Goal: Task Accomplishment & Management: Use online tool/utility

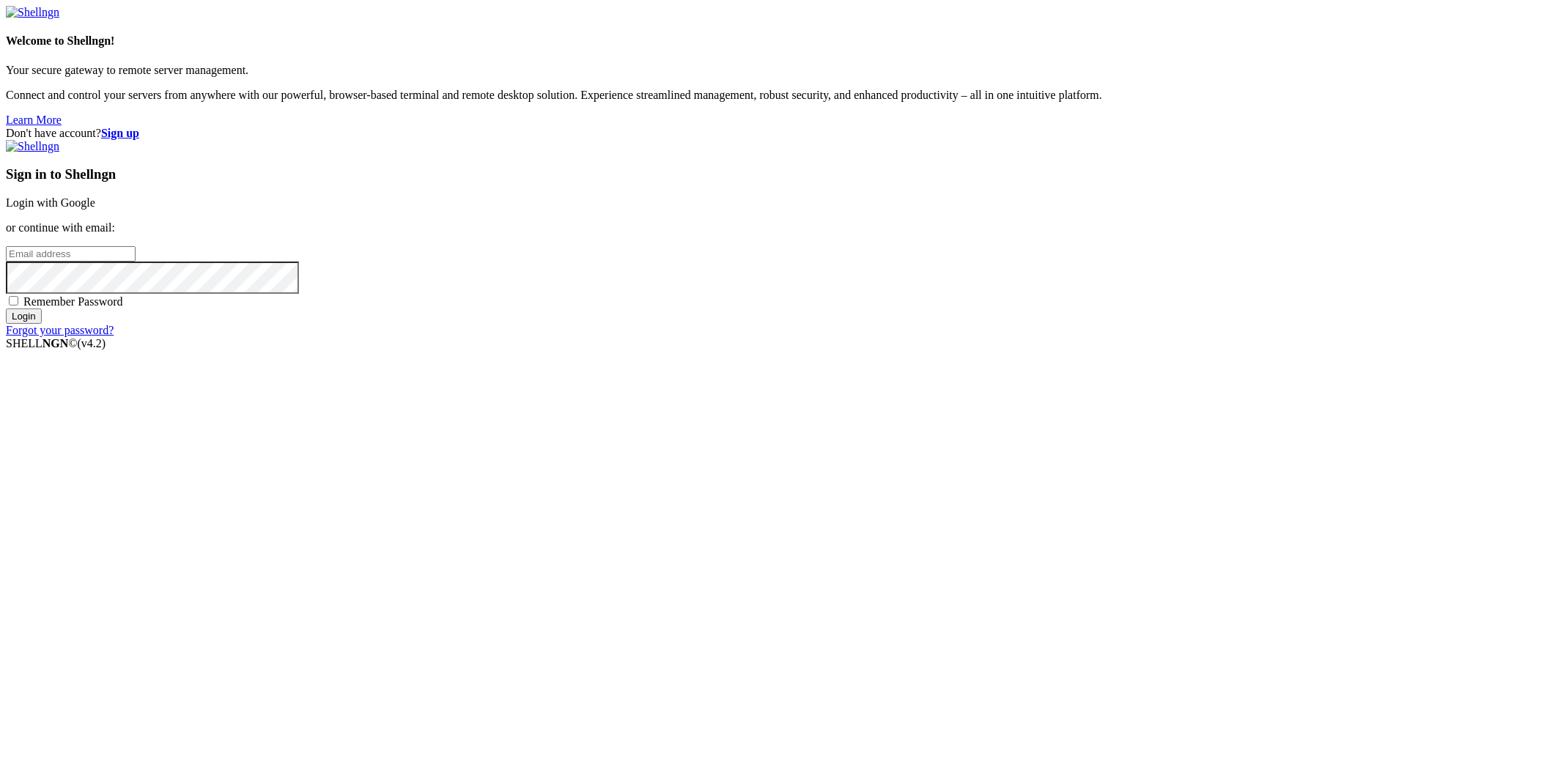
drag, startPoint x: 1025, startPoint y: 345, endPoint x: 1019, endPoint y: 331, distance: 15.2
click at [1025, 234] on p "or continue with email:" at bounding box center [782, 227] width 1551 height 13
click at [95, 208] on link "Login with Google" at bounding box center [51, 202] width 89 height 12
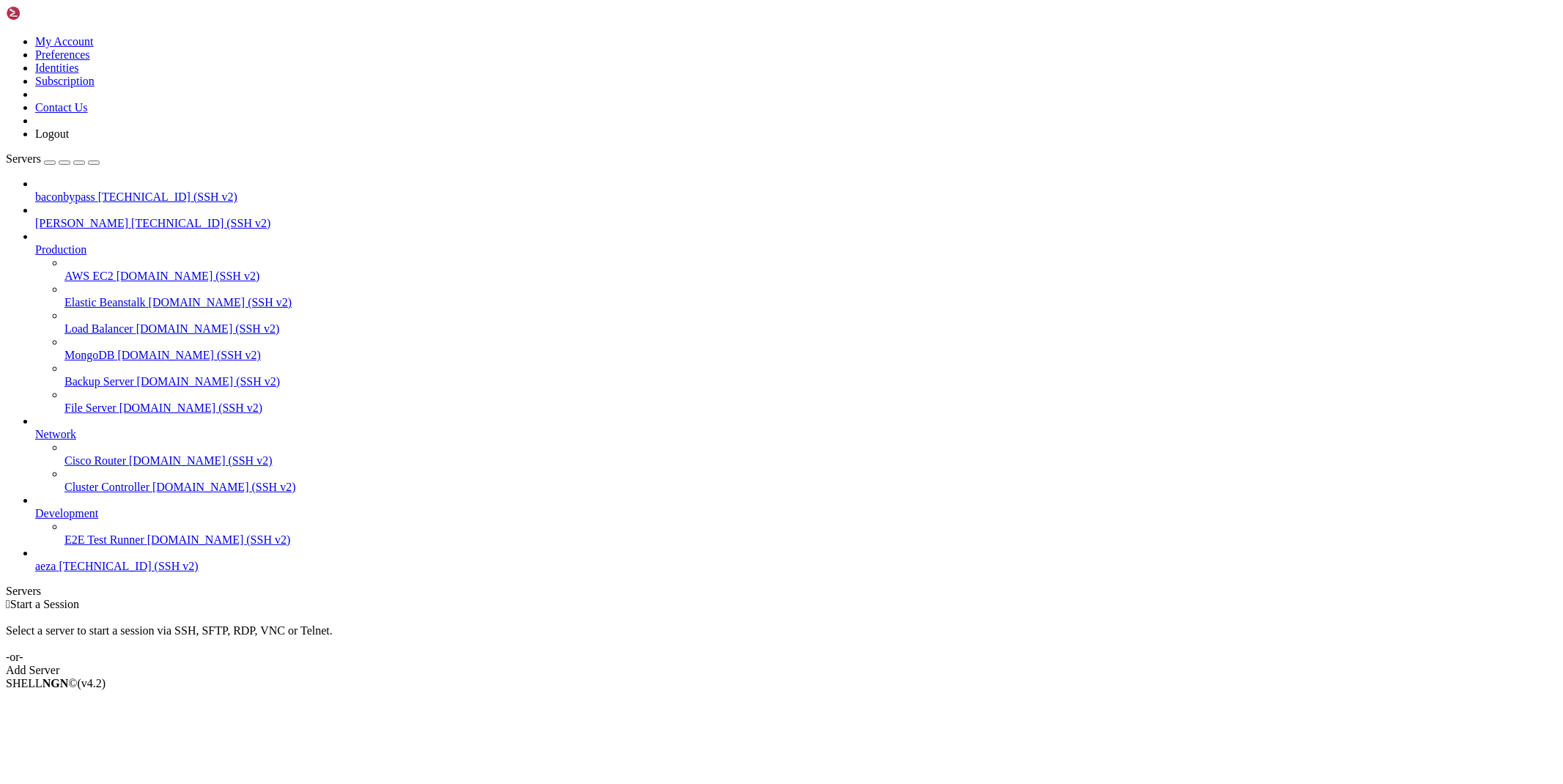
click at [131, 217] on span "[TECHNICAL_ID] (SSH v2)" at bounding box center [201, 223] width 139 height 12
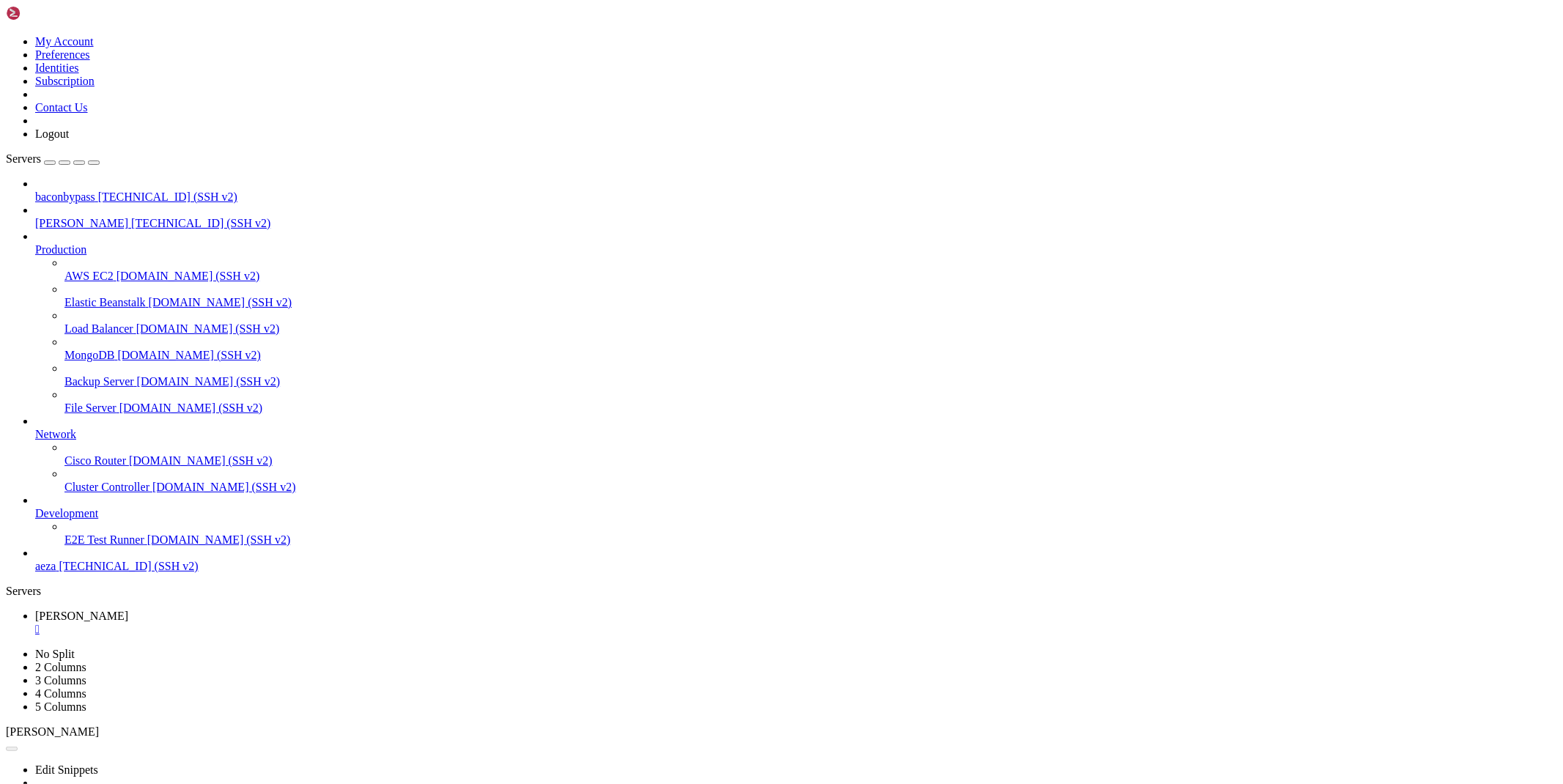
click at [245, 622] on div "" at bounding box center [796, 628] width 1522 height 13
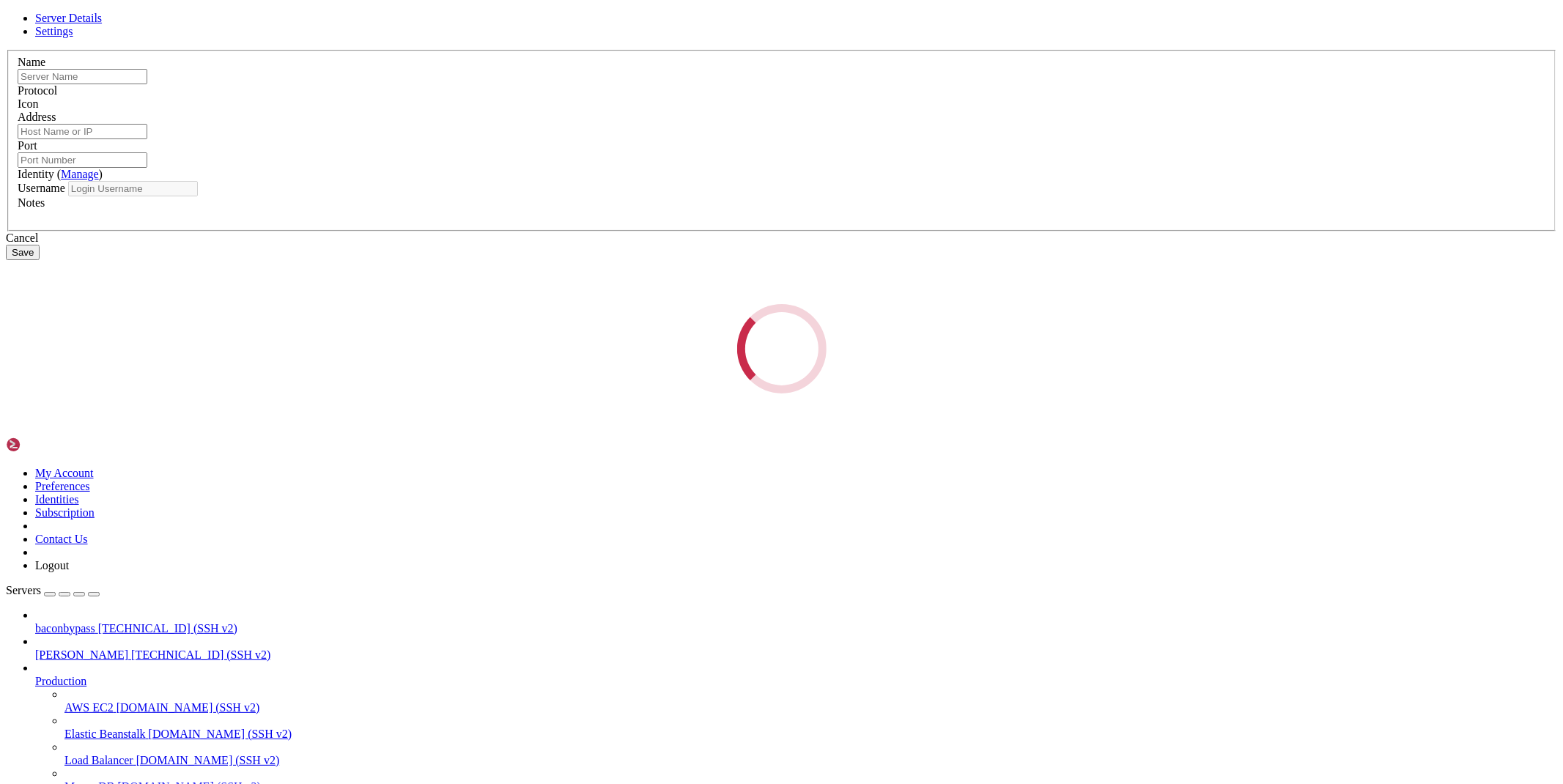
type input "[PERSON_NAME]"
type input "[TECHNICAL_ID]"
type input "22"
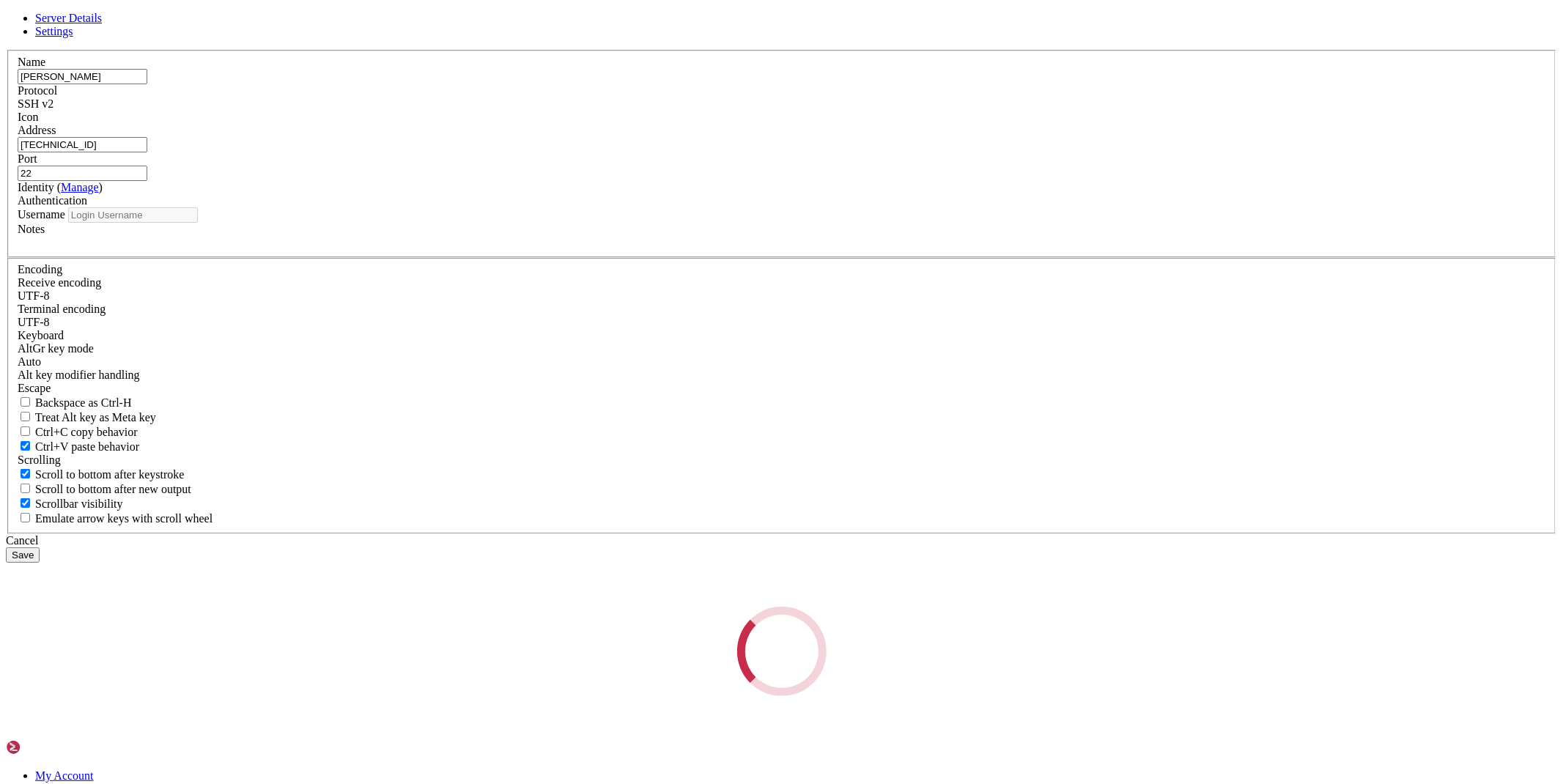
type input "root"
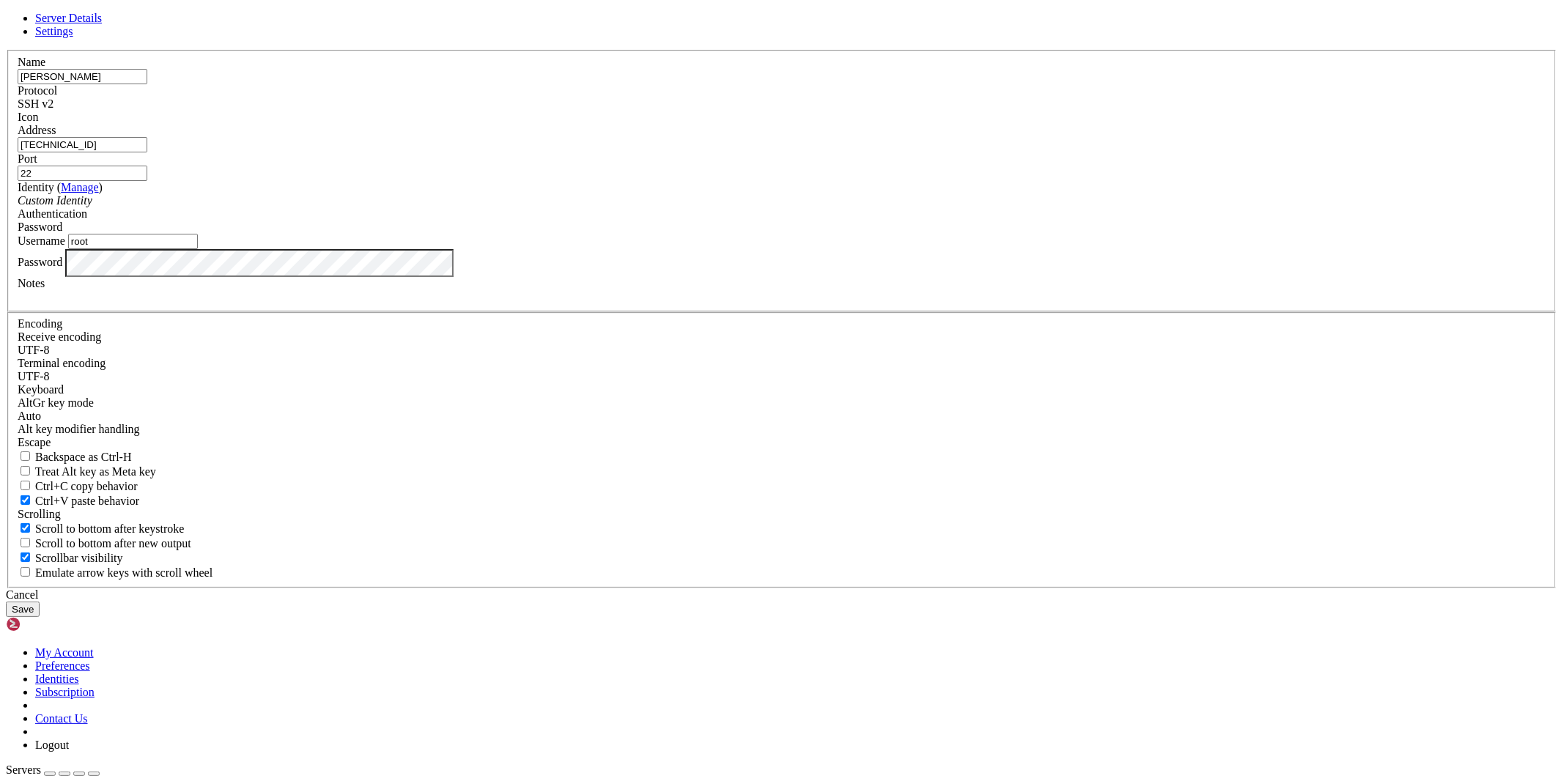
click at [40, 601] on button "Save" at bounding box center [23, 609] width 33 height 16
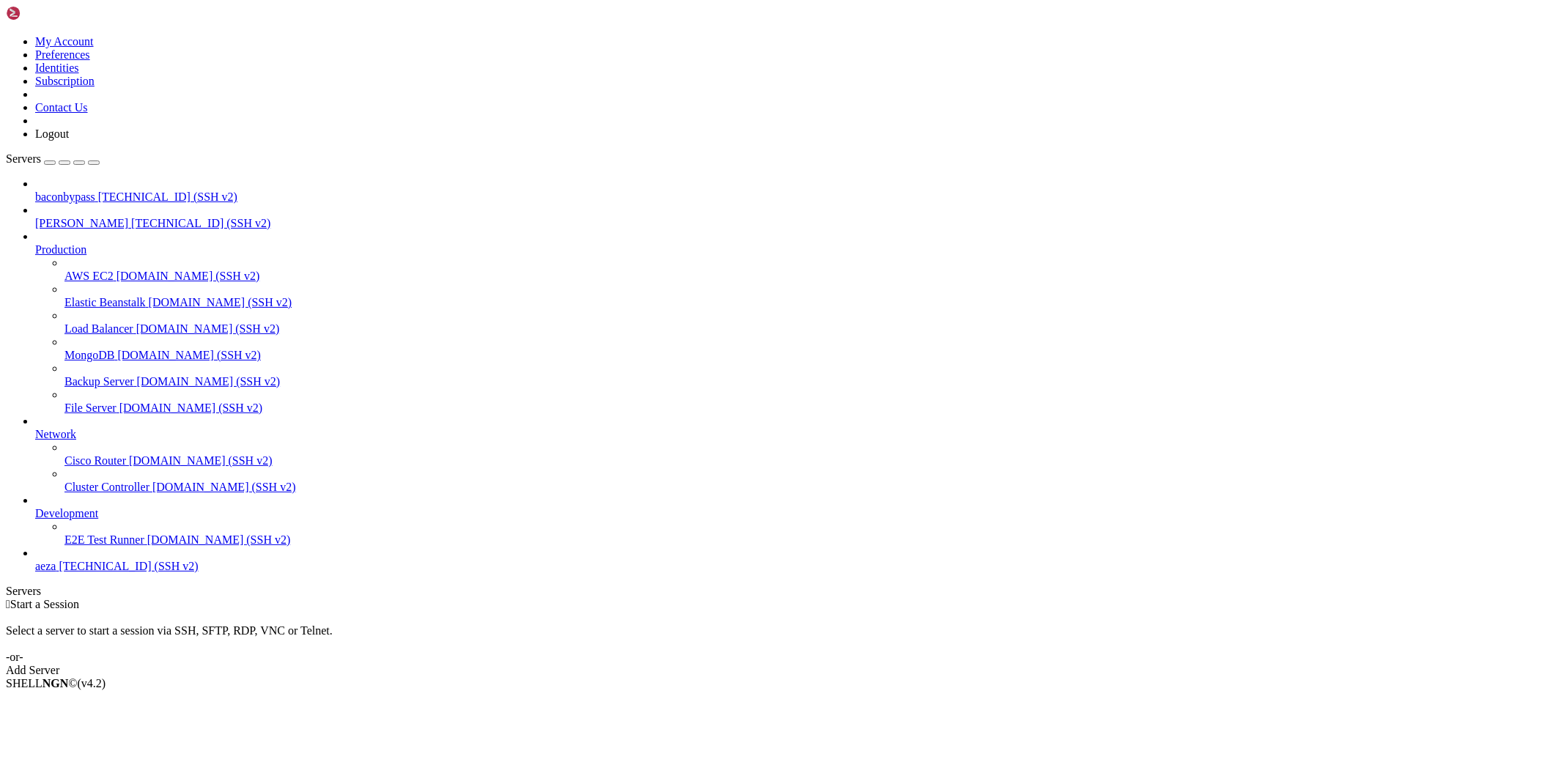
click at [131, 217] on span "64.188.127.132 (SSH v2)" at bounding box center [201, 223] width 139 height 12
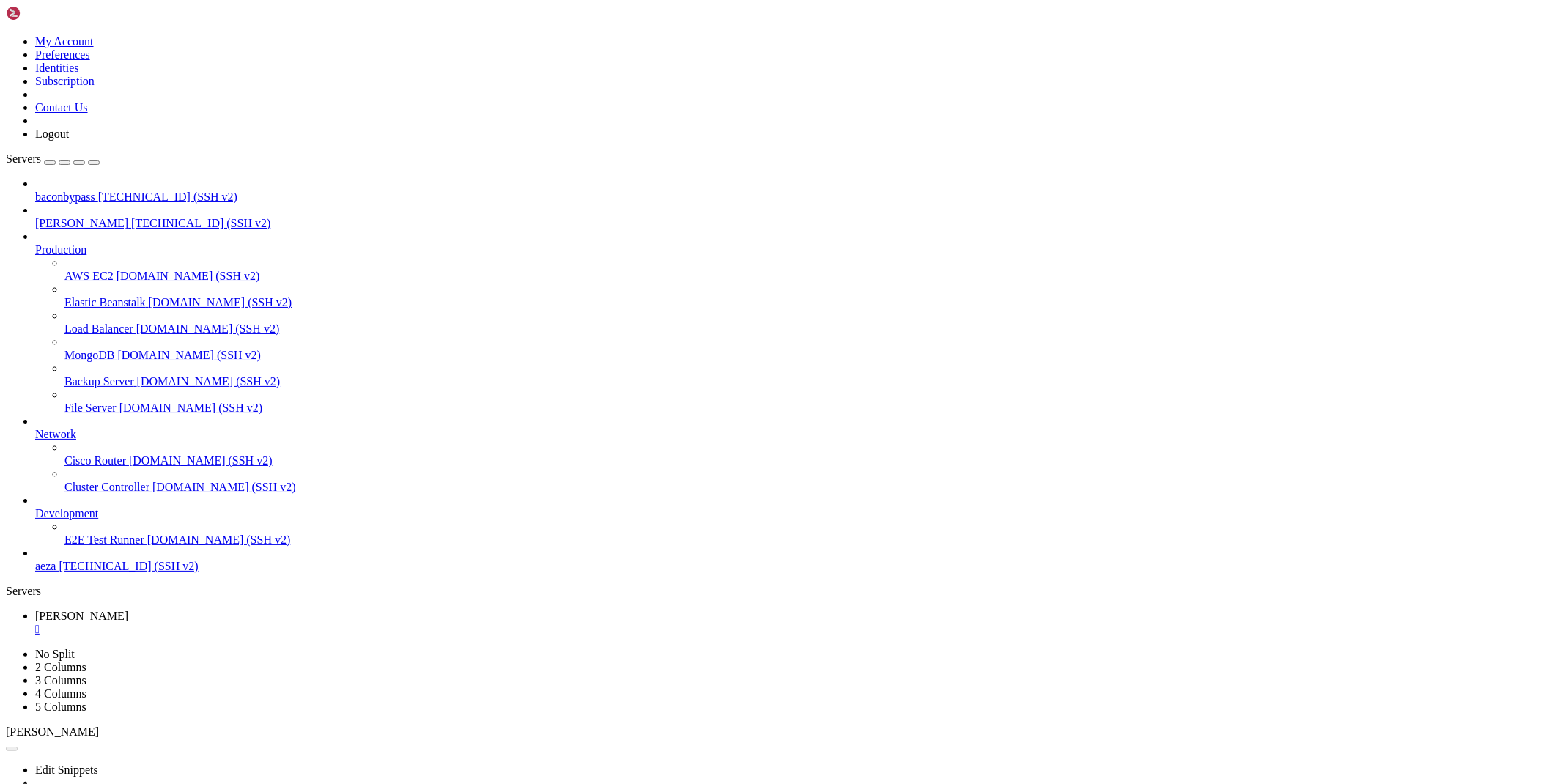
click at [245, 622] on div "" at bounding box center [796, 628] width 1522 height 13
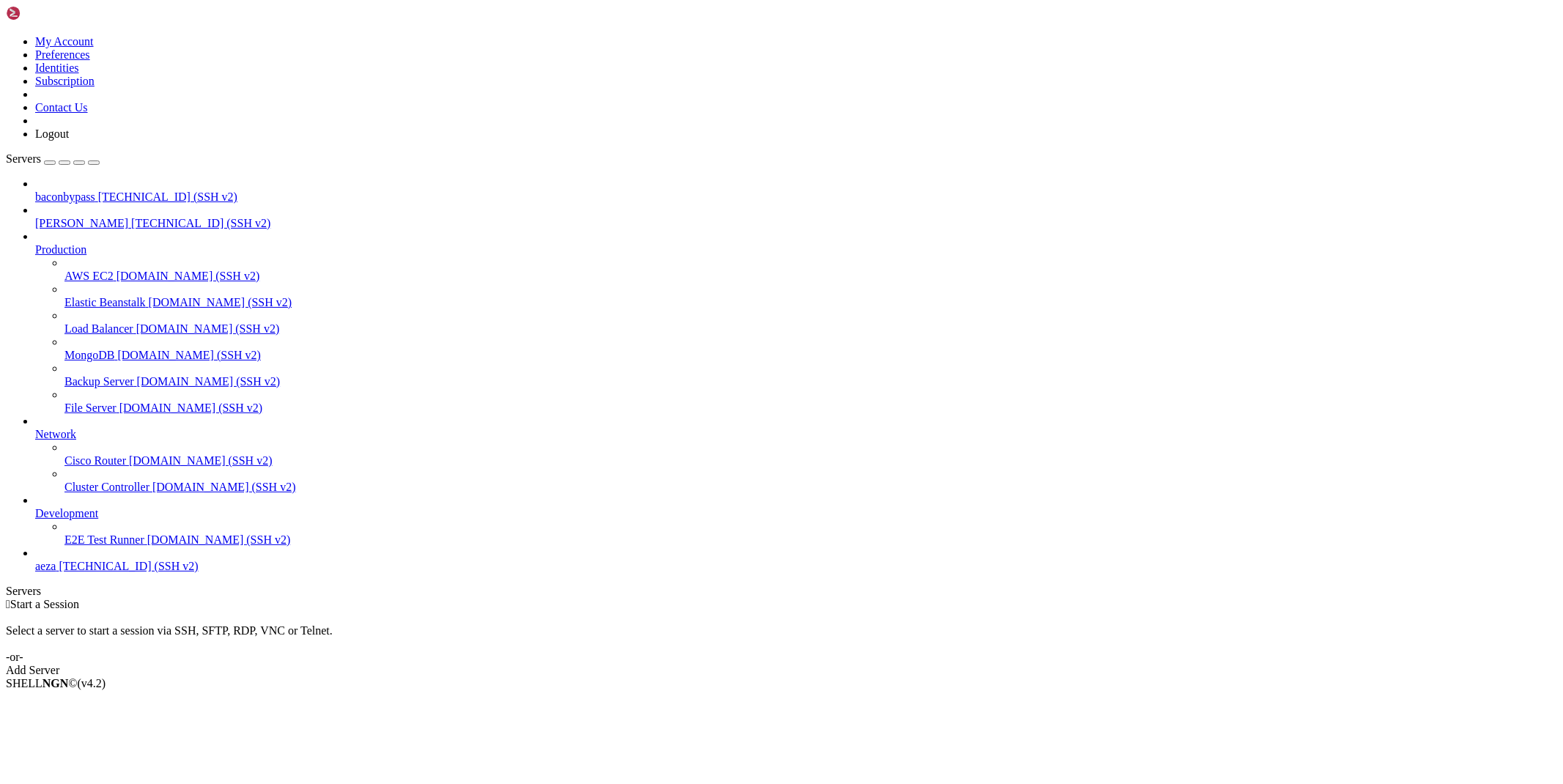
click at [131, 217] on span "64.188.127.132 (SSH v2)" at bounding box center [201, 223] width 139 height 12
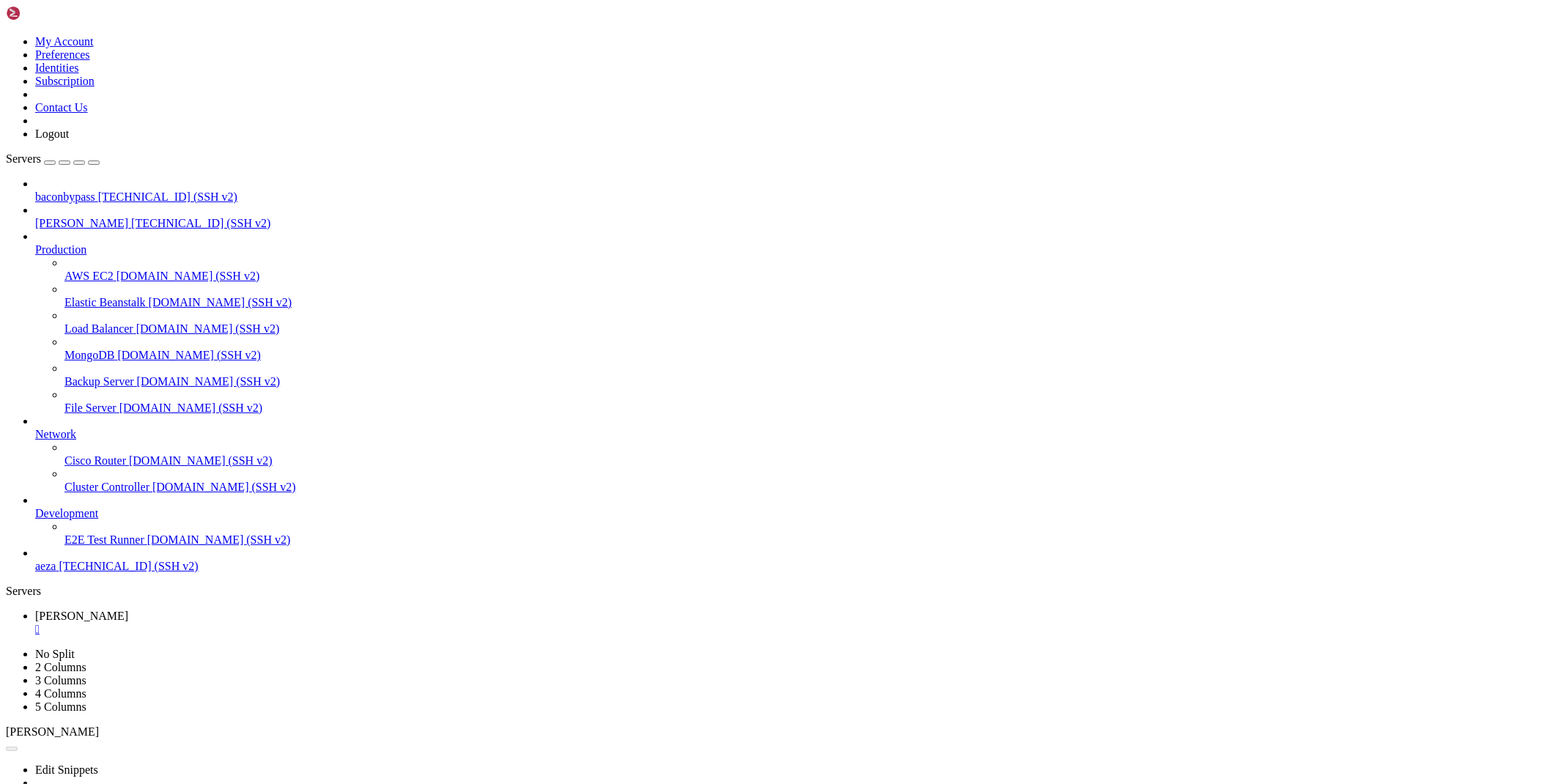
click at [247, 622] on div "" at bounding box center [796, 628] width 1522 height 13
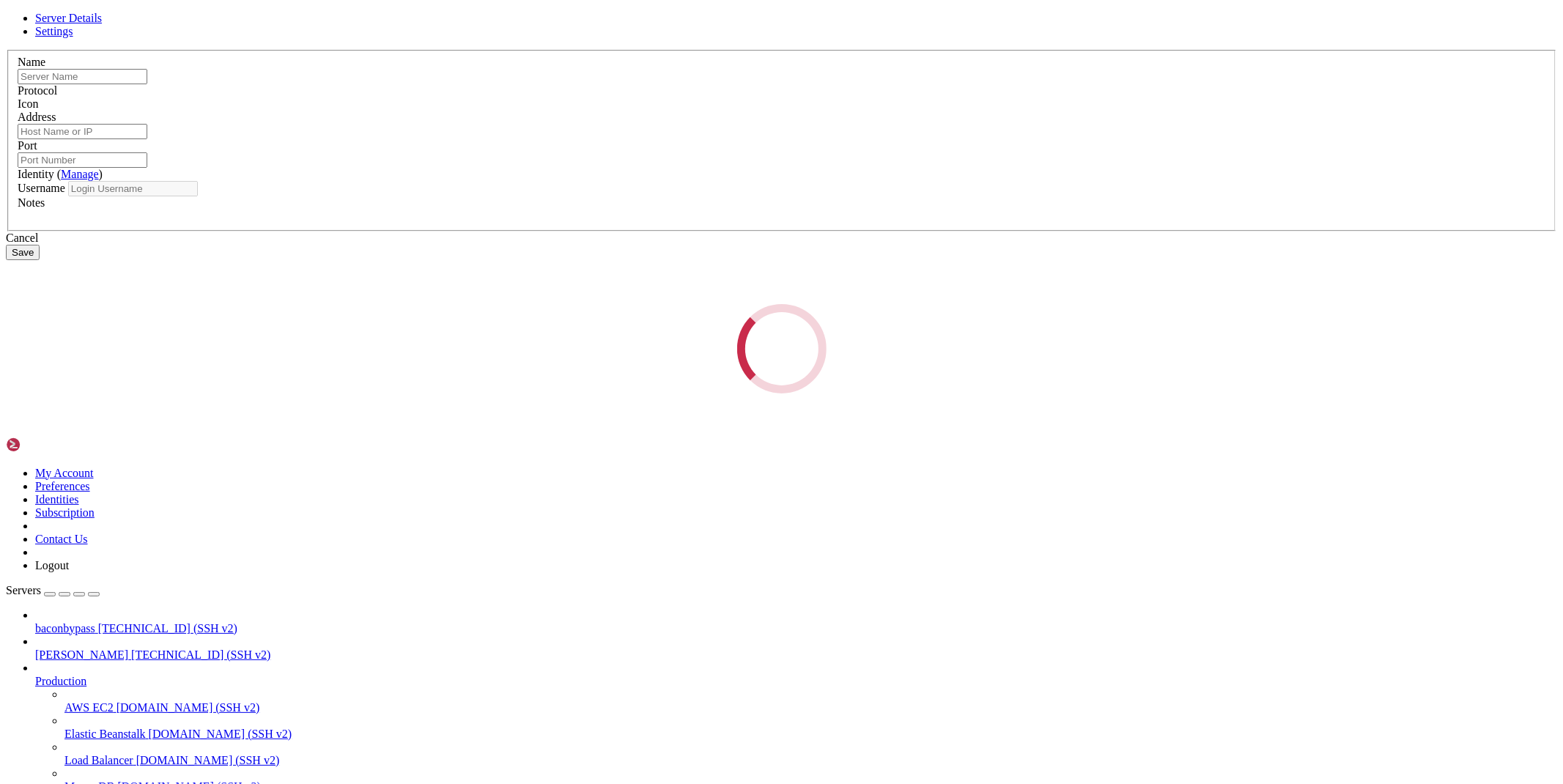
type input "[PERSON_NAME]"
type input "64.188.127.132"
type input "22"
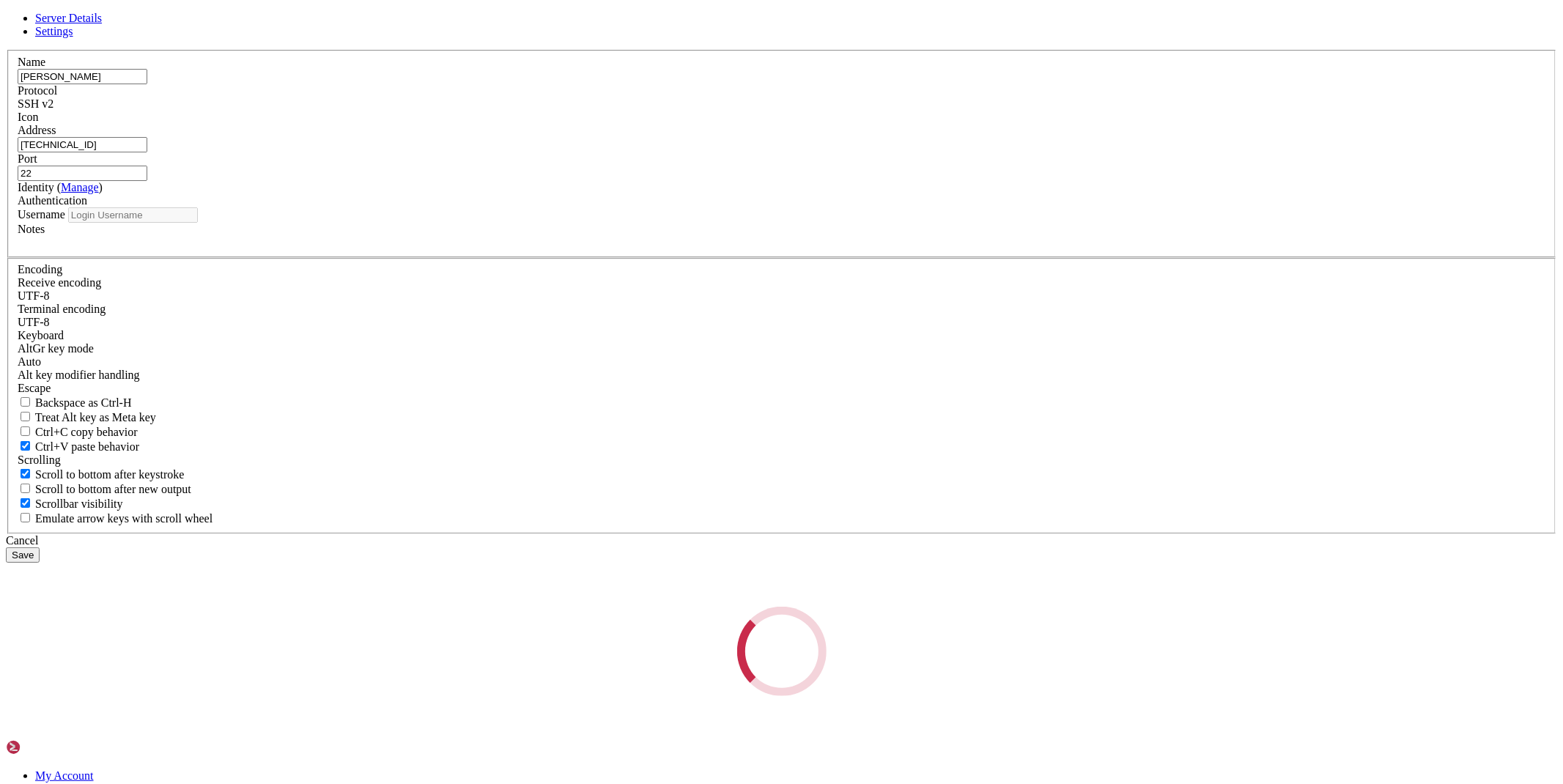
type input "root"
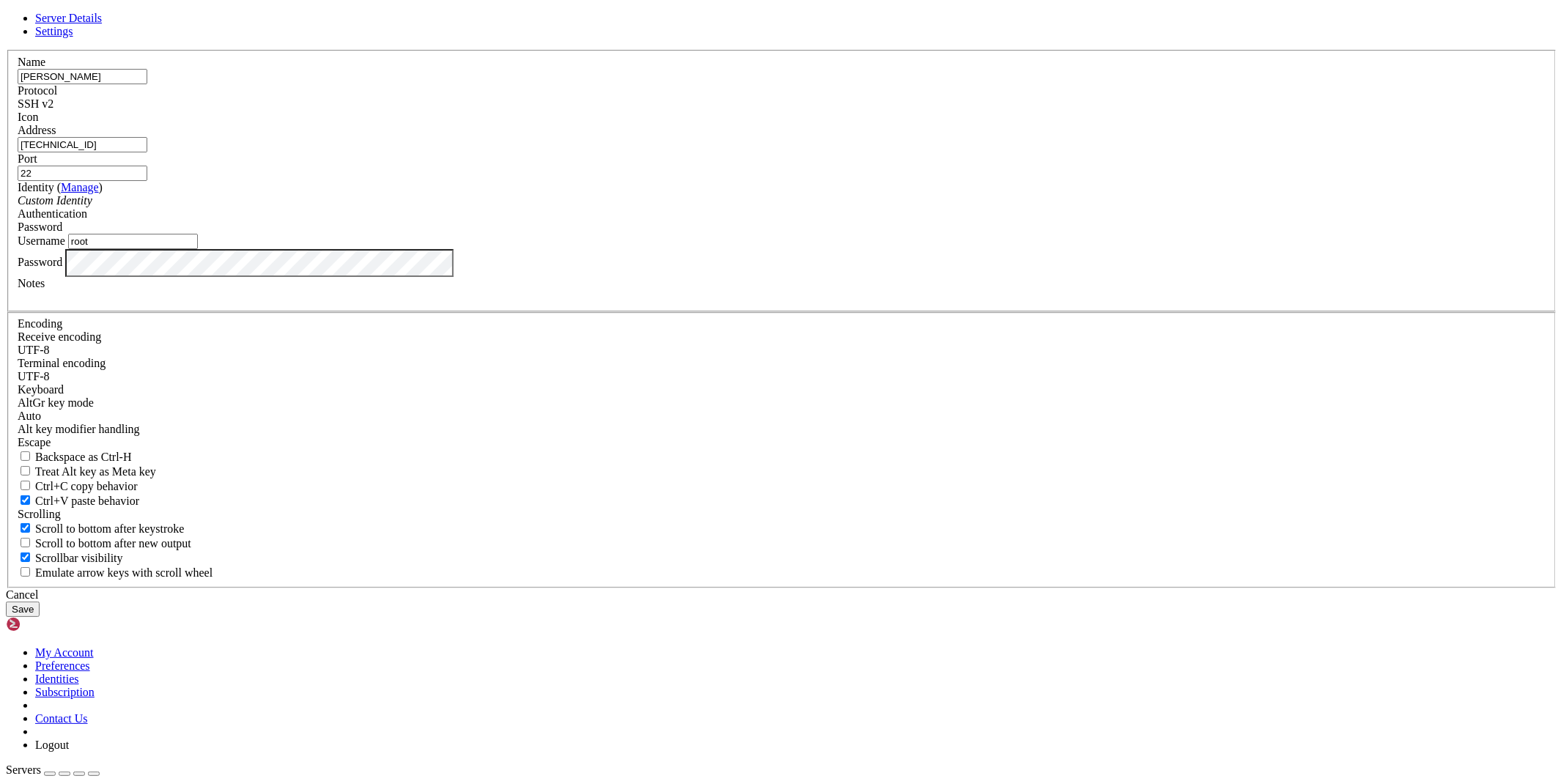
click at [147, 152] on input "64.188.127.132" at bounding box center [82, 145] width 130 height 16
paste input "https://64.188.98.179"
drag, startPoint x: 630, startPoint y: 318, endPoint x: 637, endPoint y: 331, distance: 14.8
click at [634, 152] on div "Address https://64.188.98.179" at bounding box center [782, 138] width 1528 height 29
type input "[TECHNICAL_ID]"
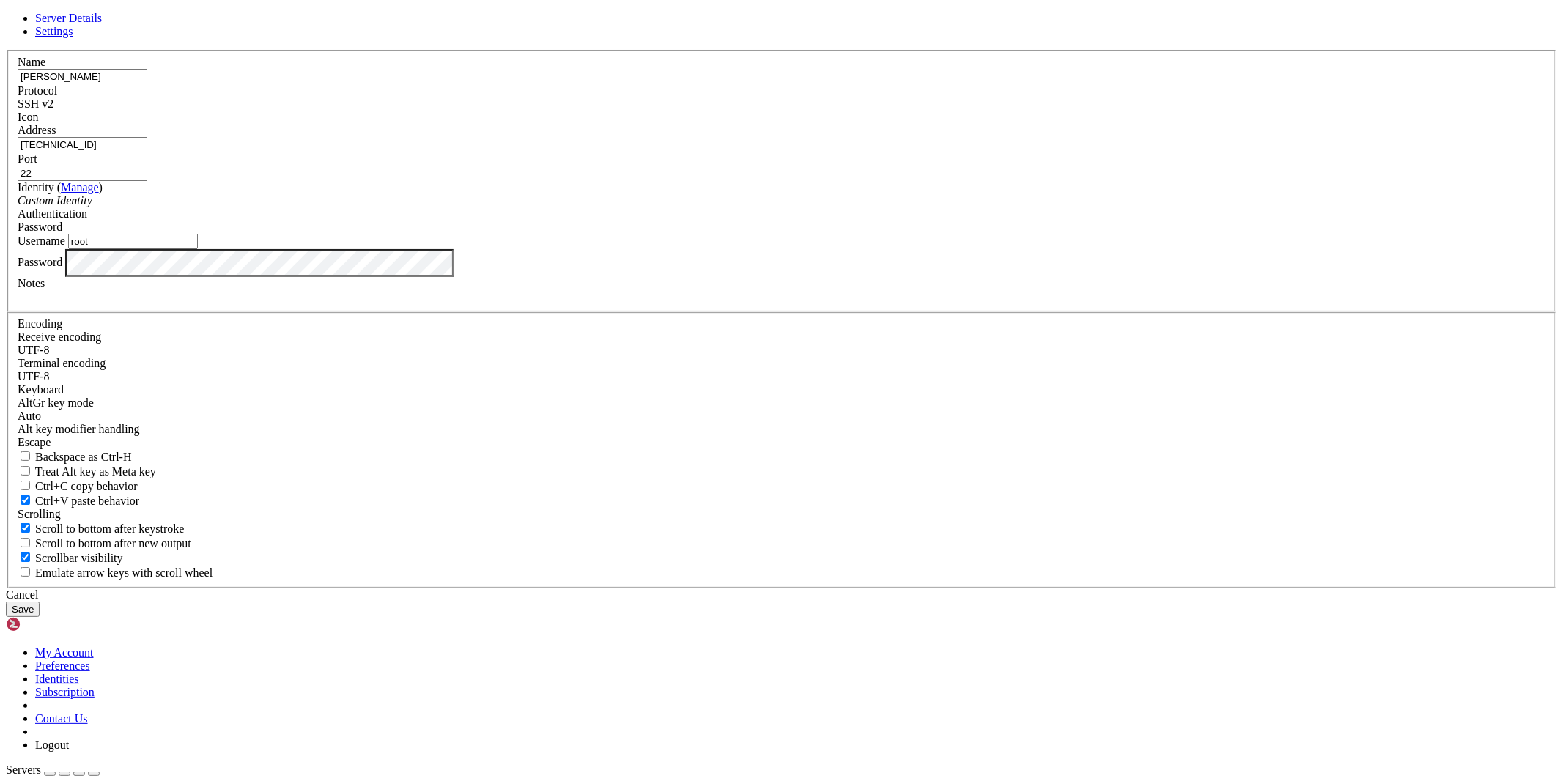
click at [40, 601] on button "Save" at bounding box center [23, 609] width 33 height 16
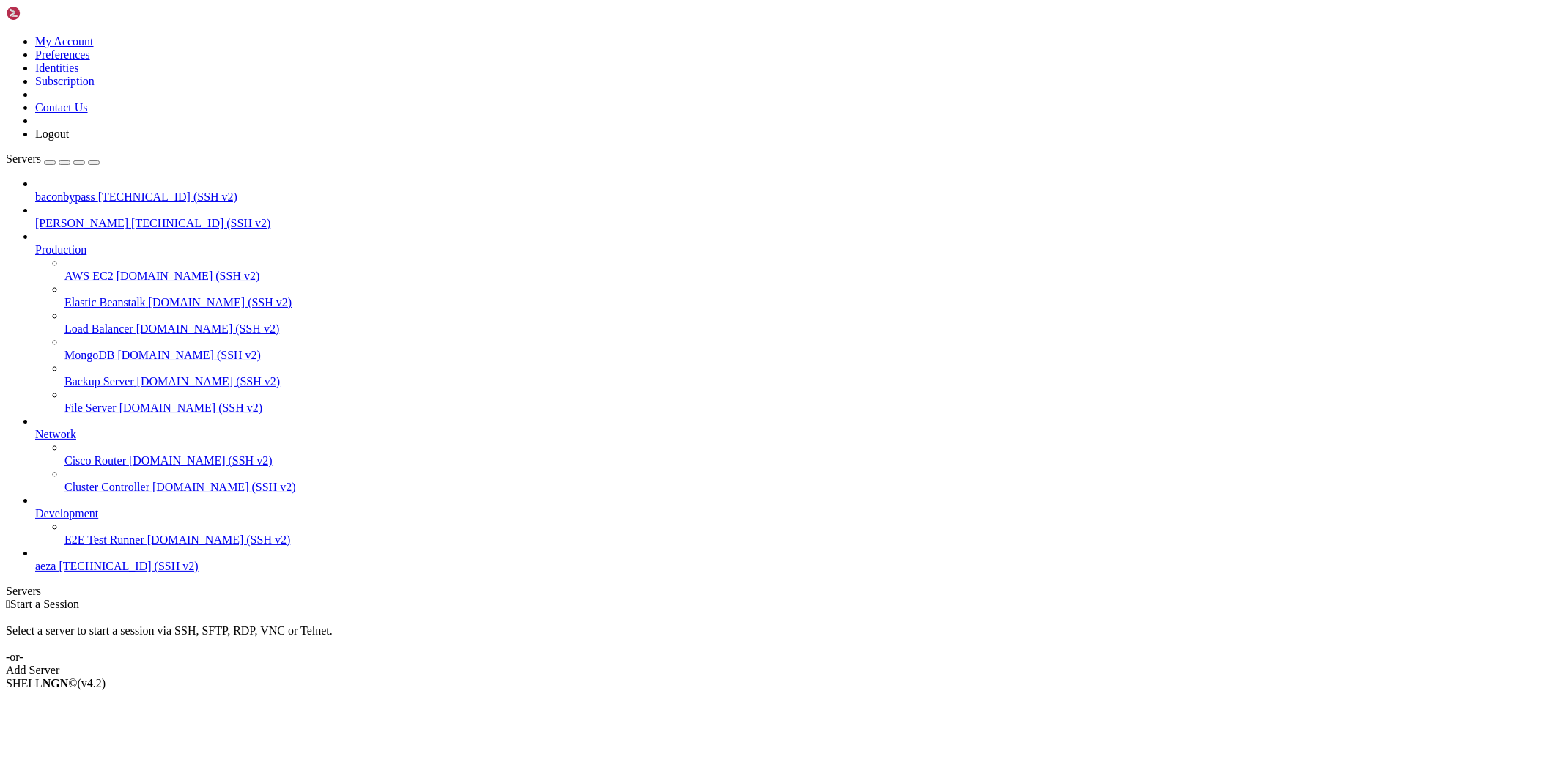
click at [57, 217] on span "[PERSON_NAME]" at bounding box center [82, 223] width 93 height 12
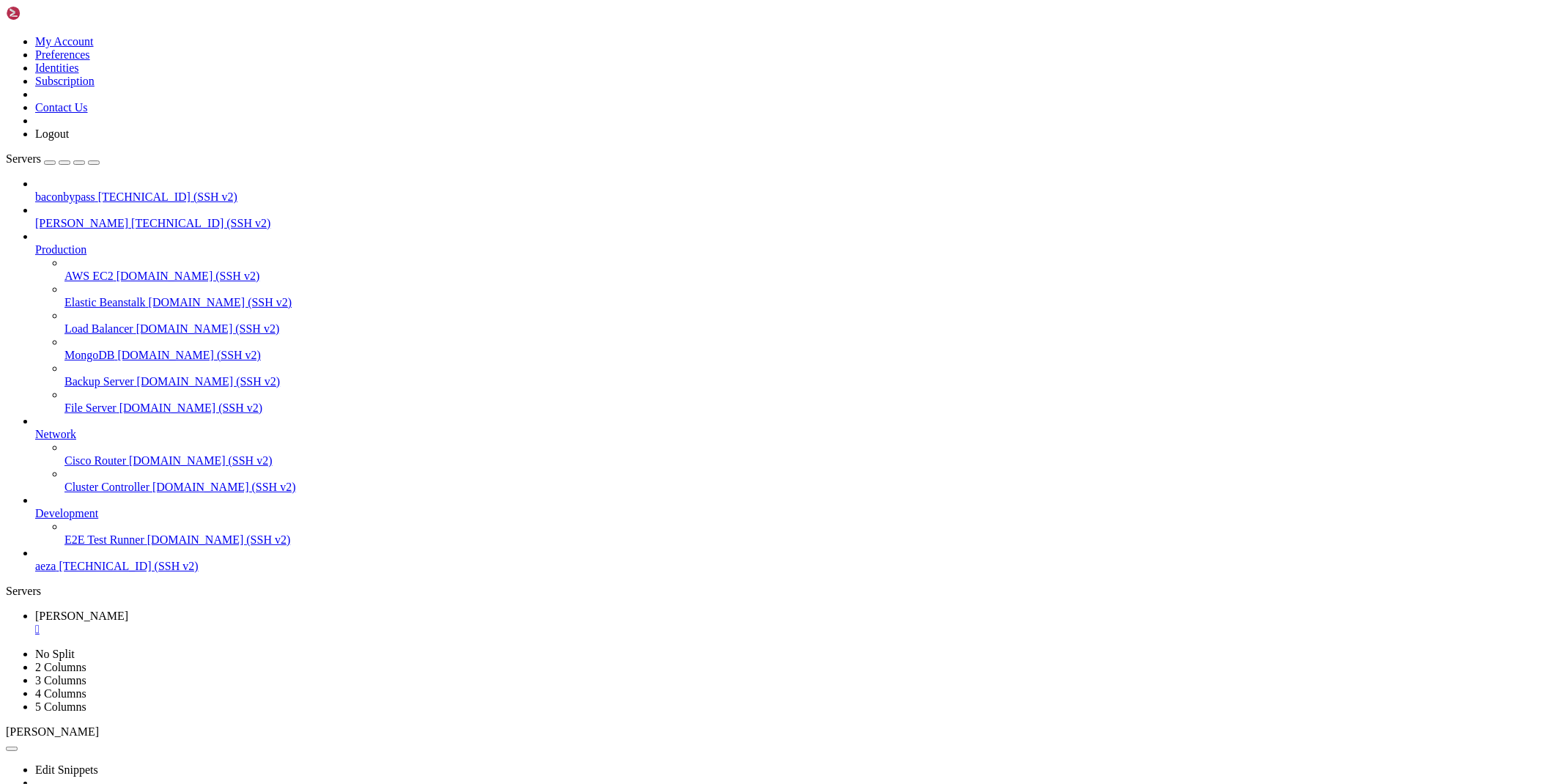
type input "/root"
click at [324, 649] on div "" at bounding box center [796, 655] width 1522 height 13
drag, startPoint x: 1452, startPoint y: 773, endPoint x: 1496, endPoint y: 769, distance: 44.2
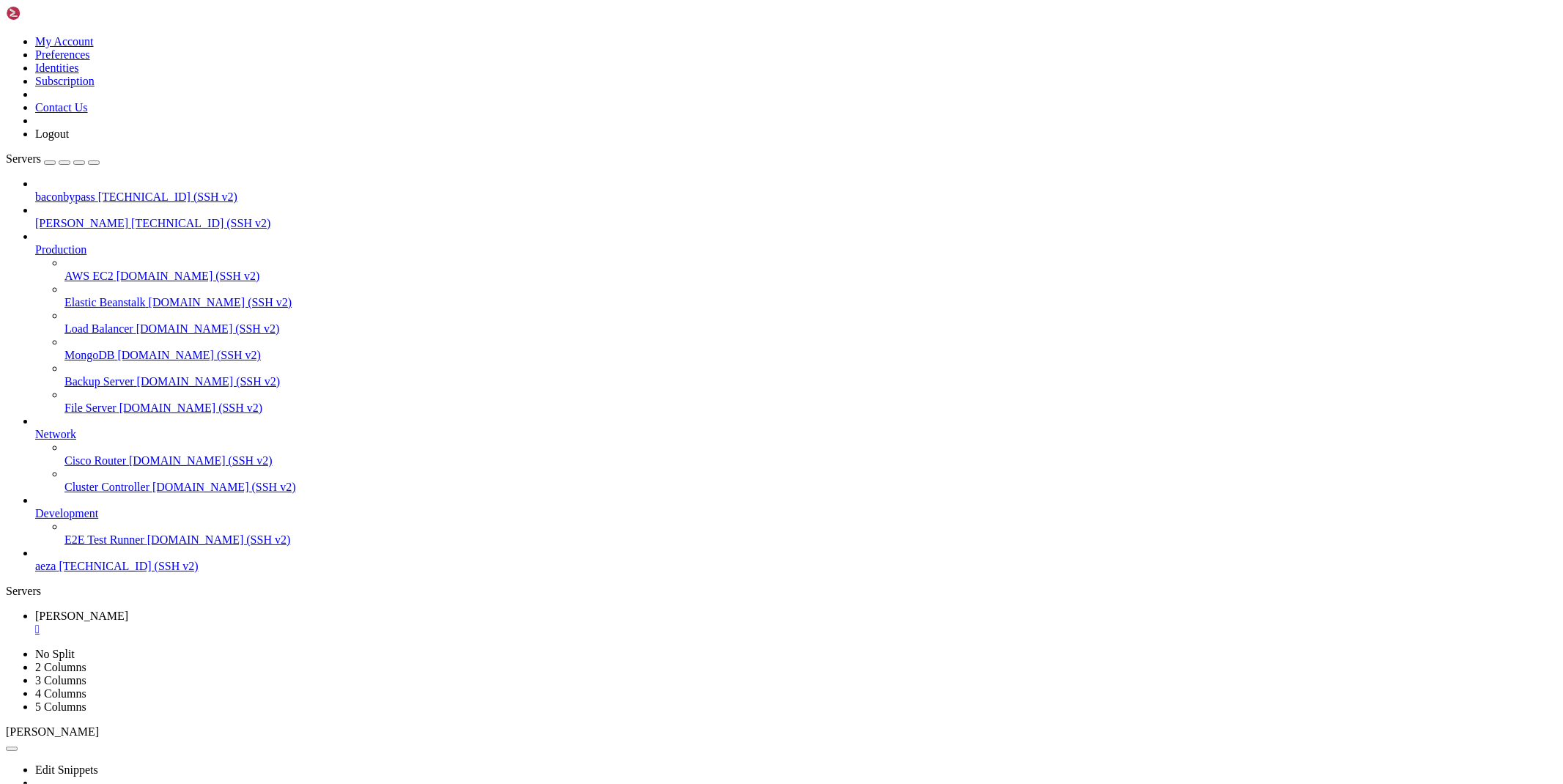
copy span "64.188.98.17"
drag, startPoint x: 555, startPoint y: 1415, endPoint x: 218, endPoint y: 1258, distance: 371.8
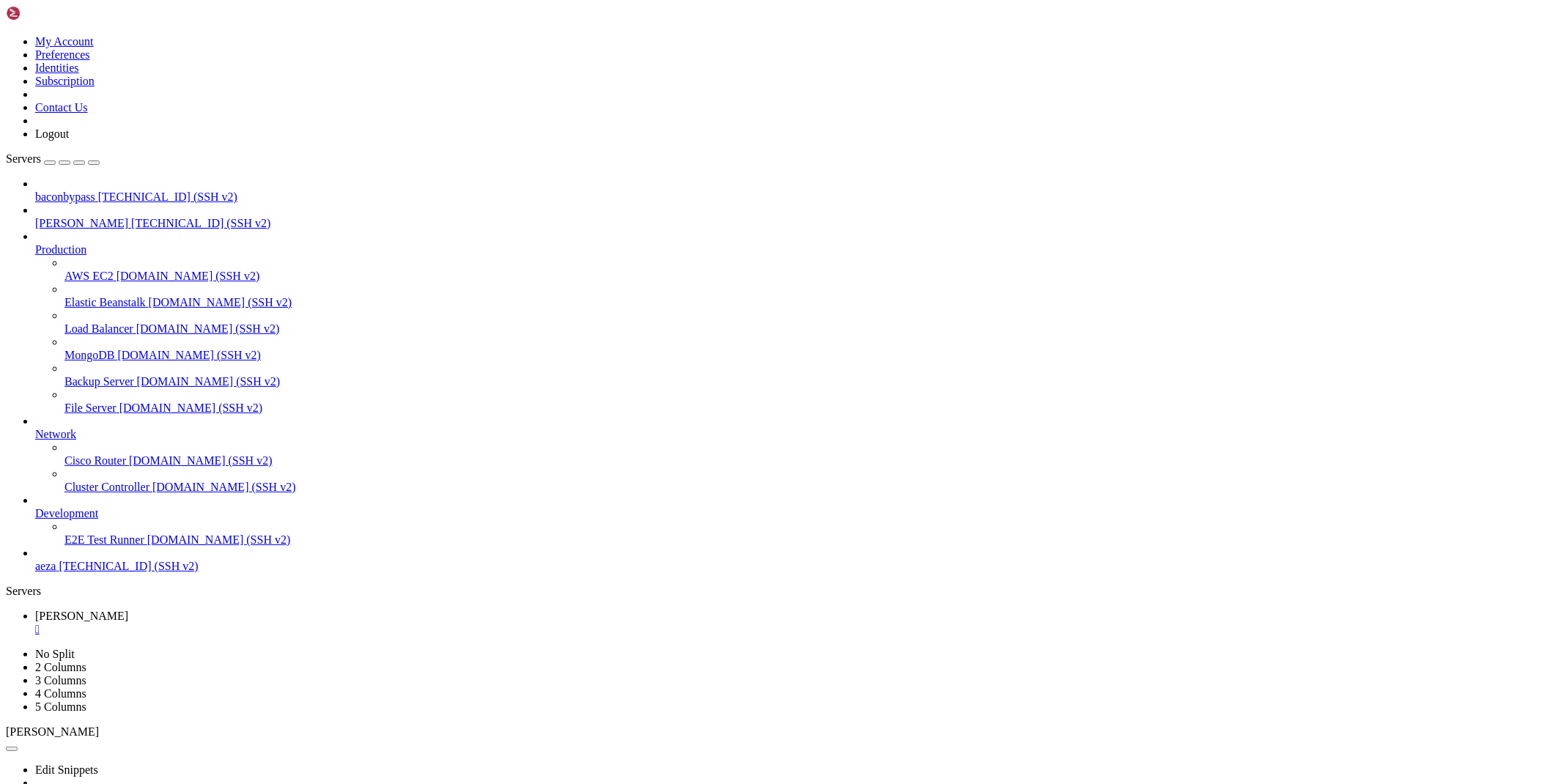
scroll to position [1731, 0]
drag, startPoint x: 1068, startPoint y: 1374, endPoint x: 296, endPoint y: 1293, distance: 776.2
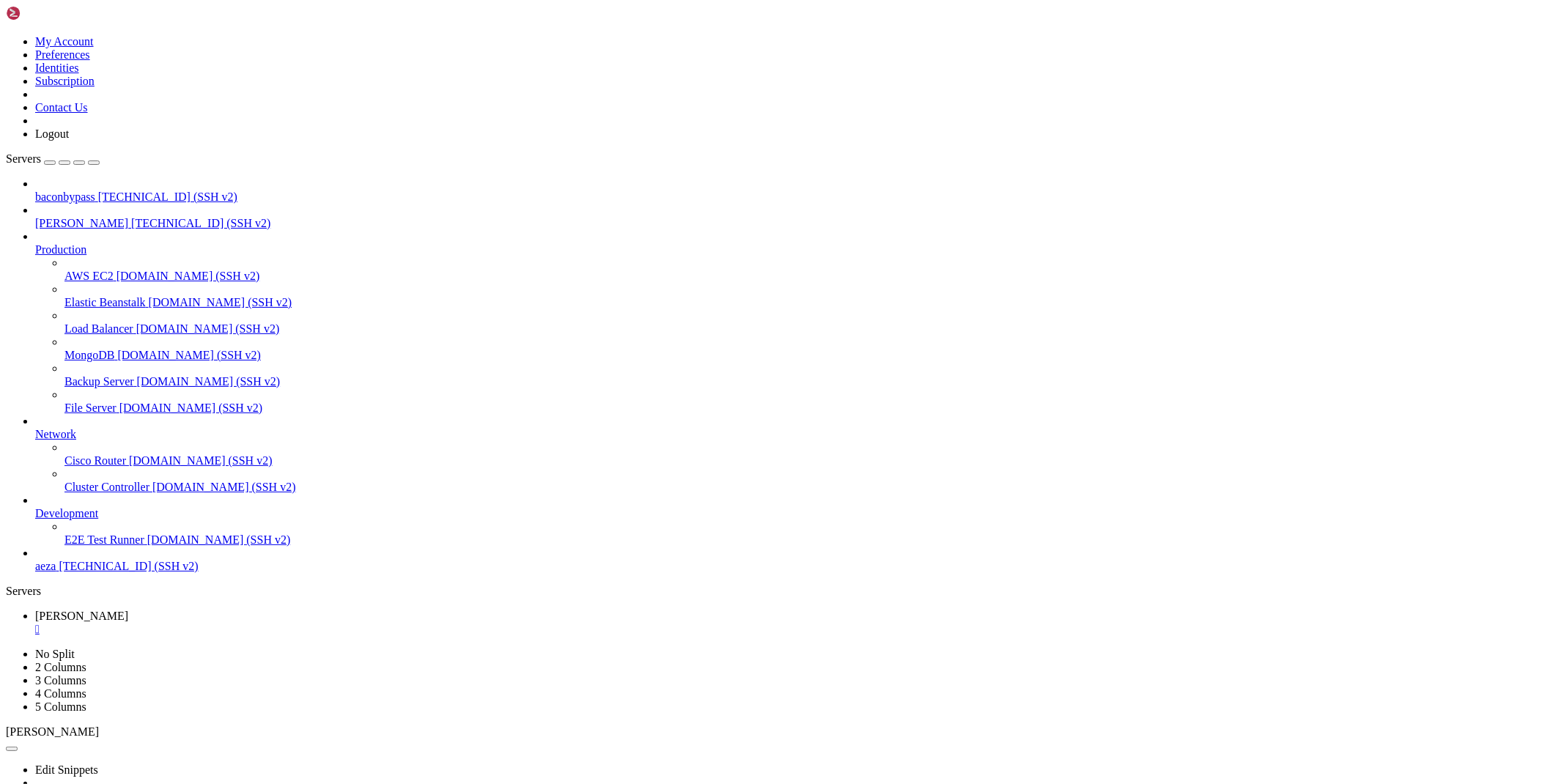
drag, startPoint x: 1060, startPoint y: 1352, endPoint x: 12, endPoint y: 1189, distance: 1060.6
click at [246, 622] on div "" at bounding box center [796, 628] width 1522 height 13
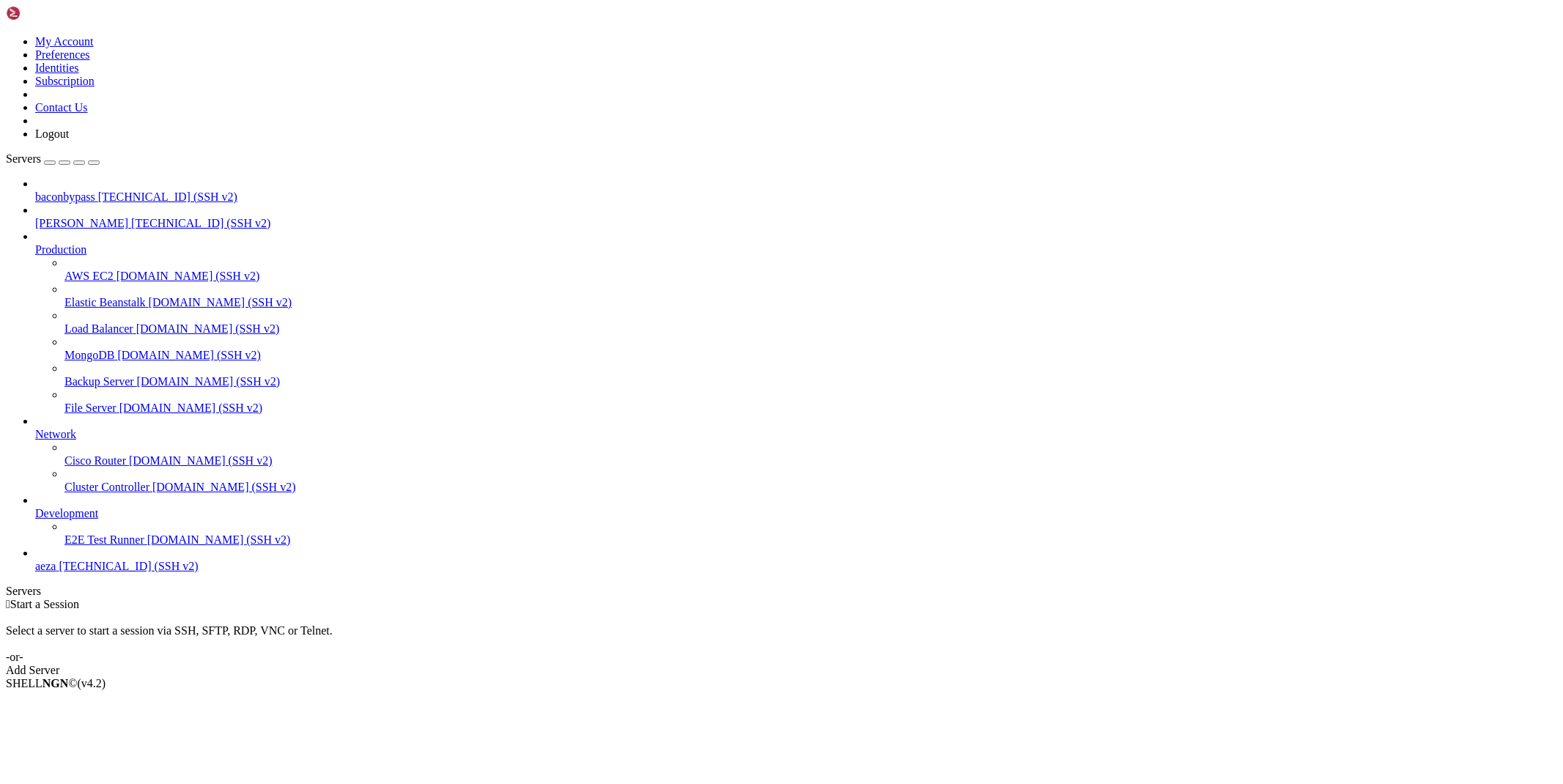
click at [131, 217] on span "[TECHNICAL_ID] (SSH v2)" at bounding box center [201, 223] width 139 height 12
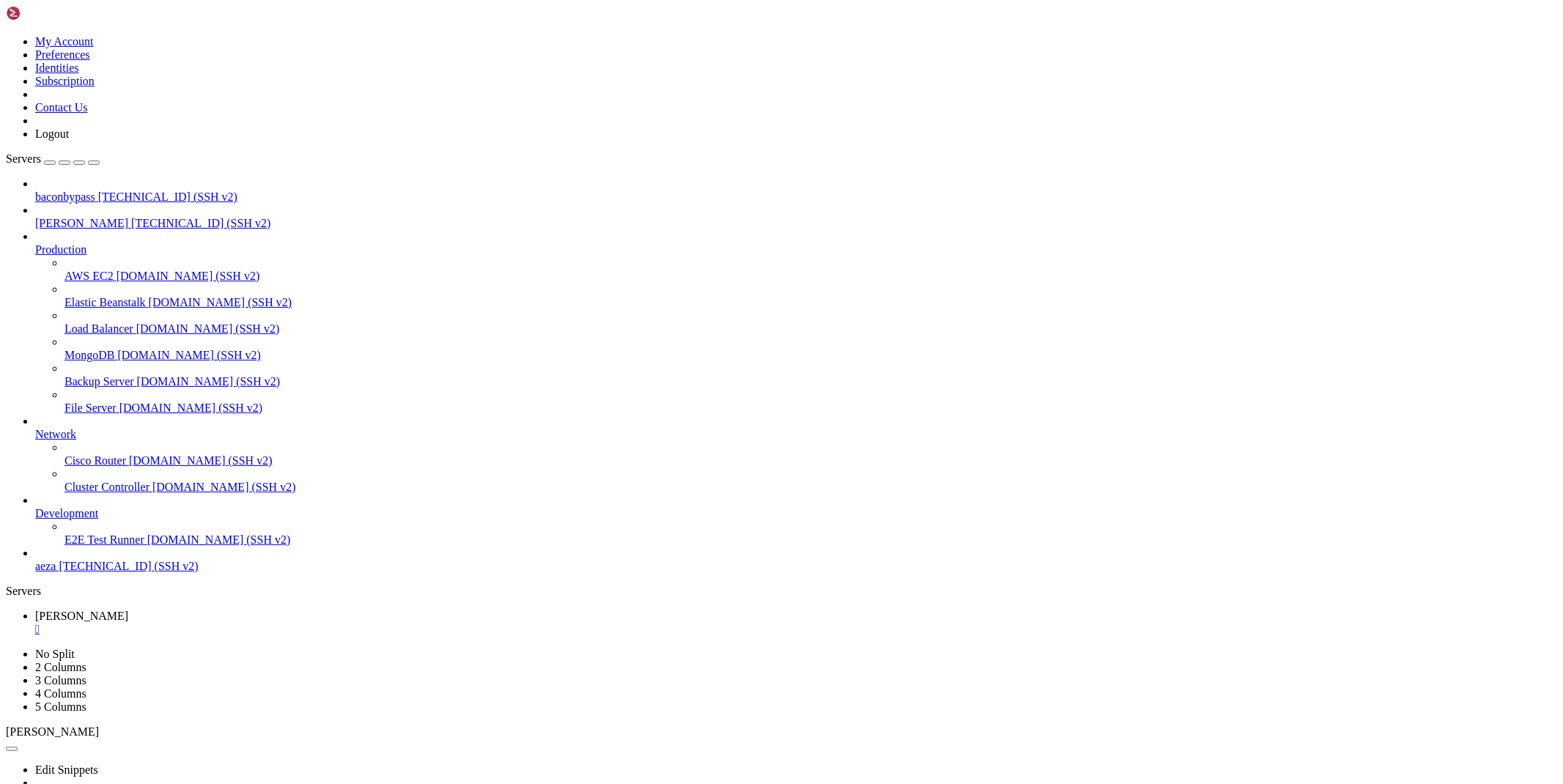
scroll to position [28029, 0]
drag, startPoint x: 157, startPoint y: 1557, endPoint x: 11, endPoint y: 1402, distance: 212.9
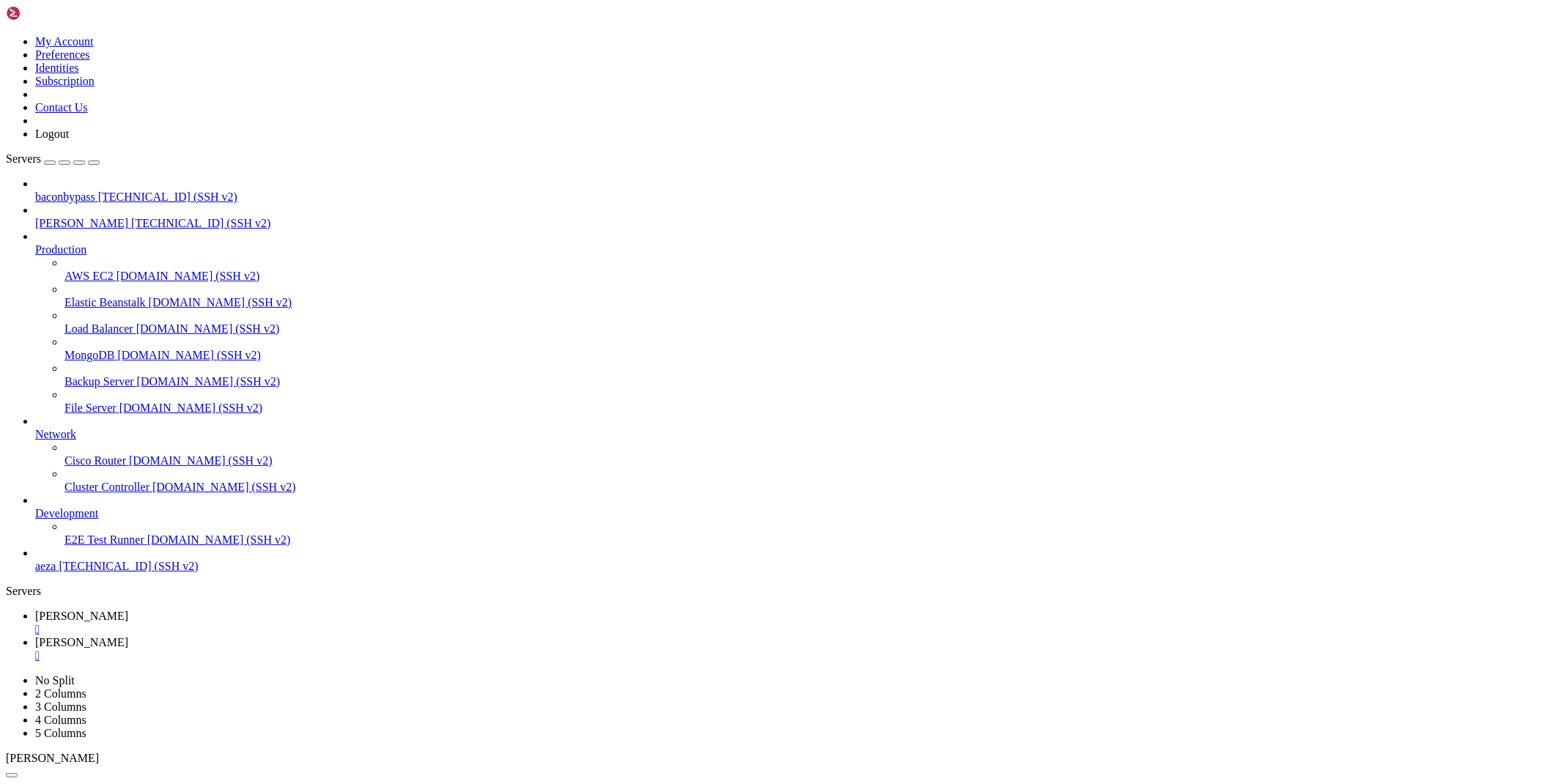
click at [216, 610] on link "[PERSON_NAME] " at bounding box center [796, 623] width 1522 height 26
click at [301, 635] on link "[PERSON_NAME] " at bounding box center [796, 649] width 1522 height 26
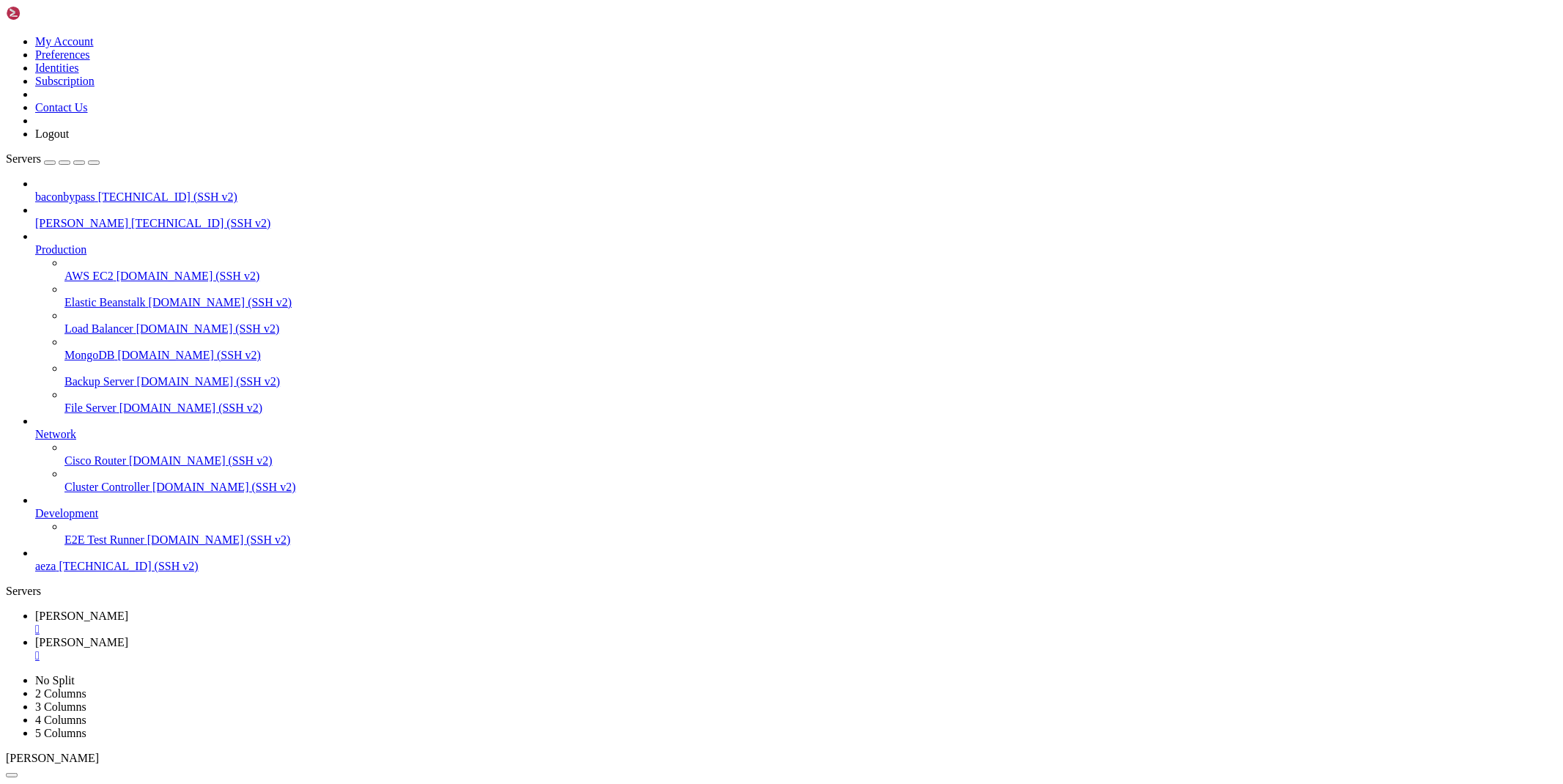
type input "/root/cloudflare/scraper"
click at [35, 610] on icon at bounding box center [35, 616] width 0 height 12
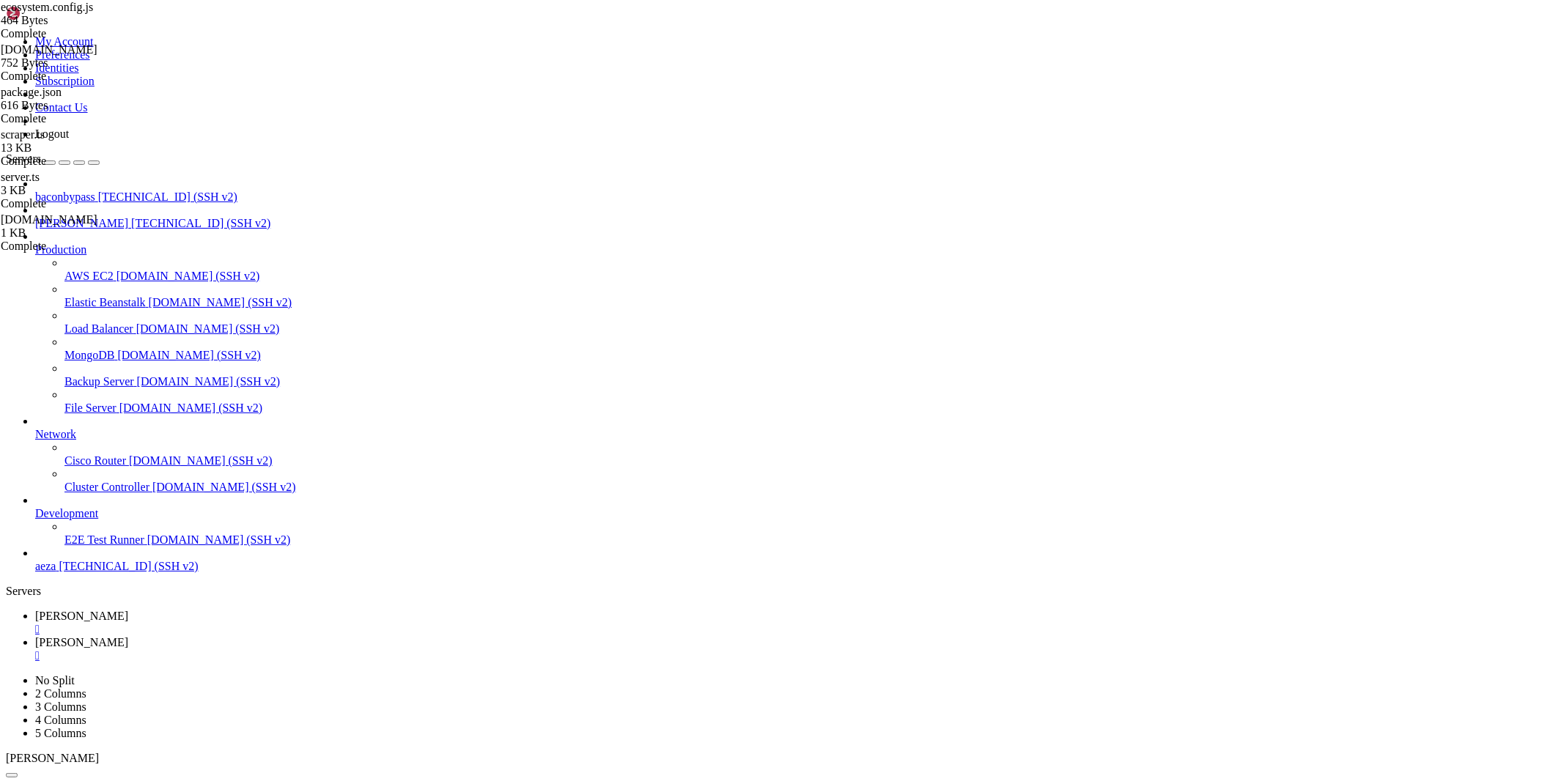
scroll to position [28153, 0]
drag, startPoint x: 269, startPoint y: 1579, endPoint x: 12, endPoint y: 1542, distance: 259.6
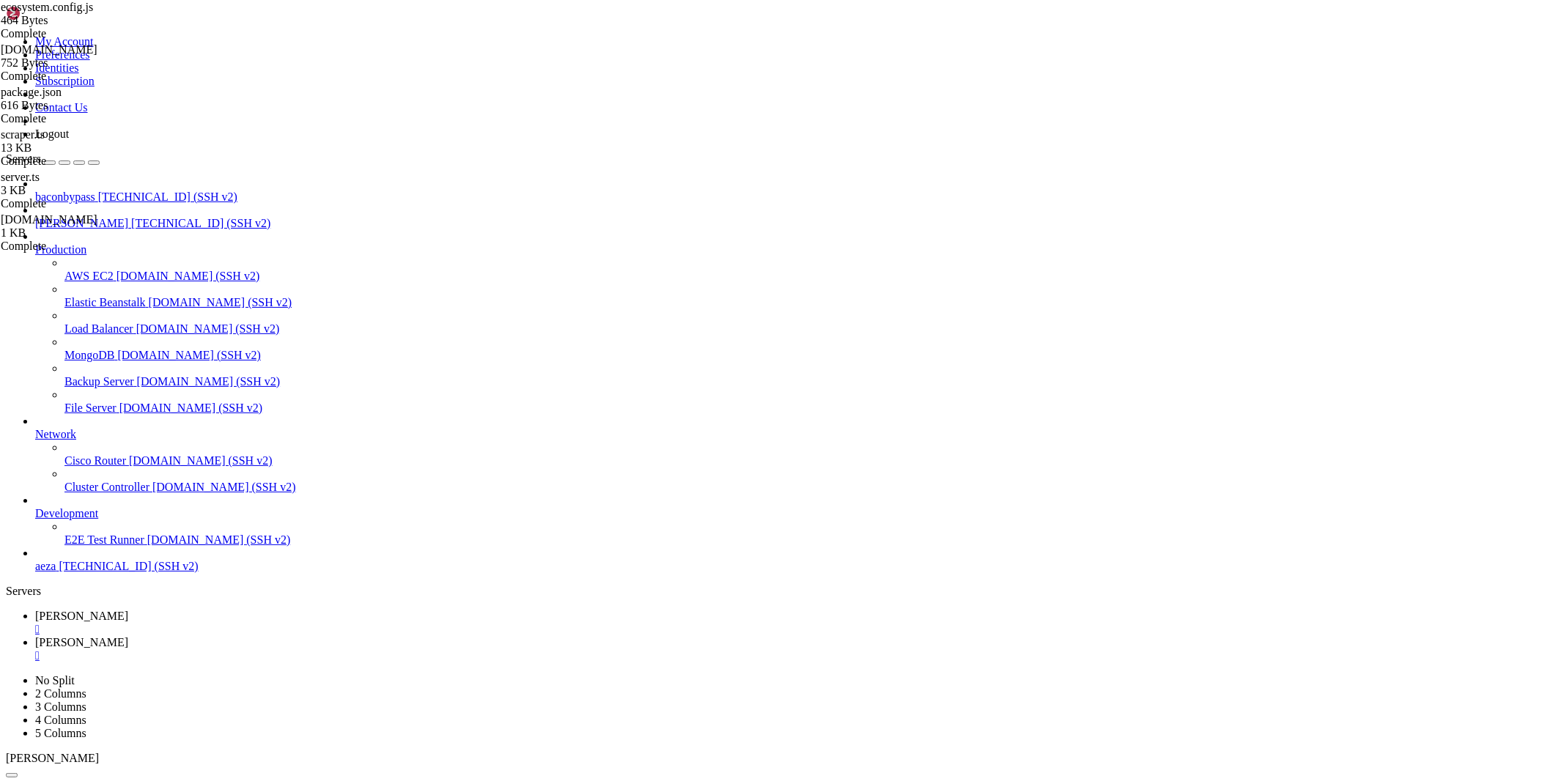
scroll to position [40083, 0]
drag, startPoint x: 1210, startPoint y: 1569, endPoint x: 13, endPoint y: 1531, distance: 1197.6
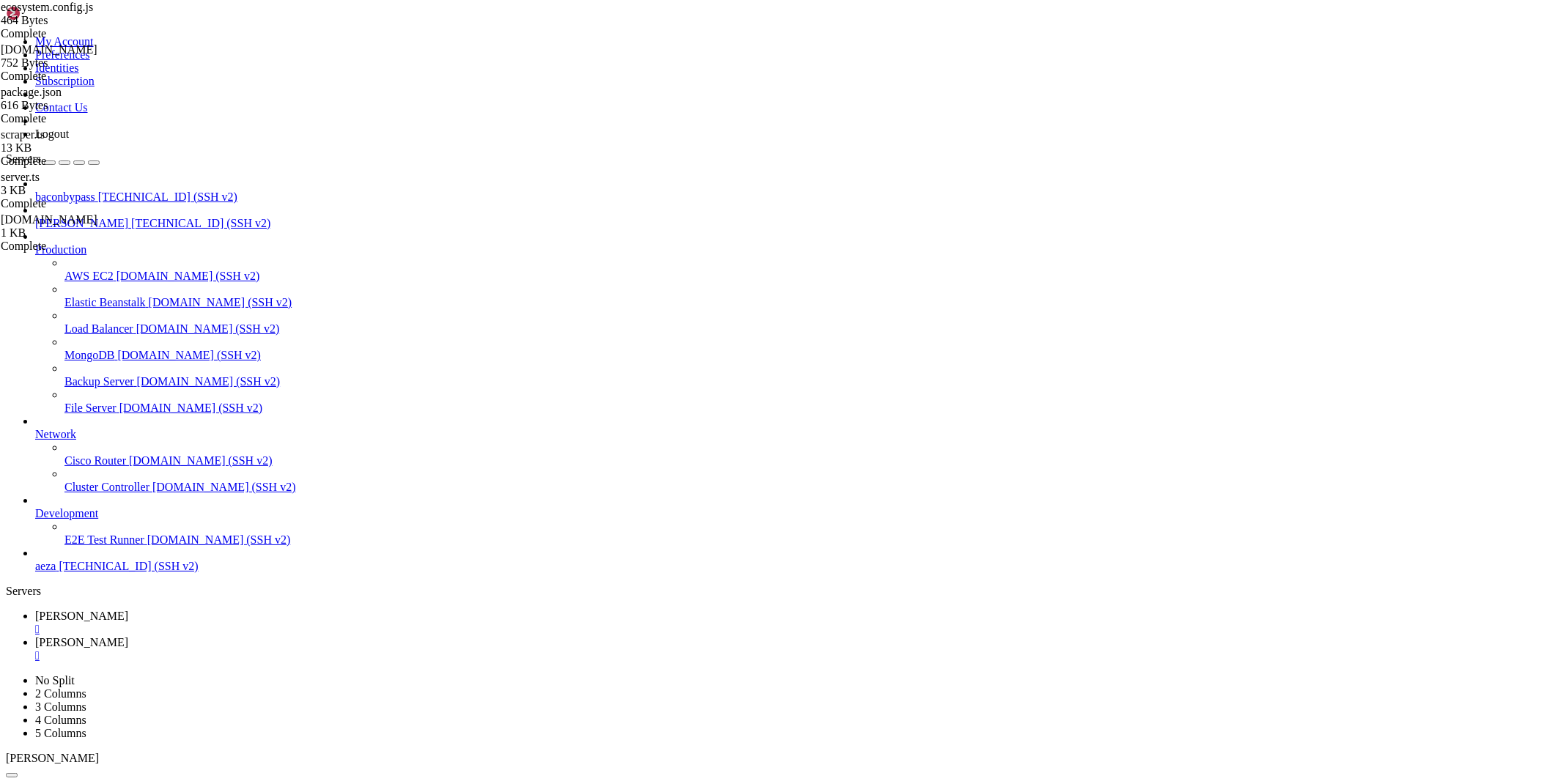
drag, startPoint x: 1451, startPoint y: 773, endPoint x: 1499, endPoint y: 773, distance: 48.0
copy span "[TECHNICAL_ID]"
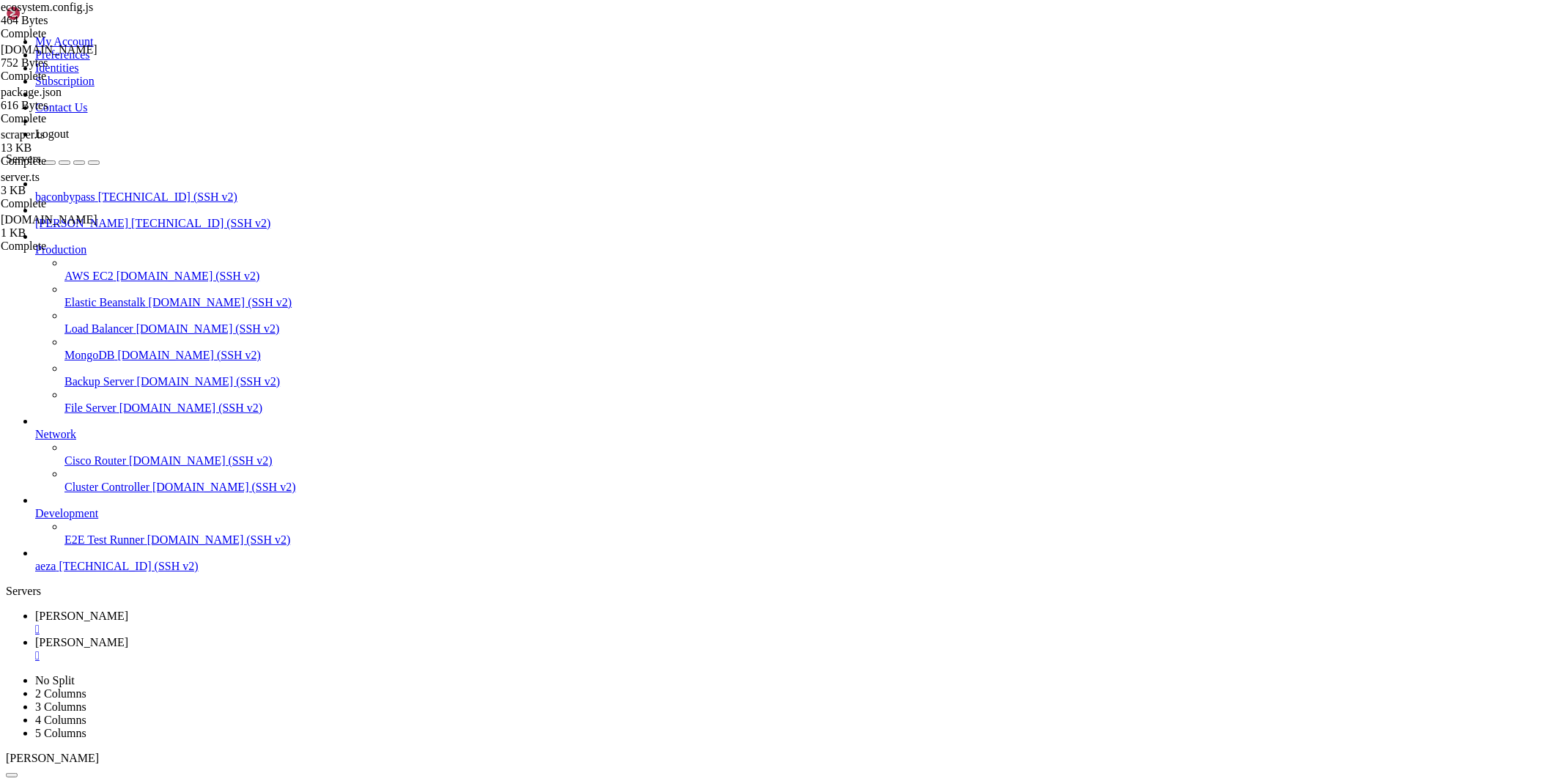
scroll to position [48764, 0]
drag, startPoint x: 1134, startPoint y: 1284, endPoint x: 14, endPoint y: 1020, distance: 1150.7
click at [35, 635] on icon at bounding box center [35, 642] width 0 height 12
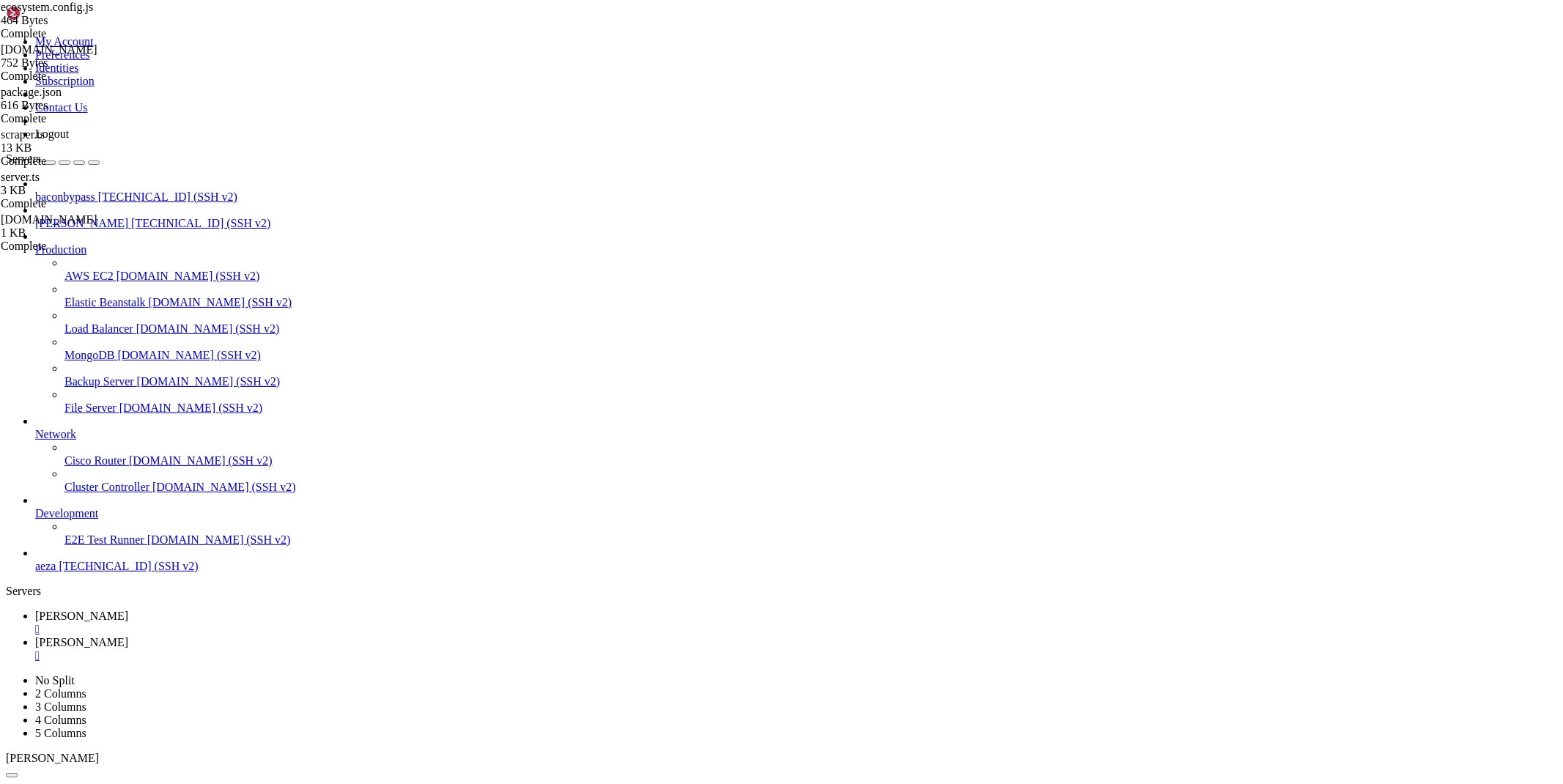
type textarea "import { sleep } from 'bun'"
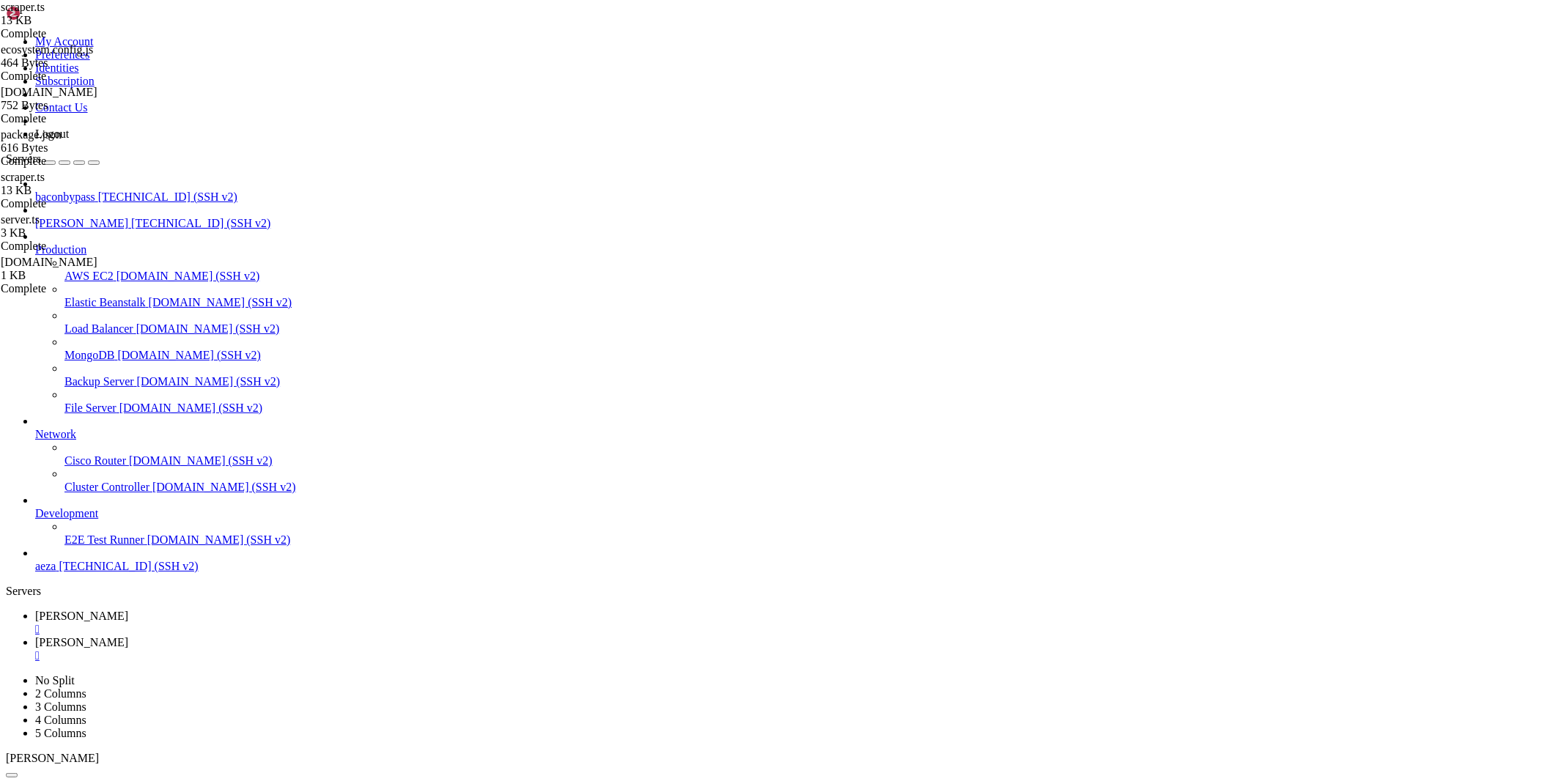
type textarea "console.log(`💚 Health check: http://localhost:${server.port}/health`)"
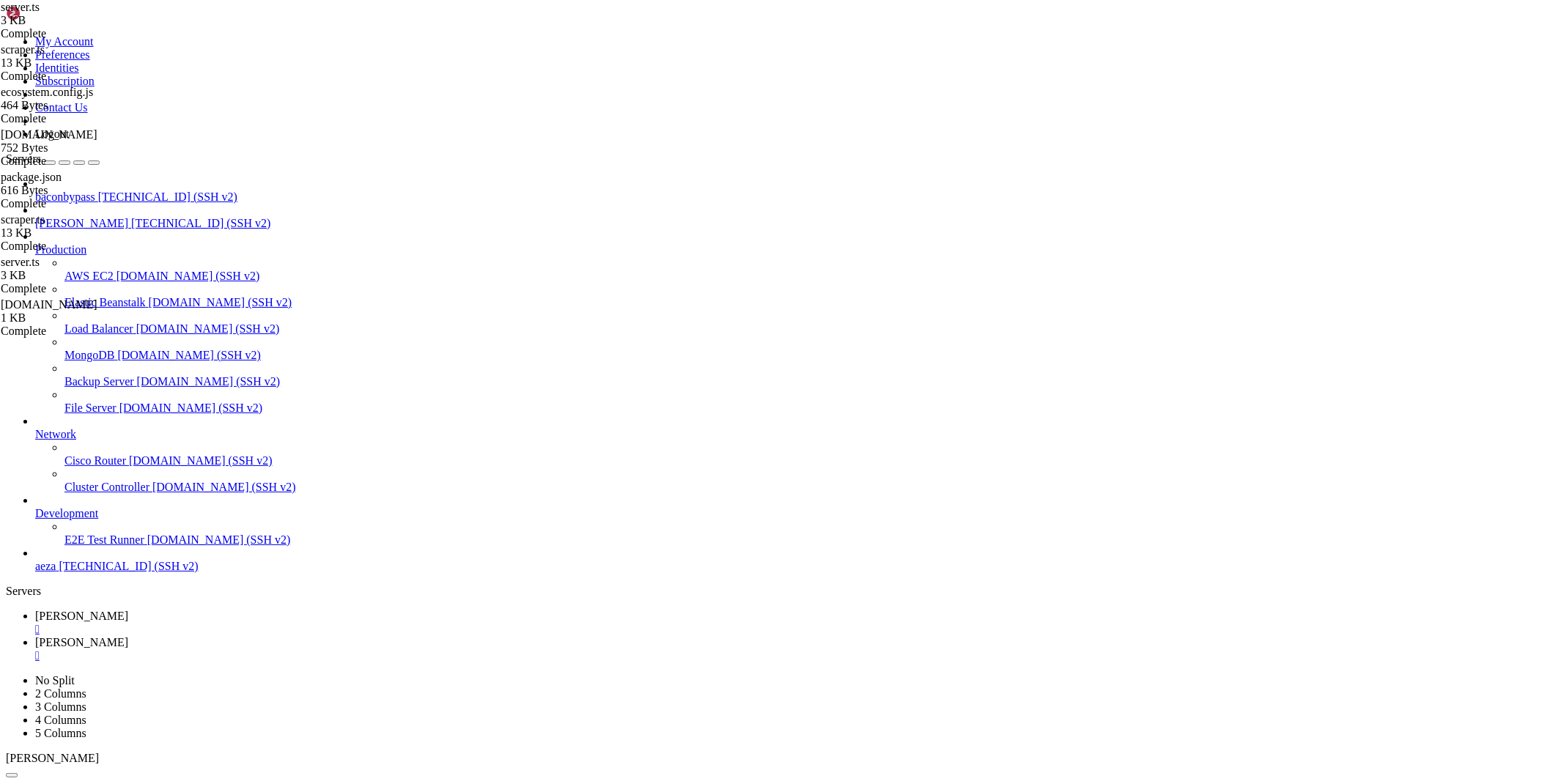
drag, startPoint x: 356, startPoint y: 71, endPoint x: 158, endPoint y: 63, distance: 198.2
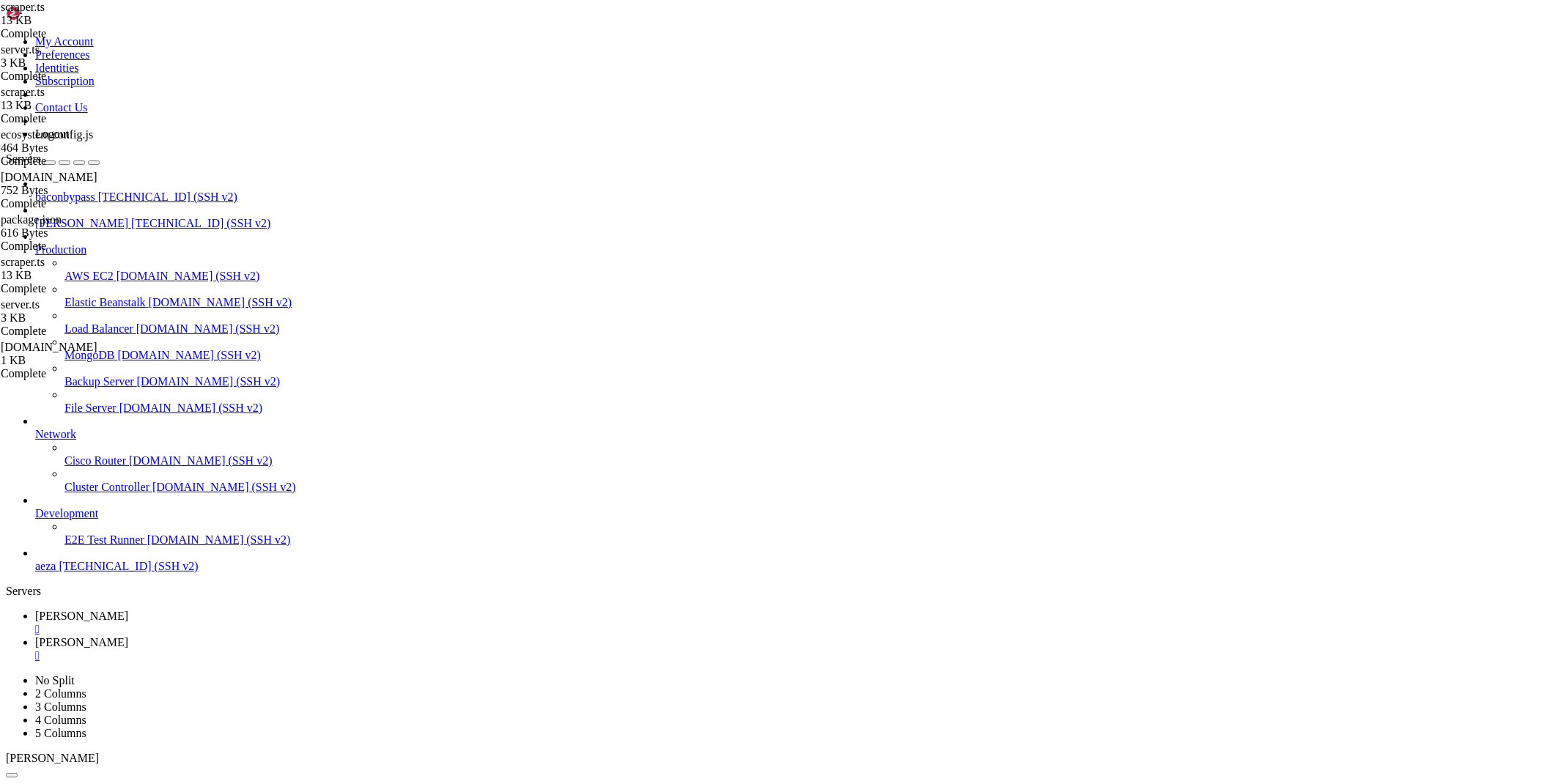
paste textarea "const sleep = (ms: number) => new Promise(resolve => setTimeout(resolve, ms))"
type textarea "const sleep = (ms: number) => new Promise(resolve => setTimeout(resolve, ms))"
click at [128, 610] on span "[PERSON_NAME]" at bounding box center [82, 616] width 93 height 12
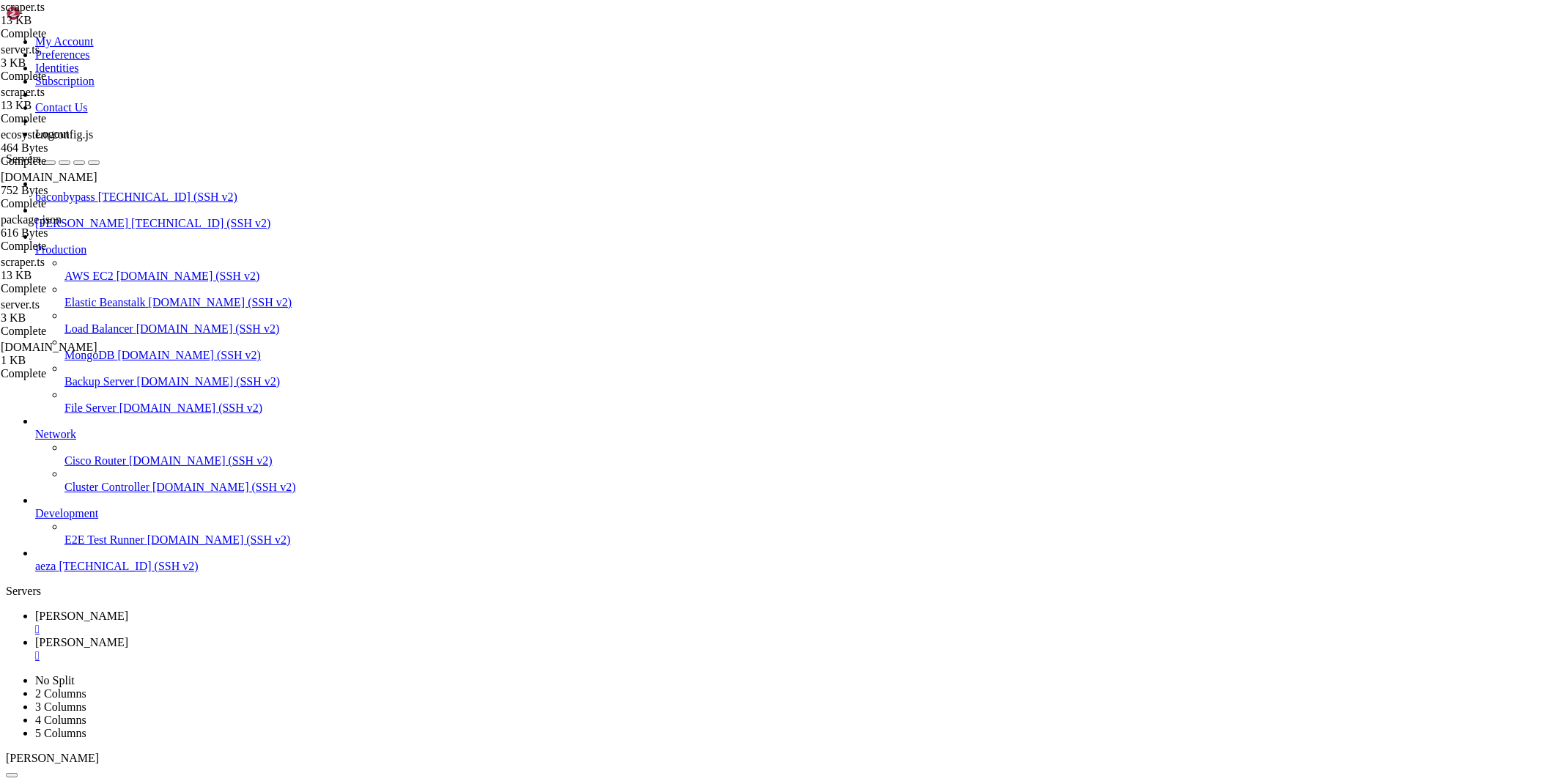
drag, startPoint x: 245, startPoint y: 1529, endPoint x: 11, endPoint y: 1222, distance: 386.0
click at [128, 635] on span "[PERSON_NAME]" at bounding box center [82, 642] width 93 height 12
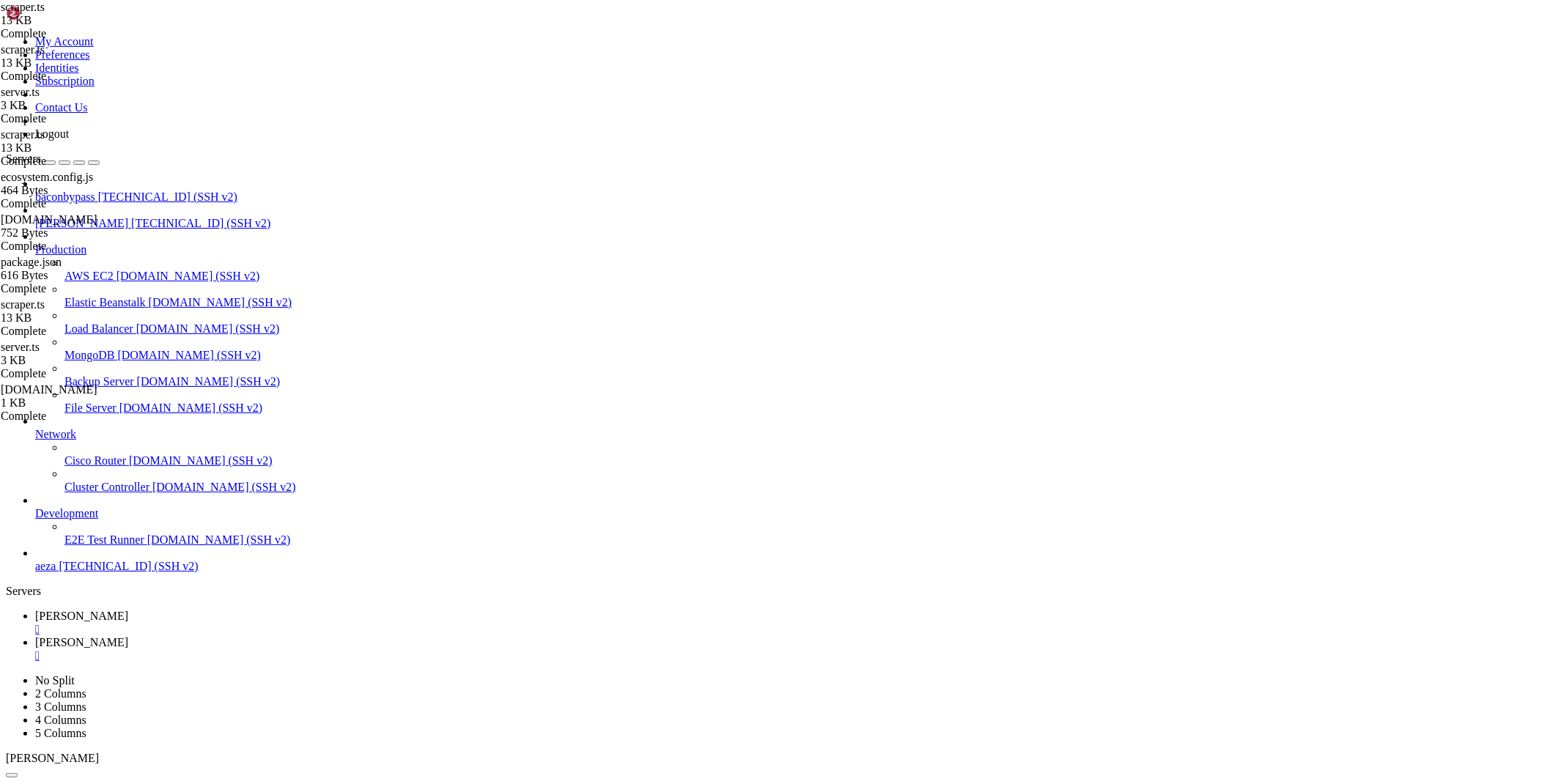
type textarea "const sleep = (ms: number) => new Promise(resolve => setTimeout(resolve, ms))"
drag, startPoint x: 568, startPoint y: 68, endPoint x: 191, endPoint y: 69, distance: 377.0
paste textarea "import { sleep } from 'bun'"
type textarea "import { sleep } from 'bun'"
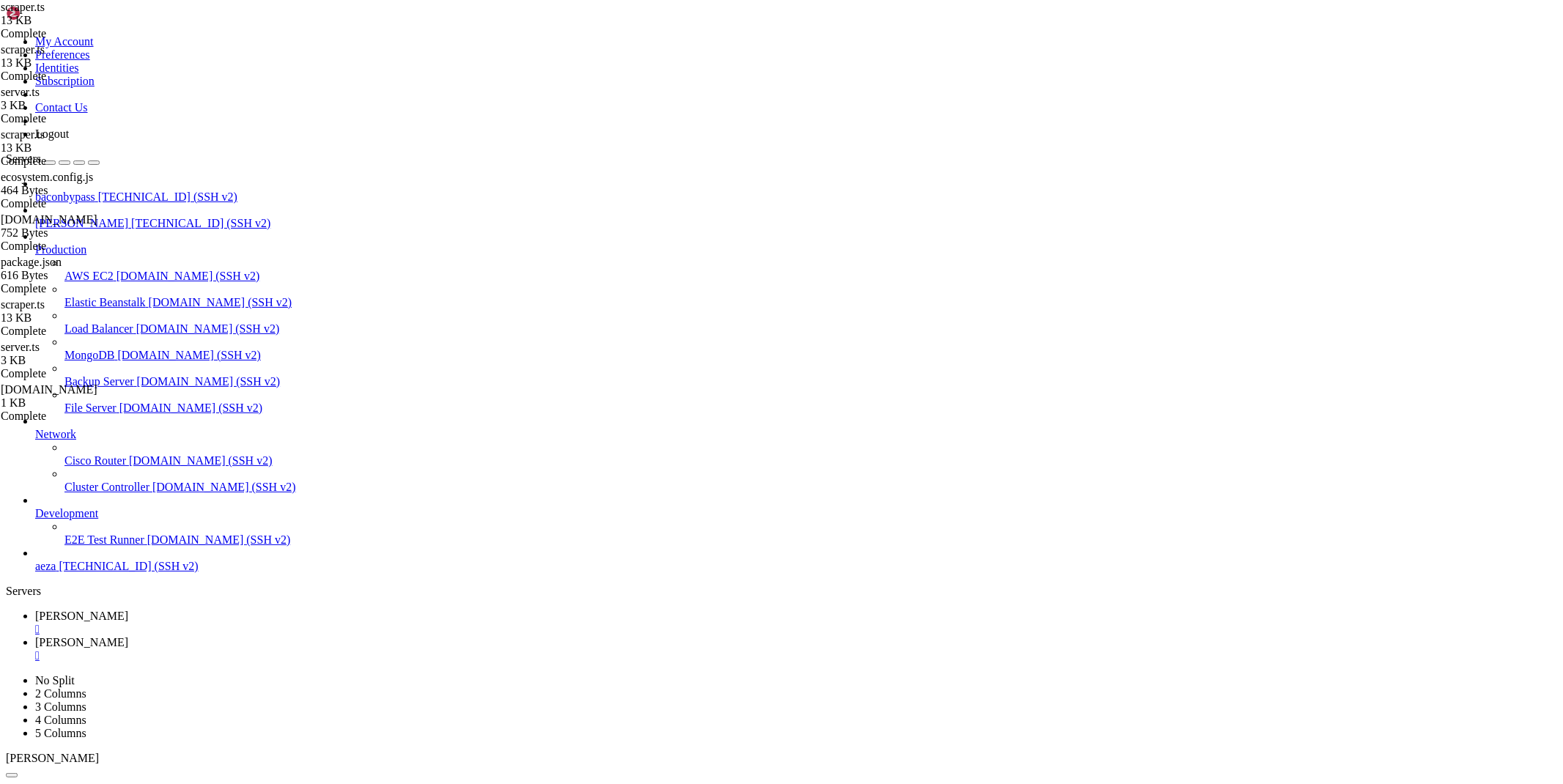
click at [323, 649] on div "" at bounding box center [796, 655] width 1522 height 13
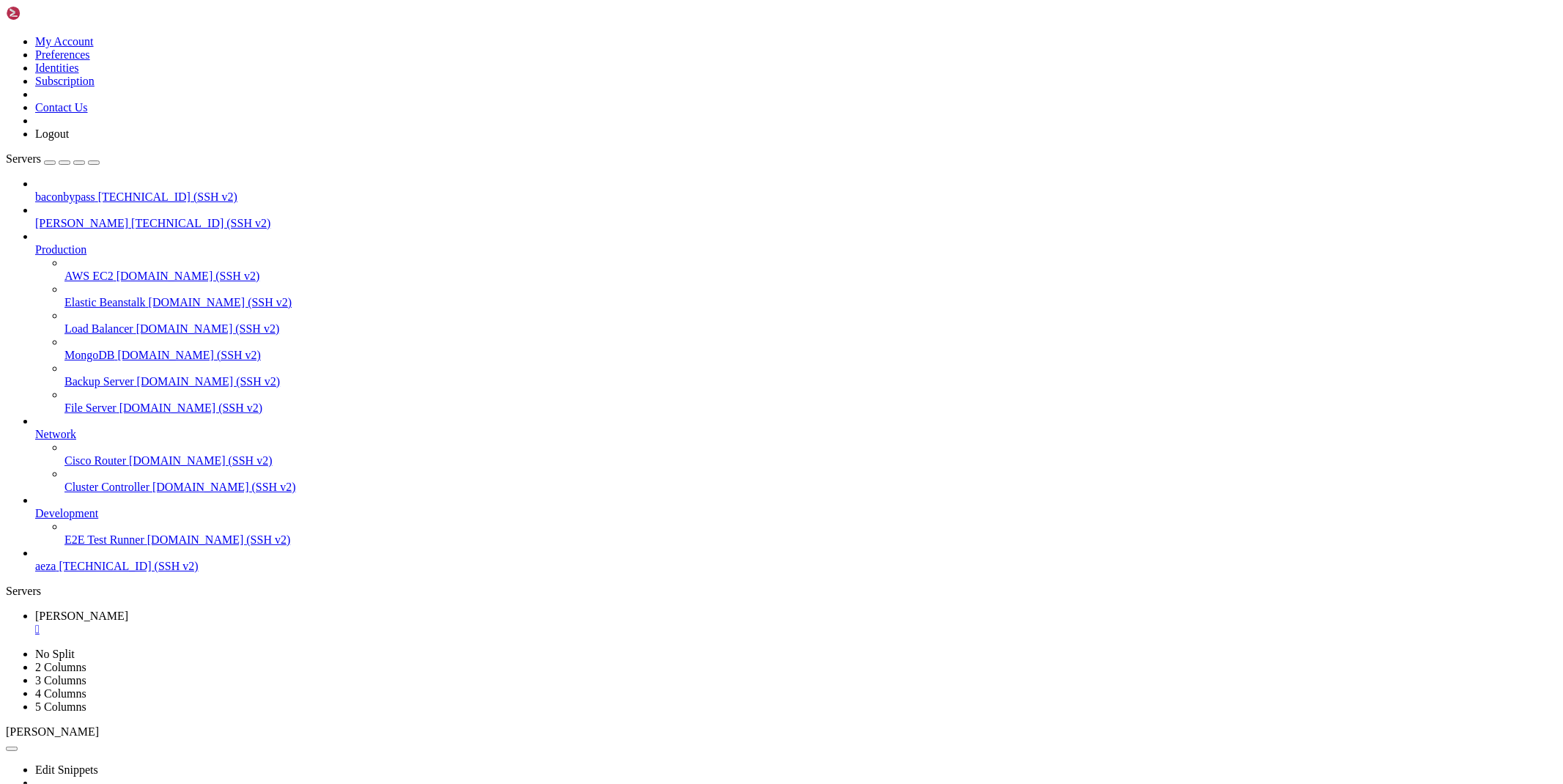
click at [57, 191] on span "baconbypass" at bounding box center [65, 197] width 60 height 12
click at [366, 649] on div "" at bounding box center [796, 655] width 1522 height 13
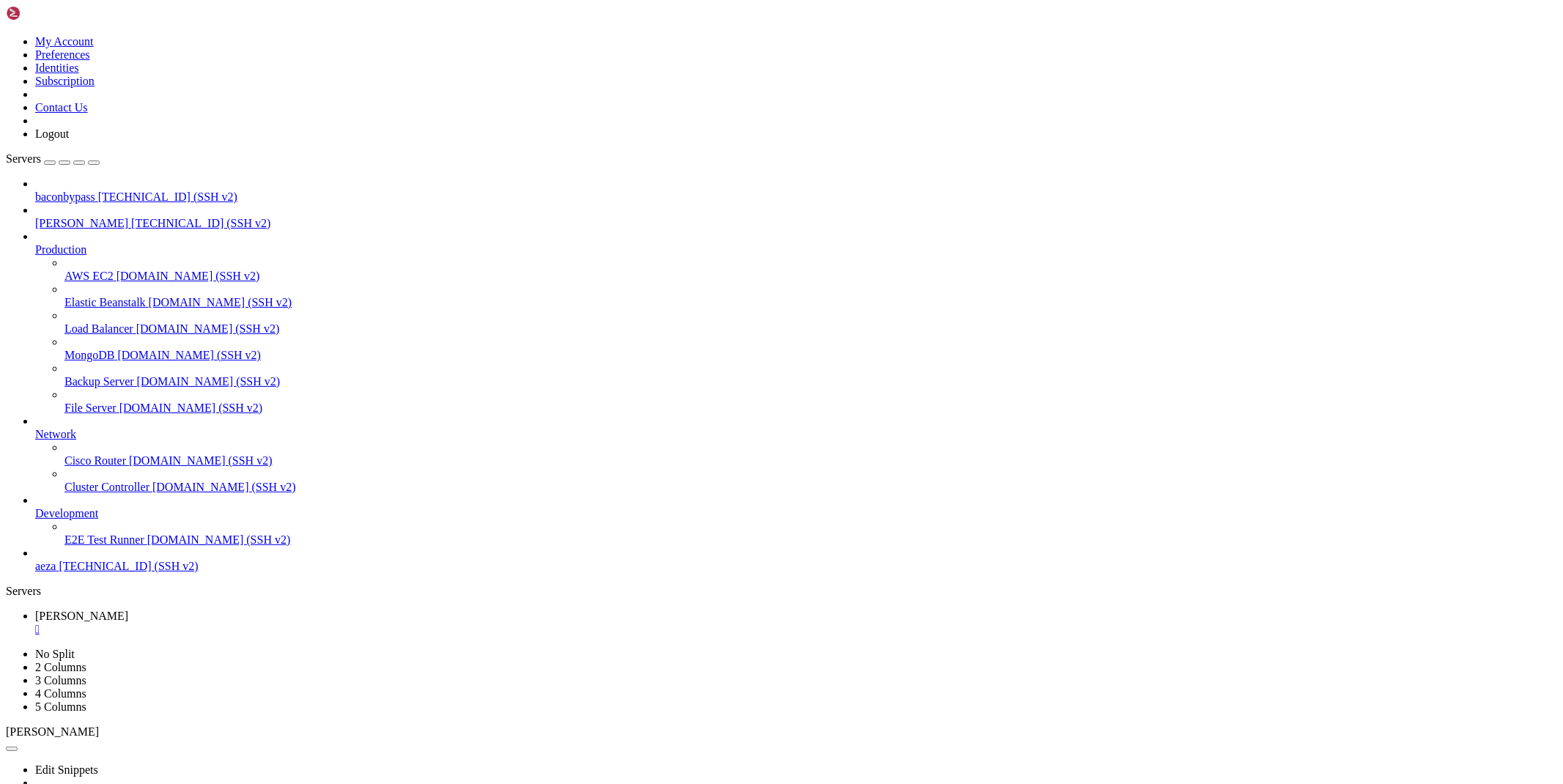
click at [247, 622] on div "" at bounding box center [796, 628] width 1522 height 13
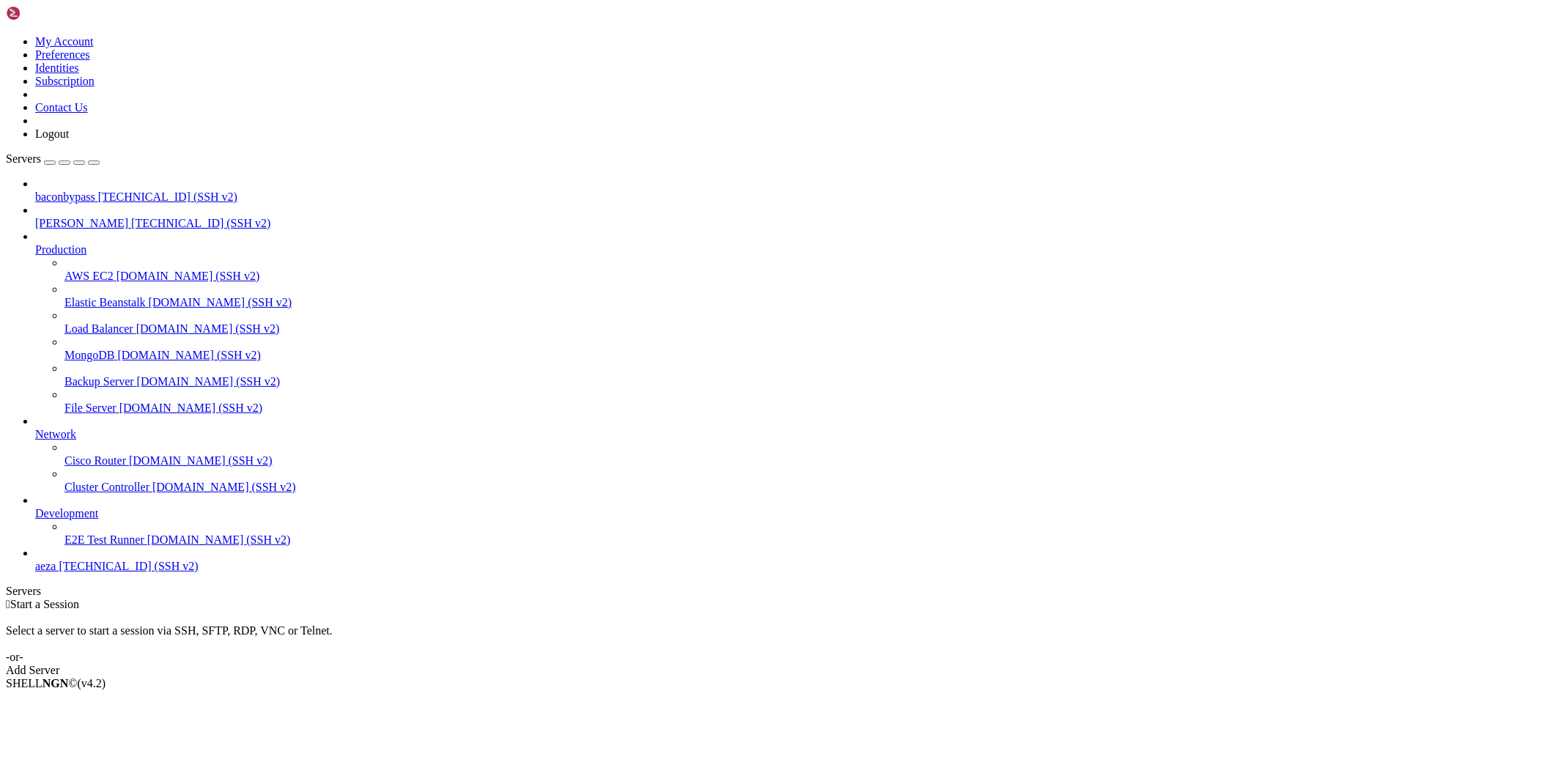
click at [95, 191] on span "baconbypass" at bounding box center [65, 197] width 60 height 12
drag, startPoint x: 735, startPoint y: 1093, endPoint x: 12, endPoint y: 1090, distance: 723.0
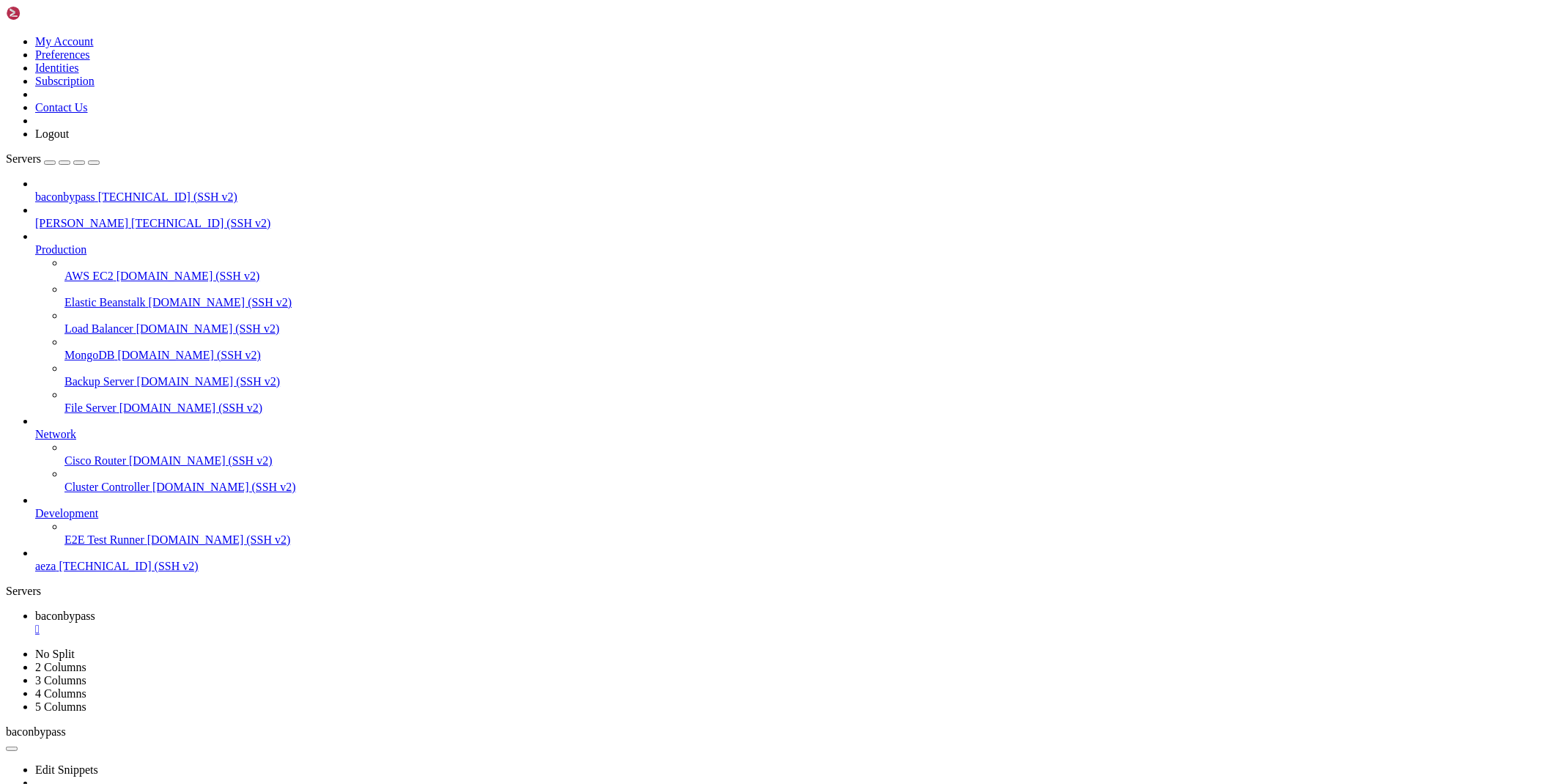
click at [284, 622] on div "" at bounding box center [796, 628] width 1522 height 13
click at [75, 217] on span "[PERSON_NAME]" at bounding box center [82, 223] width 93 height 12
drag, startPoint x: 736, startPoint y: 1066, endPoint x: 12, endPoint y: 1066, distance: 724.0
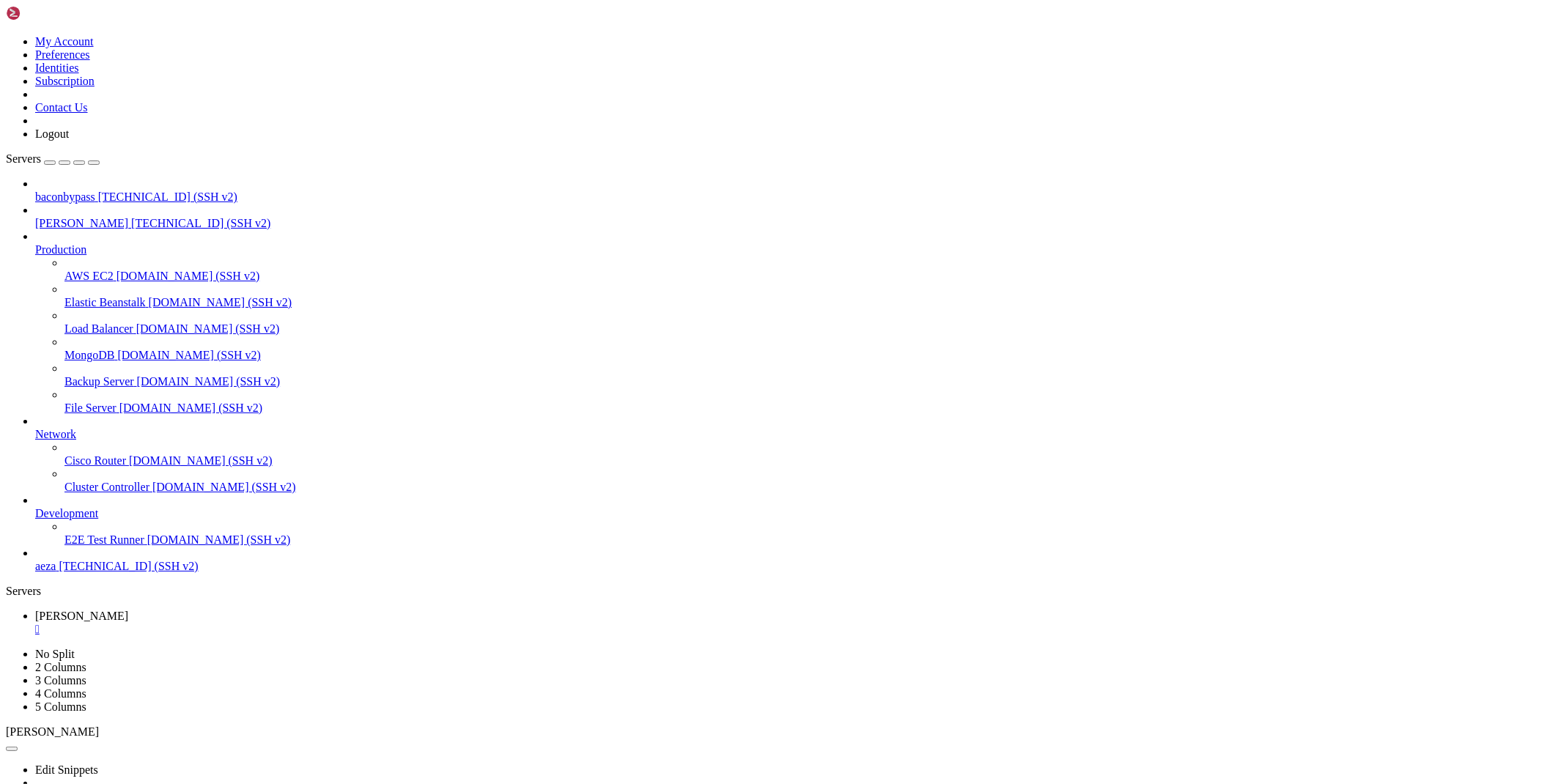
drag, startPoint x: 292, startPoint y: 1207, endPoint x: 12, endPoint y: 1157, distance: 284.4
drag, startPoint x: 1212, startPoint y: 1131, endPoint x: 13, endPoint y: 1104, distance: 1199.3
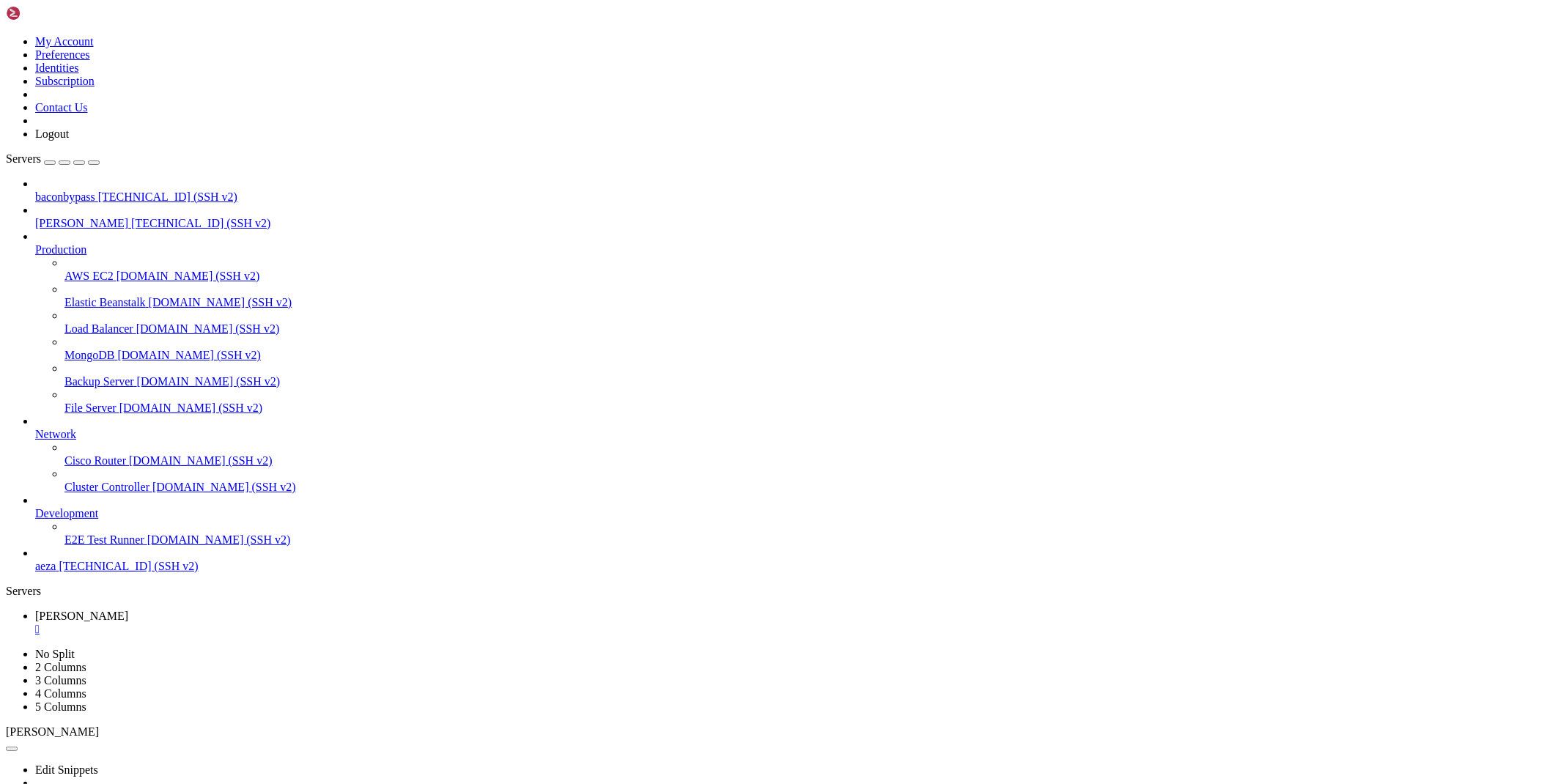
click at [247, 622] on div "" at bounding box center [796, 628] width 1522 height 13
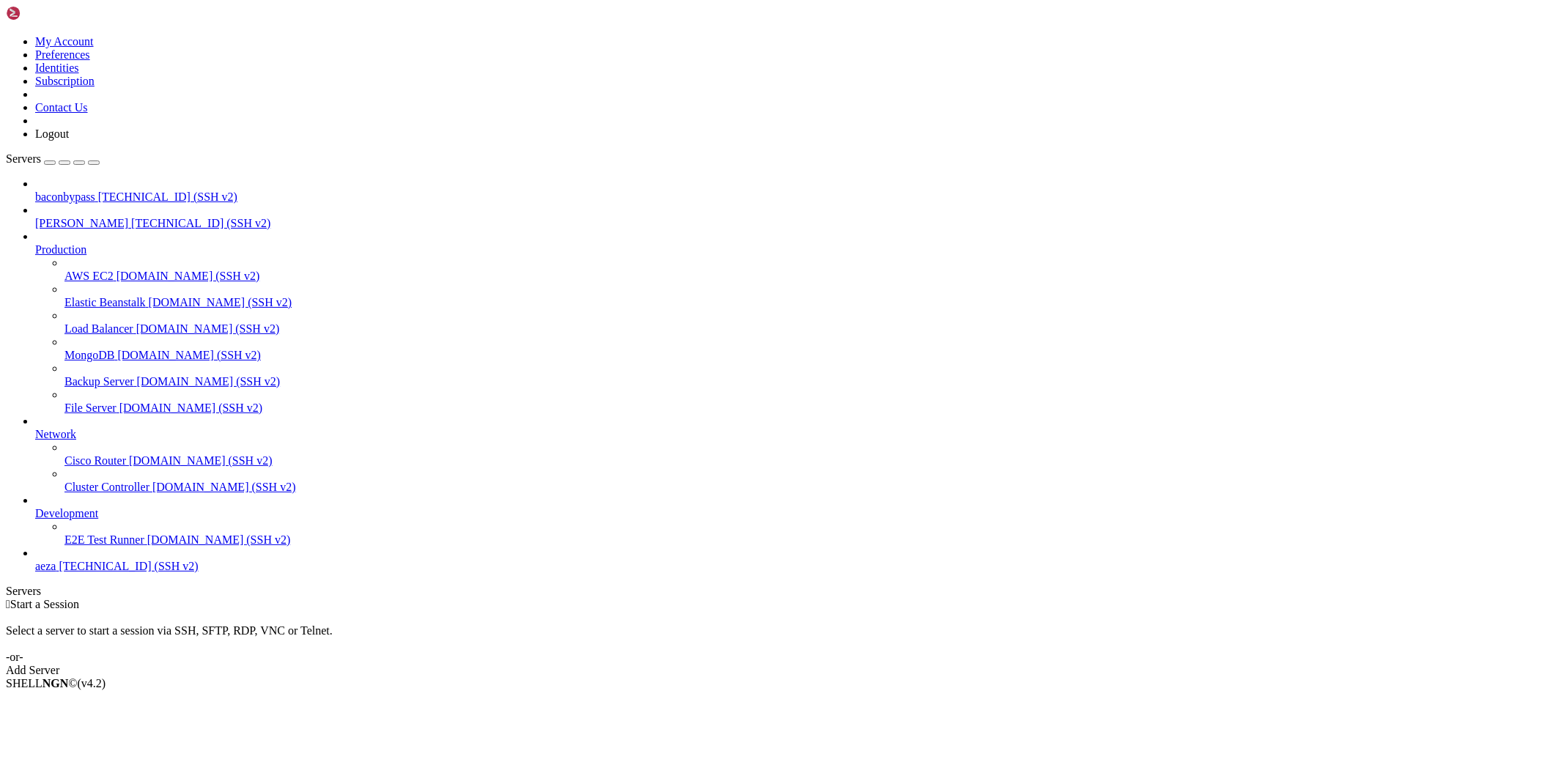
click at [82, 191] on span "baconbypass" at bounding box center [65, 197] width 60 height 12
drag, startPoint x: 292, startPoint y: 1146, endPoint x: 13, endPoint y: 1091, distance: 284.4
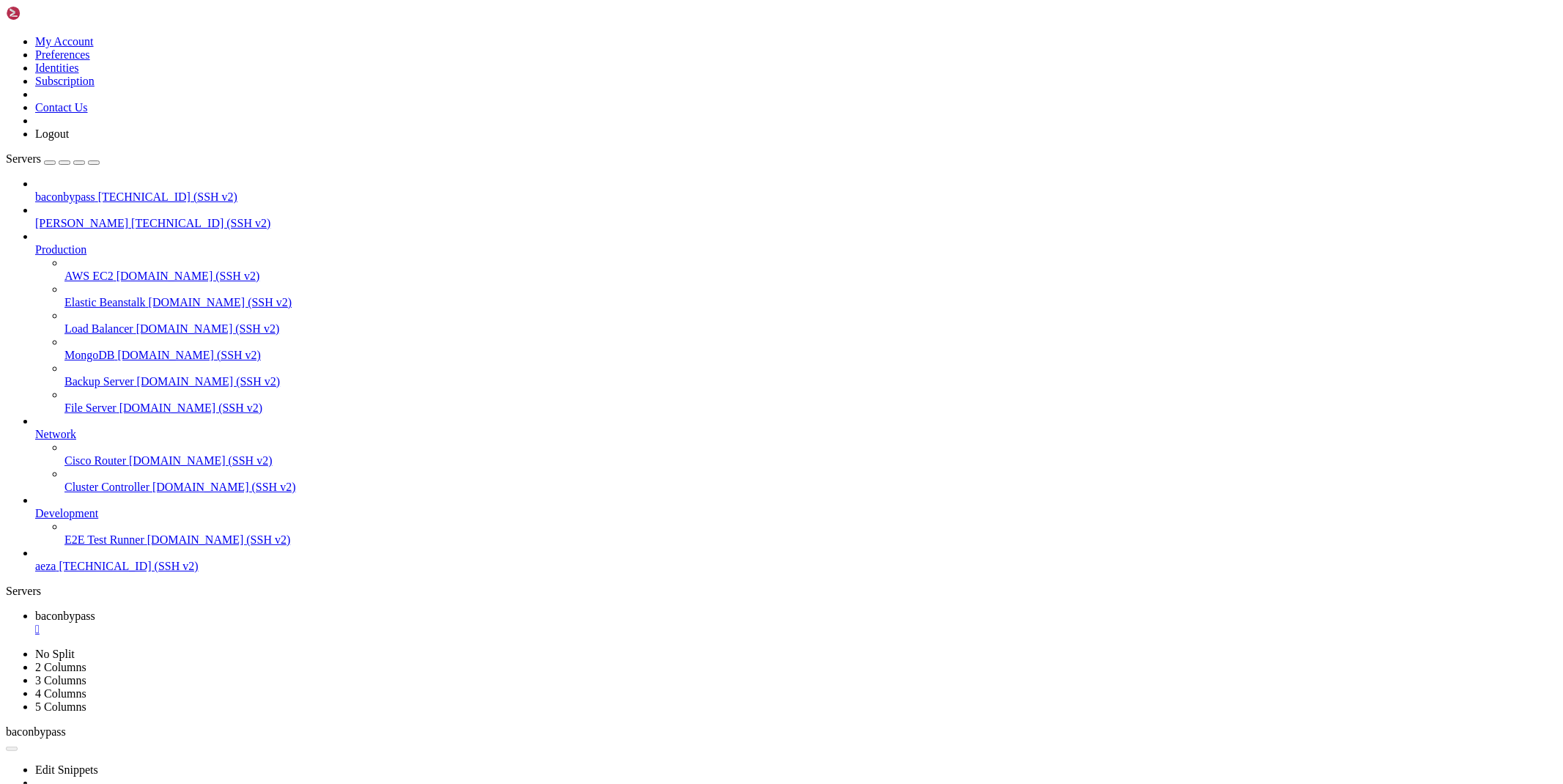
click at [282, 622] on div "" at bounding box center [796, 628] width 1522 height 13
click at [111, 191] on span "[TECHNICAL_ID] (SSH v2)" at bounding box center [167, 197] width 139 height 12
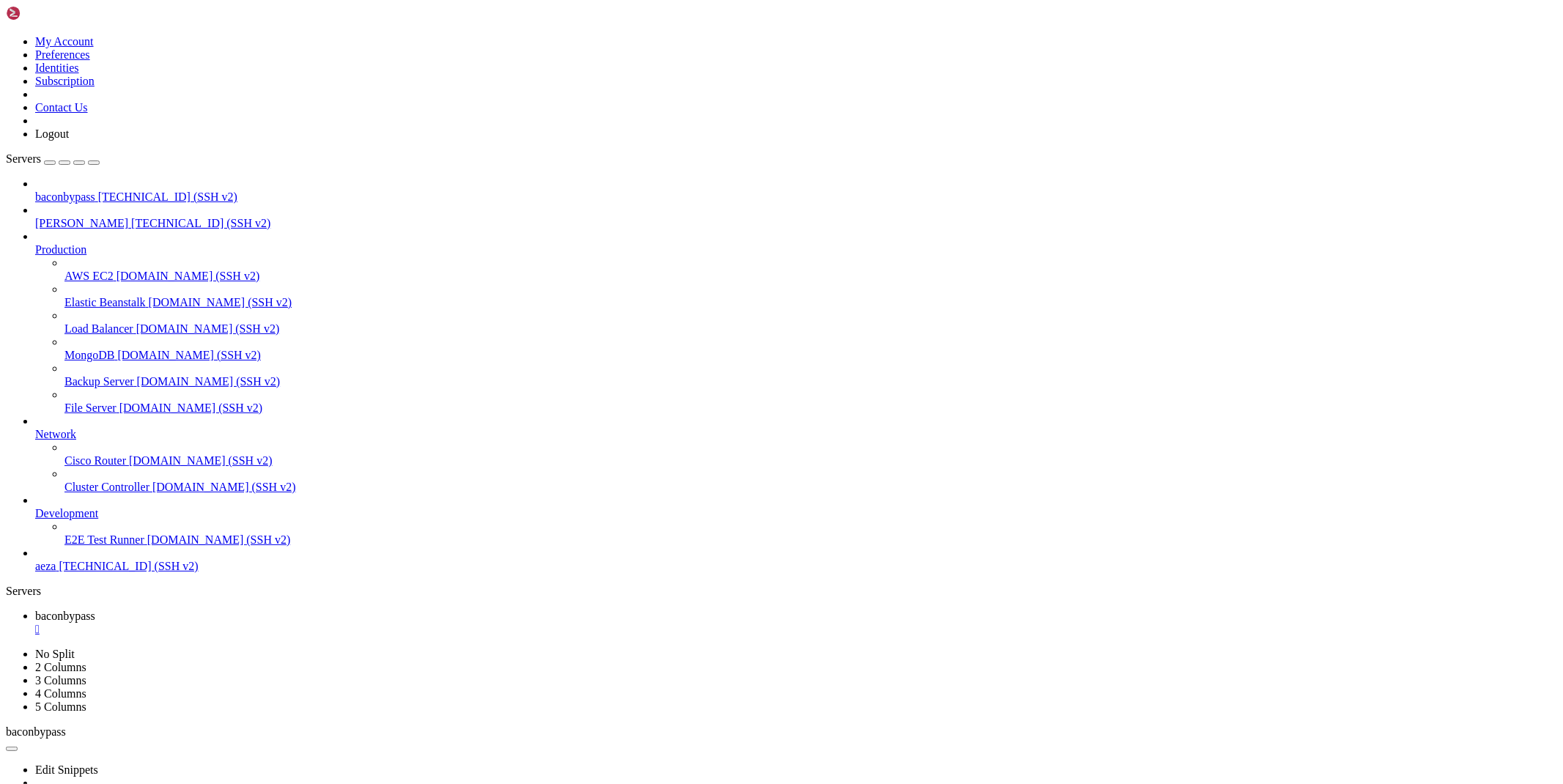
drag, startPoint x: 348, startPoint y: 1541, endPoint x: 11, endPoint y: 954, distance: 676.9
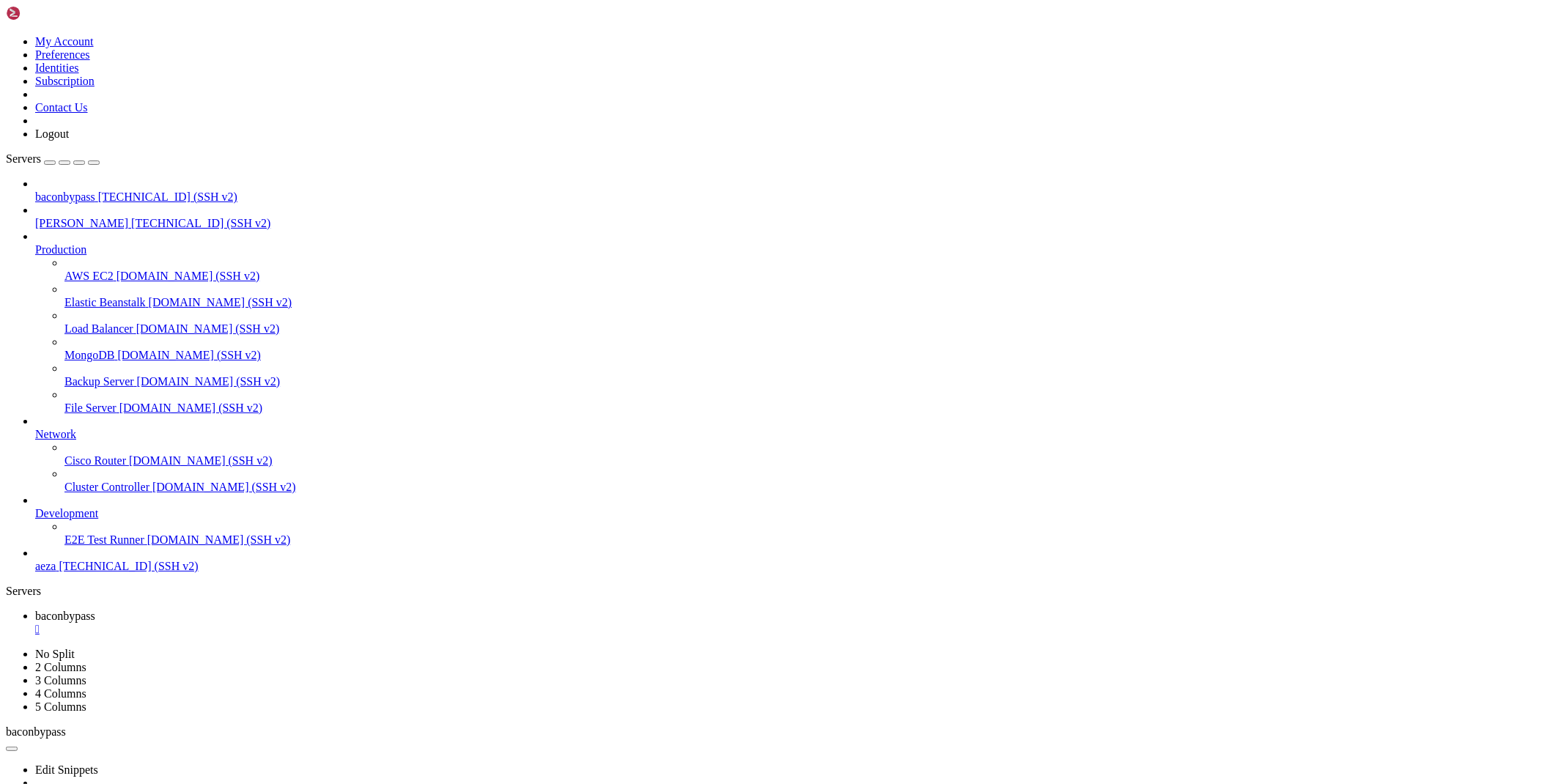
scroll to position [1419, 0]
click at [282, 622] on div "" at bounding box center [796, 628] width 1522 height 13
click at [72, 217] on span "[PERSON_NAME]" at bounding box center [82, 223] width 93 height 12
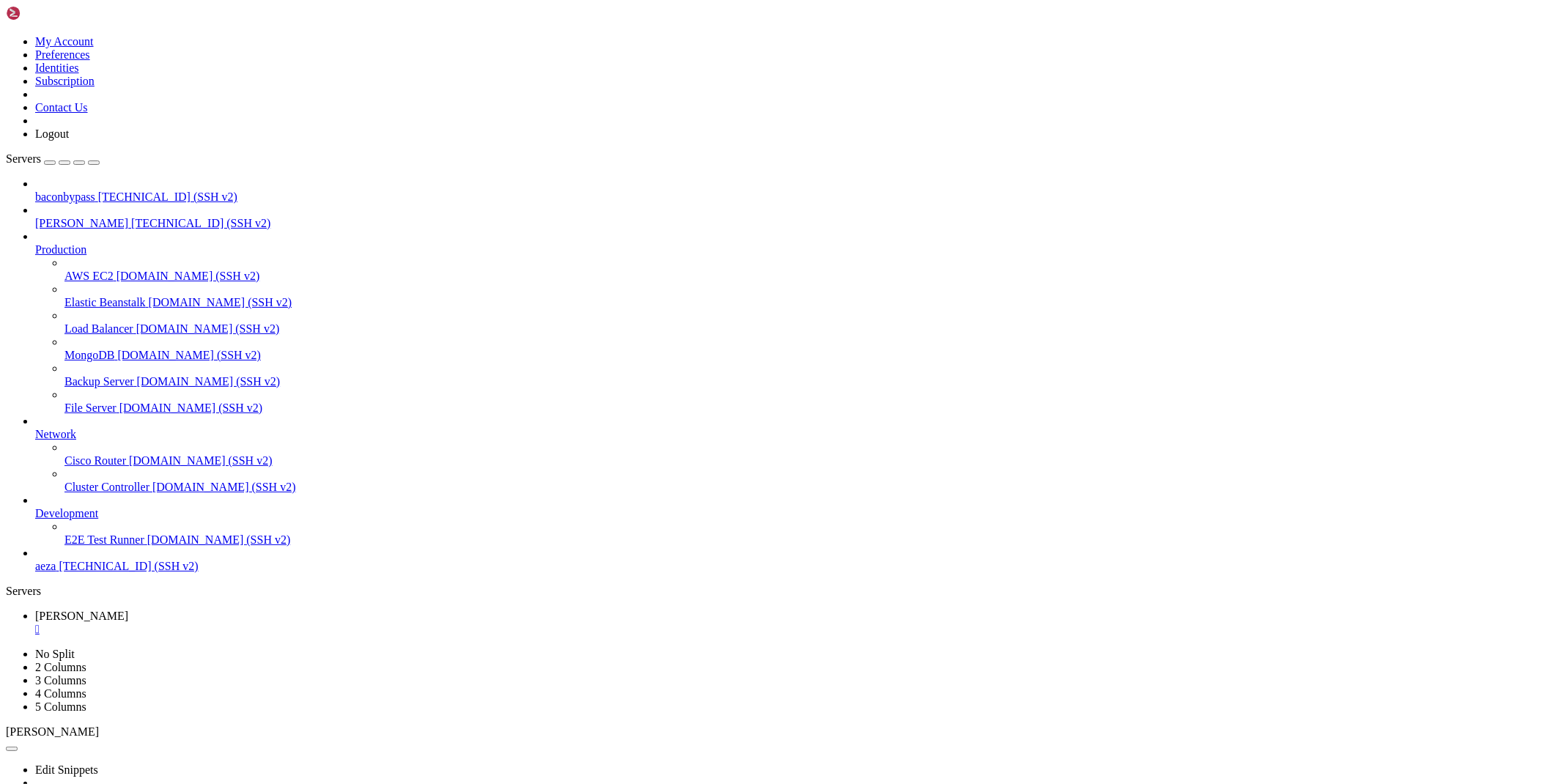
drag, startPoint x: 149, startPoint y: 1088, endPoint x: 24, endPoint y: 1055, distance: 129.3
drag, startPoint x: 157, startPoint y: 1082, endPoint x: 13, endPoint y: 1053, distance: 146.9
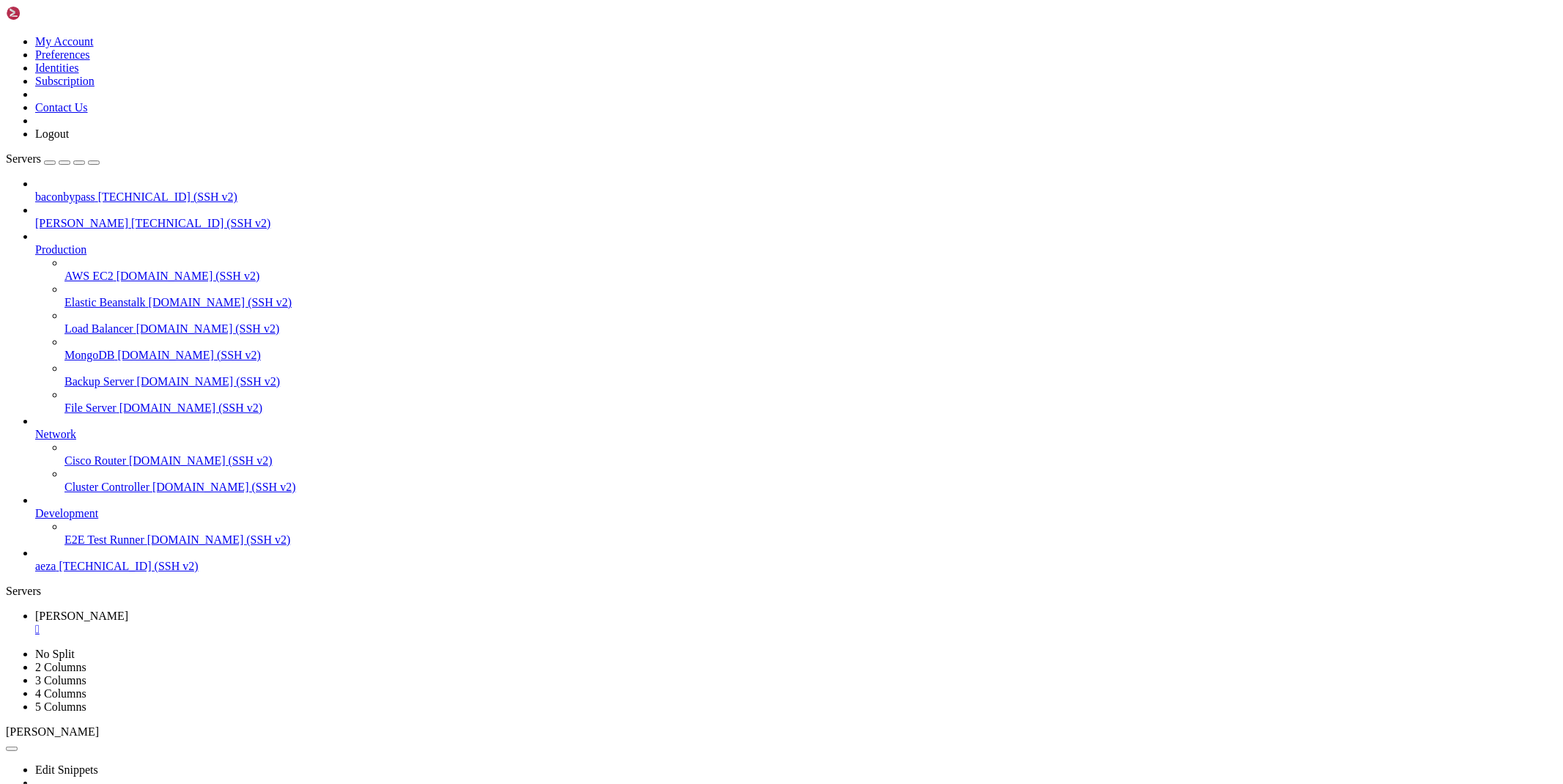
scroll to position [579, 0]
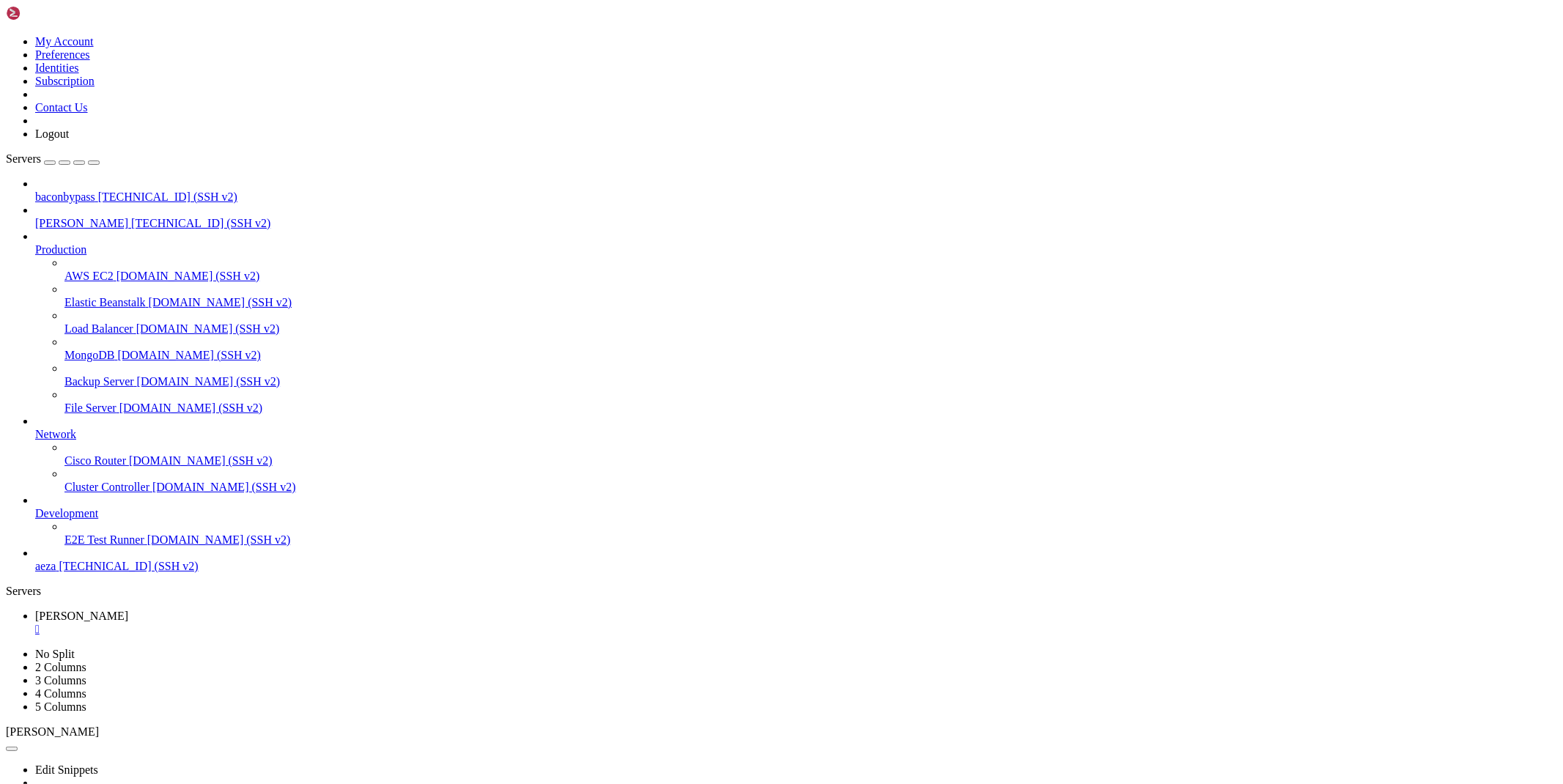
drag, startPoint x: 1111, startPoint y: 1303, endPoint x: 12, endPoint y: 1138, distance: 1111.3
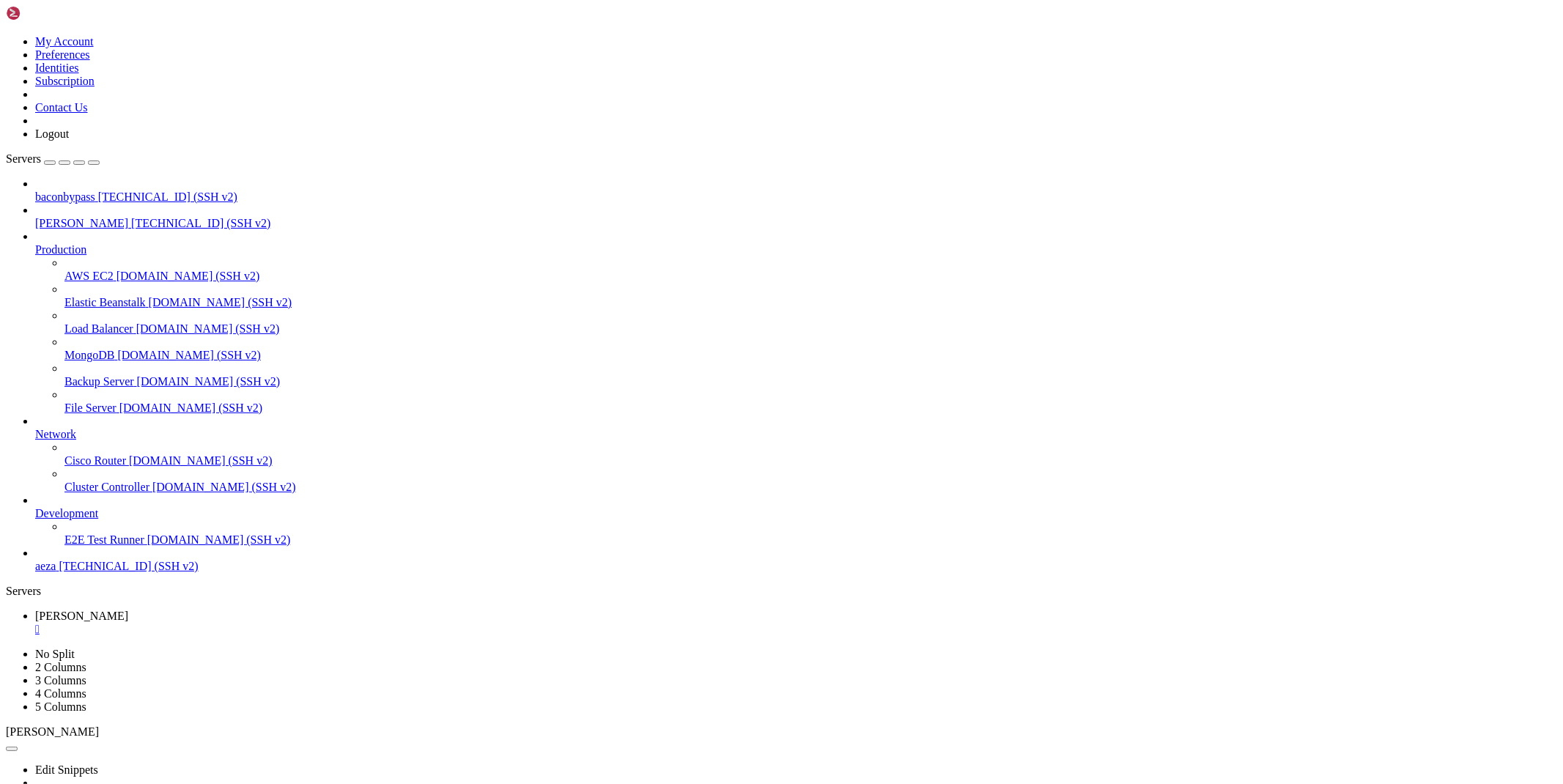
drag, startPoint x: 277, startPoint y: 1554, endPoint x: 13, endPoint y: 1479, distance: 274.4
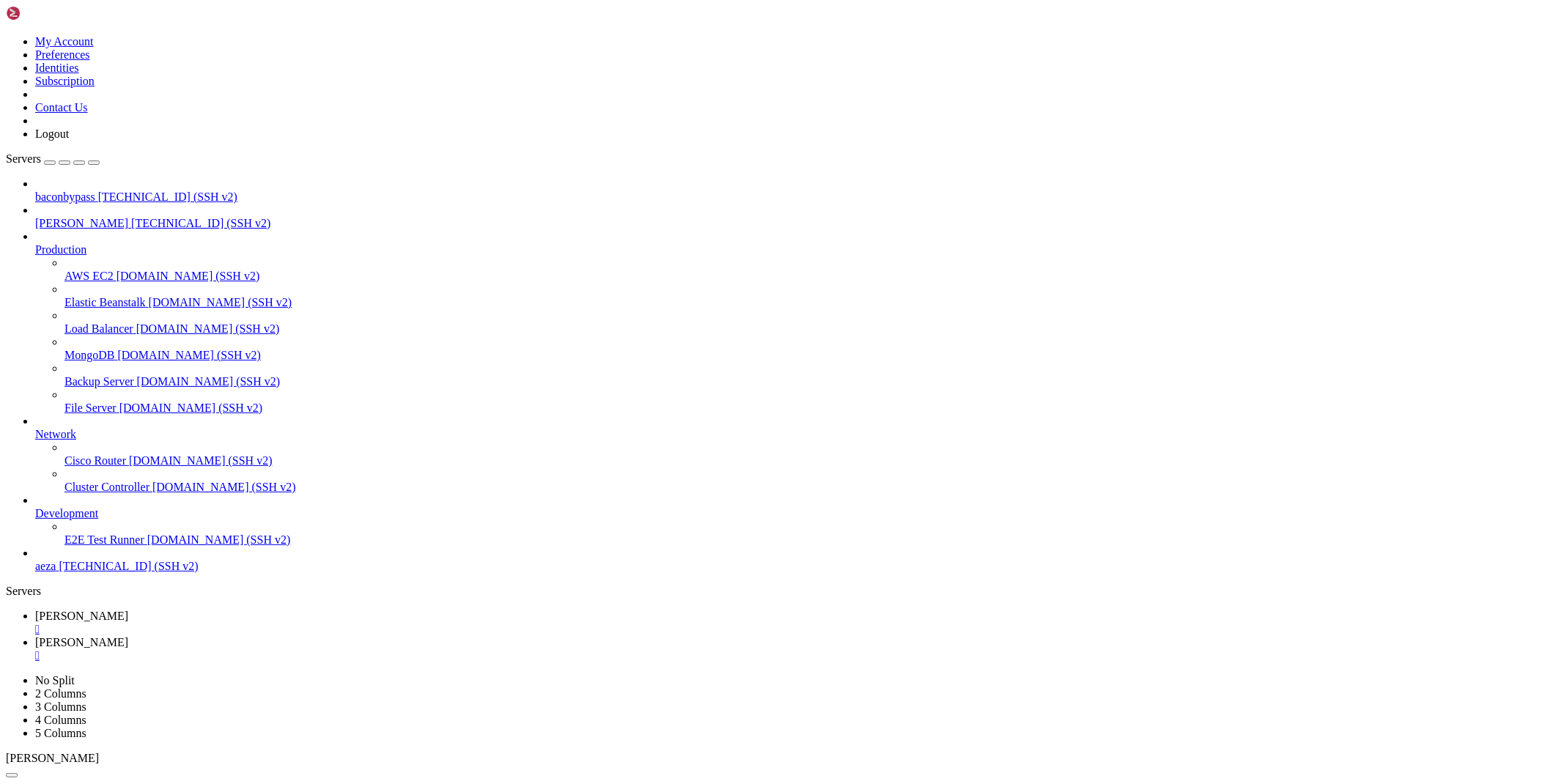
click at [128, 610] on span "[PERSON_NAME]" at bounding box center [82, 616] width 93 height 12
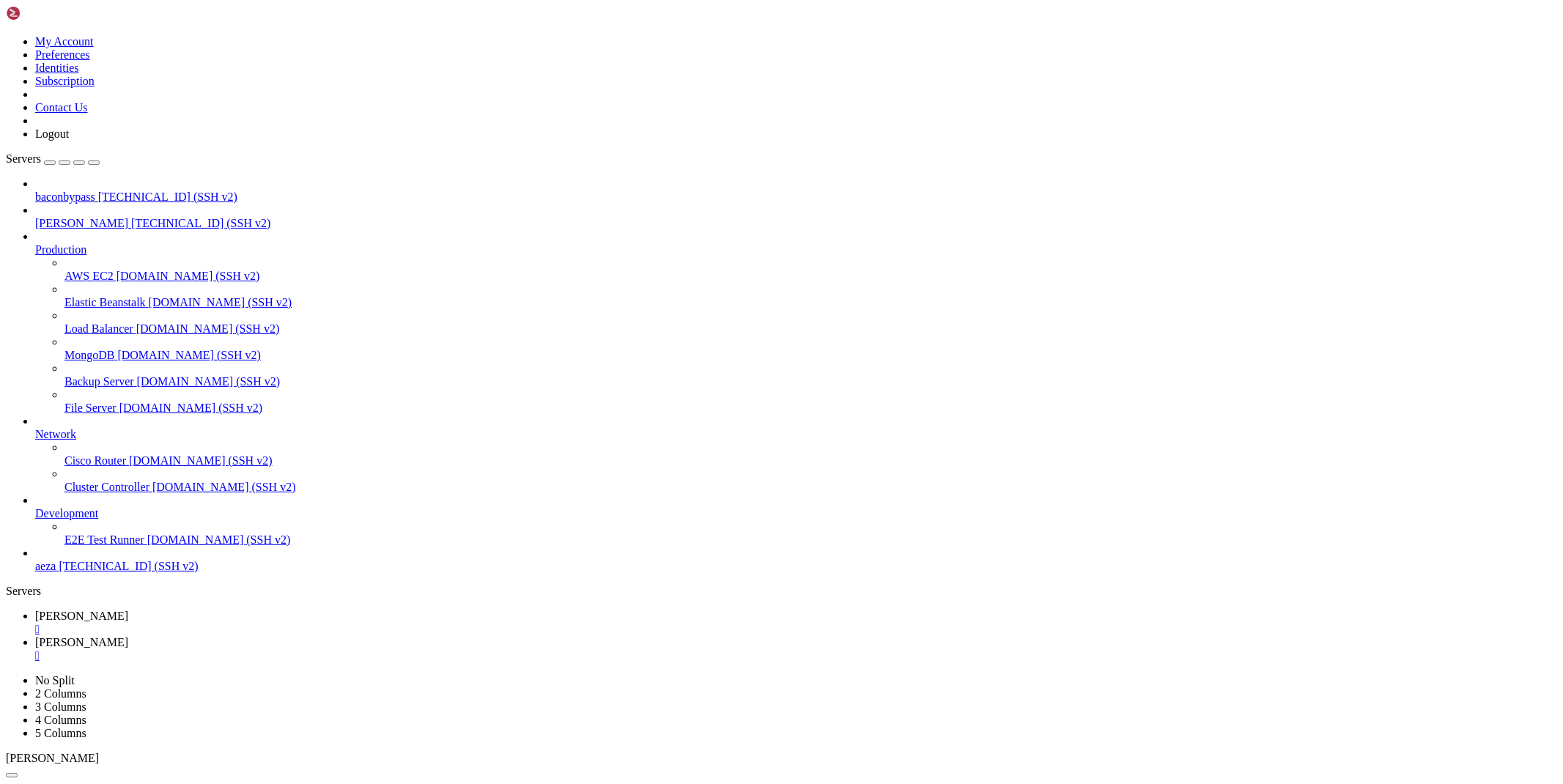
scroll to position [4868, 0]
click at [303, 635] on link "[PERSON_NAME] " at bounding box center [796, 649] width 1522 height 26
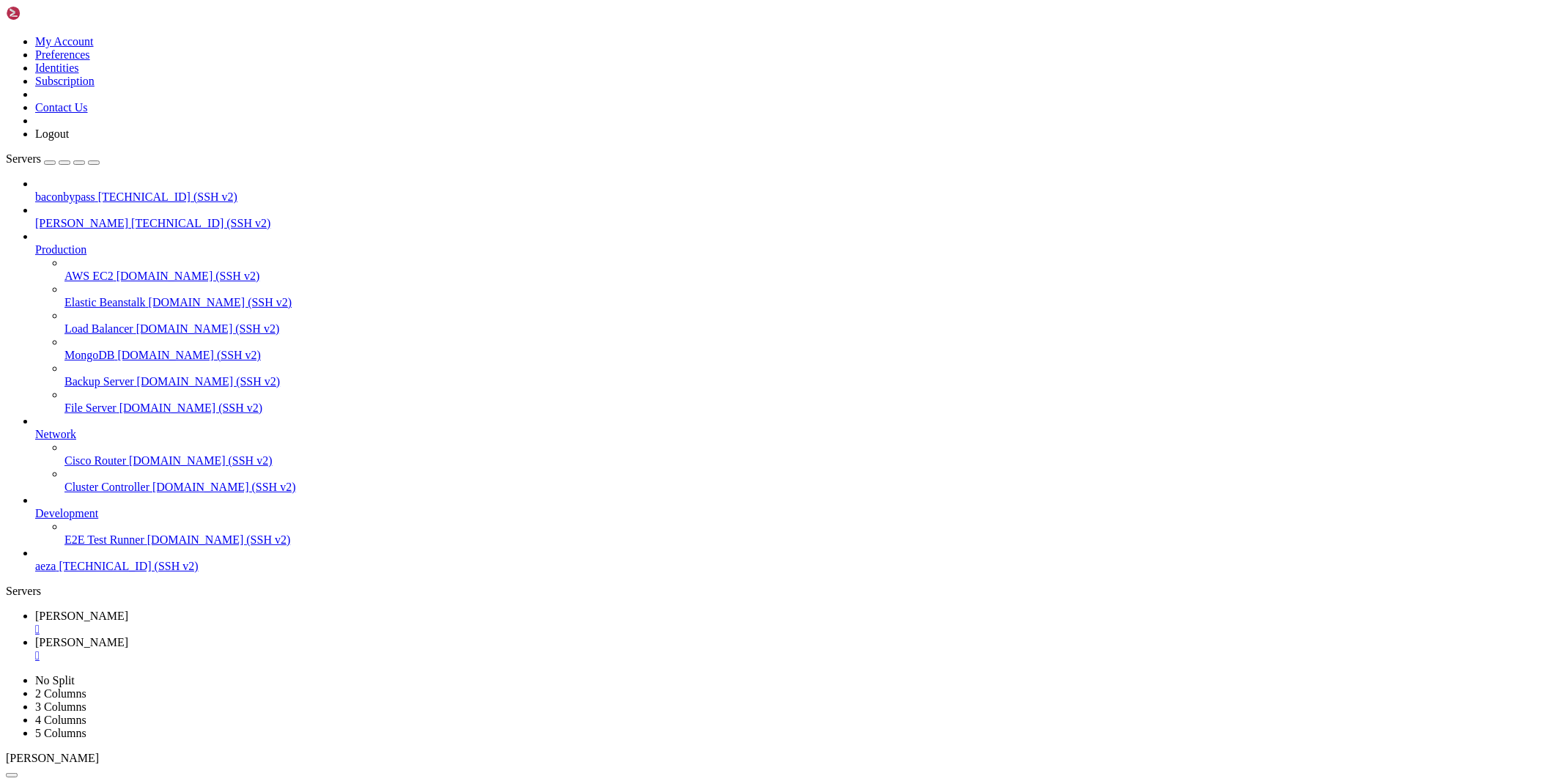
type input "/root/cloudflare/turnstile"
click at [219, 610] on link "[PERSON_NAME] " at bounding box center [796, 623] width 1522 height 26
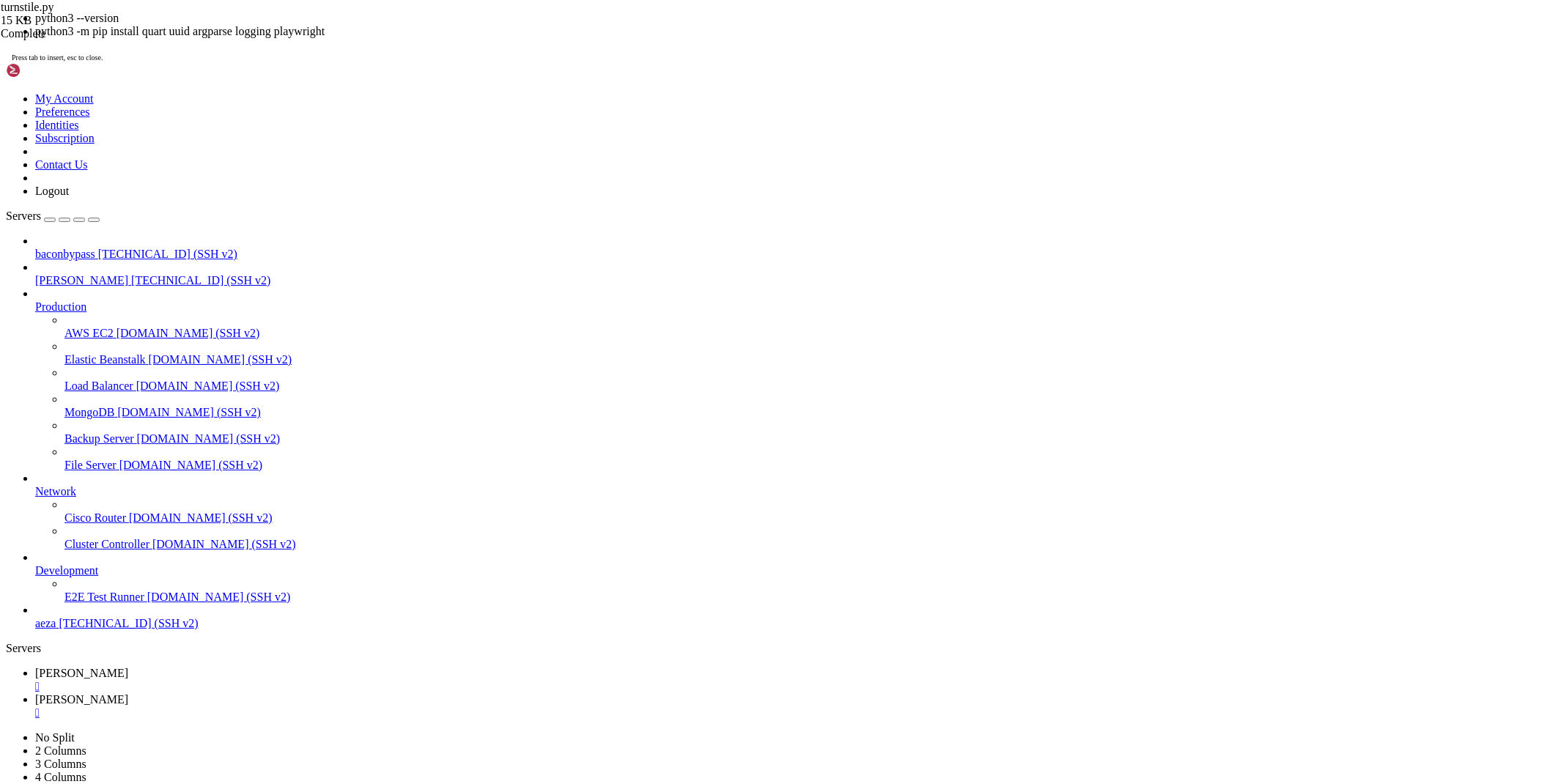
scroll to position [5018, 0]
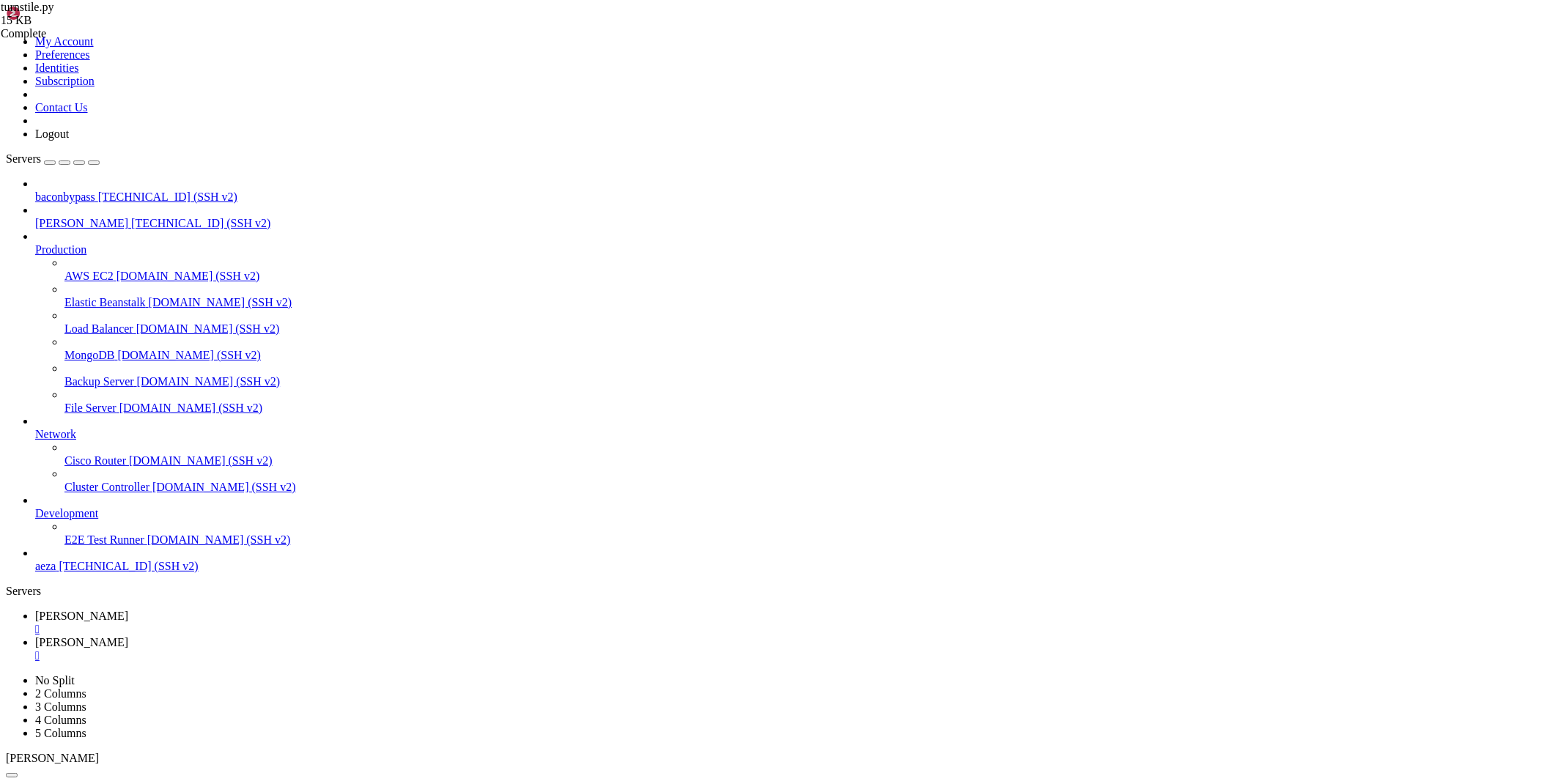
click at [128, 635] on span "[PERSON_NAME]" at bounding box center [82, 642] width 93 height 12
type textarea "from patchright.async_api import async_playwright"
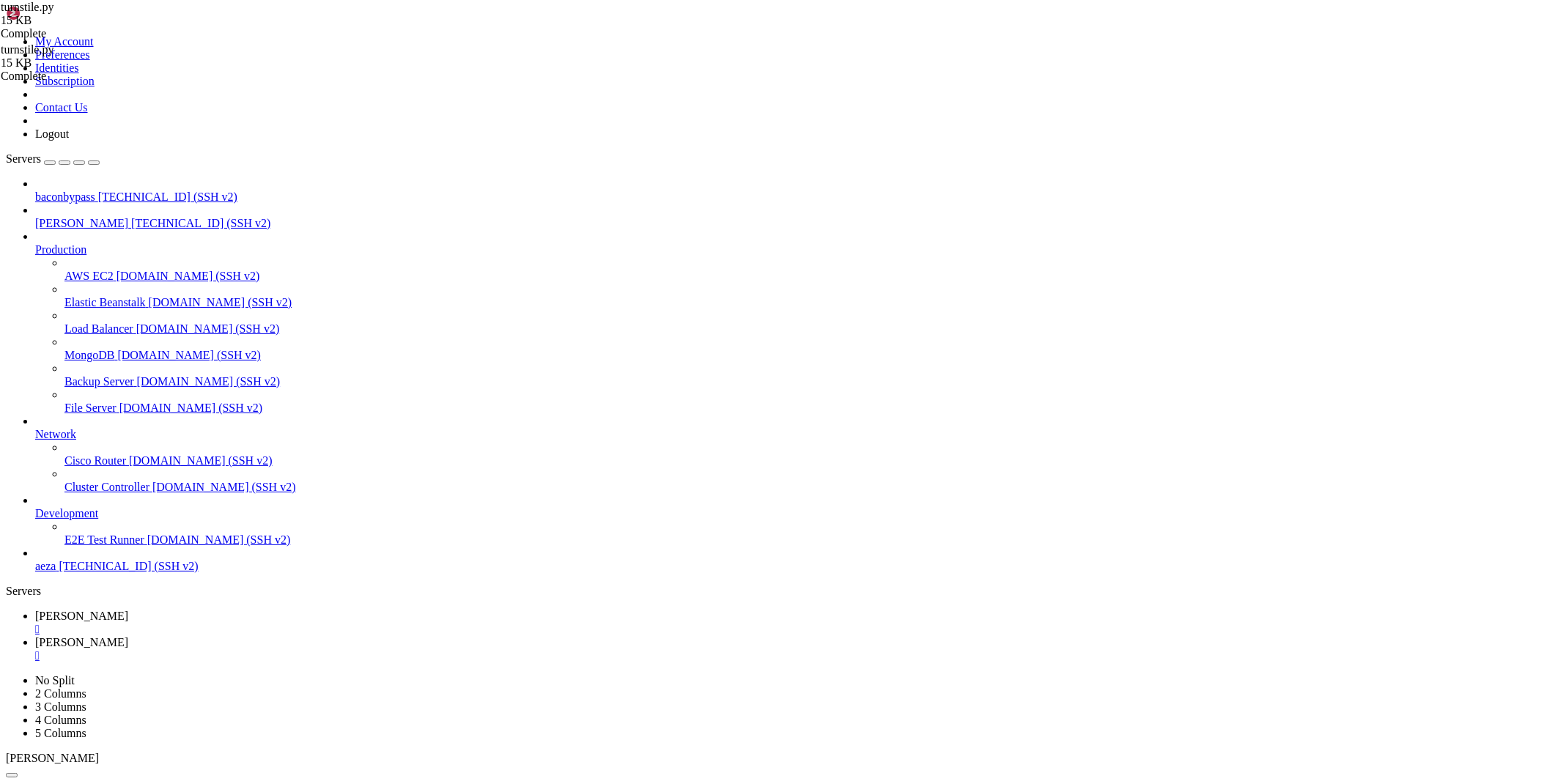
click at [128, 610] on span "[PERSON_NAME]" at bounding box center [82, 616] width 93 height 12
click at [283, 635] on link "[PERSON_NAME] " at bounding box center [796, 649] width 1522 height 26
drag, startPoint x: 434, startPoint y: 104, endPoint x: 392, endPoint y: 103, distance: 42.0
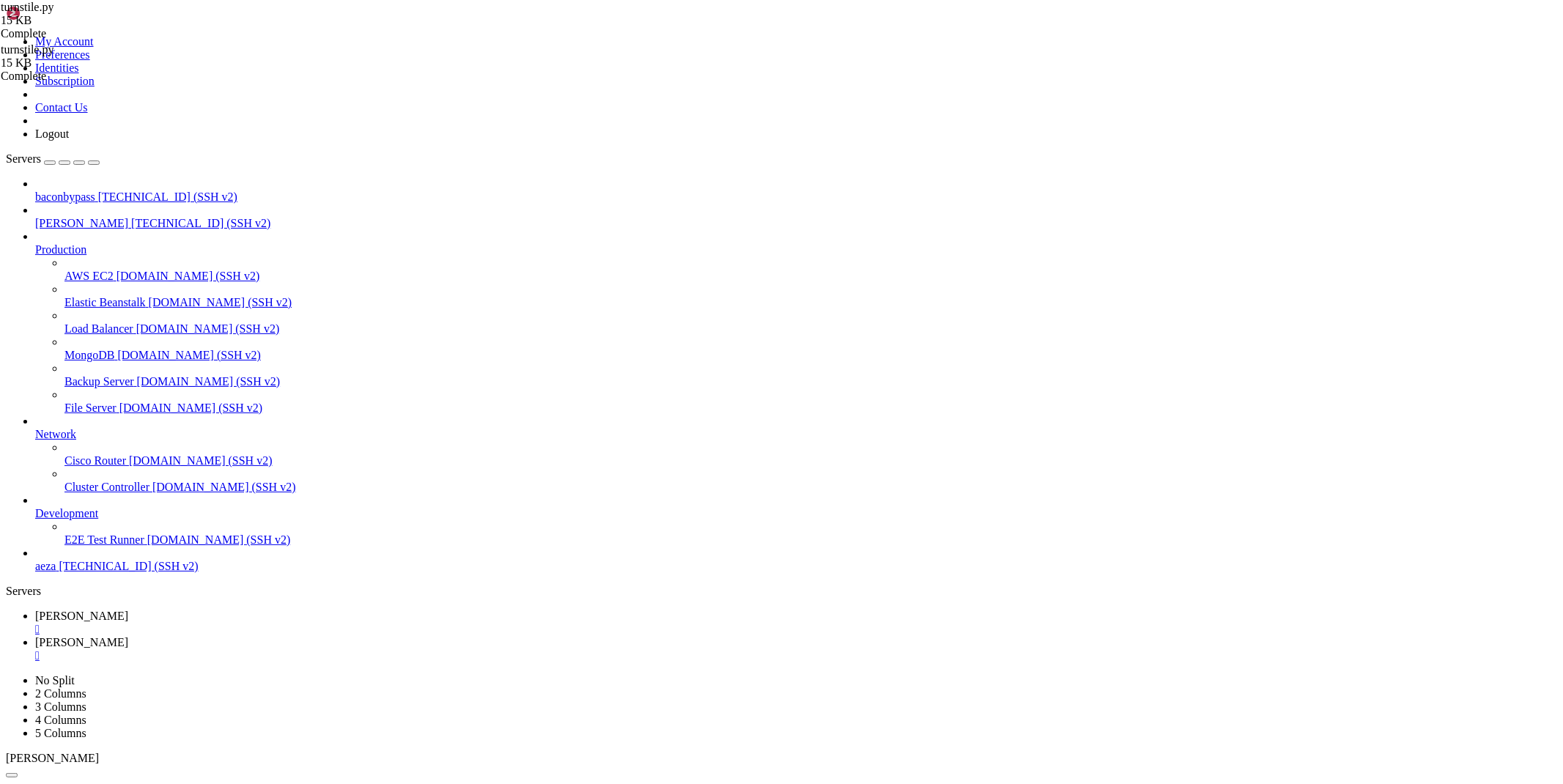
click at [208, 610] on link "[PERSON_NAME] " at bounding box center [796, 623] width 1522 height 26
drag, startPoint x: 430, startPoint y: 1554, endPoint x: 135, endPoint y: 1553, distance: 295.0
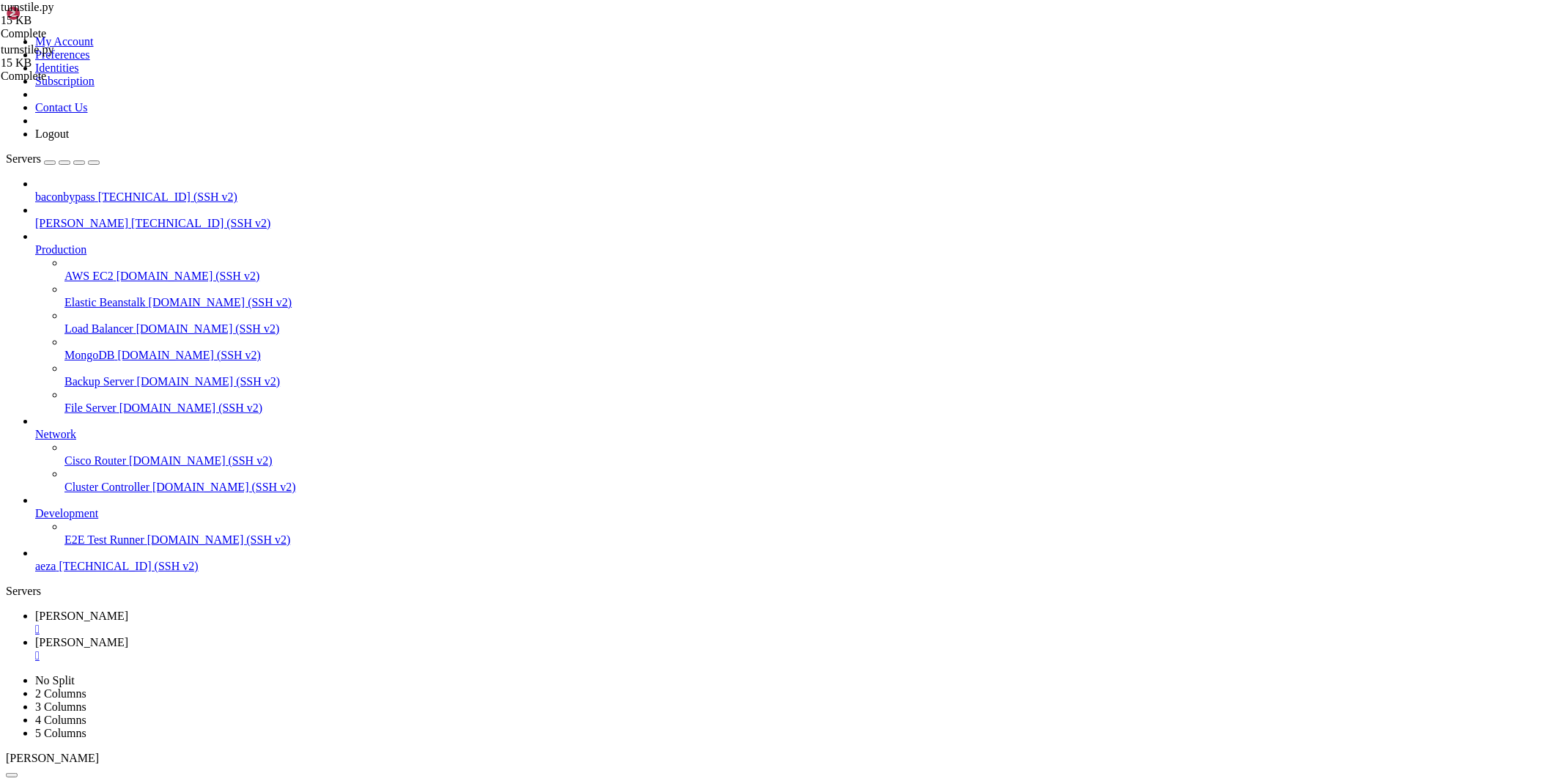
click at [247, 622] on div "" at bounding box center [796, 628] width 1522 height 13
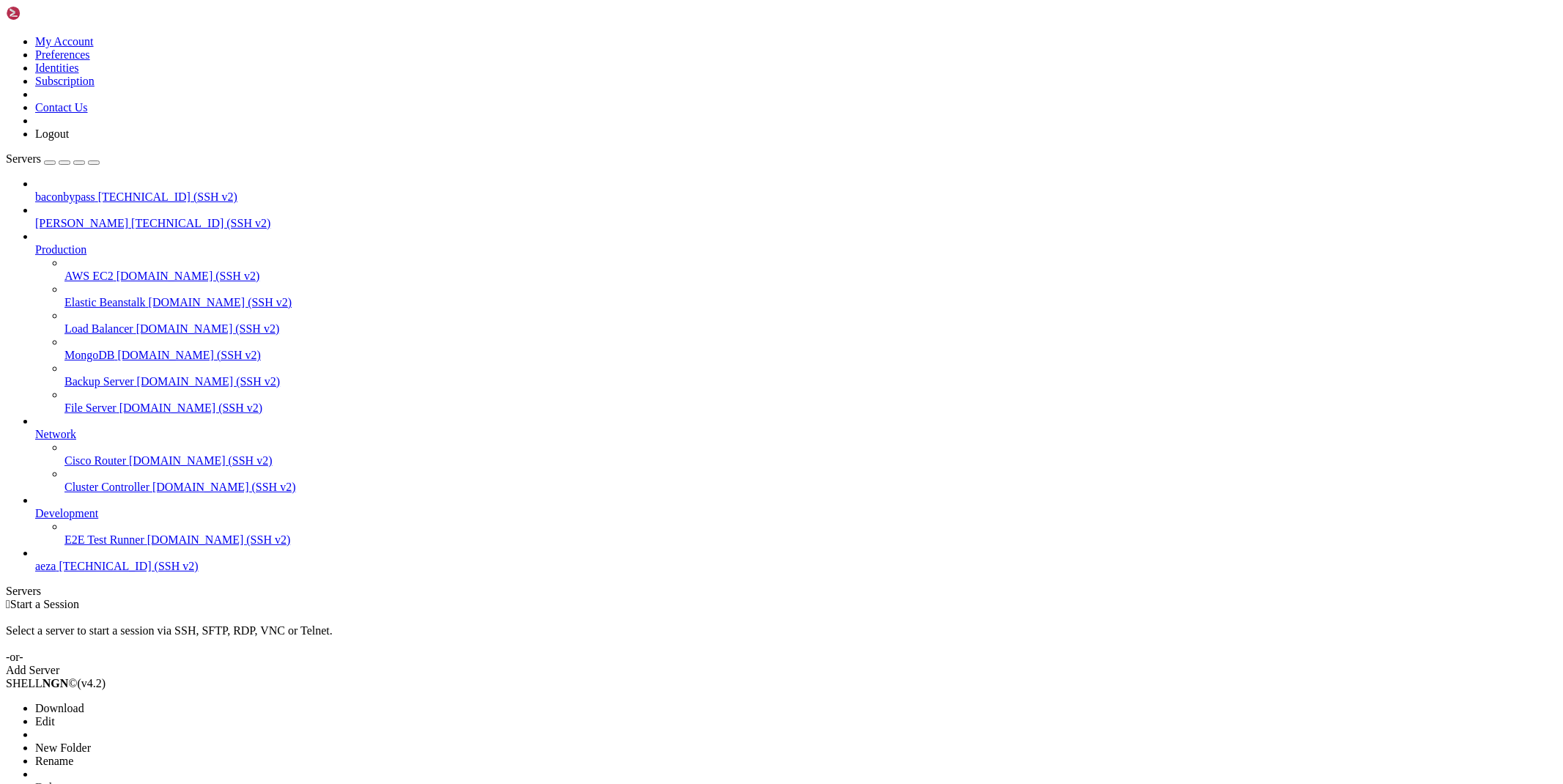
click at [434, 597] on div " Start a Session Select a server to start a session via SSH, SFTP, RDP, VNC or…" at bounding box center [782, 637] width 1551 height 79
click at [146, 20] on div "My Account Preferences Identities Subscription Contact Us Logout" at bounding box center [782, 73] width 1551 height 135
click at [90, 572] on div "baconbypass 64.188.127.129 (SSH v2) maus 64.188.98.179 (SSH v2) Production AWS …" at bounding box center [782, 375] width 1551 height 396
click at [128, 217] on span "[PERSON_NAME]" at bounding box center [82, 223] width 93 height 12
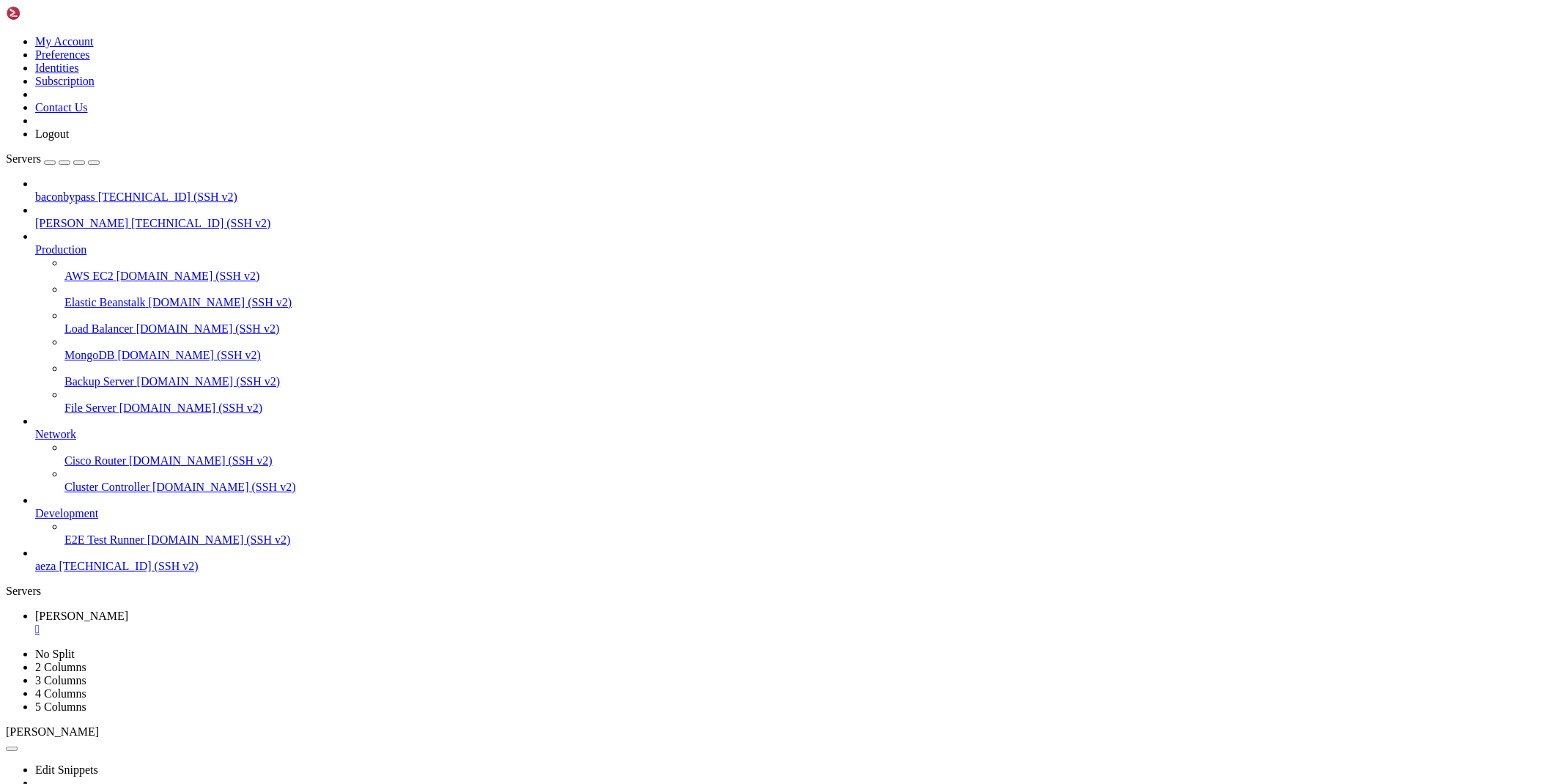
scroll to position [3387, 0]
drag, startPoint x: 1449, startPoint y: 773, endPoint x: 1498, endPoint y: 771, distance: 49.0
copy span "[TECHNICAL_ID]"
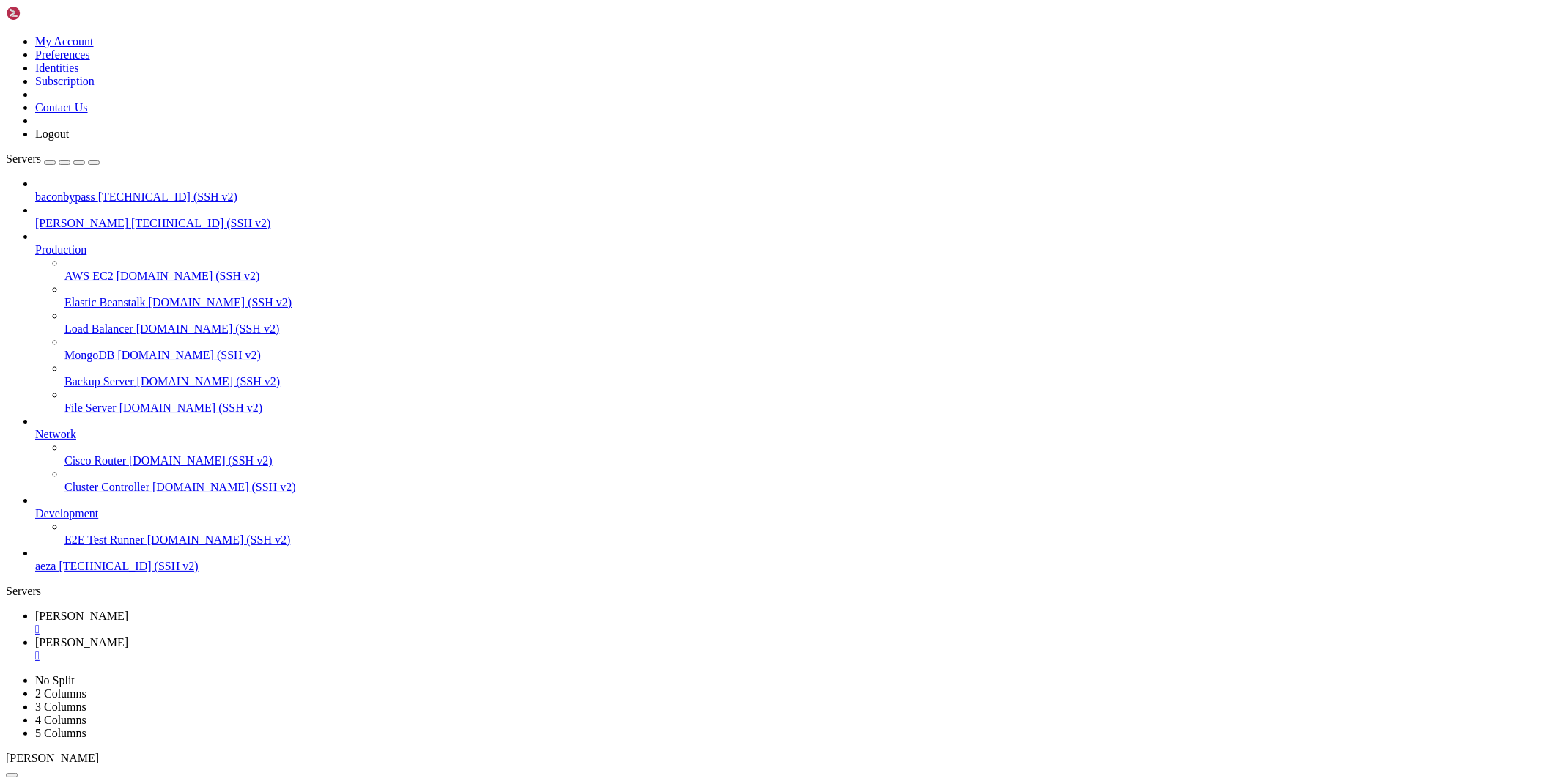
type input "/root/cloudflare/turnstile"
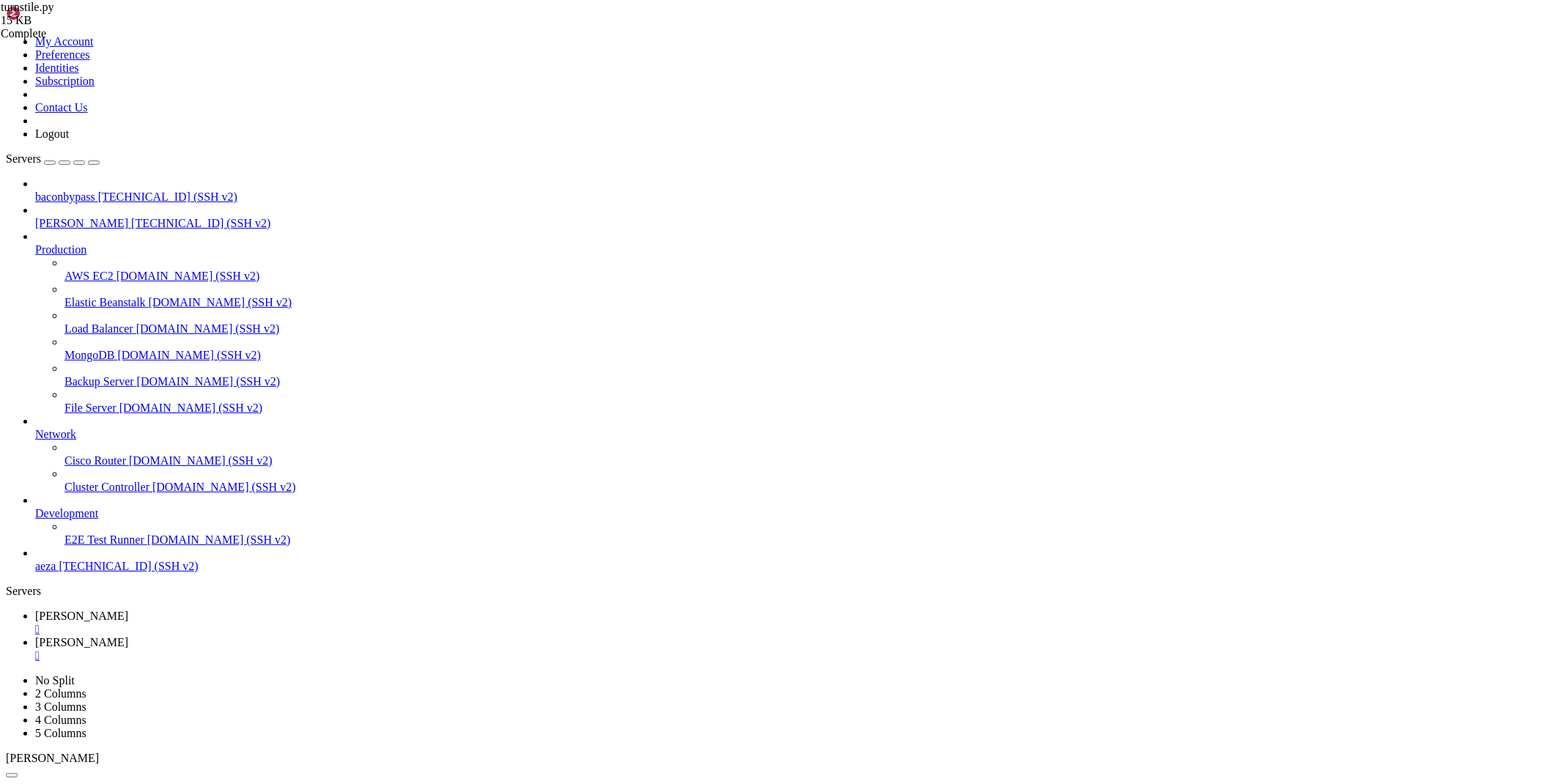
scroll to position [0, 31]
type textarea "proxy_file_path = os.path.join(os.getcwd(), "/root/cloudflare/turnstile/proxies…"
click at [128, 610] on span "[PERSON_NAME]" at bounding box center [82, 616] width 93 height 12
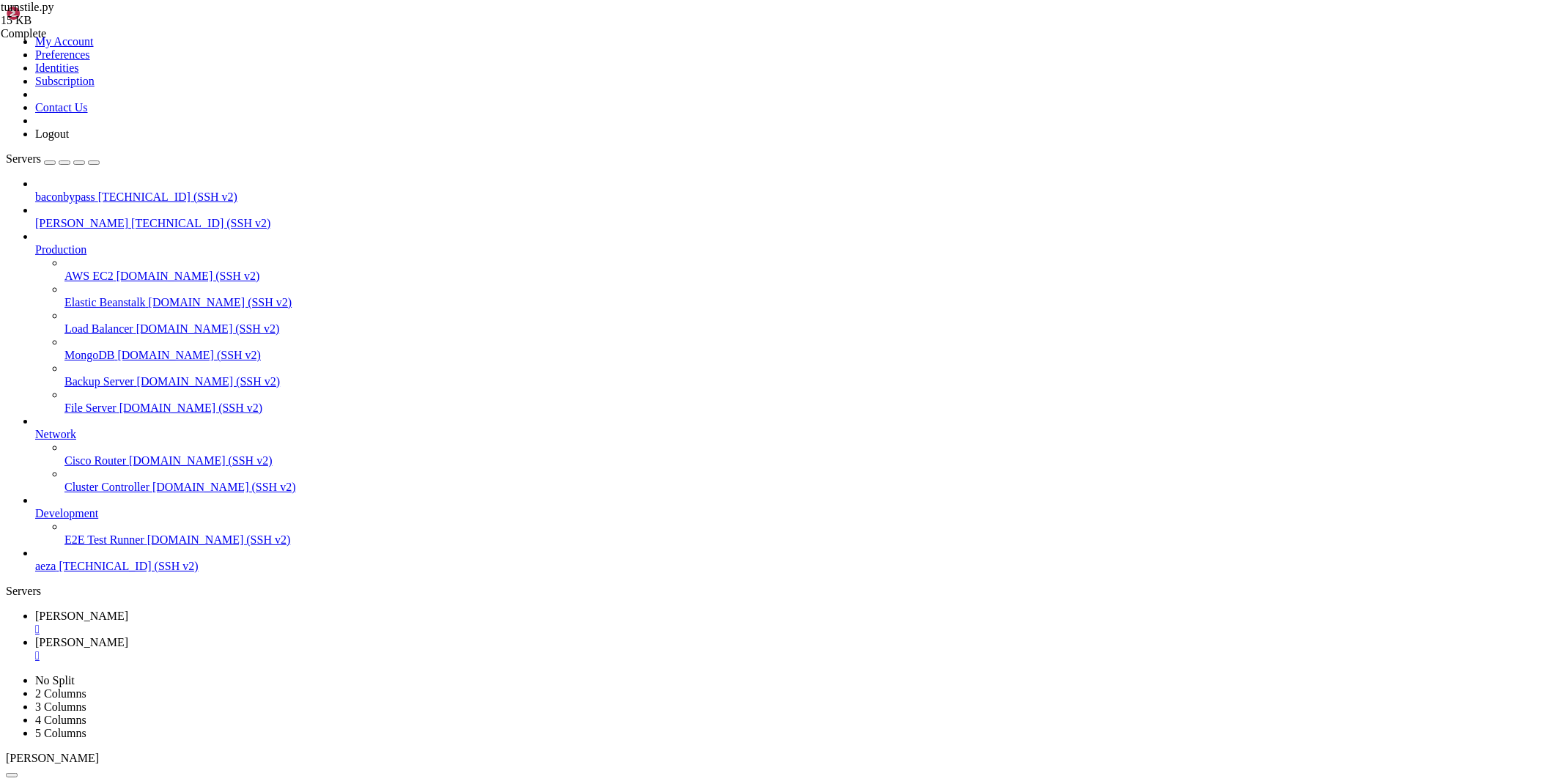
click at [128, 635] on span "[PERSON_NAME]" at bounding box center [82, 642] width 93 height 12
click at [128, 610] on span "[PERSON_NAME]" at bounding box center [82, 616] width 93 height 12
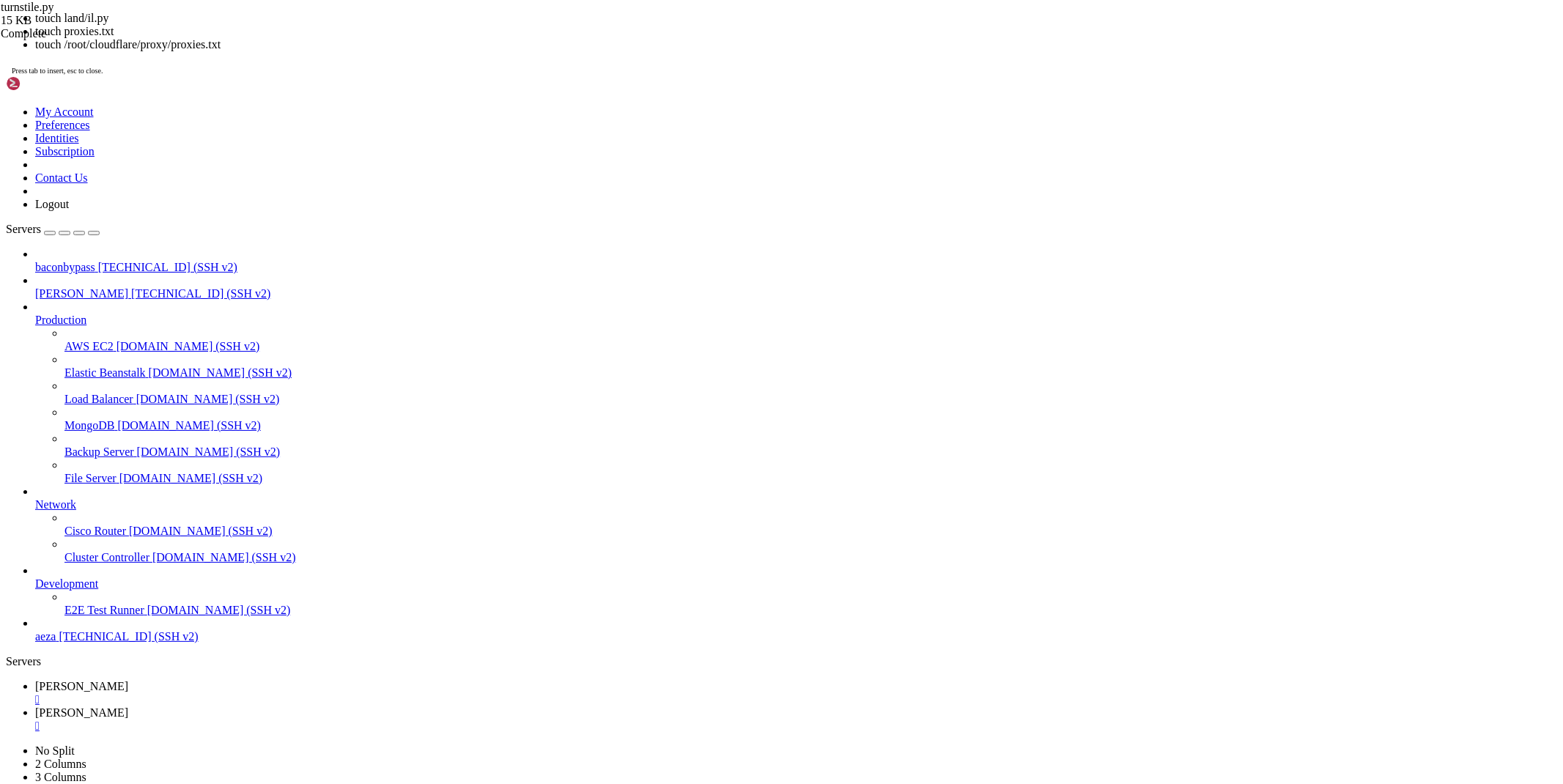
drag, startPoint x: 703, startPoint y: 1613, endPoint x: 773, endPoint y: 1610, distance: 70.1
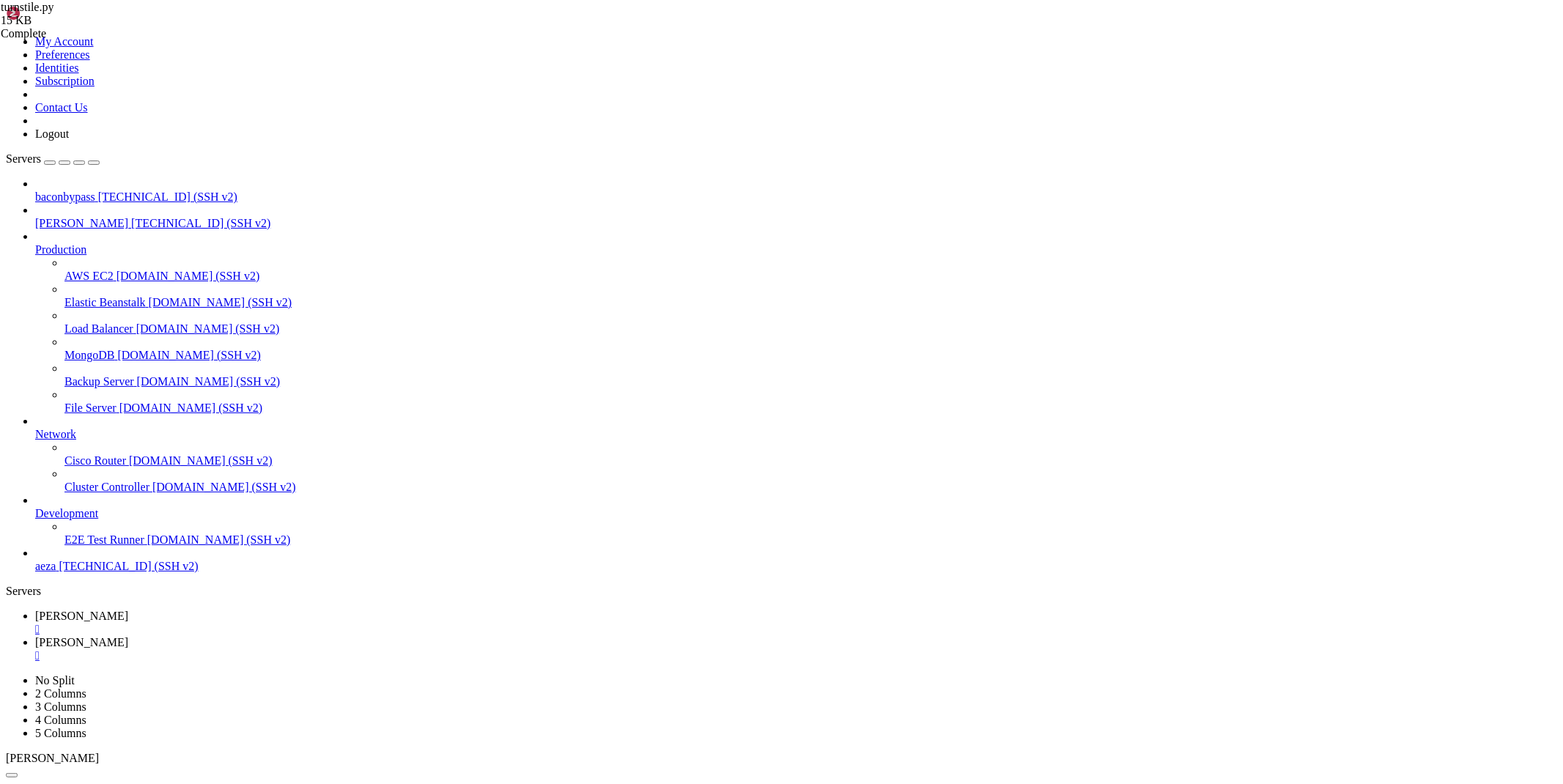
scroll to position [3611, 0]
drag, startPoint x: 702, startPoint y: 1517, endPoint x: 938, endPoint y: 1514, distance: 236.0
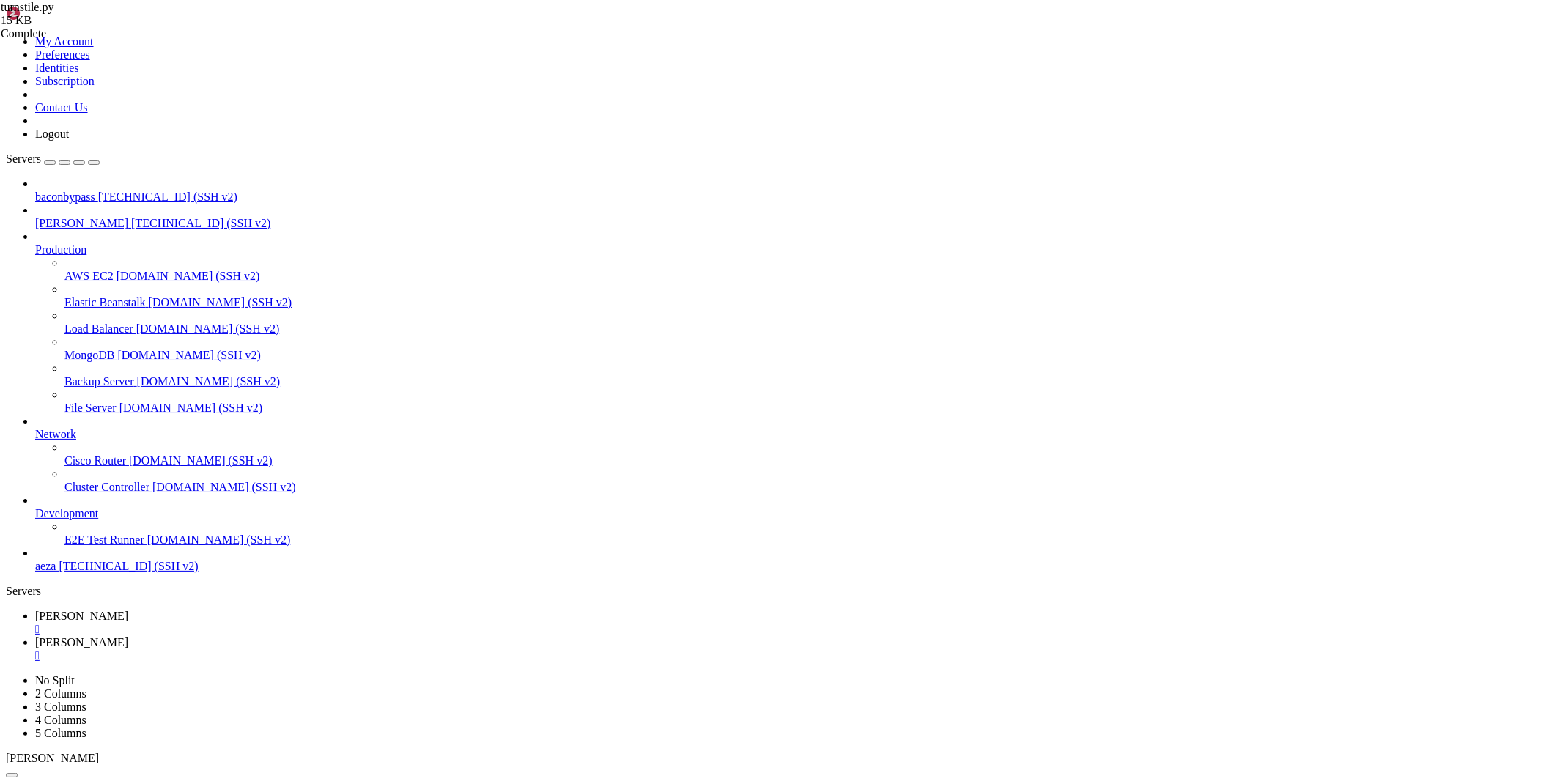
click at [324, 649] on div "" at bounding box center [796, 655] width 1522 height 13
click at [243, 622] on div "" at bounding box center [796, 628] width 1522 height 13
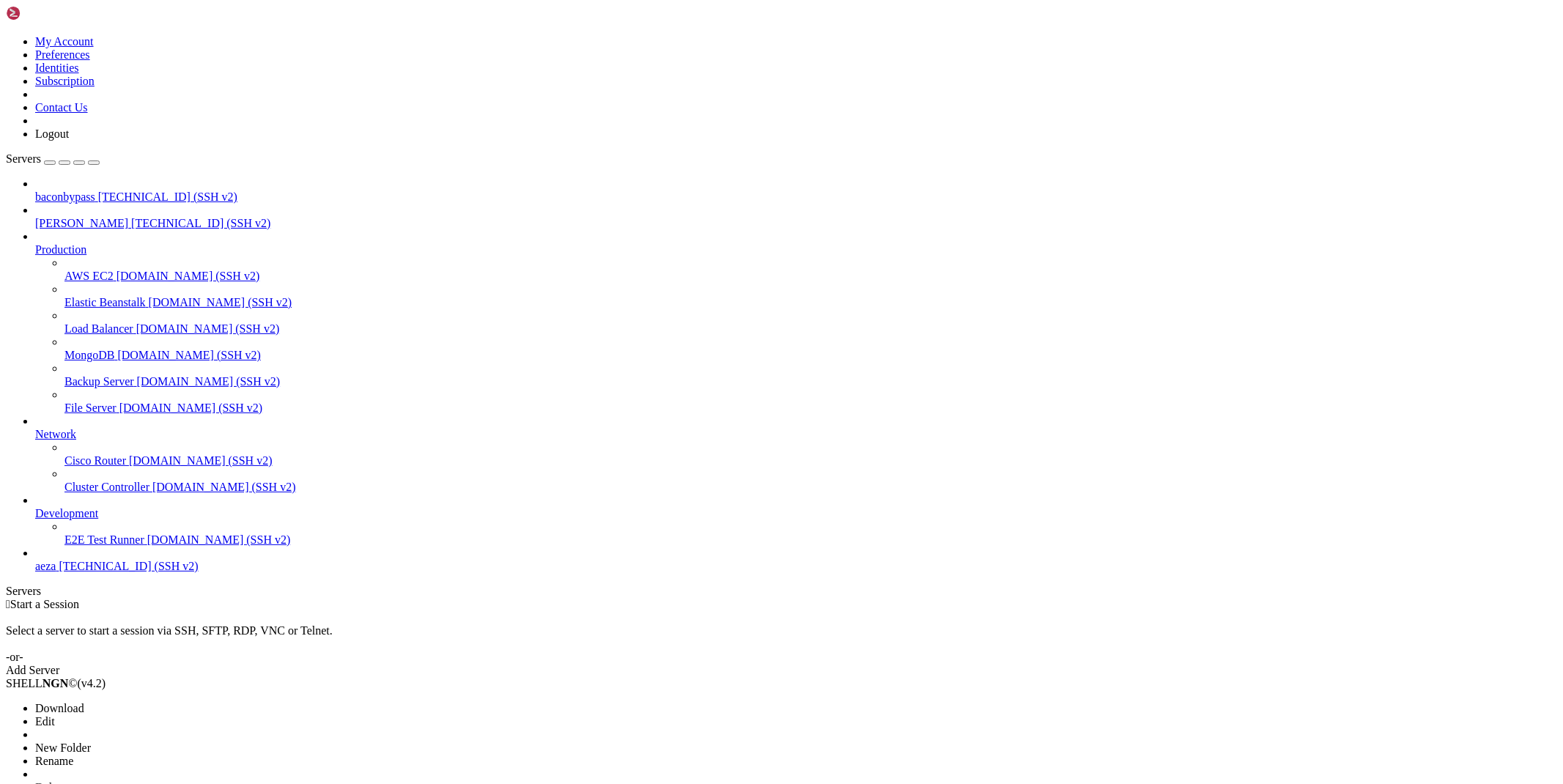
click at [95, 191] on span "baconbypass" at bounding box center [65, 197] width 60 height 12
click at [289, 622] on div "" at bounding box center [796, 628] width 1522 height 13
click at [128, 217] on span "[PERSON_NAME]" at bounding box center [82, 223] width 93 height 12
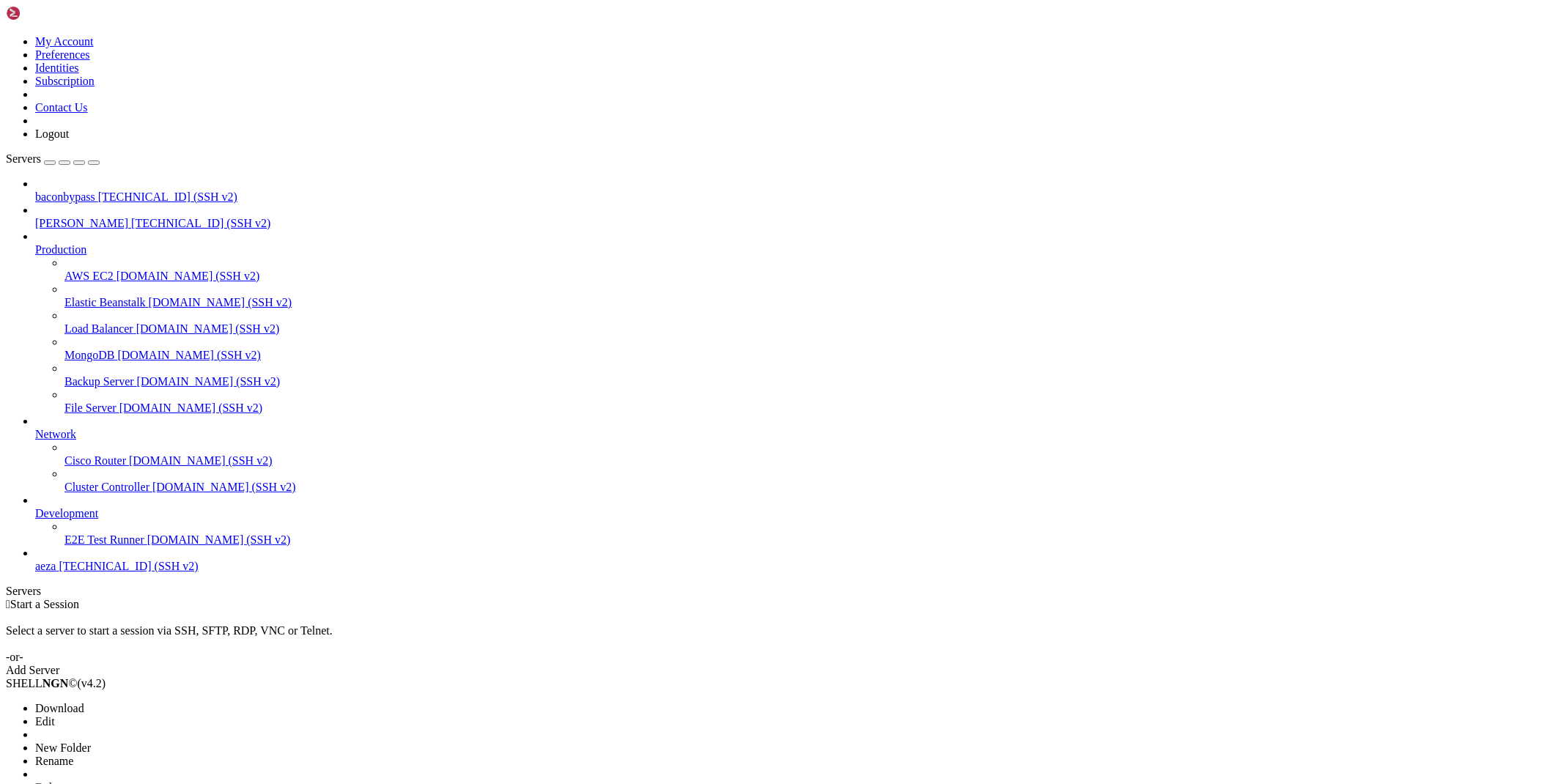
click at [128, 217] on span "[PERSON_NAME]" at bounding box center [82, 223] width 93 height 12
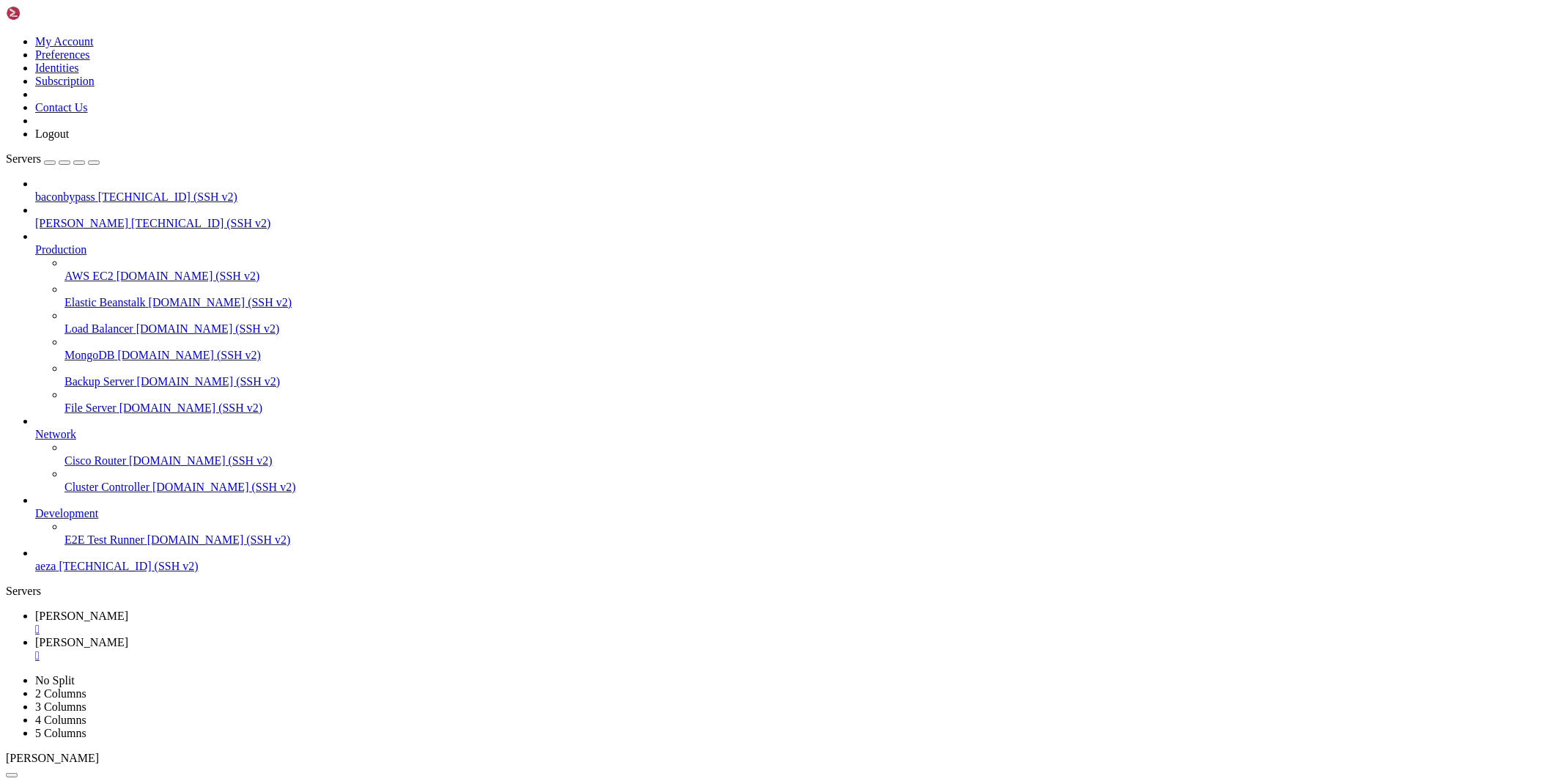
type input "/root/cloudflare/scraper"
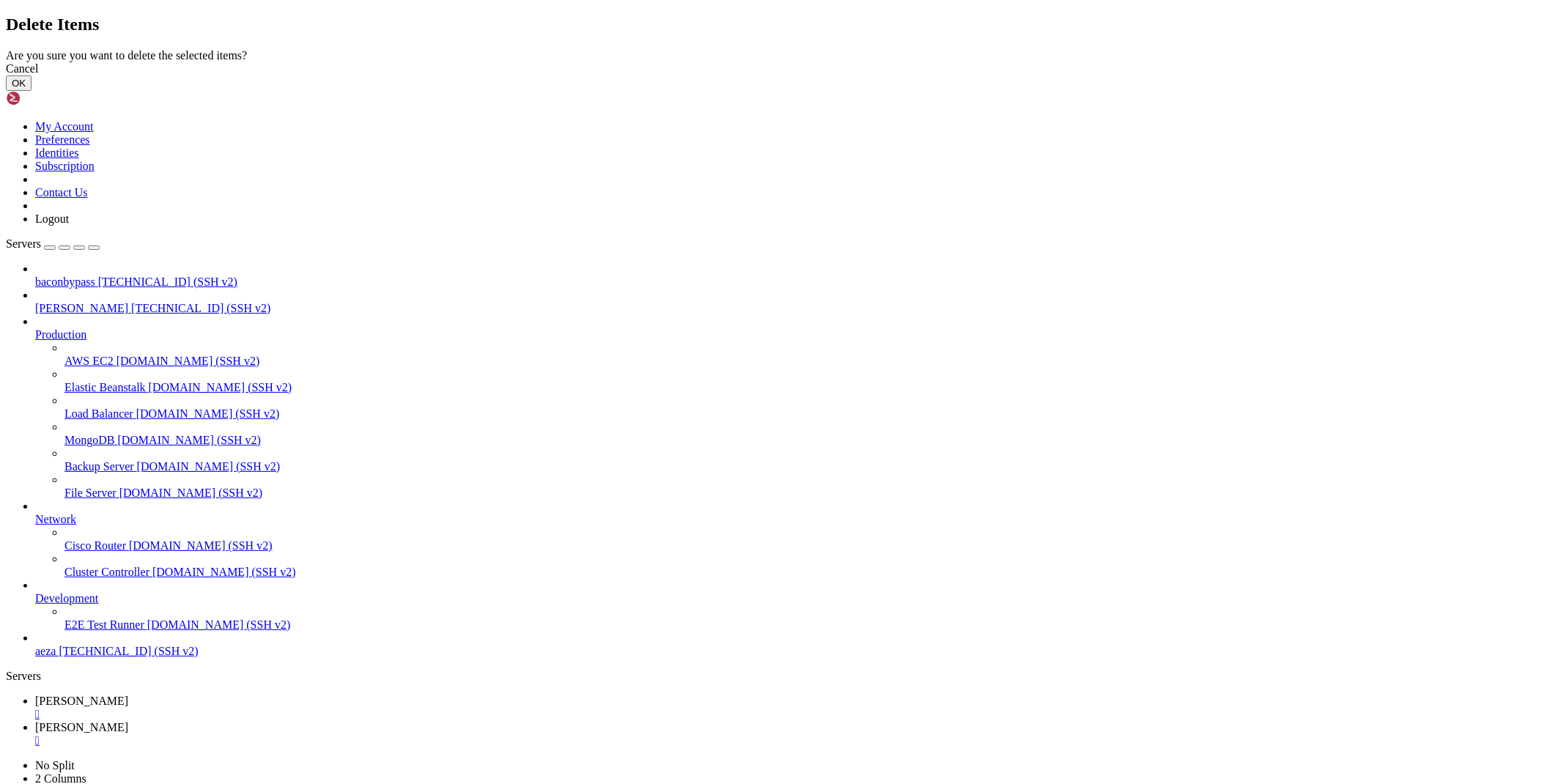
click at [31, 91] on button "OK" at bounding box center [19, 83] width 26 height 16
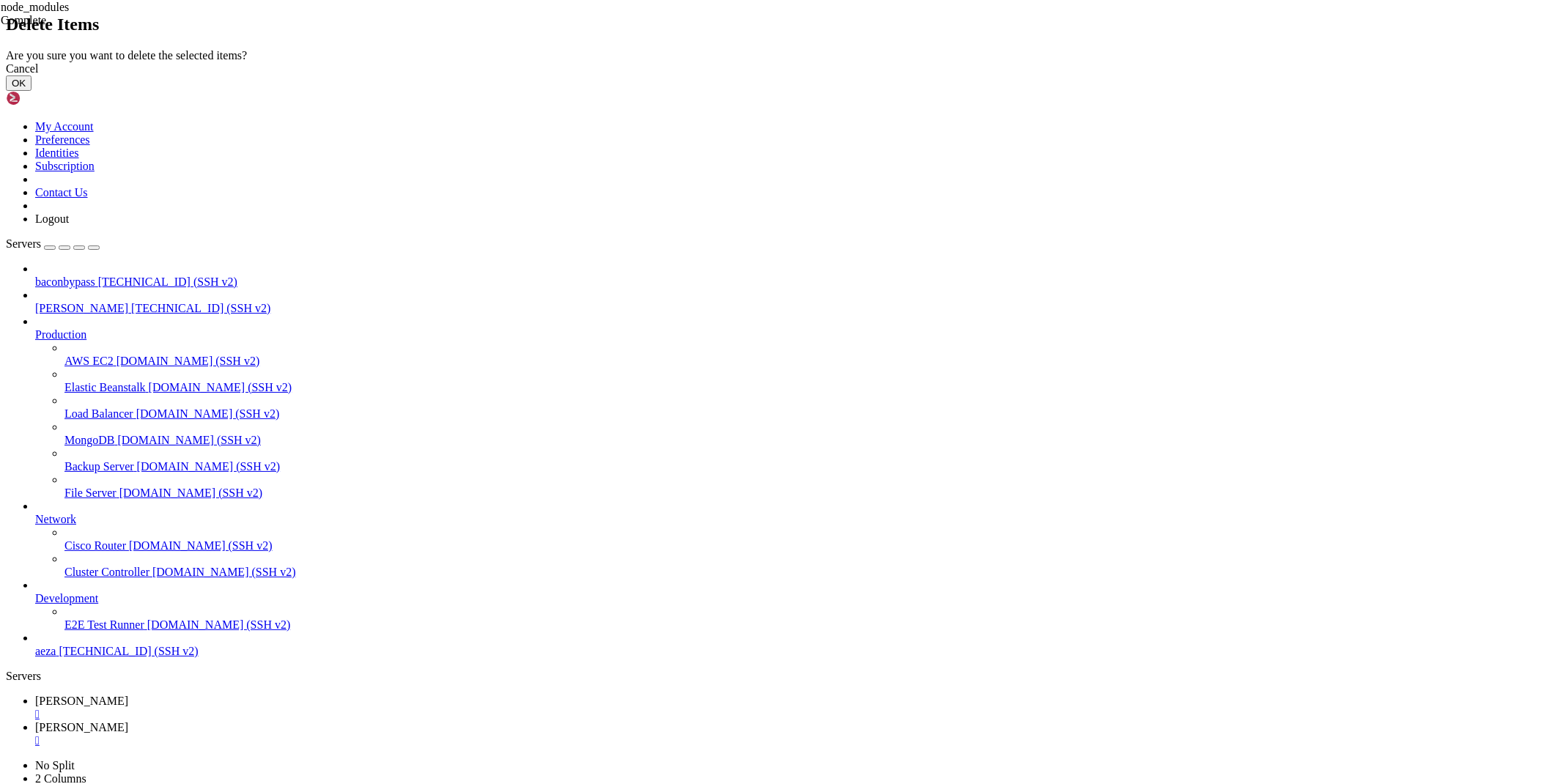
click at [31, 91] on button "OK" at bounding box center [19, 83] width 26 height 16
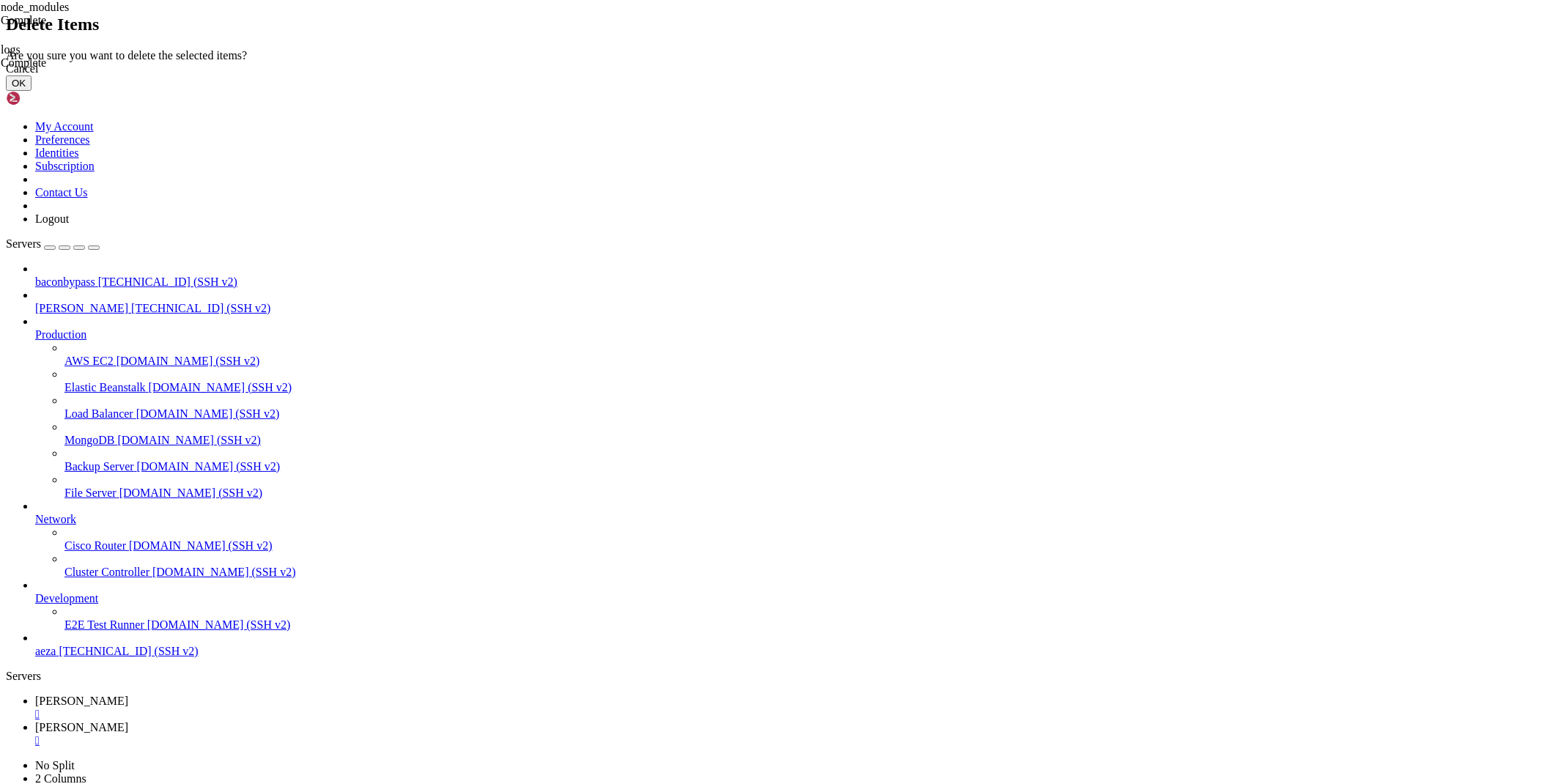
click at [31, 91] on button "OK" at bounding box center [19, 83] width 26 height 16
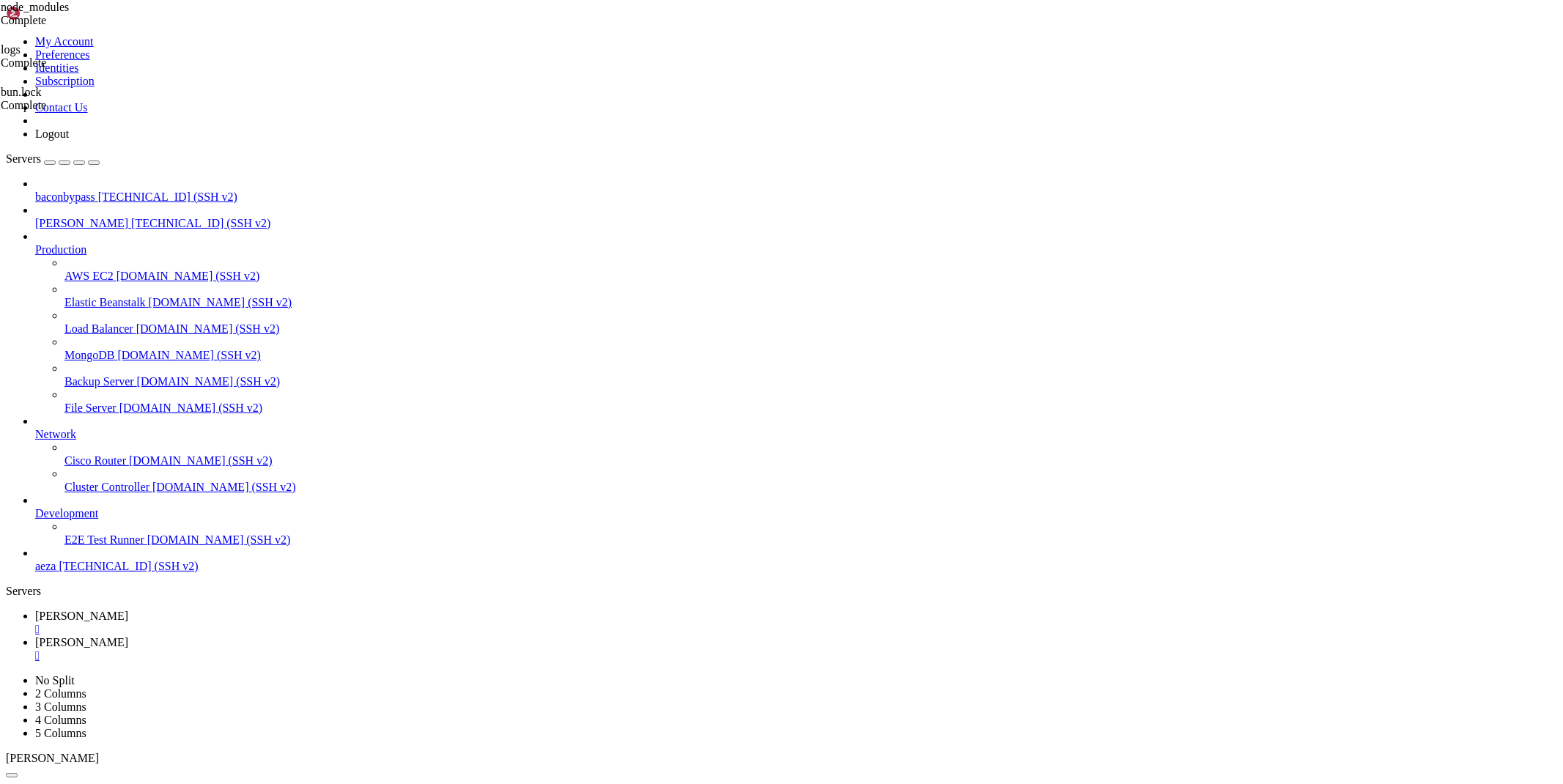
click at [35, 610] on icon at bounding box center [35, 616] width 0 height 12
click at [322, 649] on div "" at bounding box center [796, 655] width 1522 height 13
click at [247, 622] on div "" at bounding box center [796, 628] width 1522 height 13
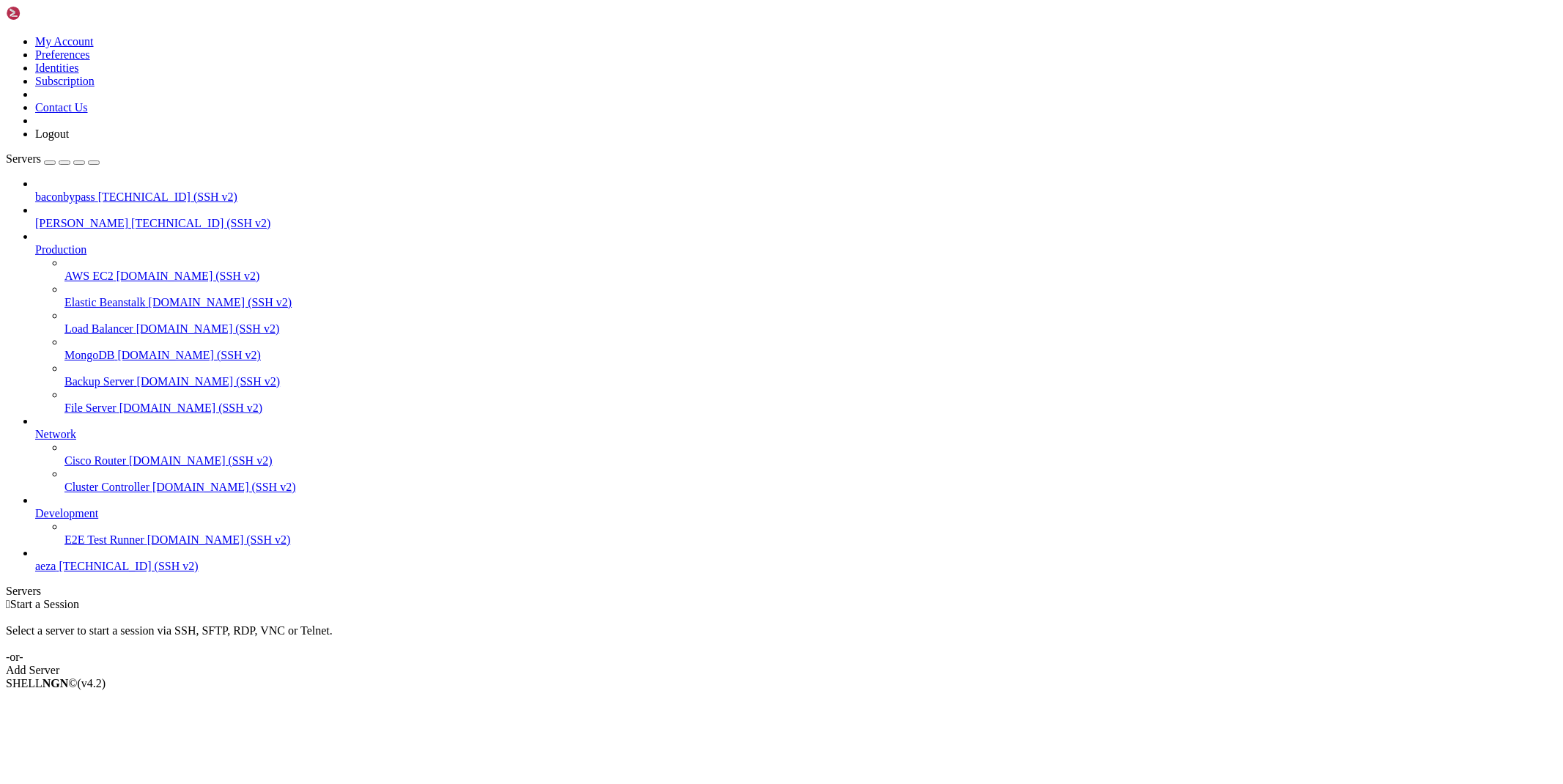
click at [99, 217] on span "[PERSON_NAME]" at bounding box center [82, 223] width 93 height 12
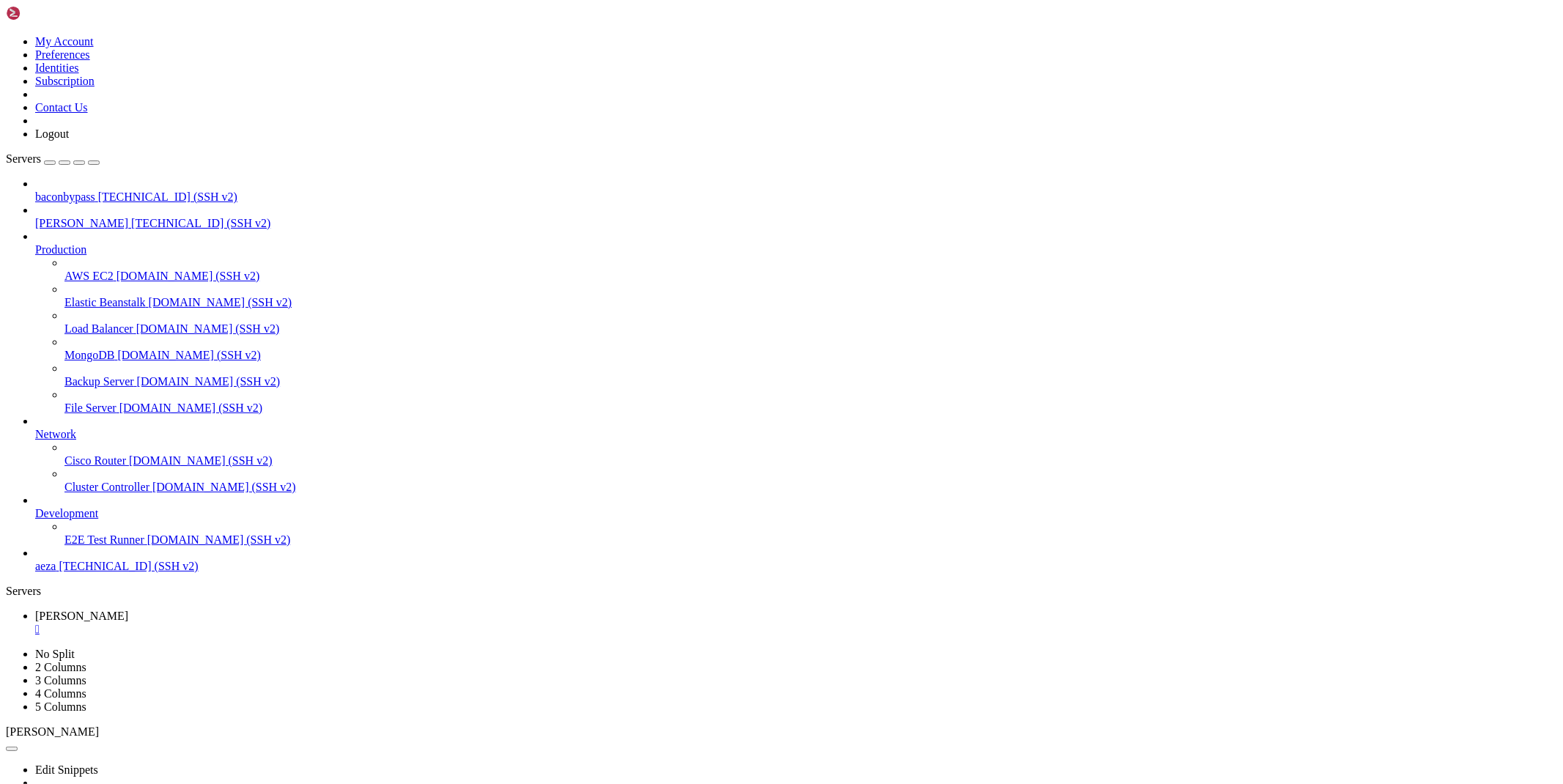
drag, startPoint x: 83, startPoint y: 1102, endPoint x: 9, endPoint y: 1059, distance: 85.6
drag, startPoint x: 164, startPoint y: 1121, endPoint x: 11, endPoint y: 1055, distance: 166.6
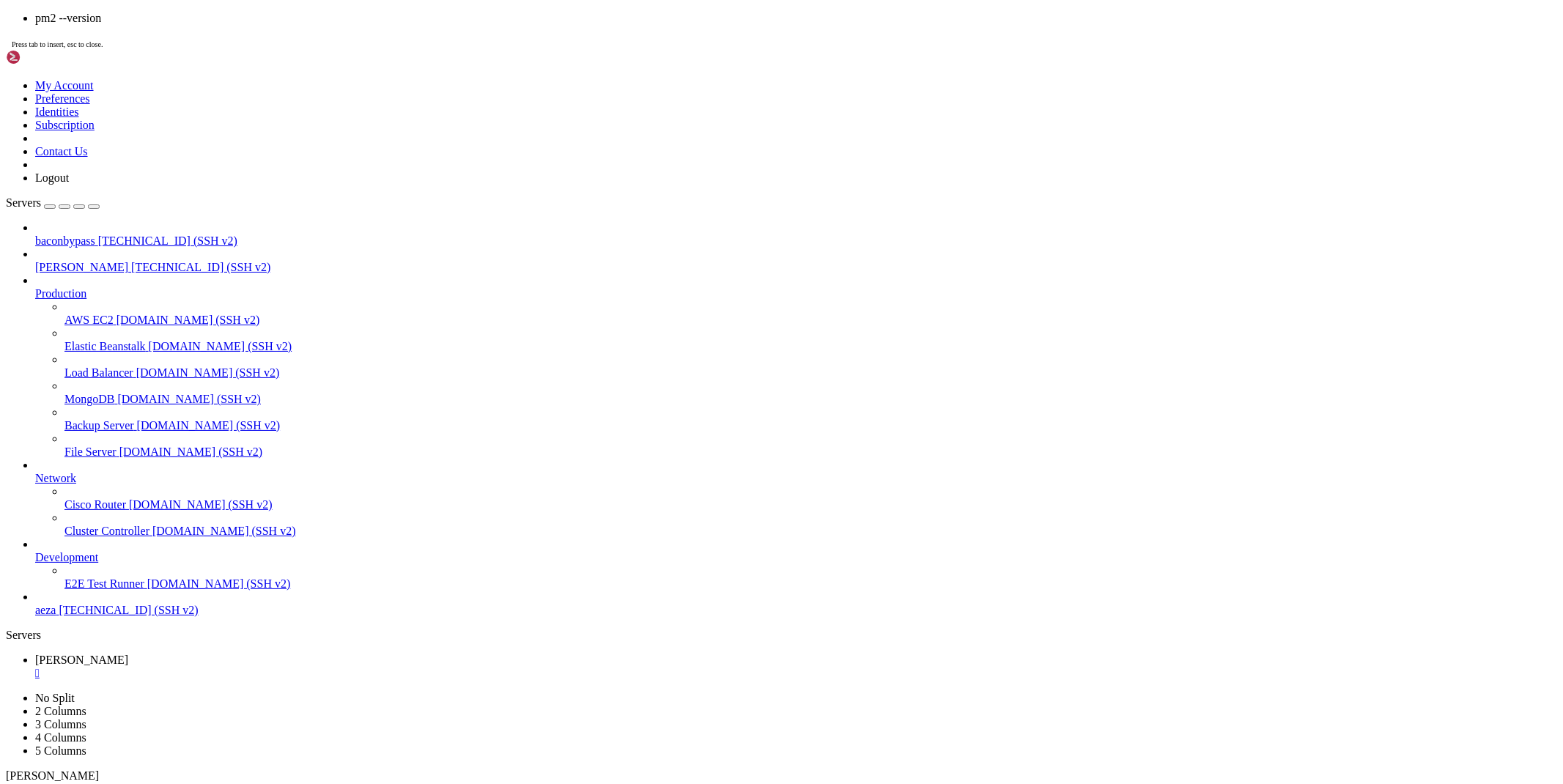
scroll to position [498, 0]
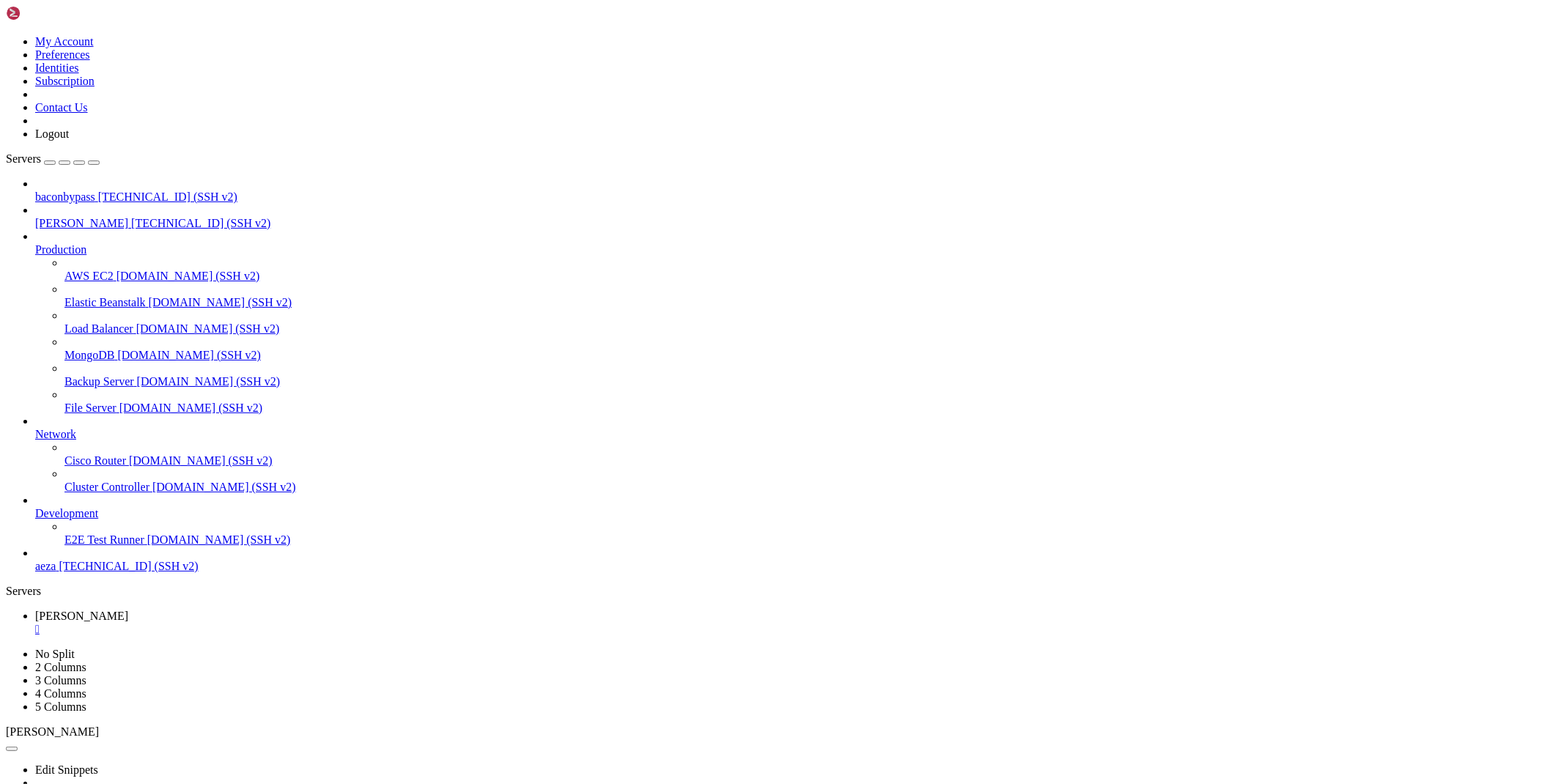
drag, startPoint x: 157, startPoint y: 1556, endPoint x: 12, endPoint y: 1353, distance: 249.5
drag, startPoint x: 361, startPoint y: 1263, endPoint x: 11, endPoint y: 1151, distance: 367.5
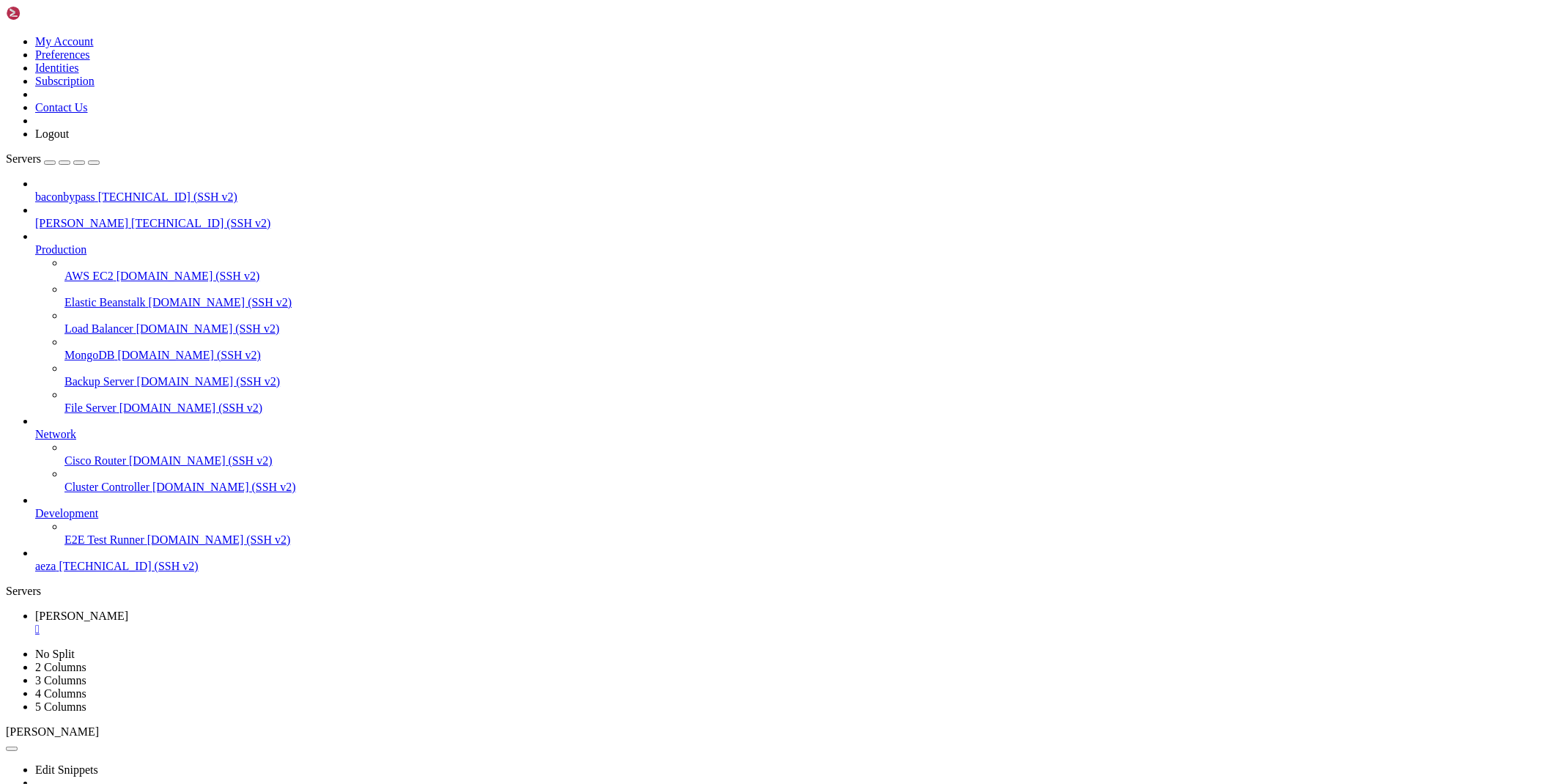
scroll to position [2963, 0]
drag, startPoint x: 55, startPoint y: 1228, endPoint x: 105, endPoint y: 1227, distance: 50.0
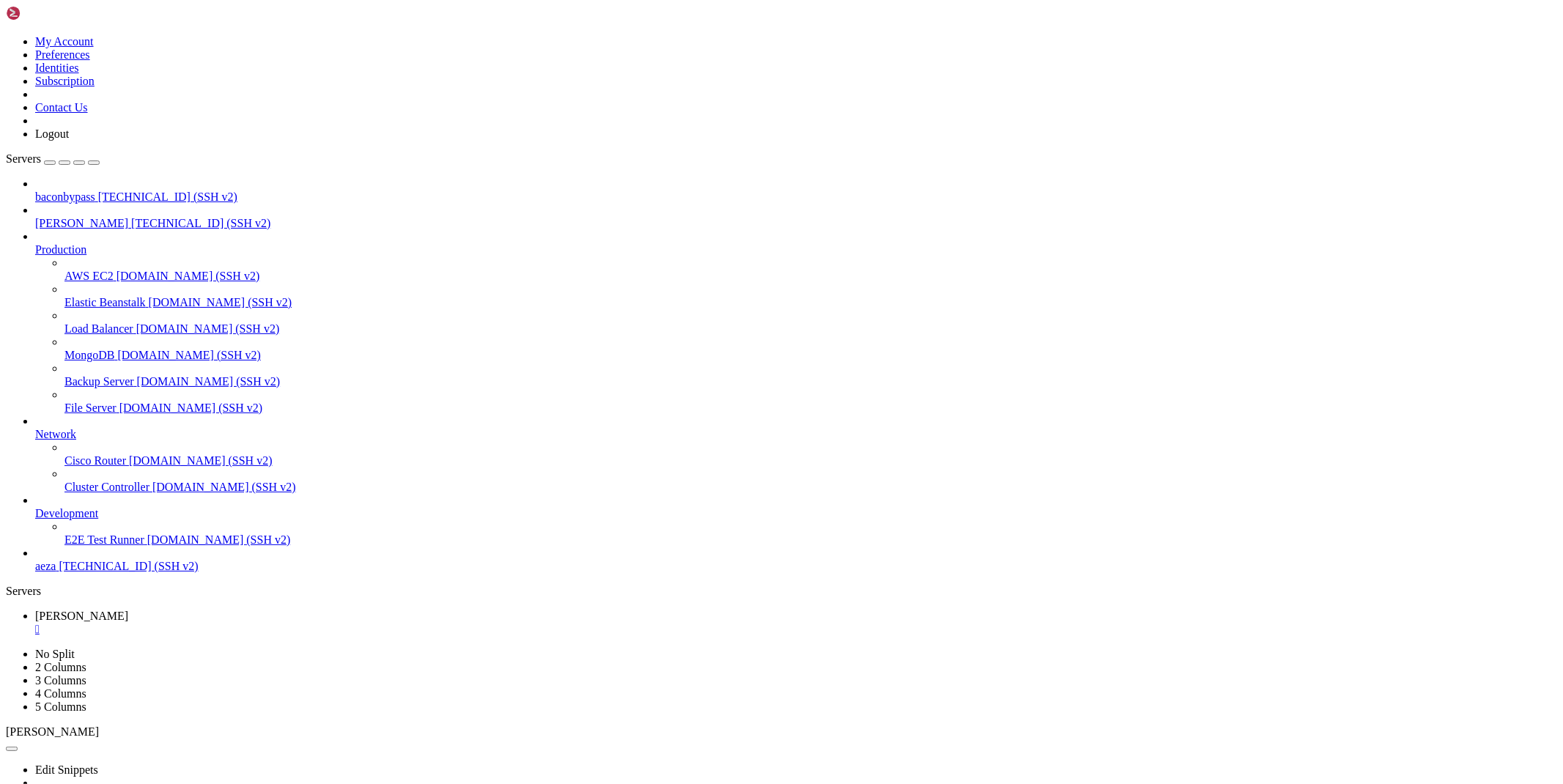
scroll to position [4009, 0]
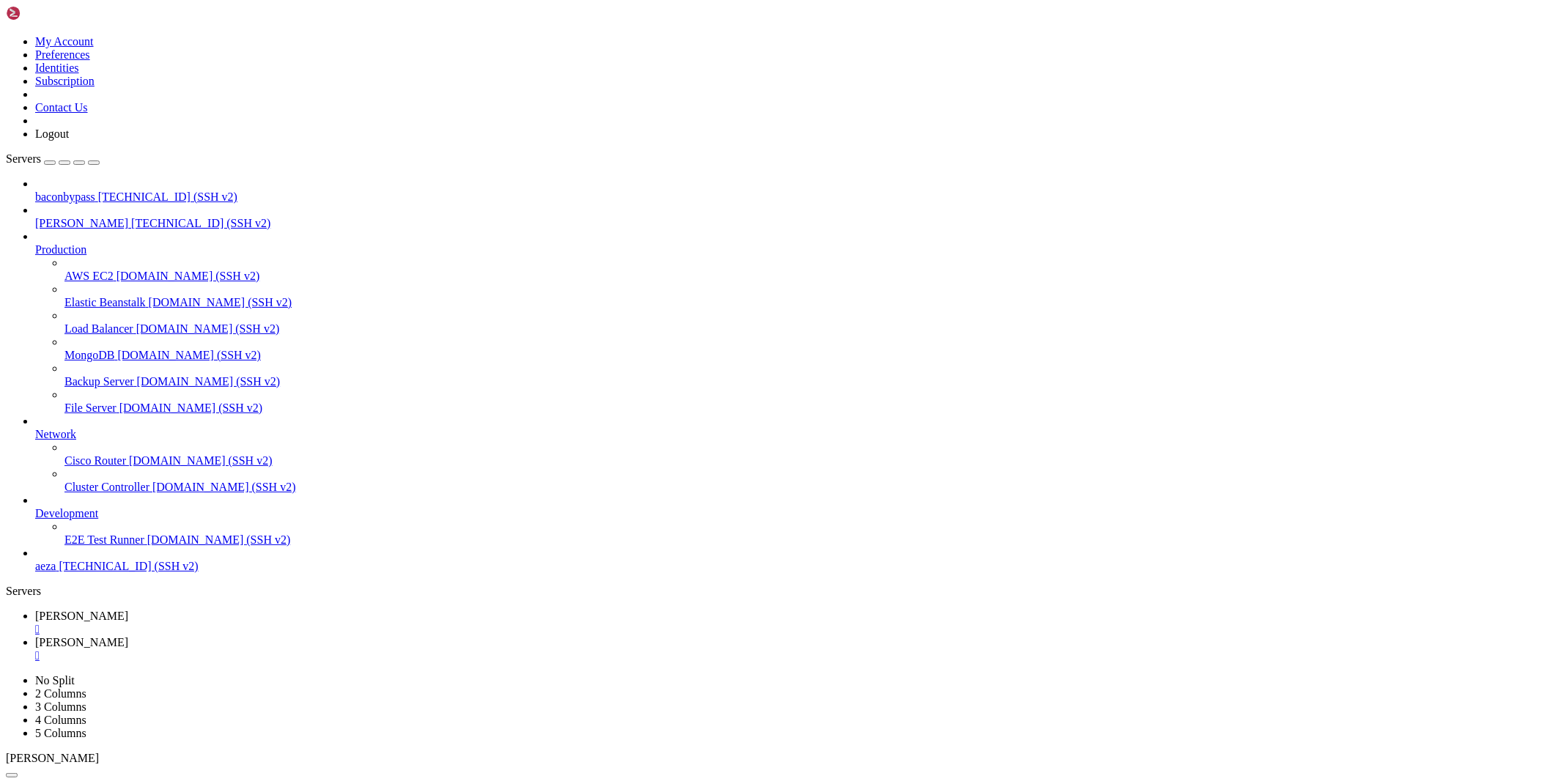
type input "/root/cloudflare/scraper"
click at [195, 610] on link "[PERSON_NAME] " at bounding box center [796, 623] width 1522 height 26
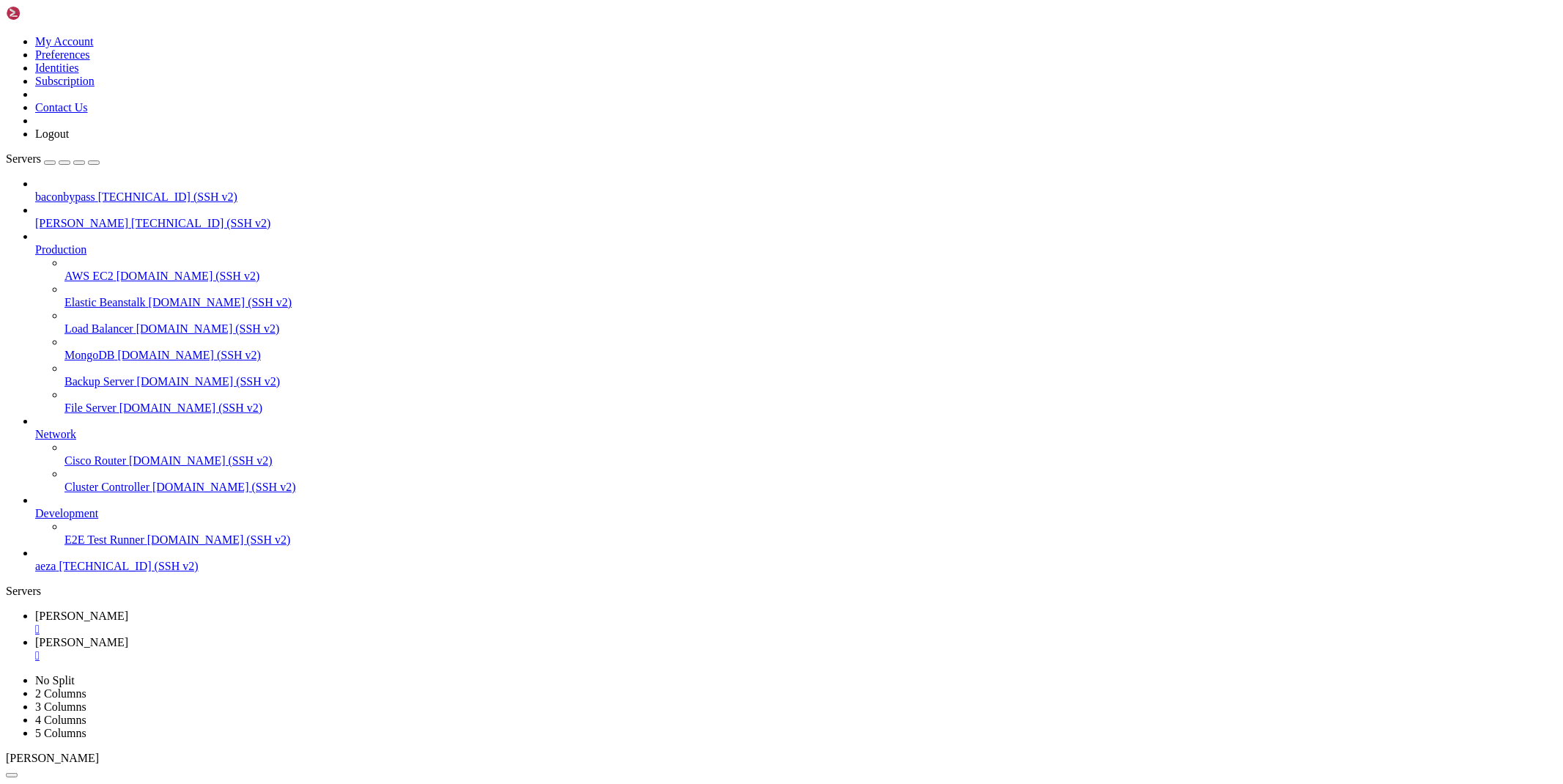
click at [128, 635] on span "[PERSON_NAME]" at bounding box center [82, 642] width 93 height 12
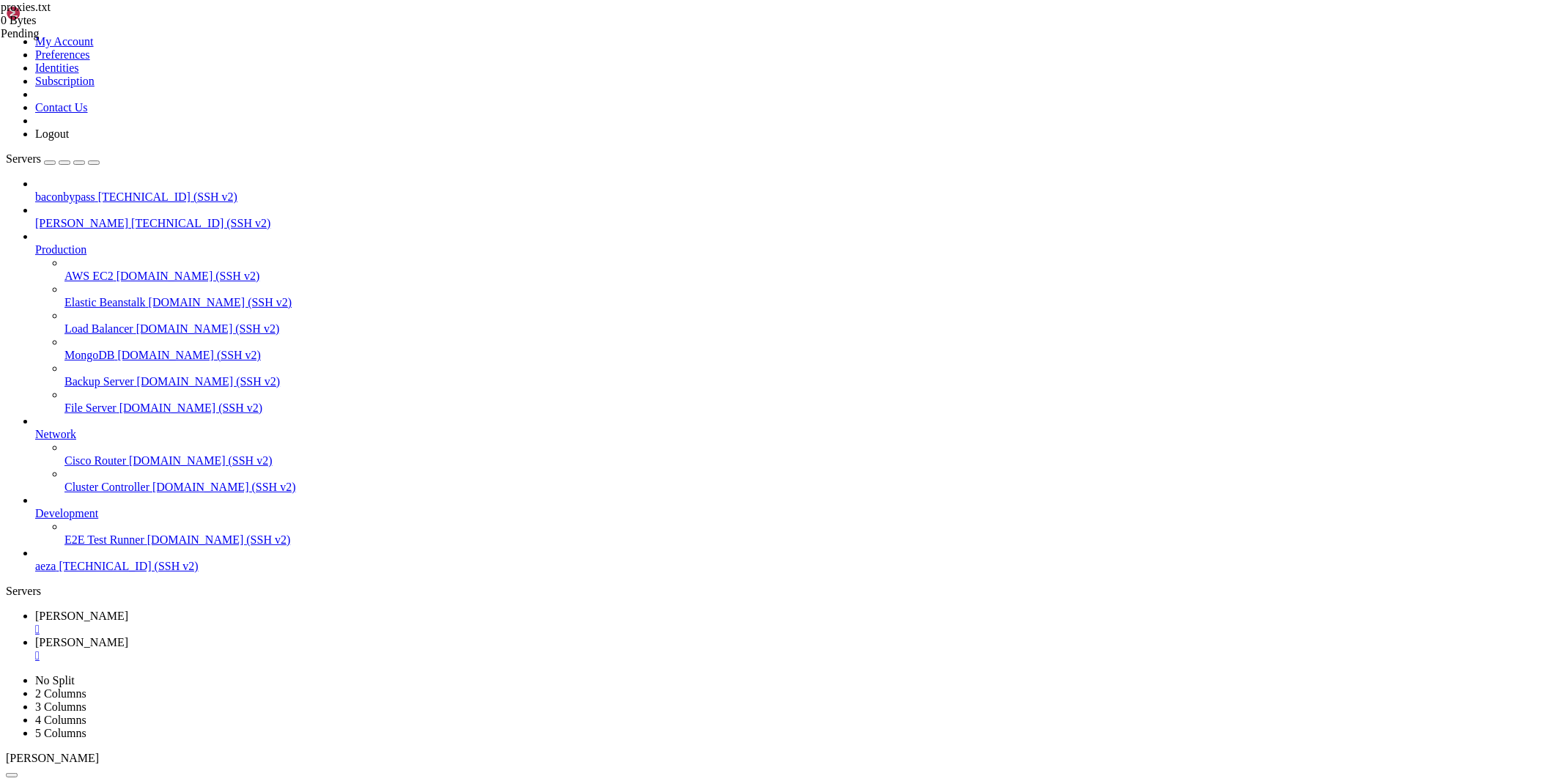
click at [325, 649] on div "" at bounding box center [796, 655] width 1522 height 13
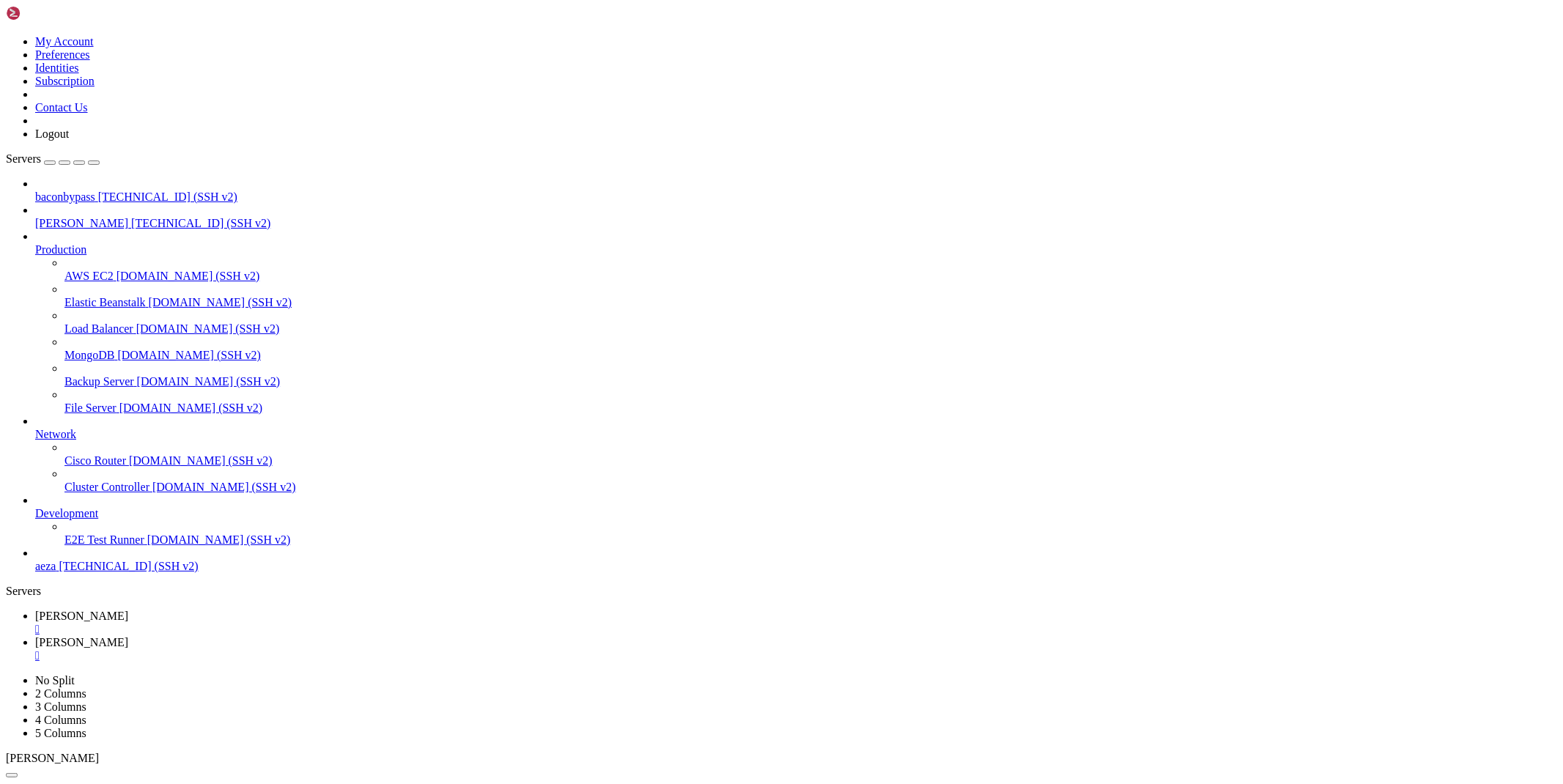
type input "/root/cloudflare/scraper"
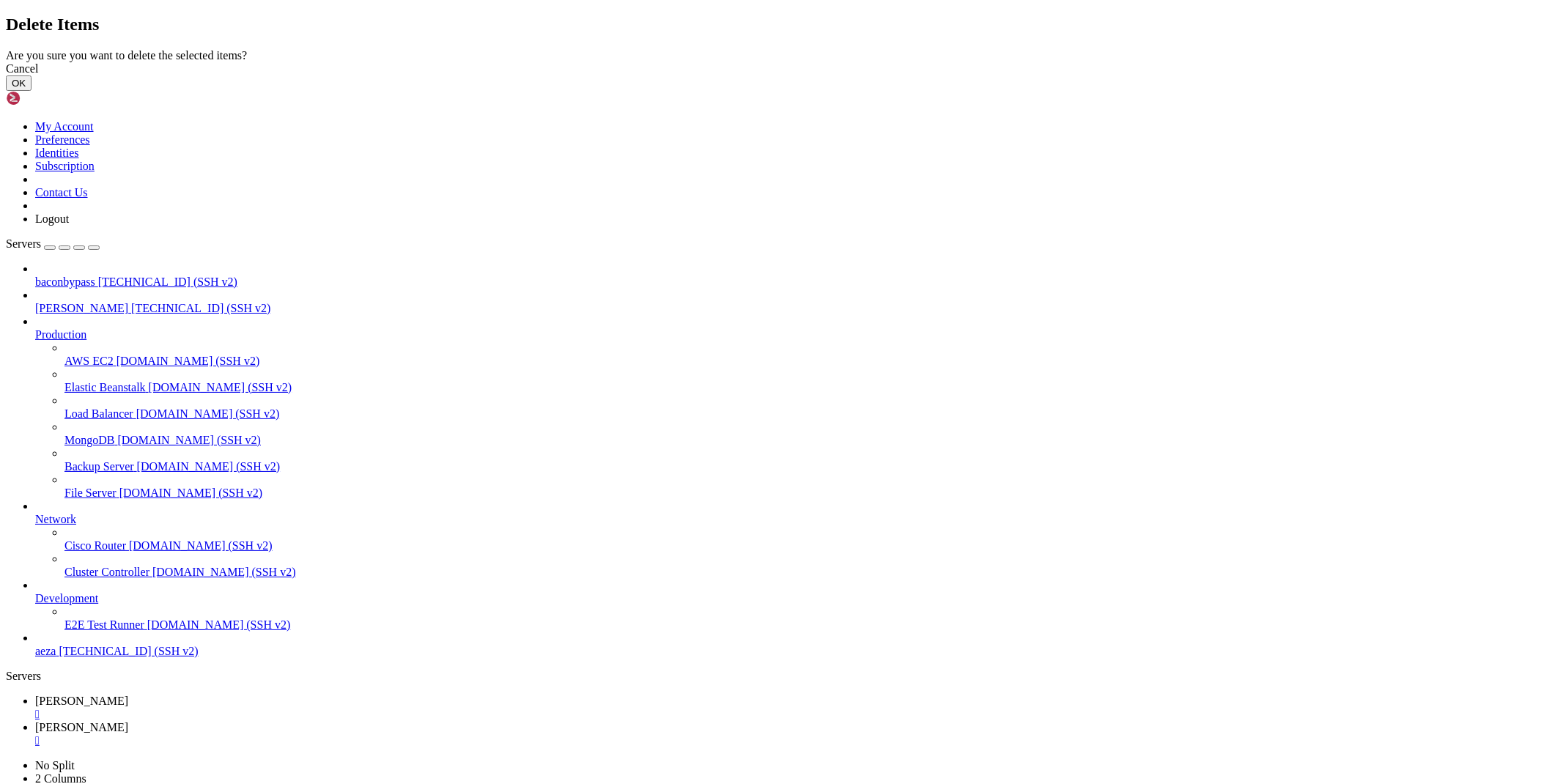
click at [31, 91] on button "OK" at bounding box center [19, 83] width 26 height 16
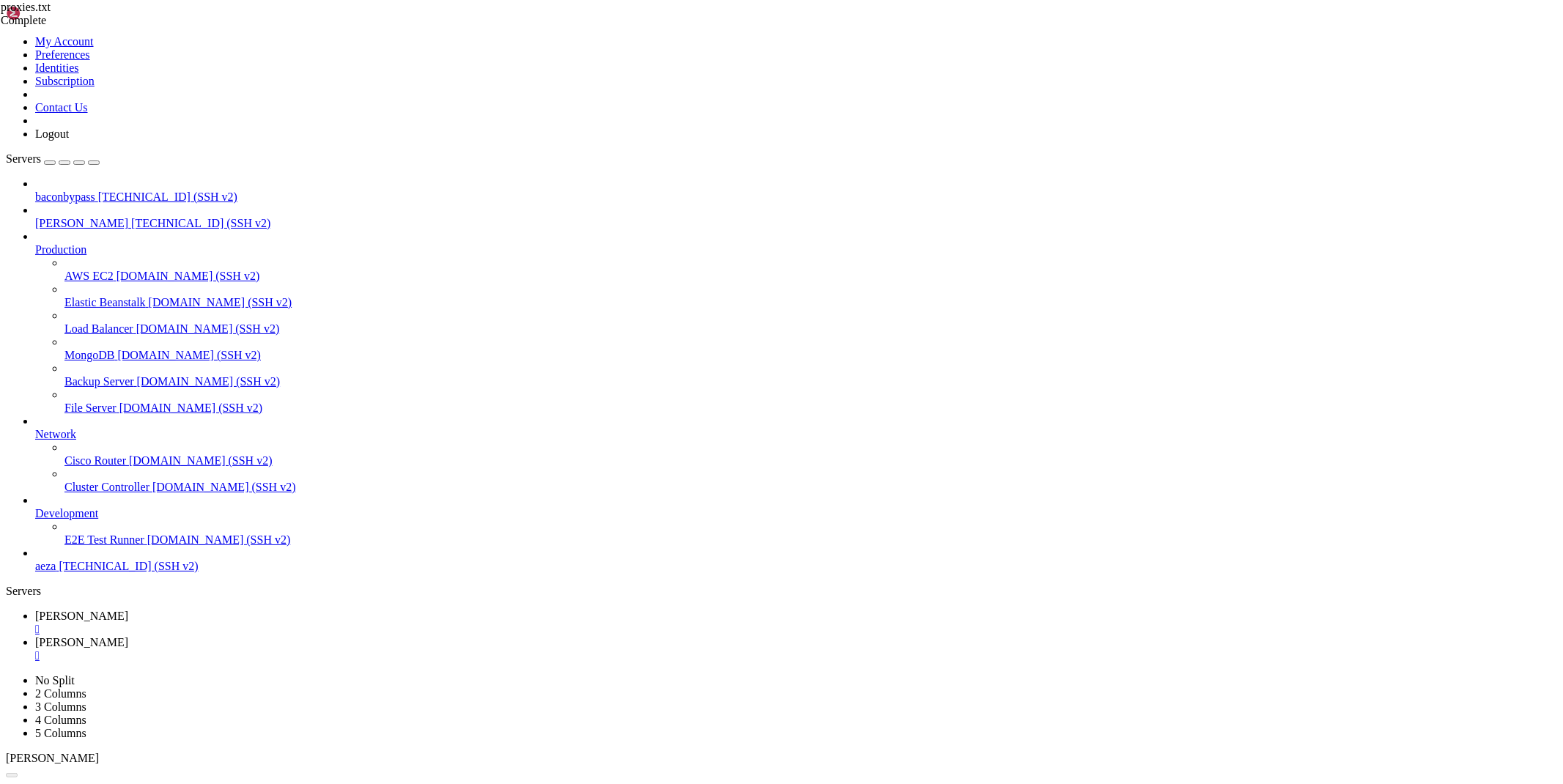
click at [35, 610] on icon at bounding box center [35, 616] width 0 height 12
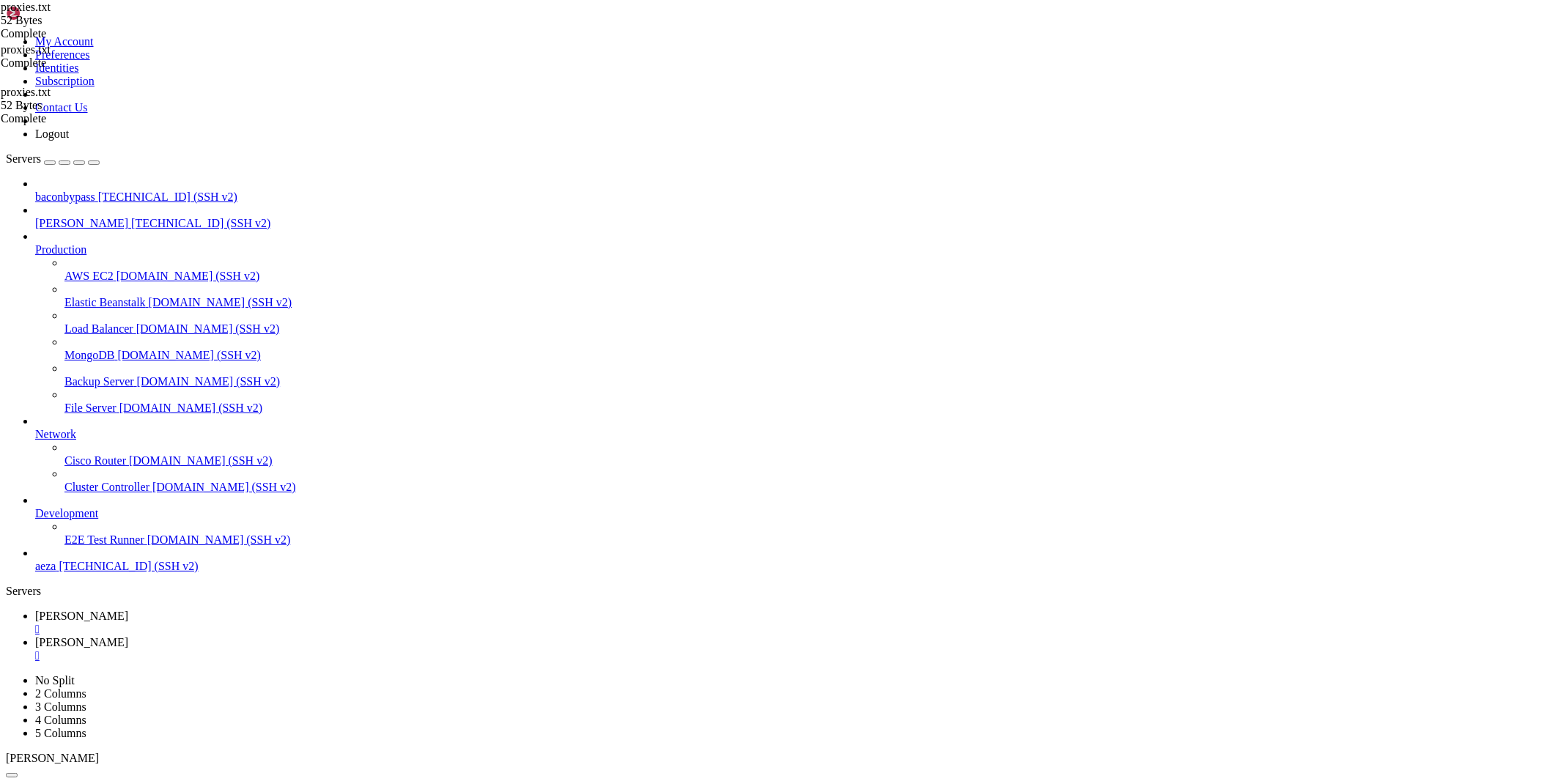
scroll to position [5018, 0]
drag, startPoint x: 585, startPoint y: 1579, endPoint x: 12, endPoint y: 1570, distance: 573.1
click at [246, 622] on div "" at bounding box center [796, 628] width 1522 height 13
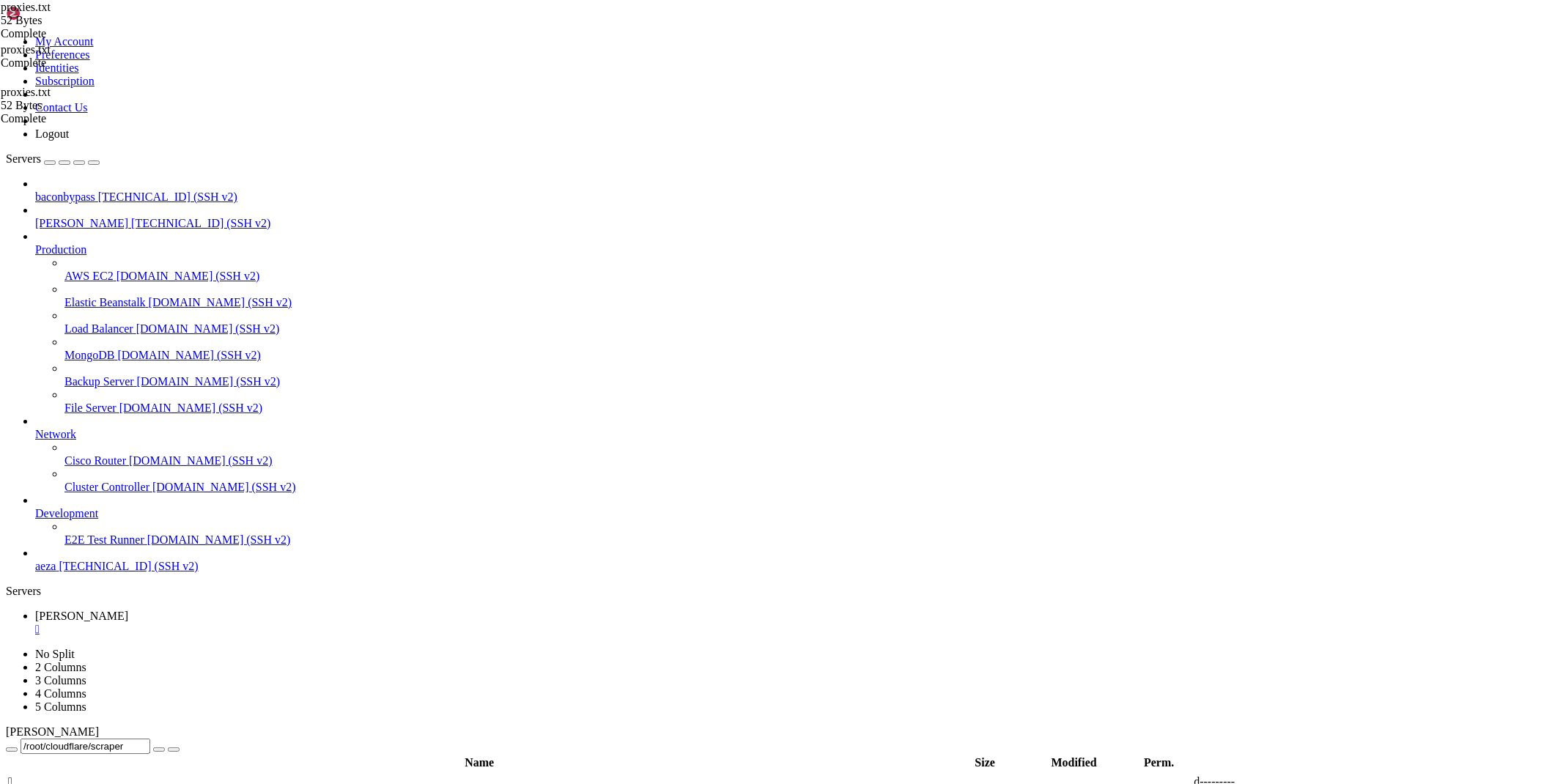
click at [246, 622] on div "" at bounding box center [796, 628] width 1522 height 13
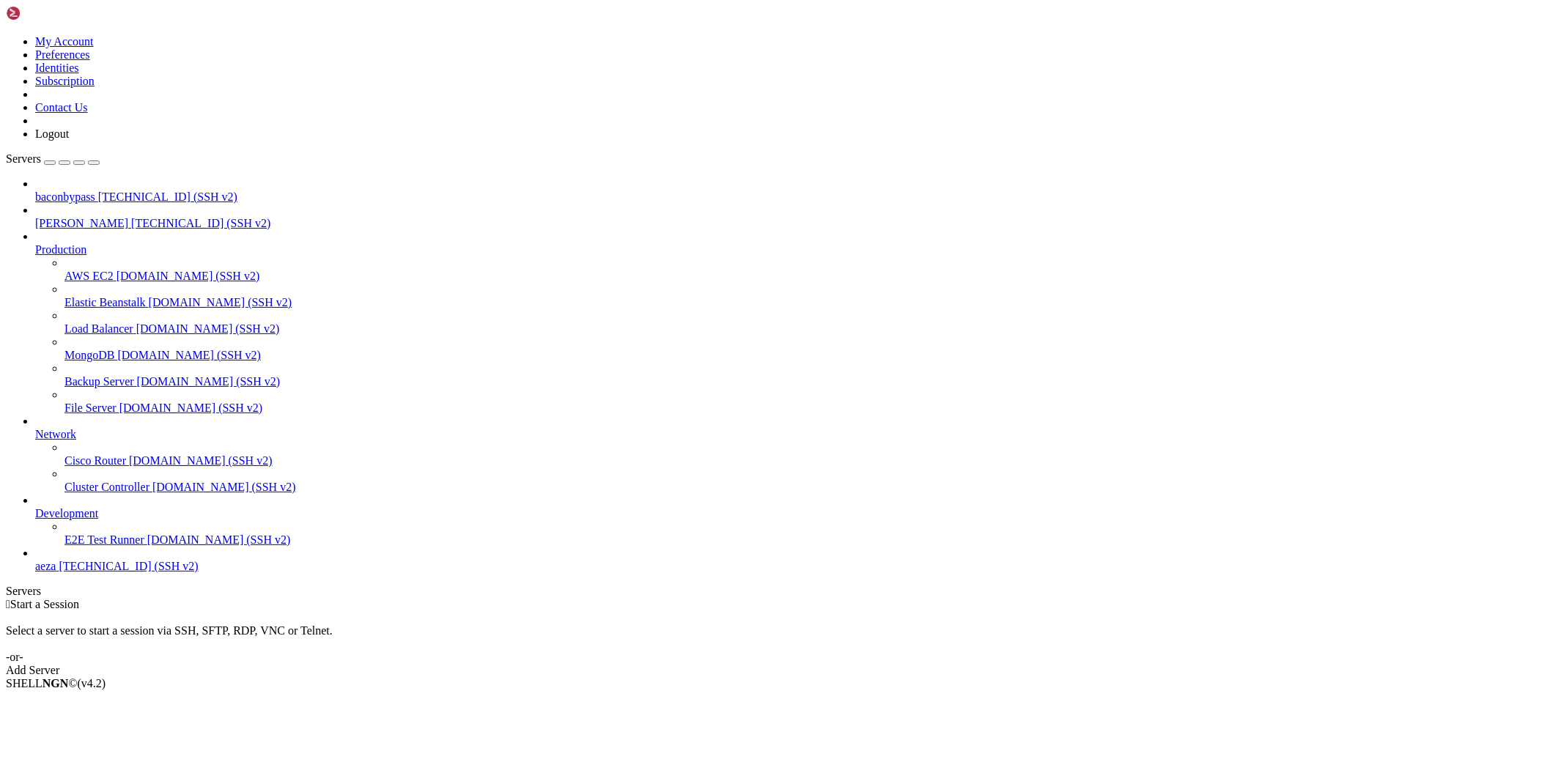
click at [95, 191] on span "baconbypass" at bounding box center [65, 197] width 60 height 12
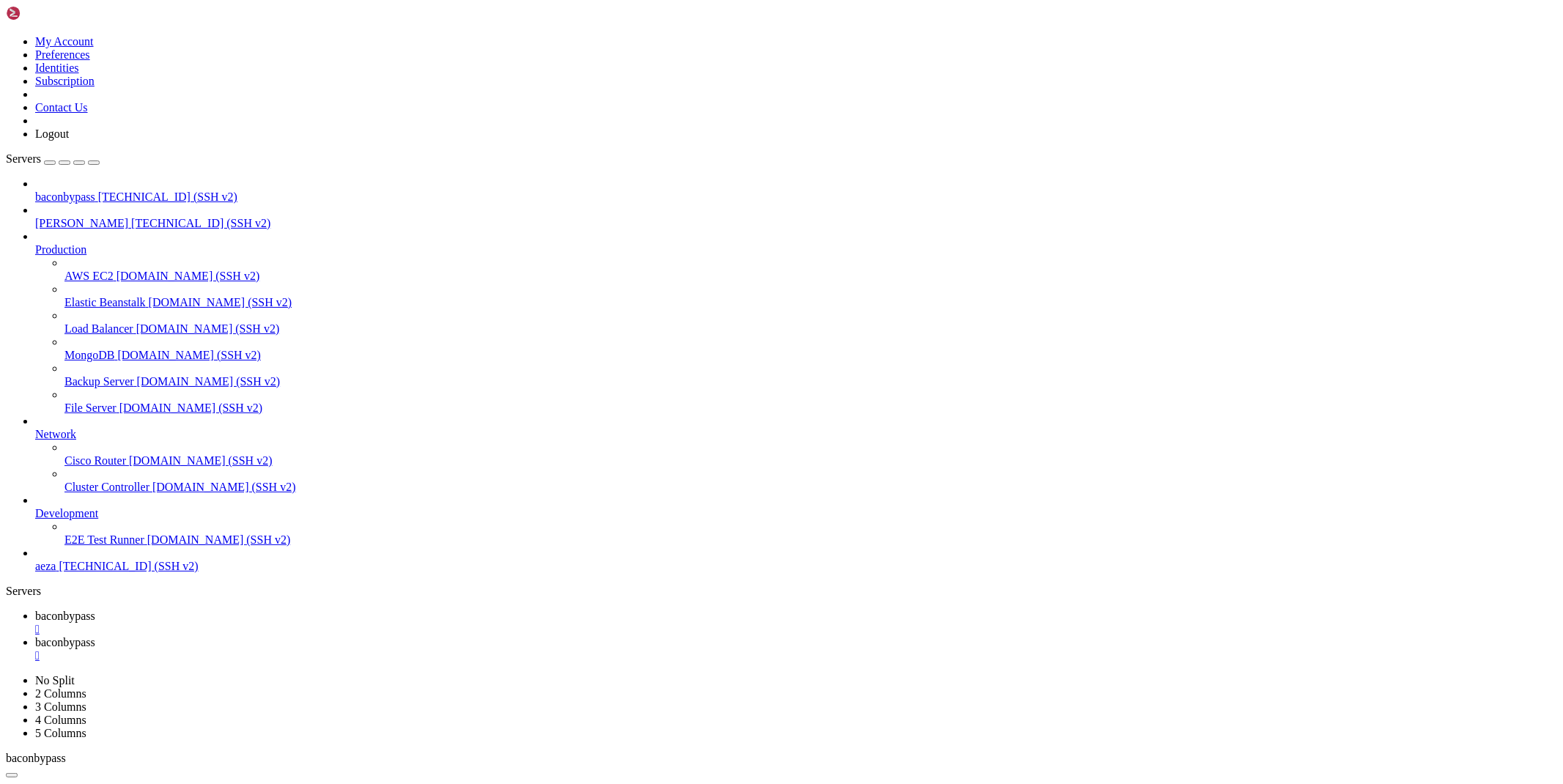
type input "/root/ryx"
type textarea "print(bypass_pandadev(input('url - ')))"
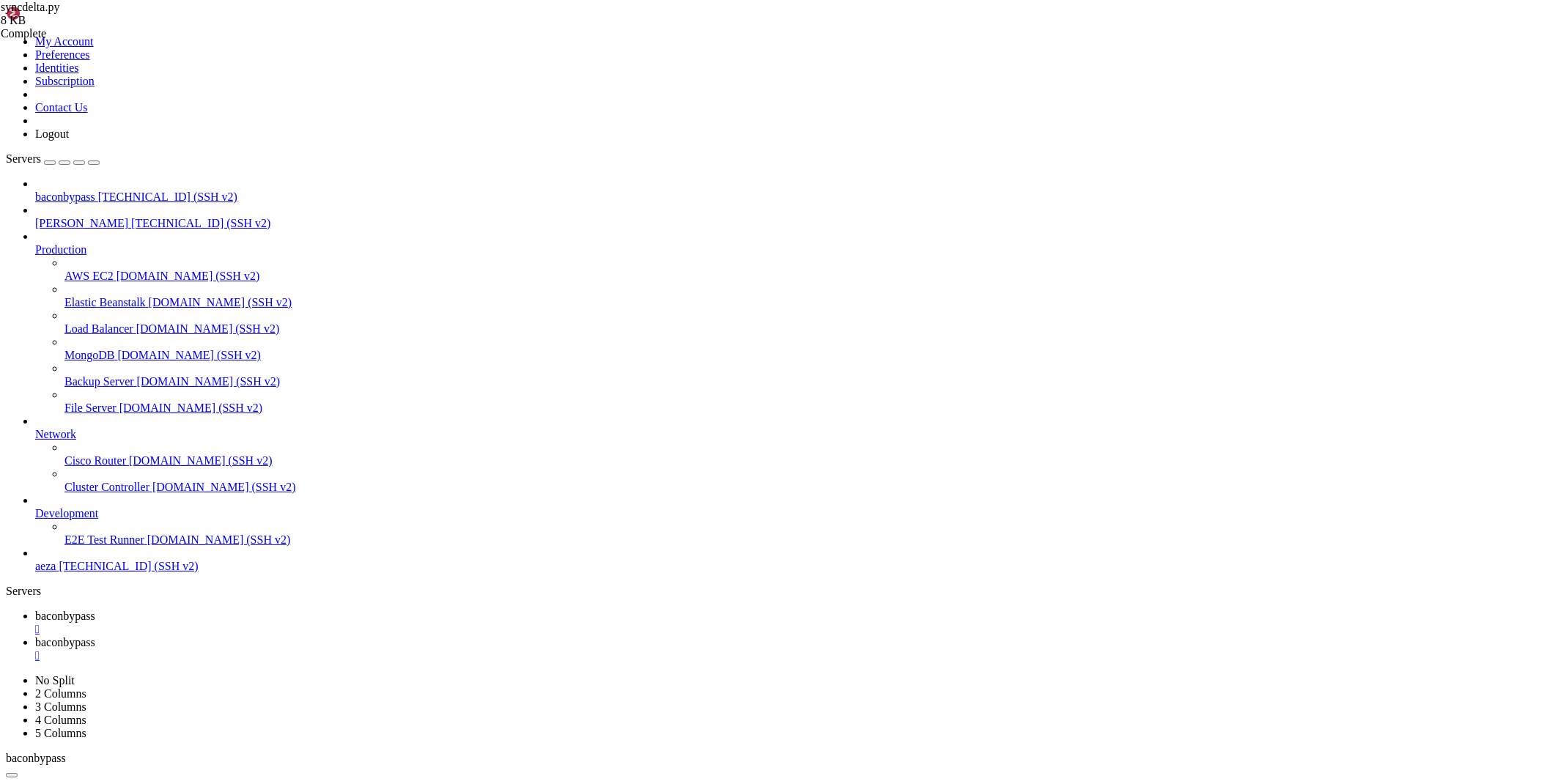
scroll to position [498, 0]
click at [95, 610] on span "baconbypass" at bounding box center [65, 616] width 60 height 12
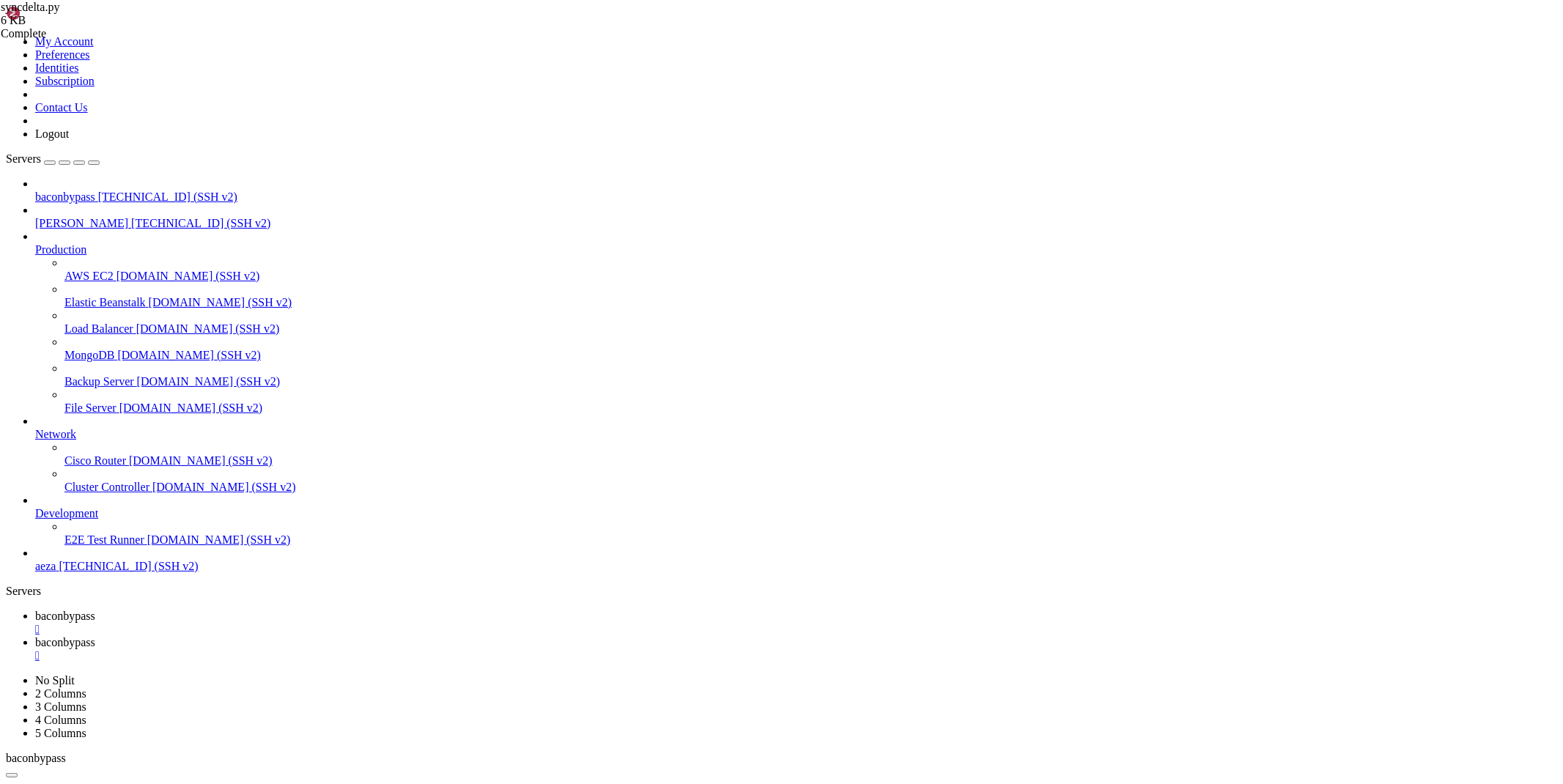
click at [95, 635] on span "baconbypass" at bounding box center [65, 642] width 60 height 12
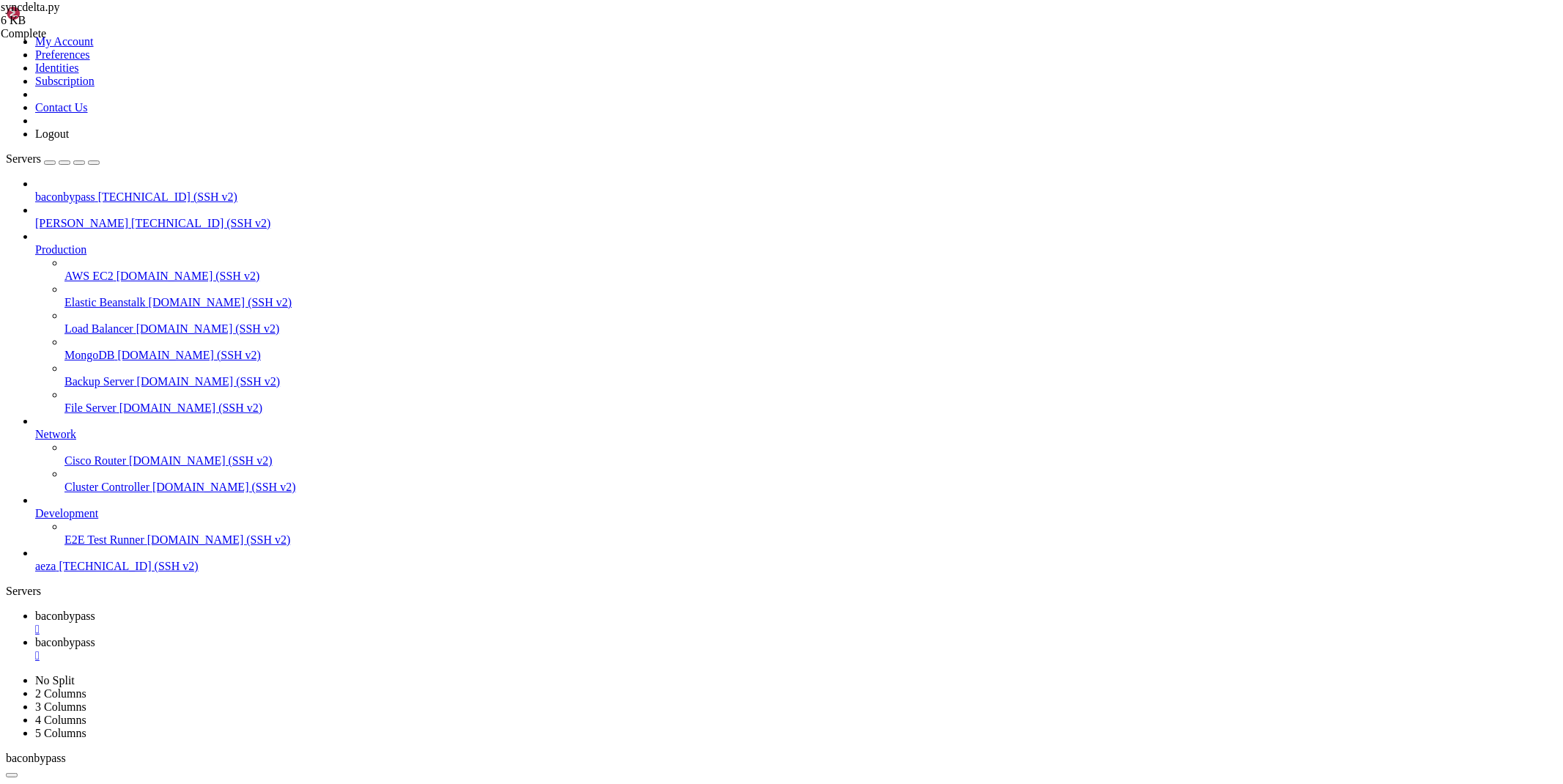
paste textarea
type textarea "print(bypass_pandadev(input('url - ')))"
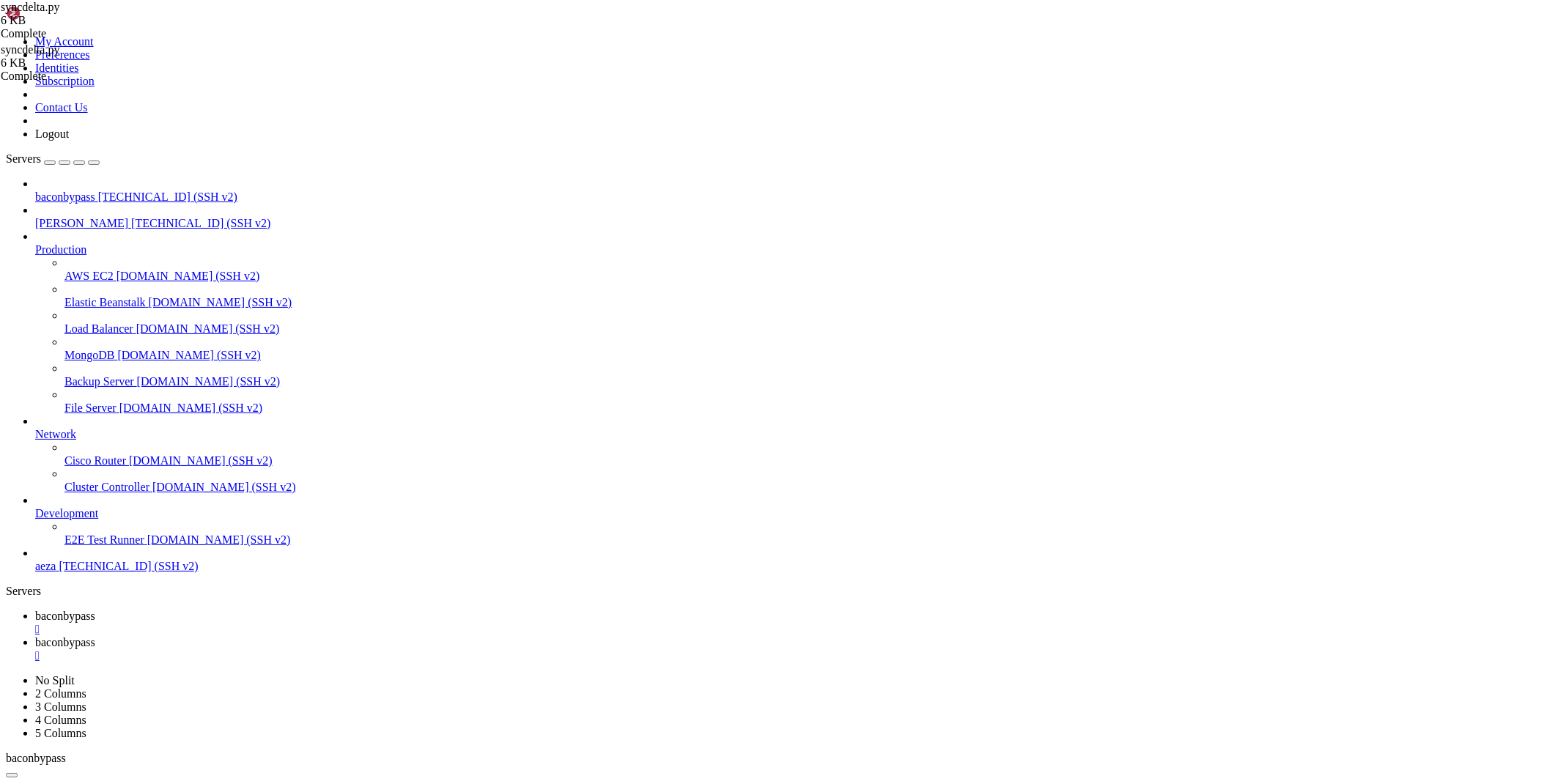
click at [95, 610] on span "baconbypass" at bounding box center [65, 616] width 60 height 12
click at [289, 622] on div "" at bounding box center [796, 628] width 1522 height 13
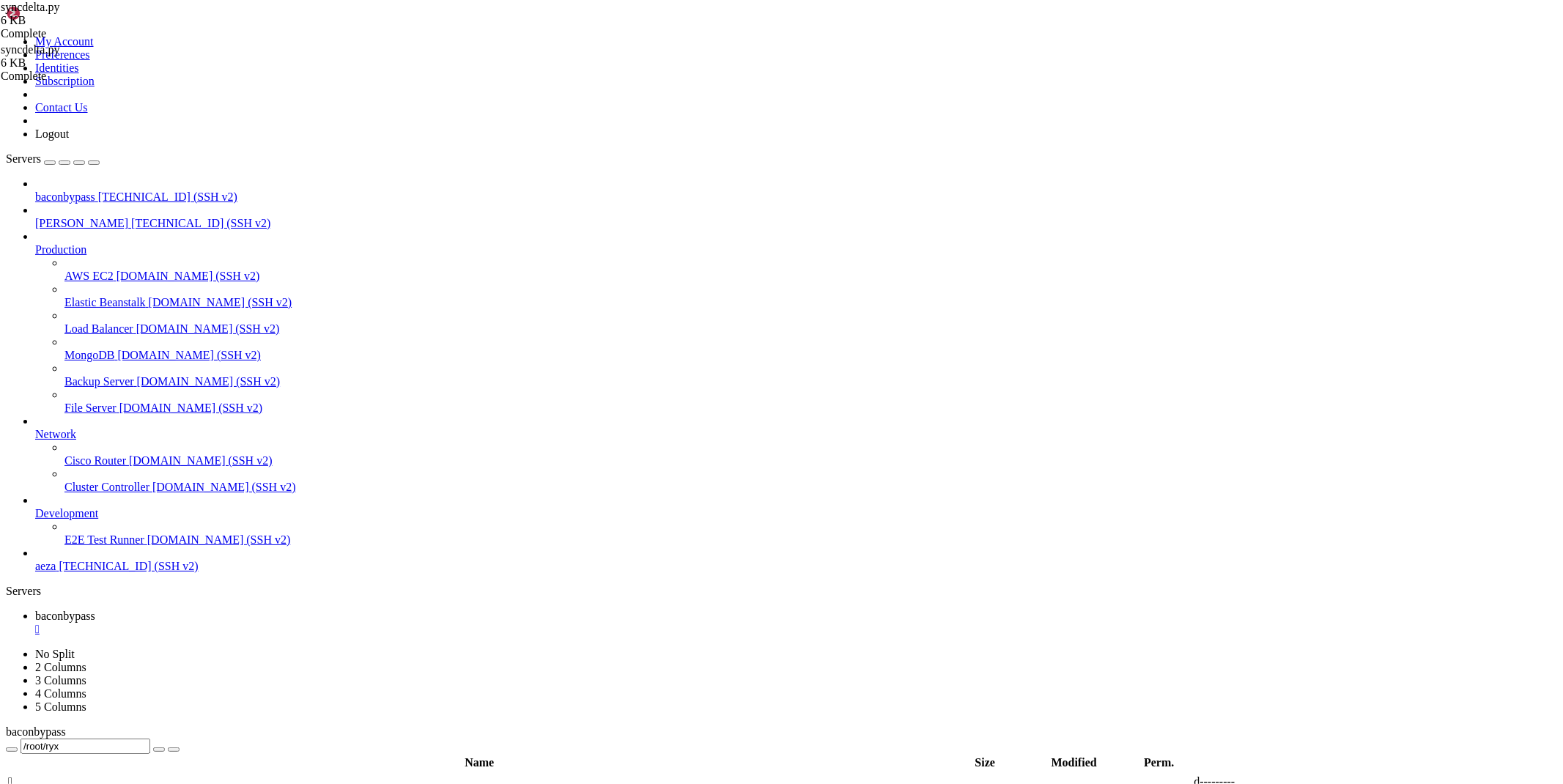
click at [284, 610] on link "baconbypass " at bounding box center [796, 623] width 1522 height 26
click at [283, 622] on div "" at bounding box center [796, 628] width 1522 height 13
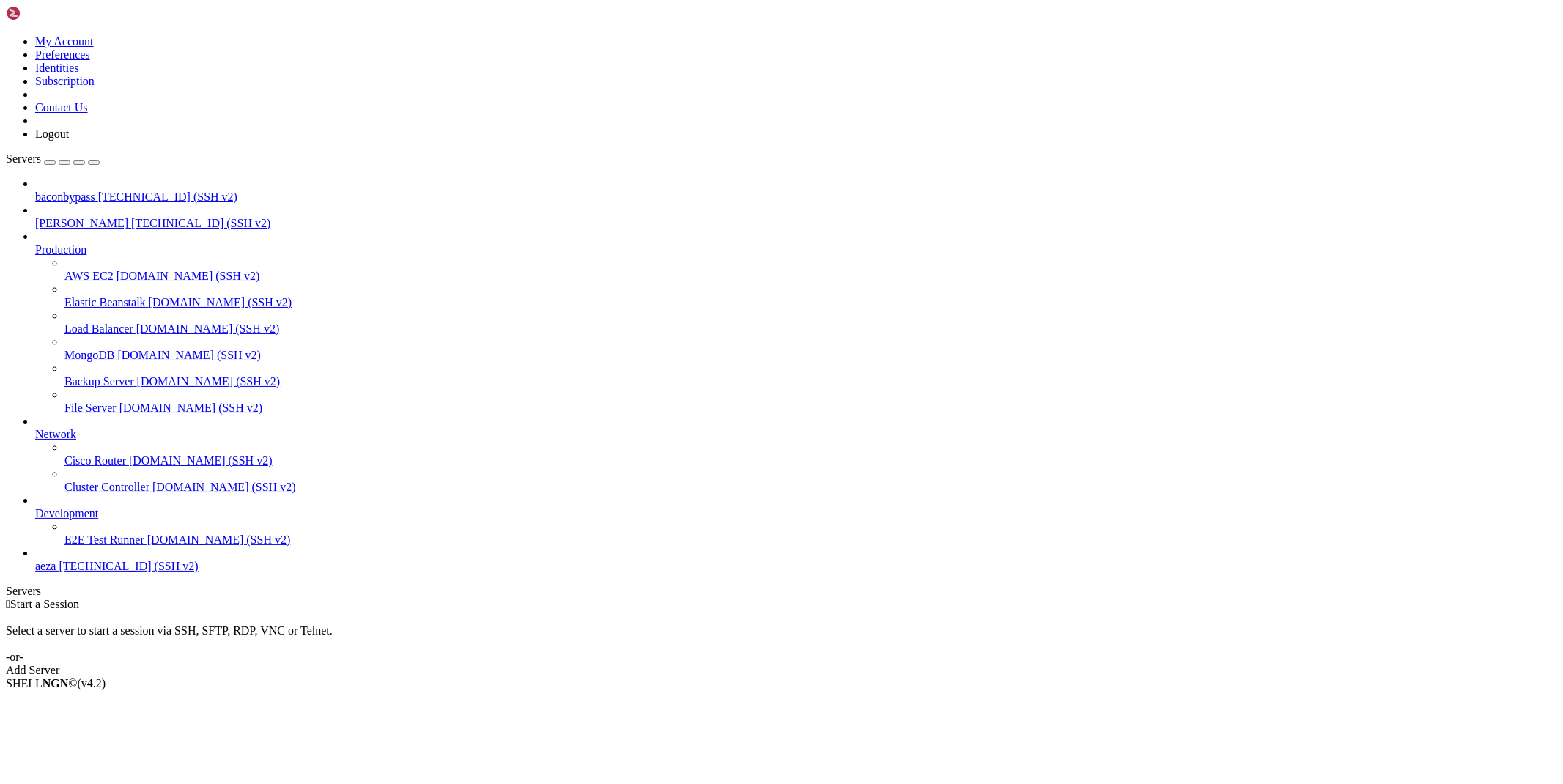
click at [131, 217] on span "[TECHNICAL_ID] (SSH v2)" at bounding box center [201, 223] width 139 height 12
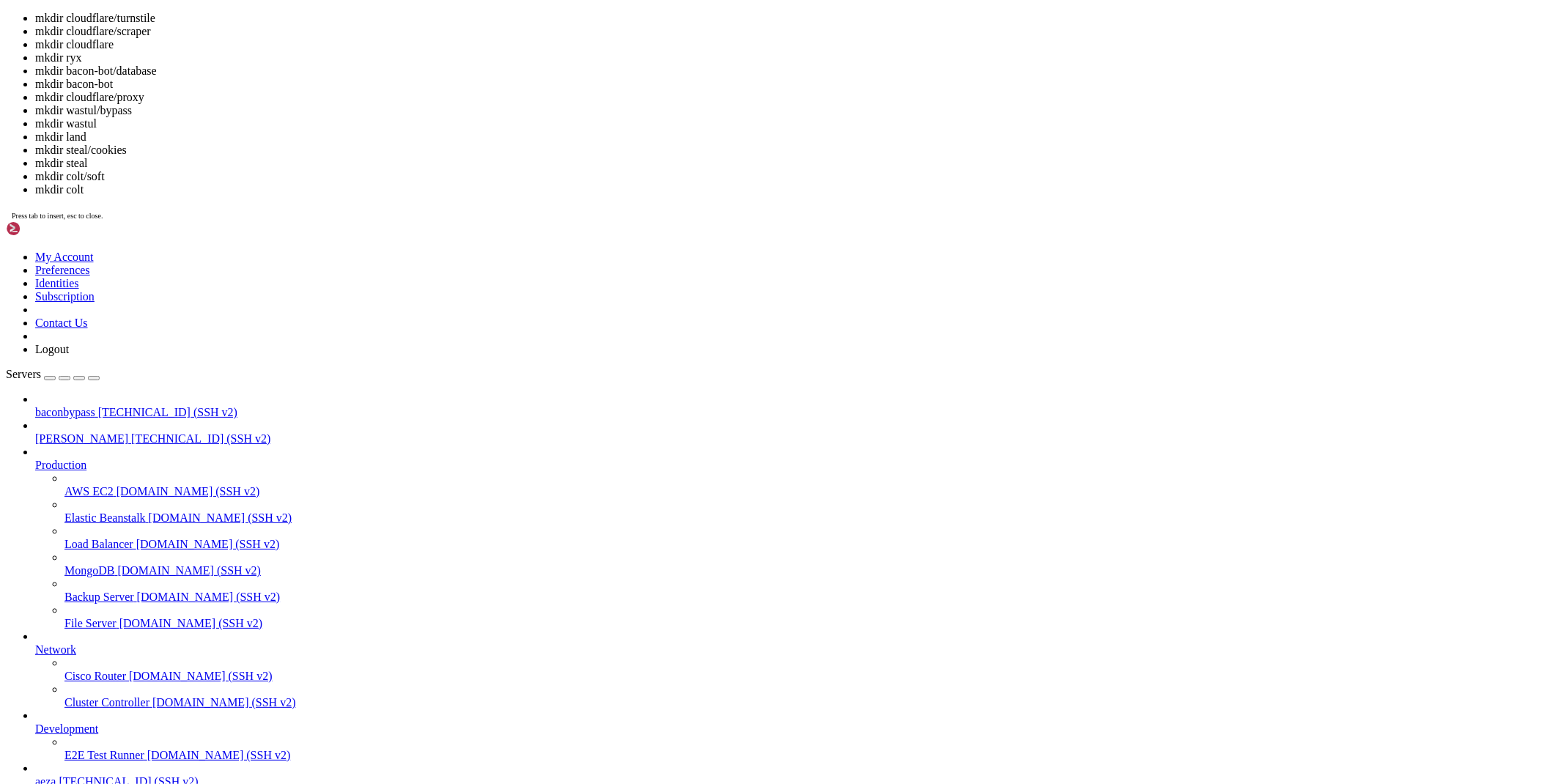
scroll to position [19, 0]
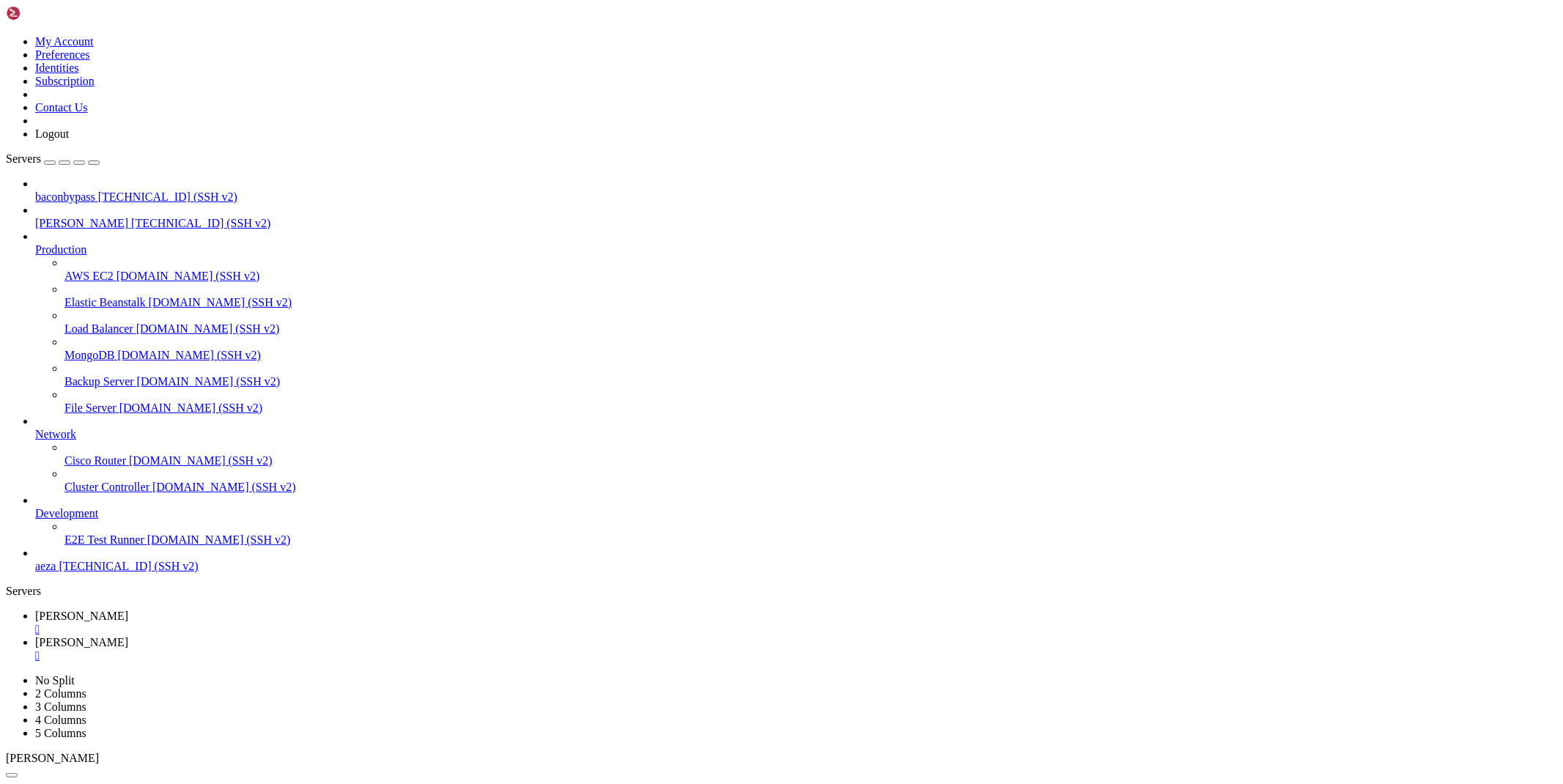
type input "/root/cloudflare/proxy"
drag, startPoint x: 1377, startPoint y: 187, endPoint x: 1340, endPoint y: 193, distance: 37.5
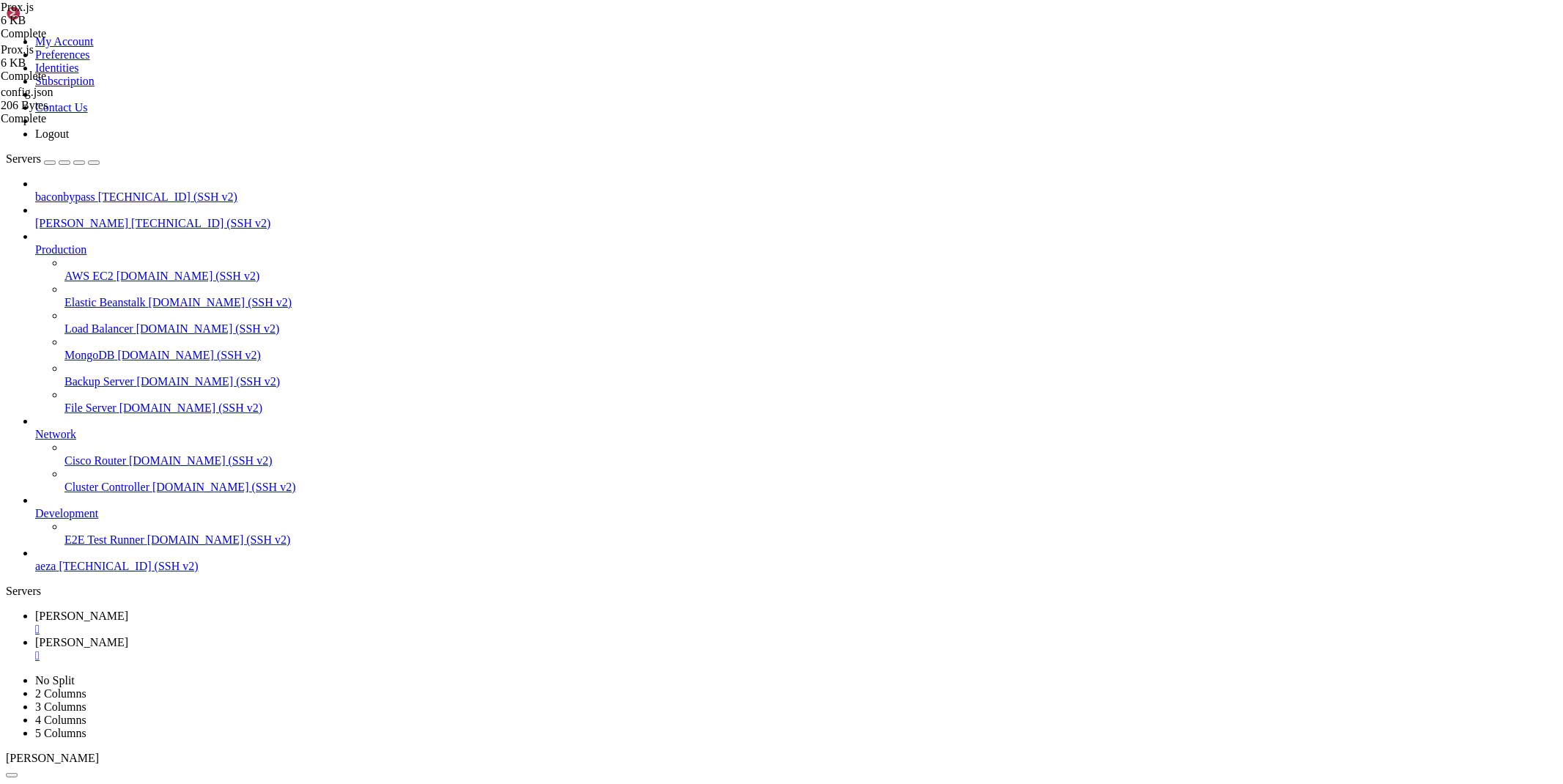
type textarea "const config = JSON.parse(fs.readFileSync('/root/cloudflare/proxy/config.json',…"
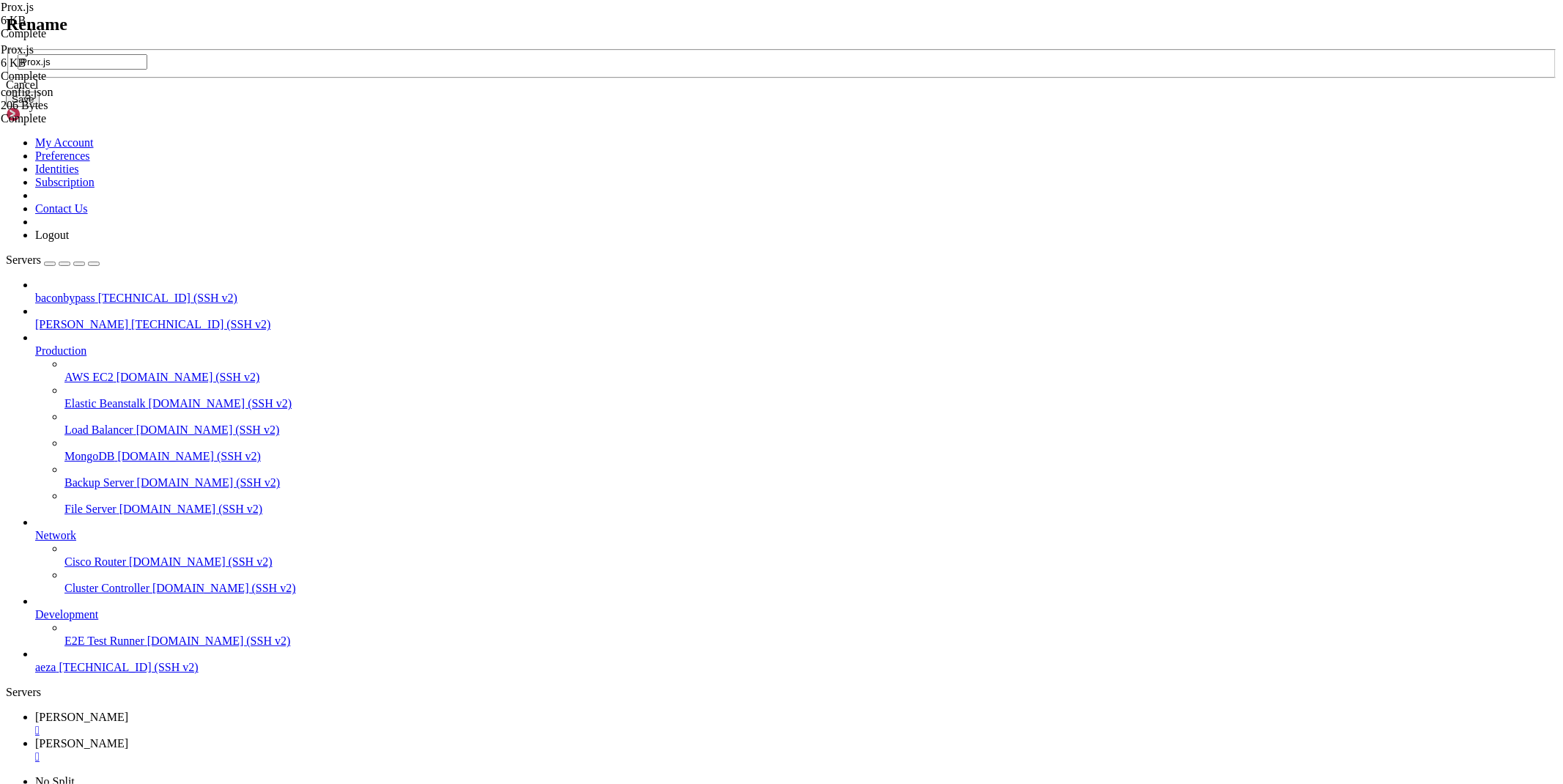
click at [147, 69] on input "Prox.js" at bounding box center [82, 62] width 130 height 16
type input "proxy.js"
click at [40, 107] on button "Save" at bounding box center [23, 100] width 33 height 16
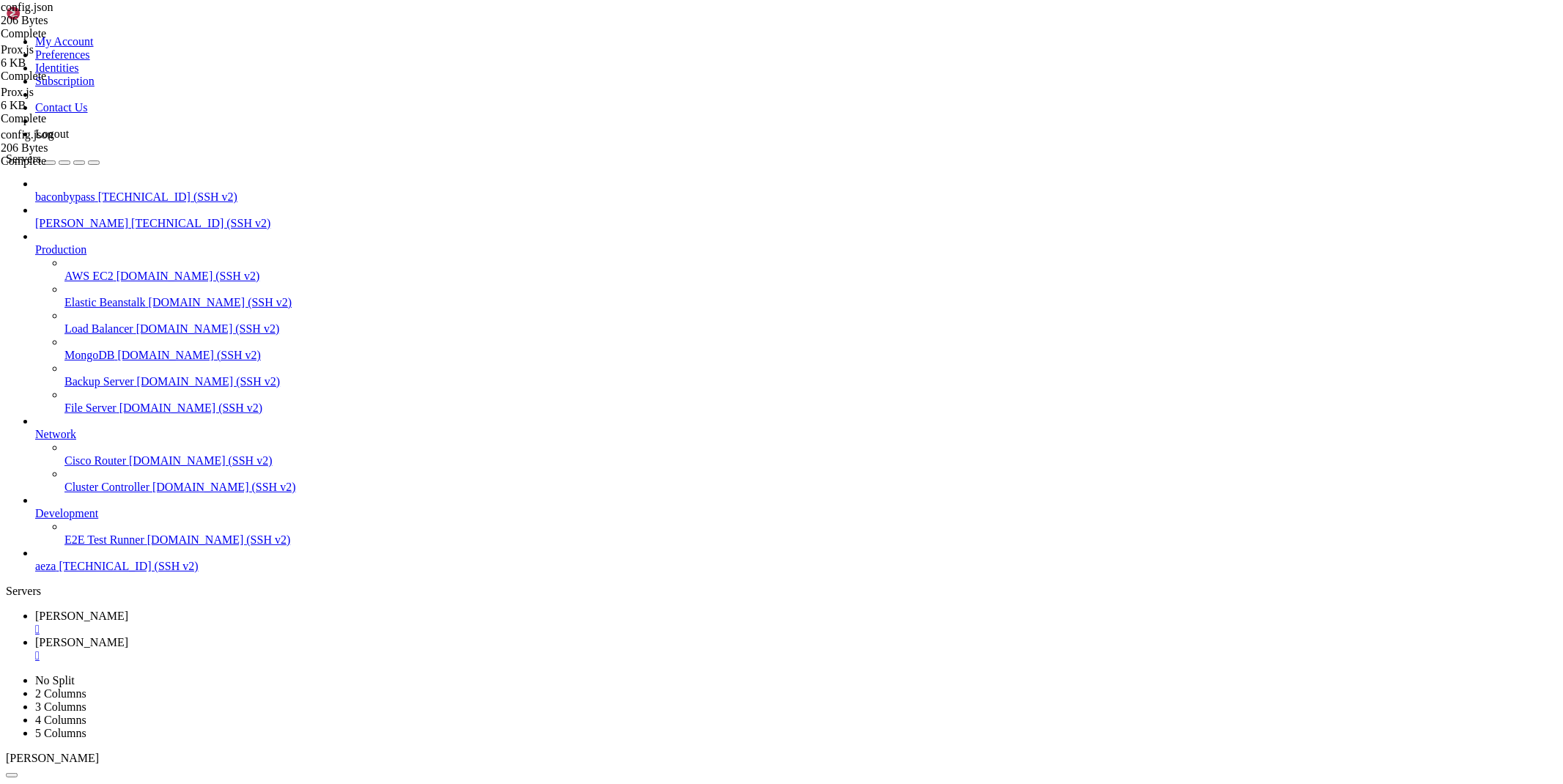
paste textarea "Xk8sD29EaS12L"
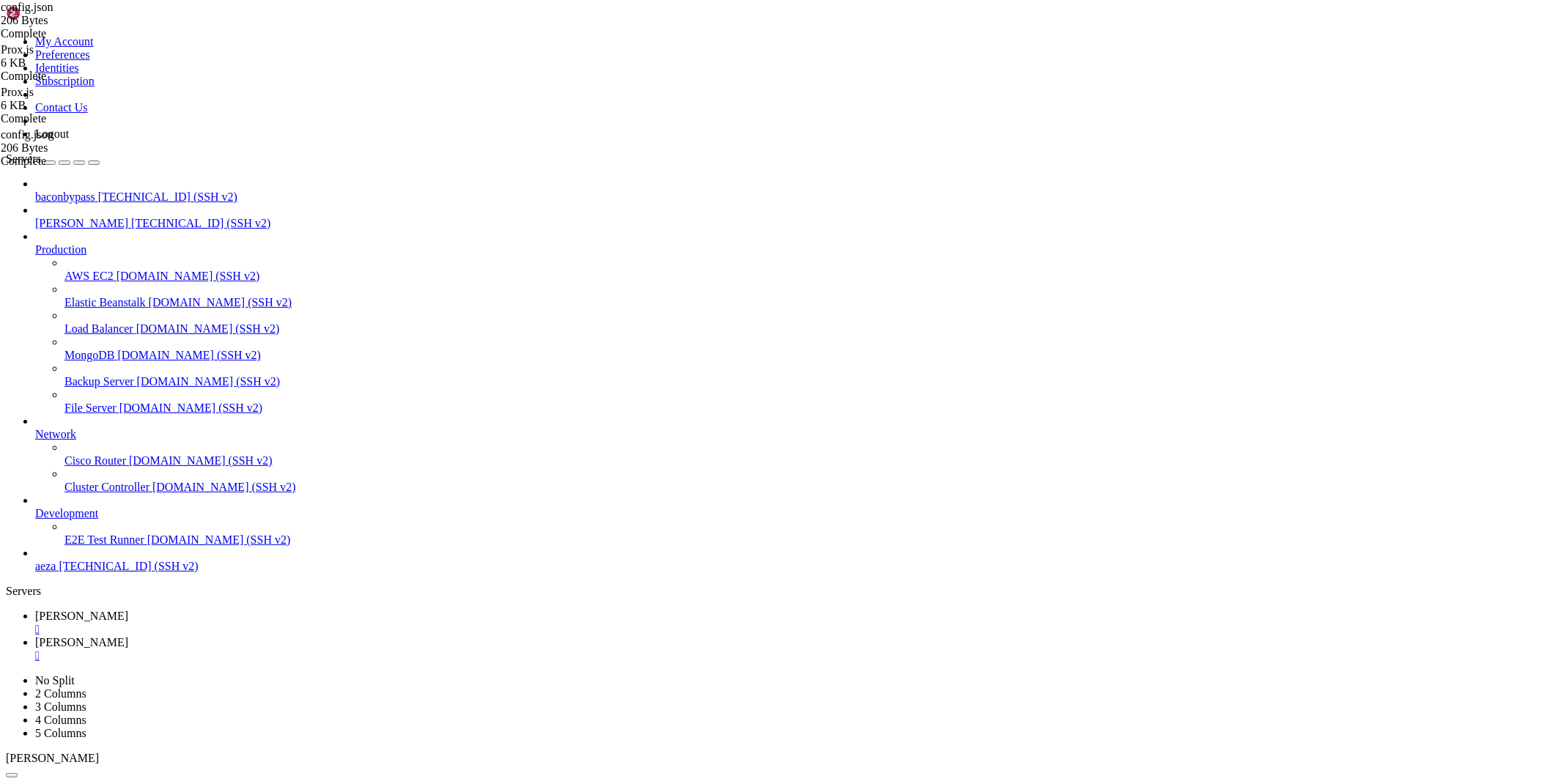
type textarea ""socksPort": 5070,"
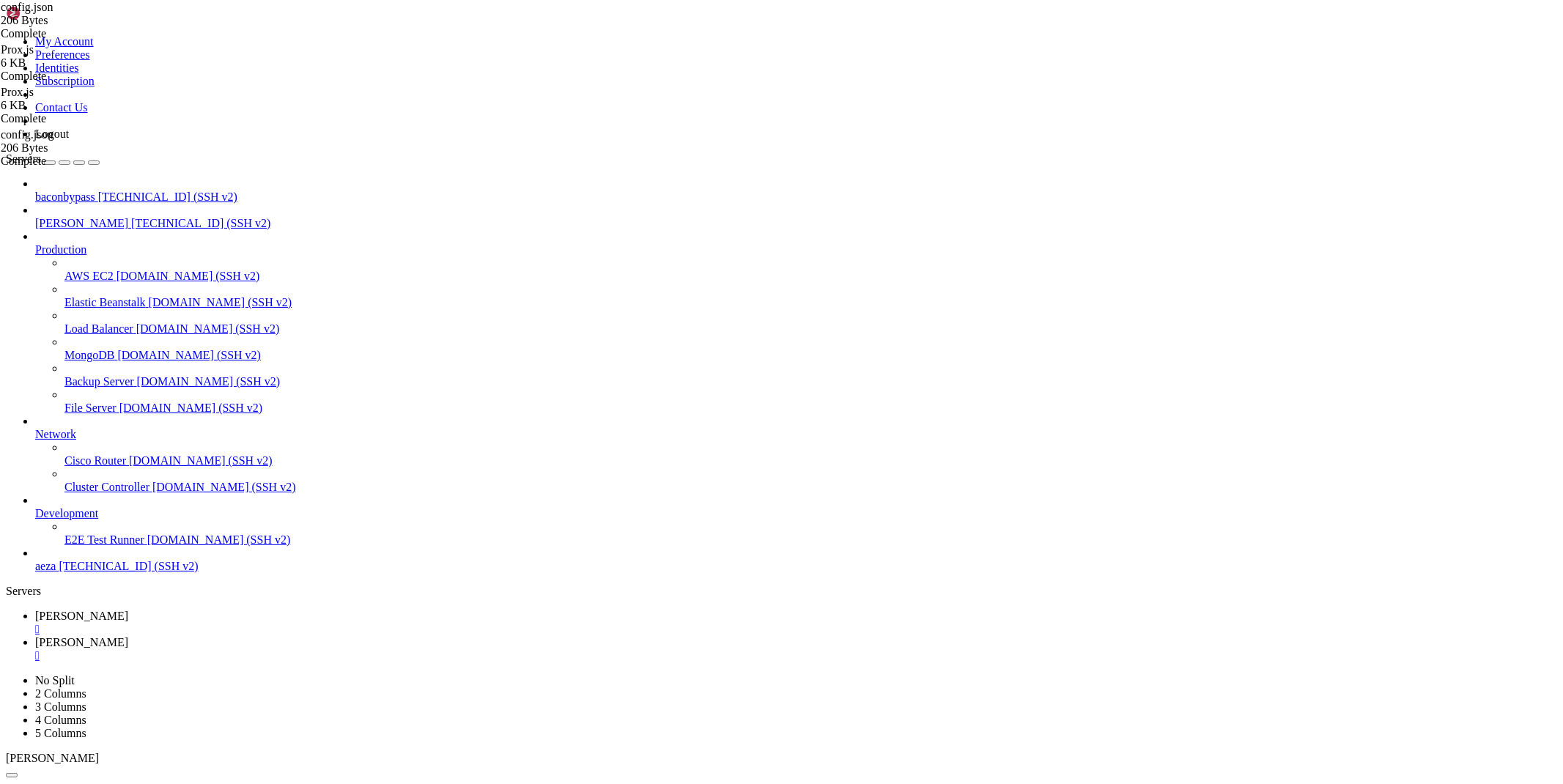
click at [128, 610] on span "[PERSON_NAME]" at bounding box center [82, 616] width 93 height 12
click at [322, 649] on div "" at bounding box center [796, 655] width 1522 height 13
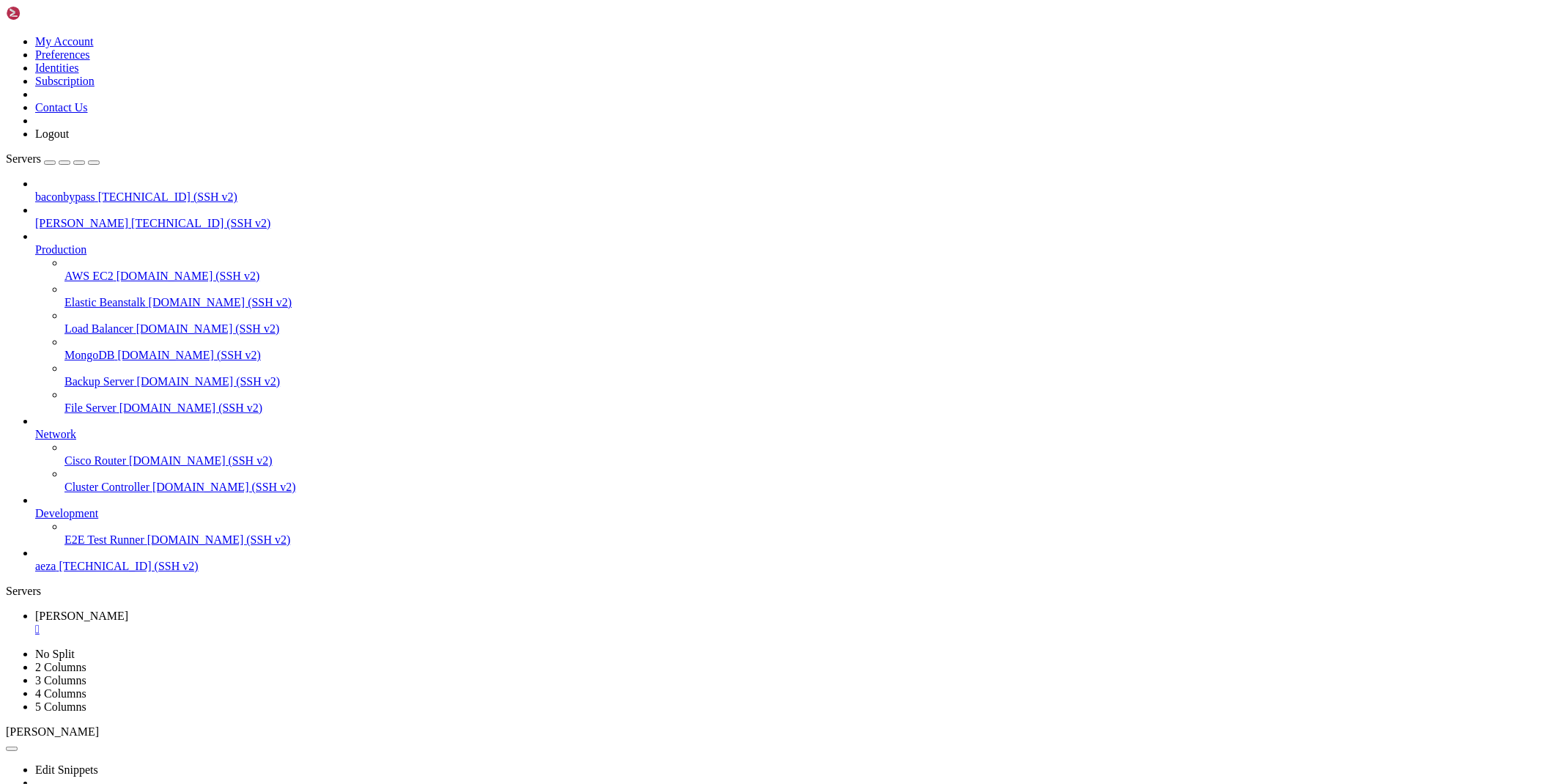
click at [247, 622] on div "" at bounding box center [796, 628] width 1522 height 13
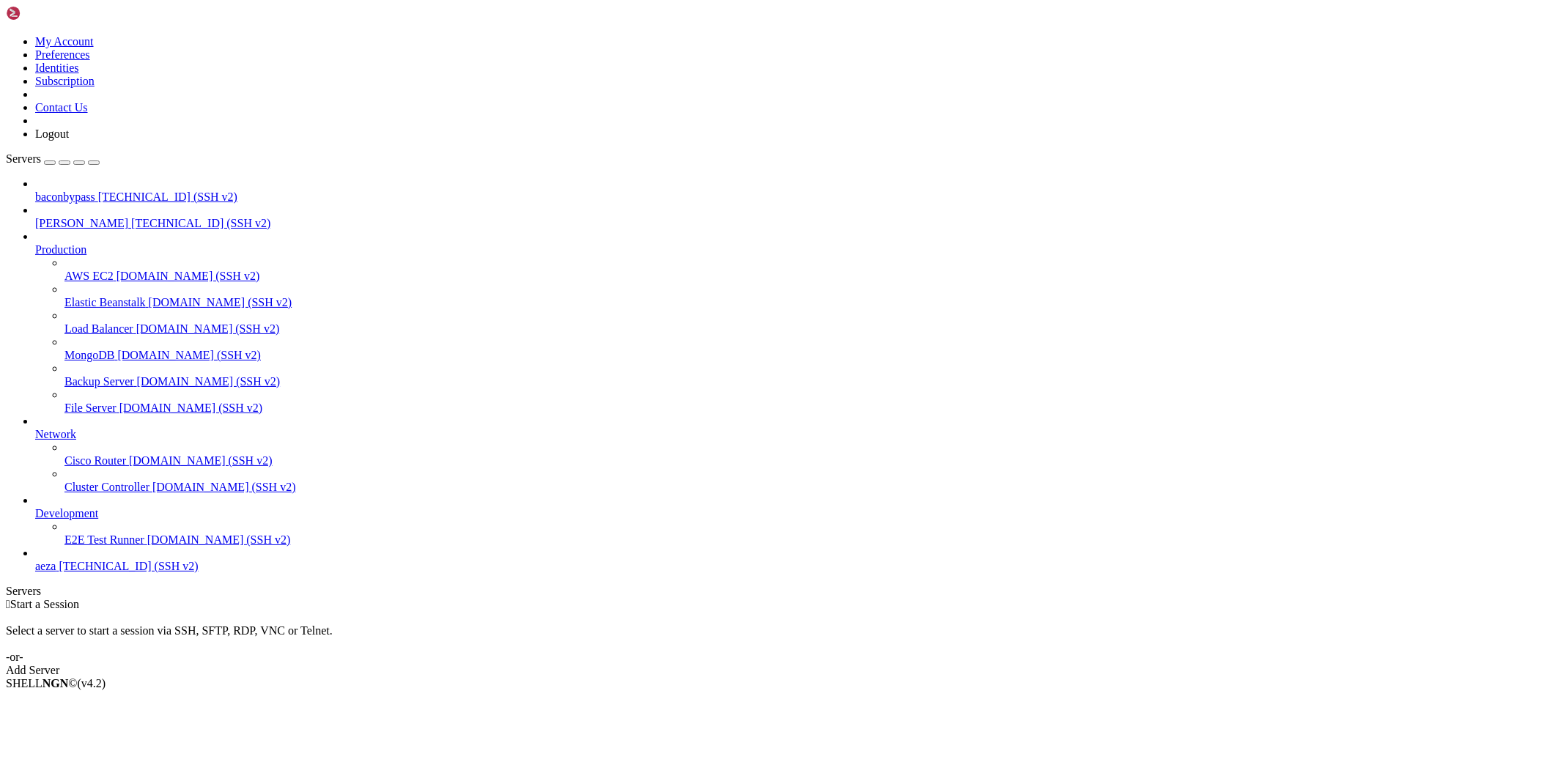
click at [78, 217] on span "[PERSON_NAME]" at bounding box center [82, 223] width 93 height 12
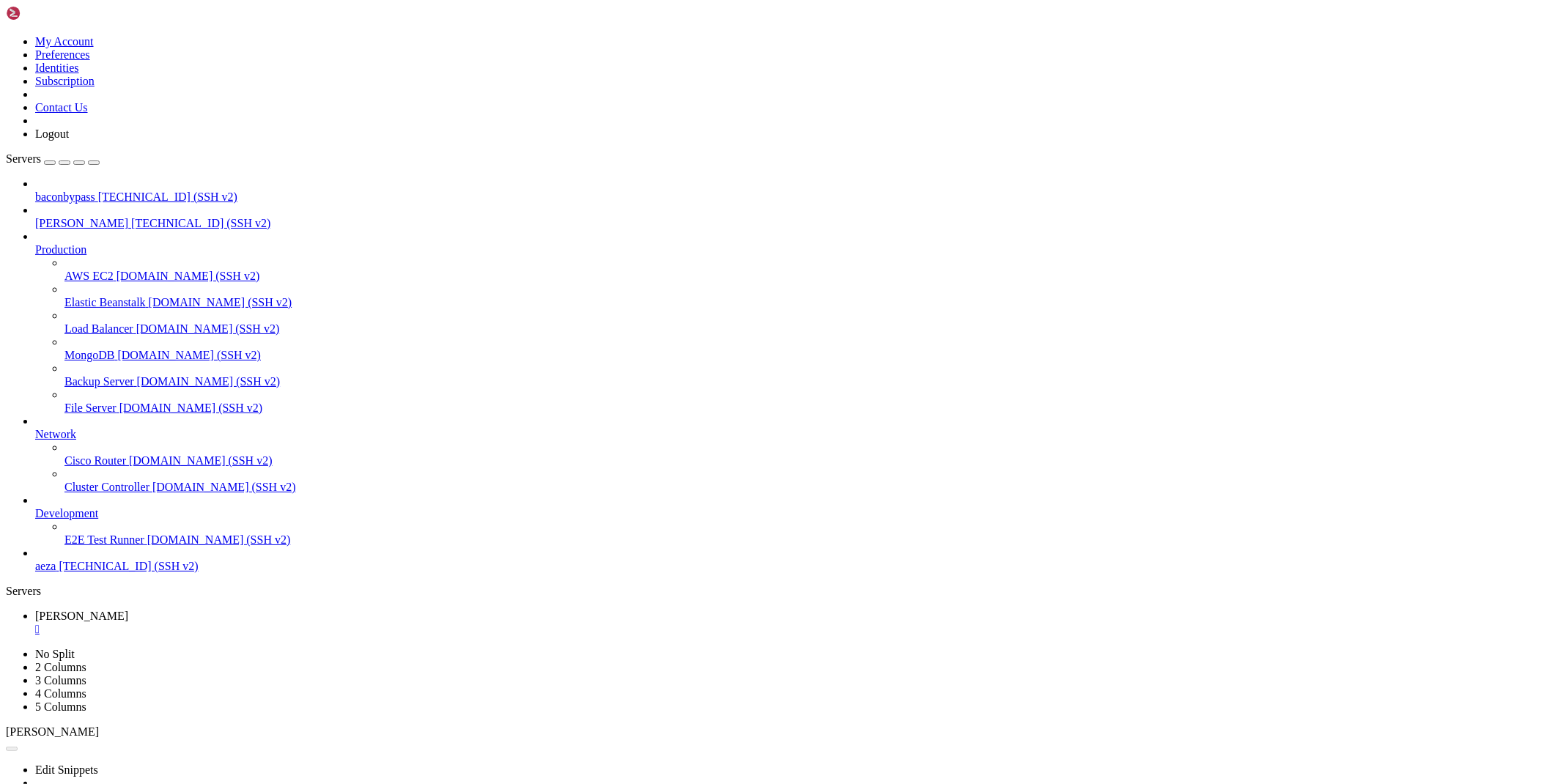
scroll to position [0, 0]
click at [245, 622] on div "" at bounding box center [796, 628] width 1522 height 13
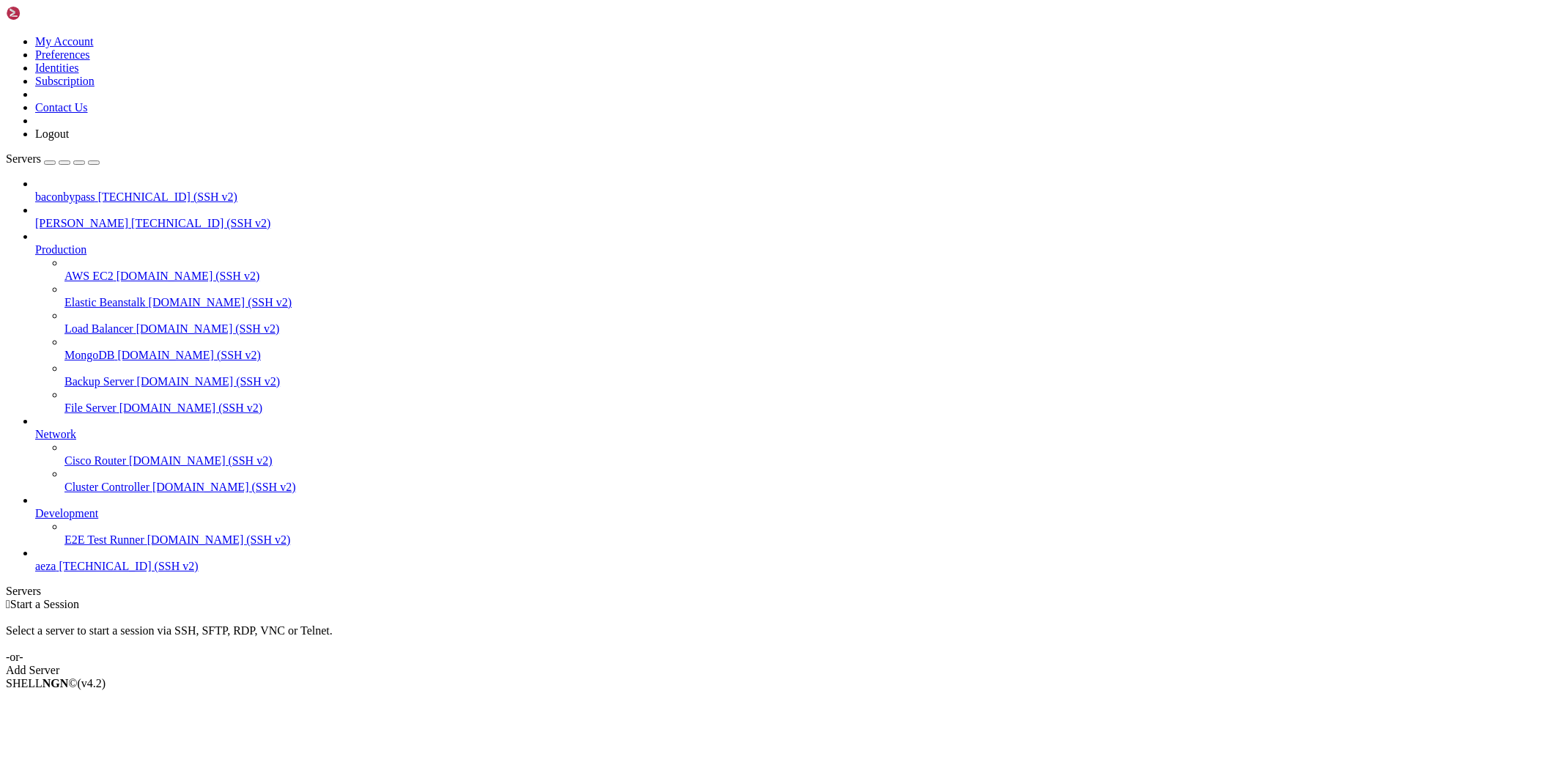
click at [131, 217] on span "[TECHNICAL_ID] (SSH v2)" at bounding box center [201, 223] width 139 height 12
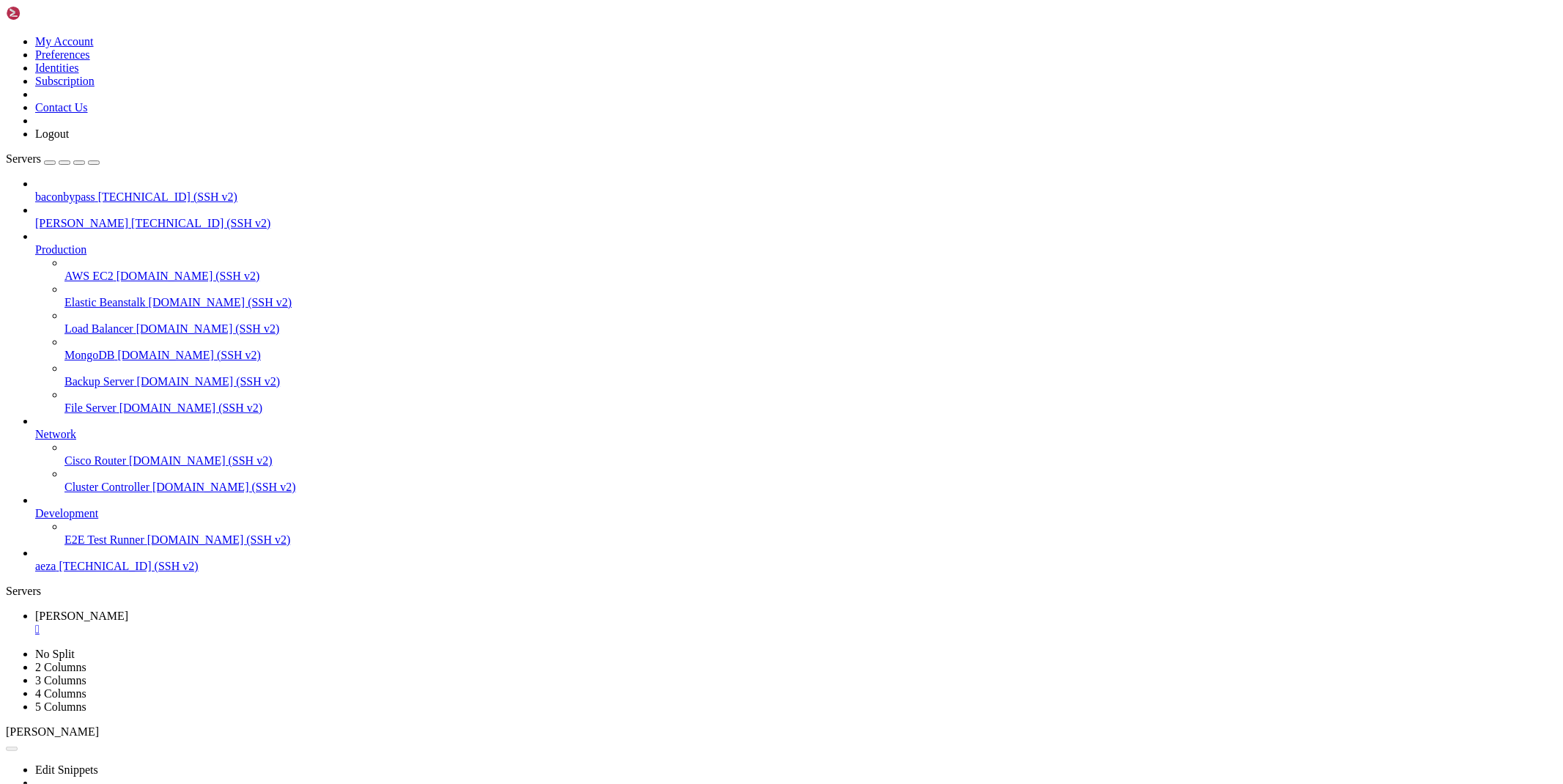
click at [245, 622] on div "" at bounding box center [796, 628] width 1522 height 13
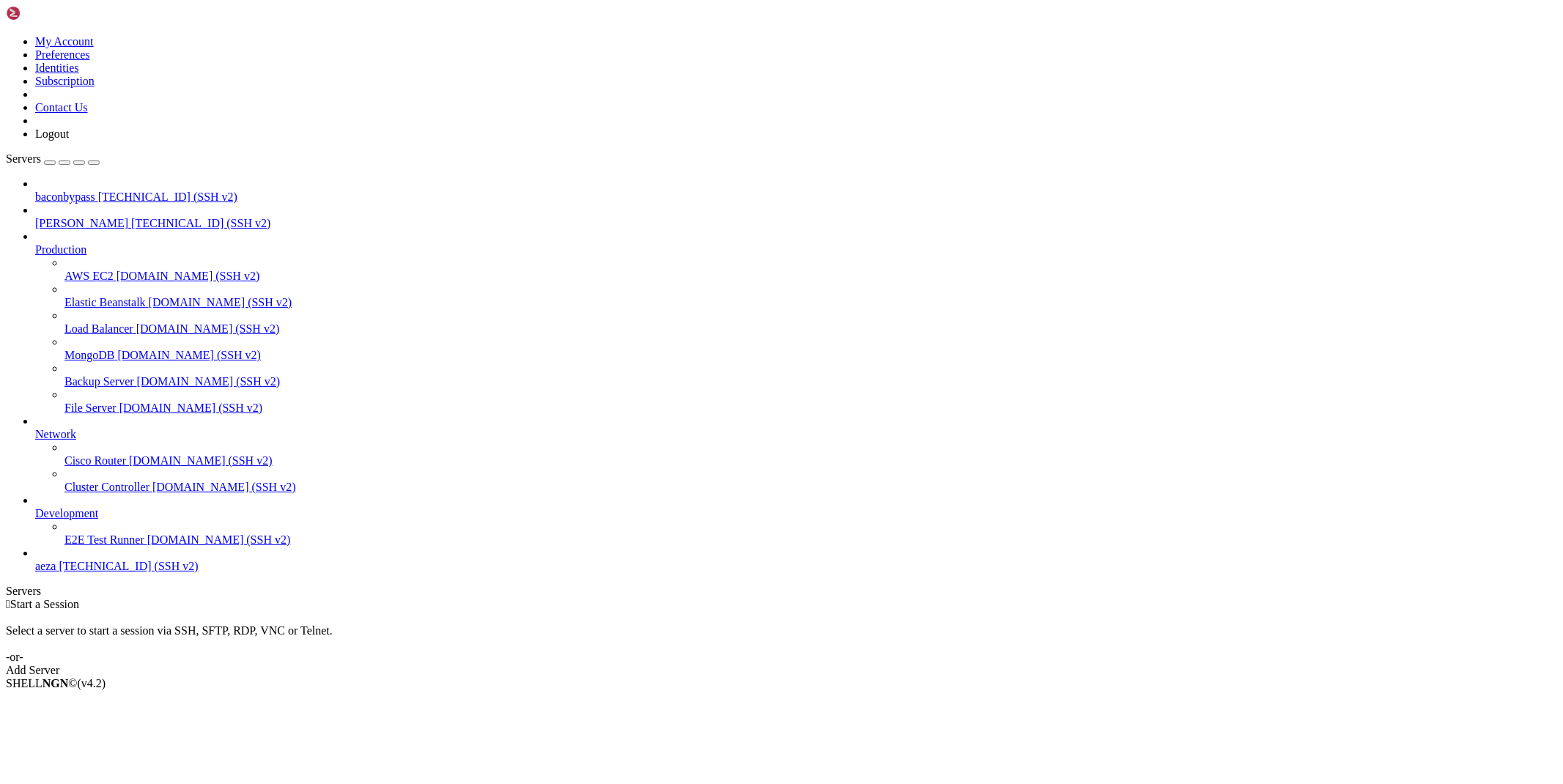
click at [6, 35] on link at bounding box center [6, 35] width 0 height 0
click at [69, 140] on link "Logout" at bounding box center [51, 134] width 33 height 12
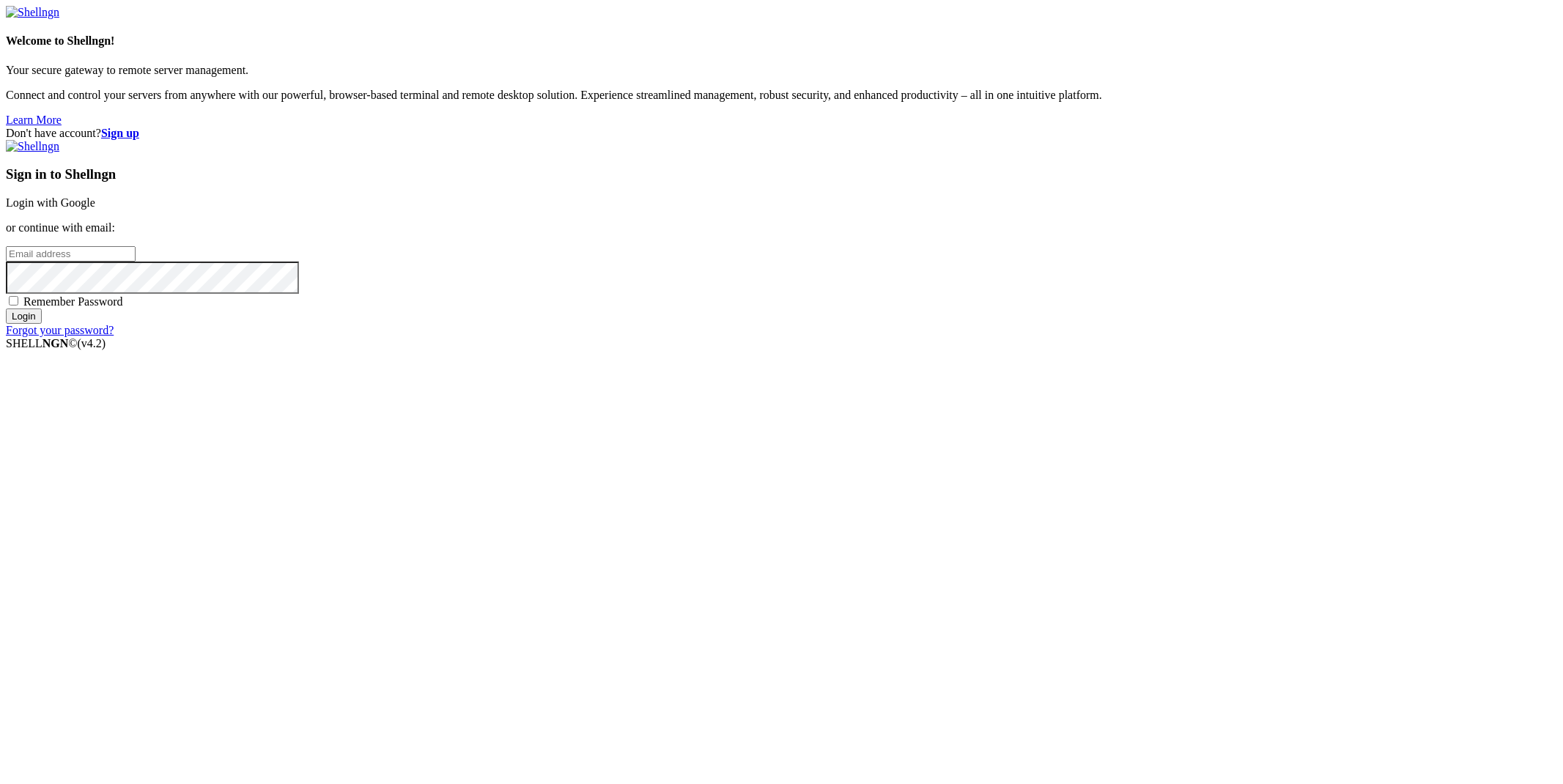
click at [95, 208] on link "Login with Google" at bounding box center [51, 202] width 89 height 12
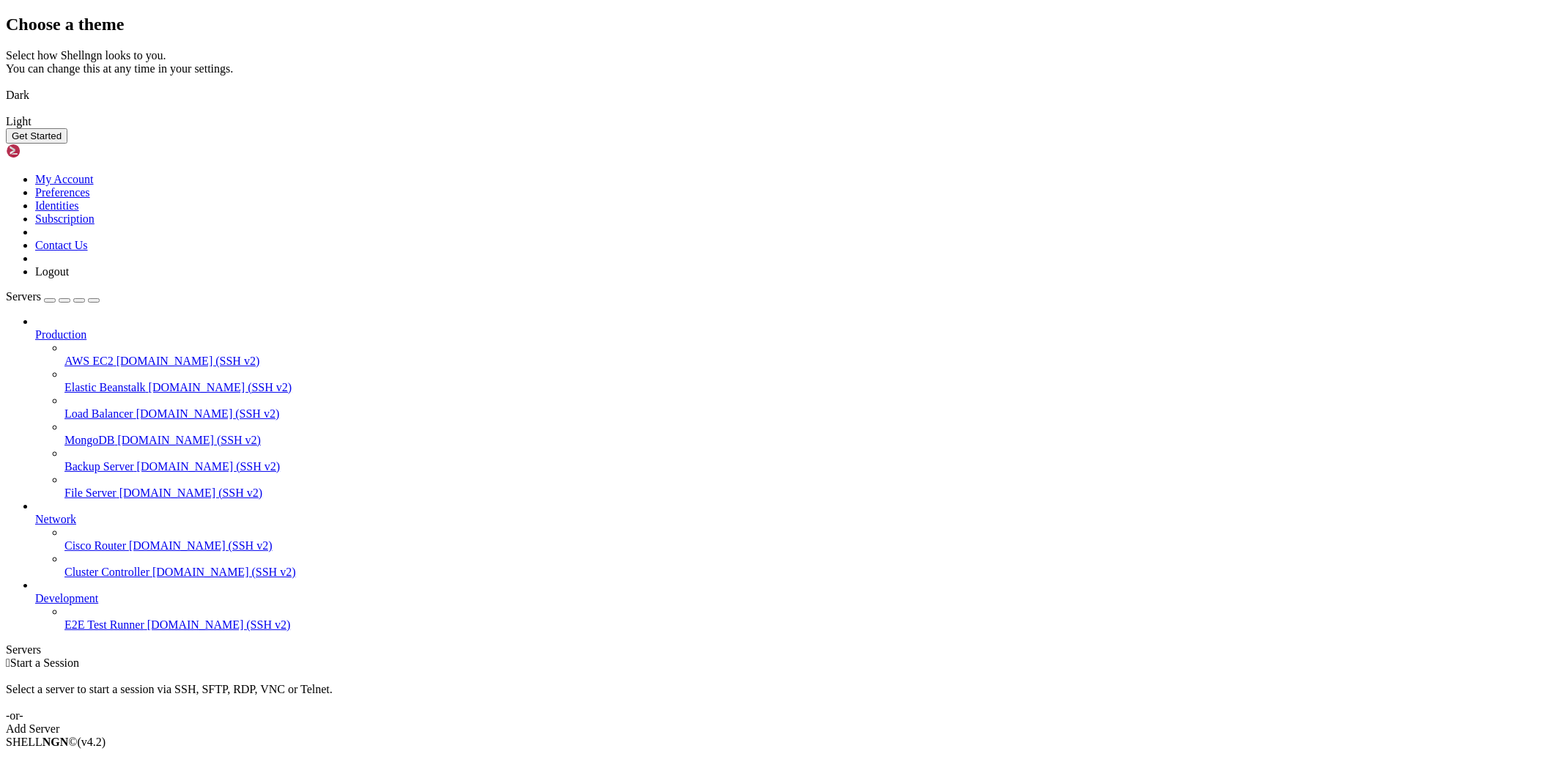
click at [6, 86] on img at bounding box center [6, 86] width 0 height 0
click at [68, 144] on button "Get Started" at bounding box center [37, 136] width 61 height 16
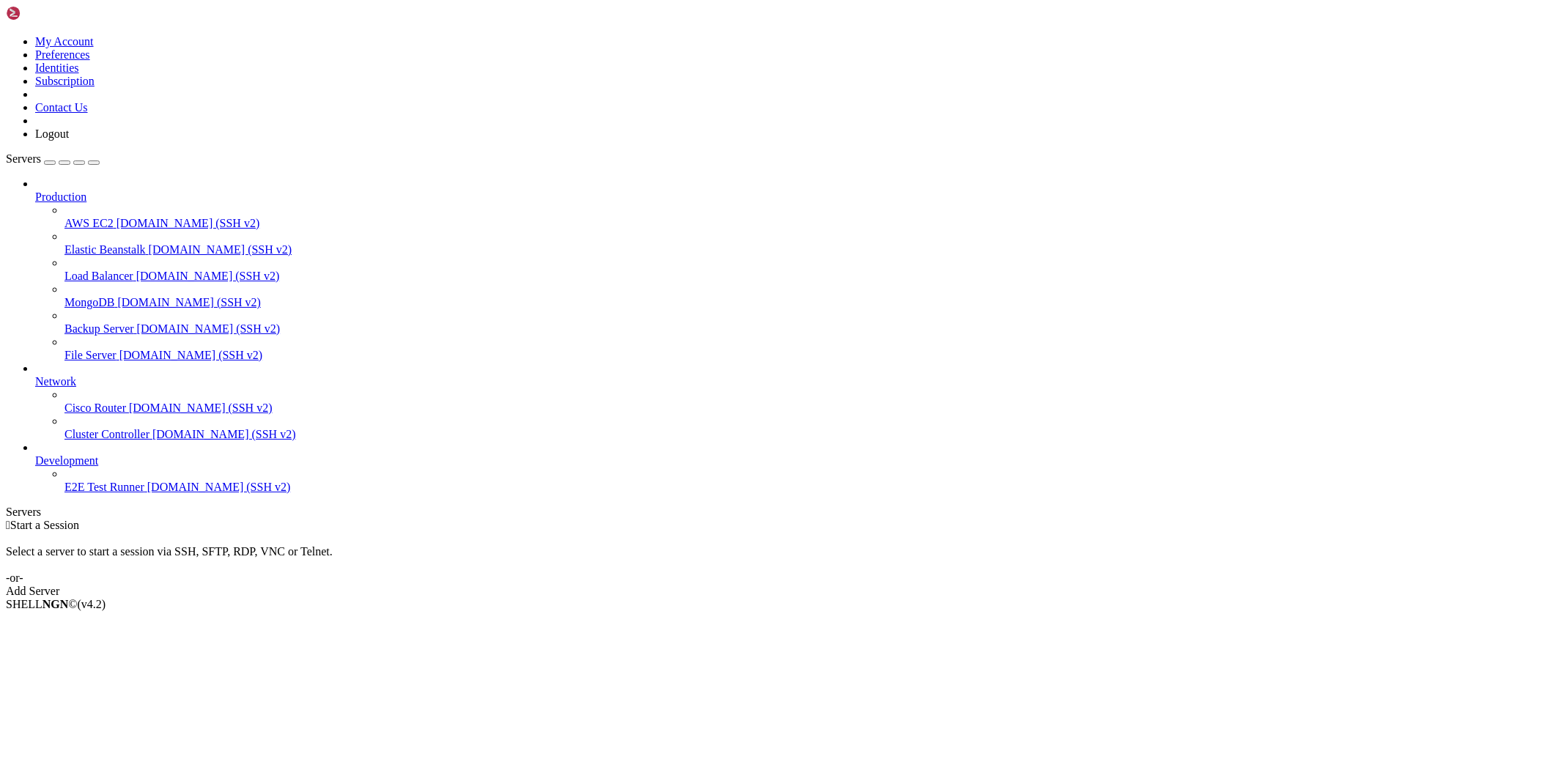
click at [35, 191] on icon at bounding box center [35, 191] width 0 height 0
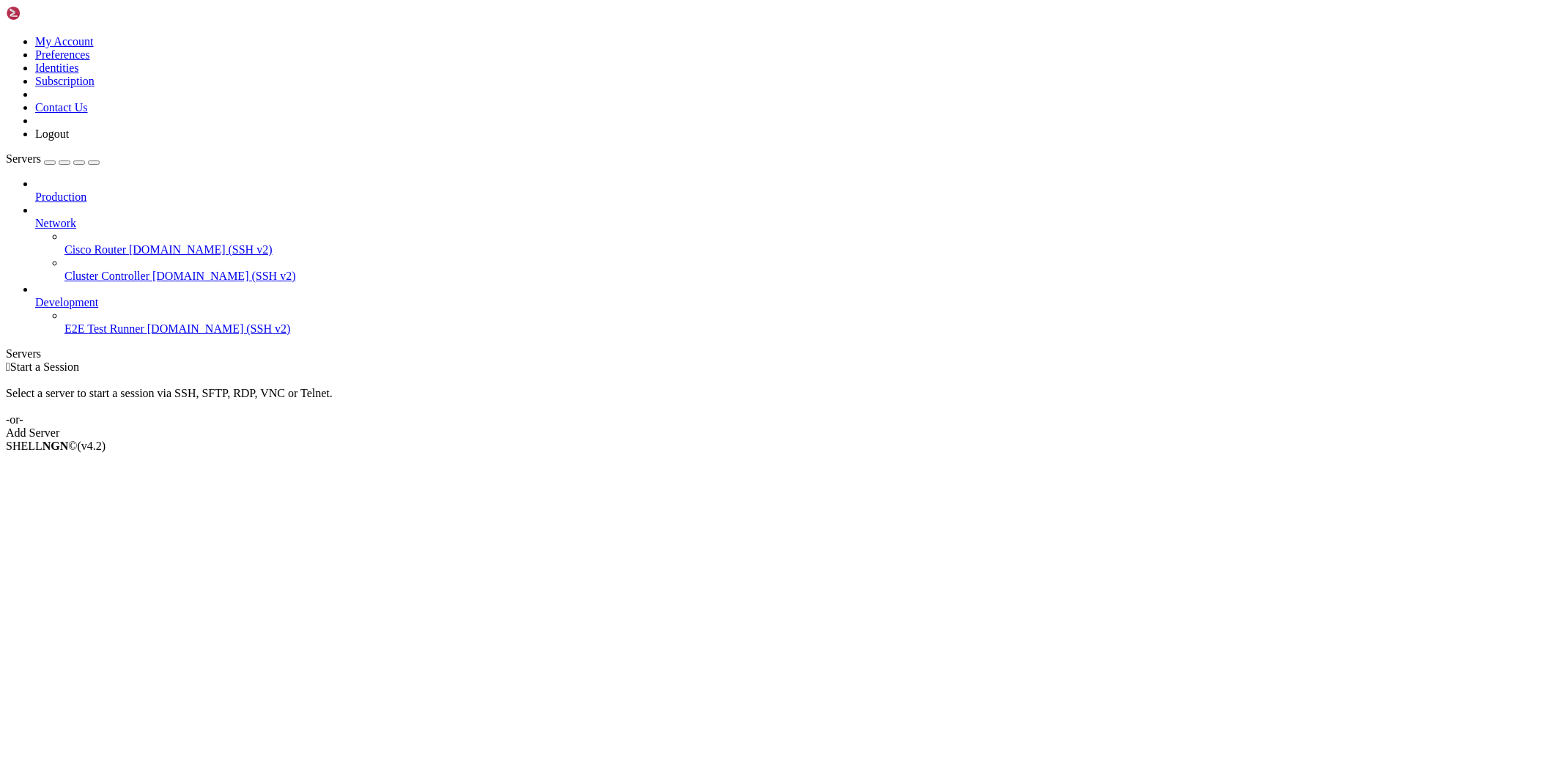
click at [76, 217] on span "Network" at bounding box center [55, 223] width 41 height 12
drag, startPoint x: 156, startPoint y: 129, endPoint x: 156, endPoint y: 139, distance: 10.0
click at [35, 217] on icon at bounding box center [35, 217] width 0 height 0
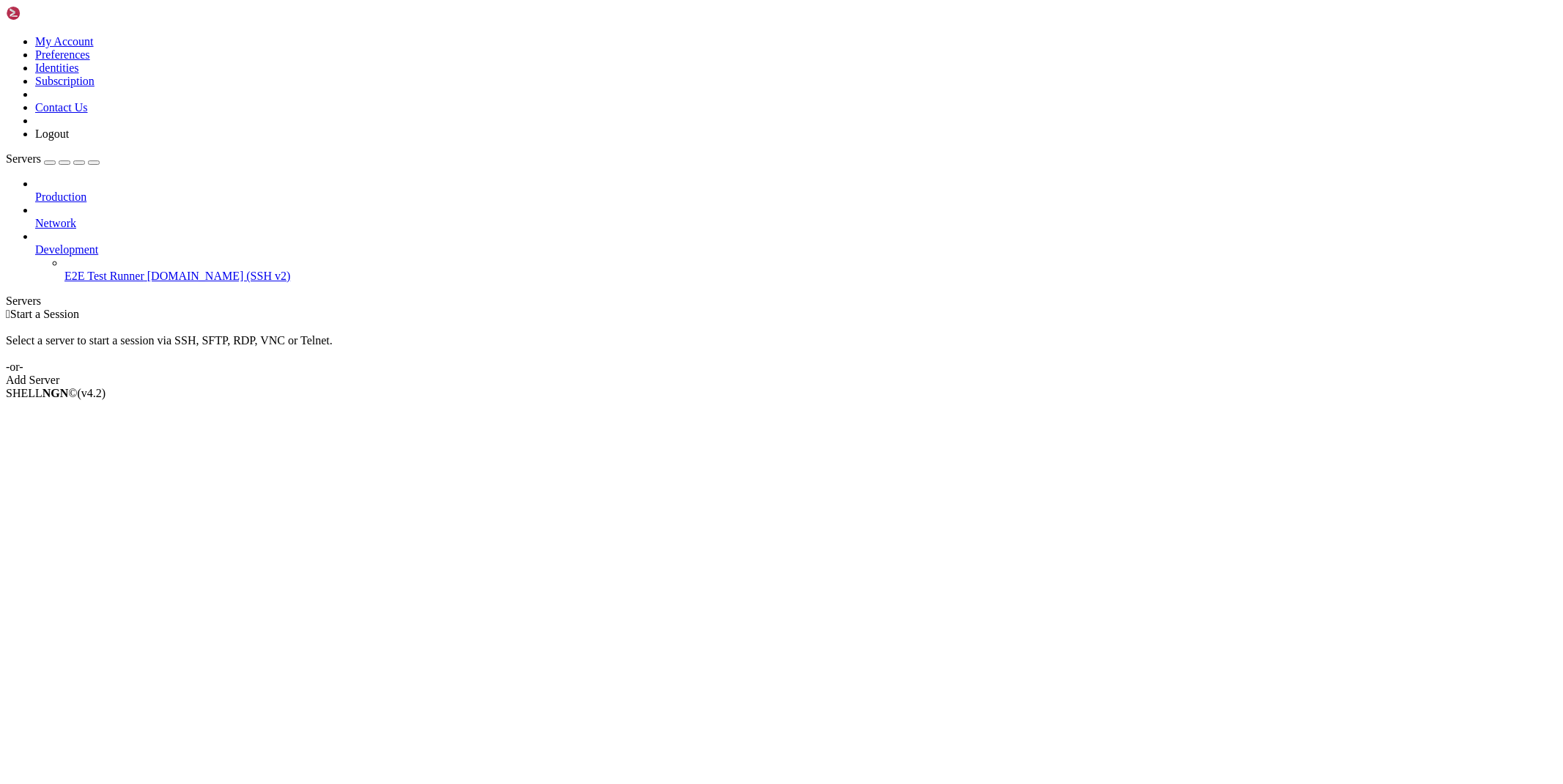
click at [35, 243] on icon at bounding box center [35, 243] width 0 height 0
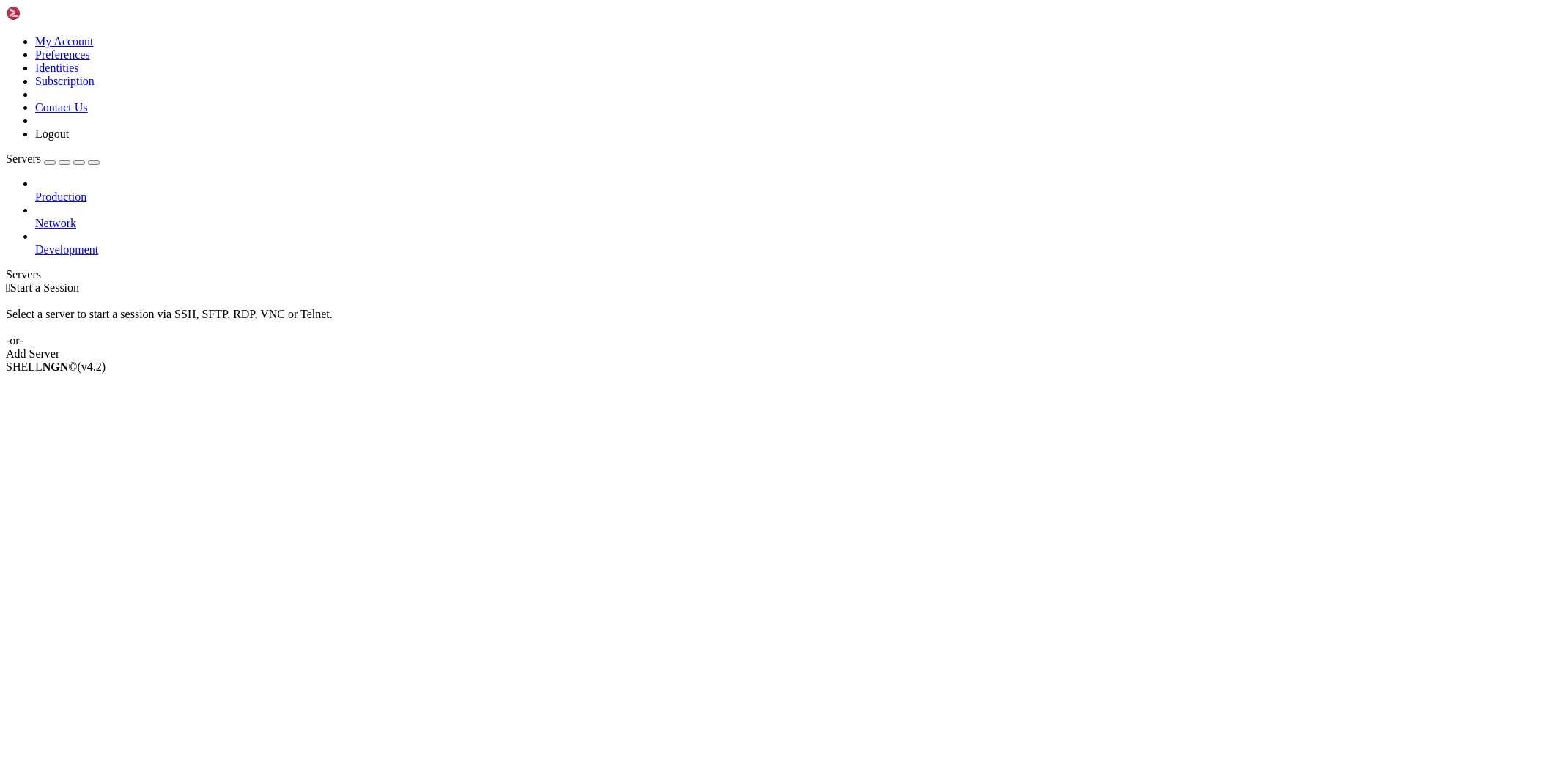
click at [850, 347] on div "Add Server" at bounding box center [782, 353] width 1551 height 13
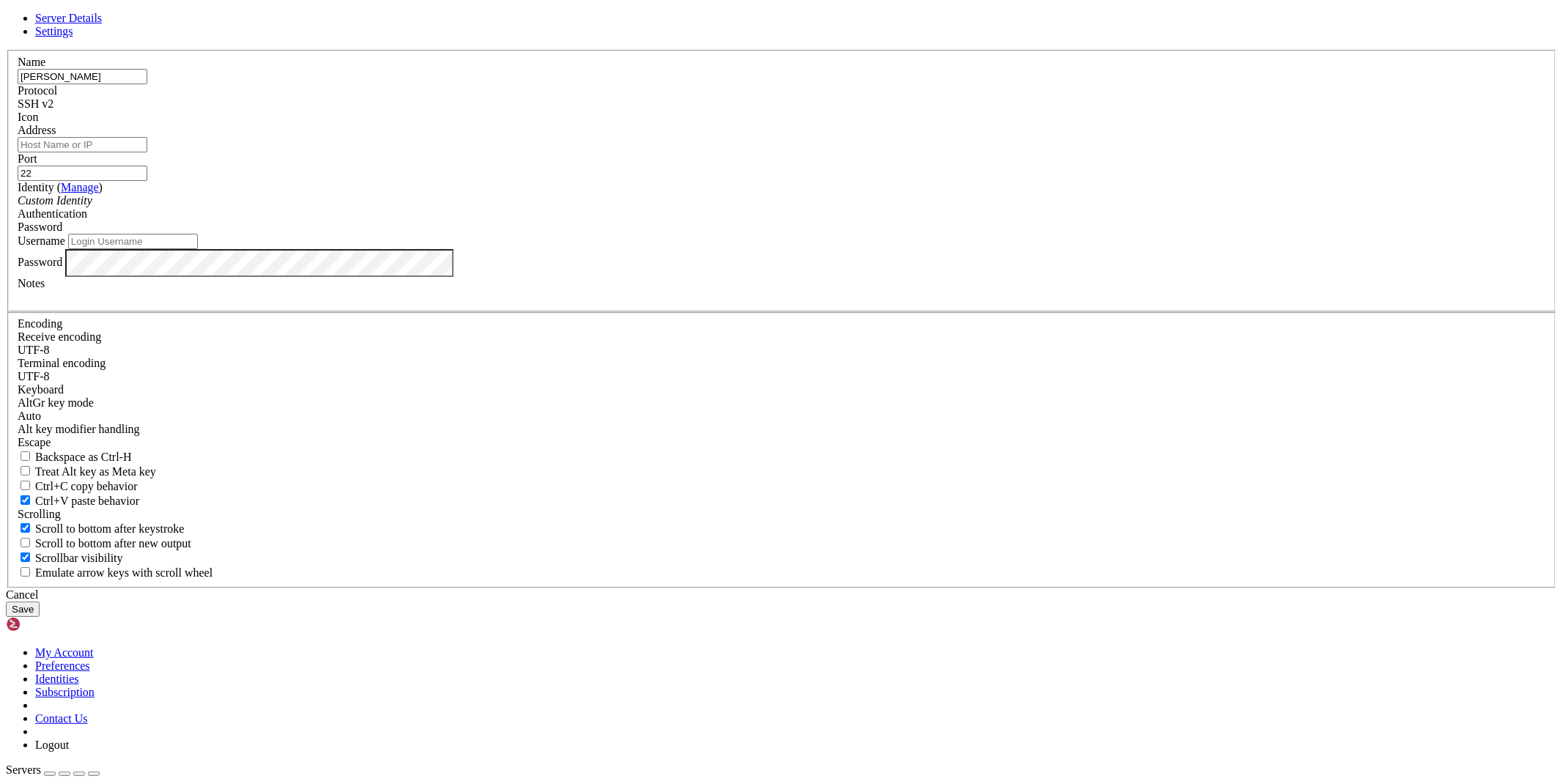
type input "[PERSON_NAME]"
click at [147, 152] on input "Address" at bounding box center [82, 145] width 130 height 16
paste input "[URL][TECHNICAL_ID]"
click at [147, 152] on input "[URL][TECHNICAL_ID]" at bounding box center [82, 145] width 130 height 16
type input "[TECHNICAL_ID]"
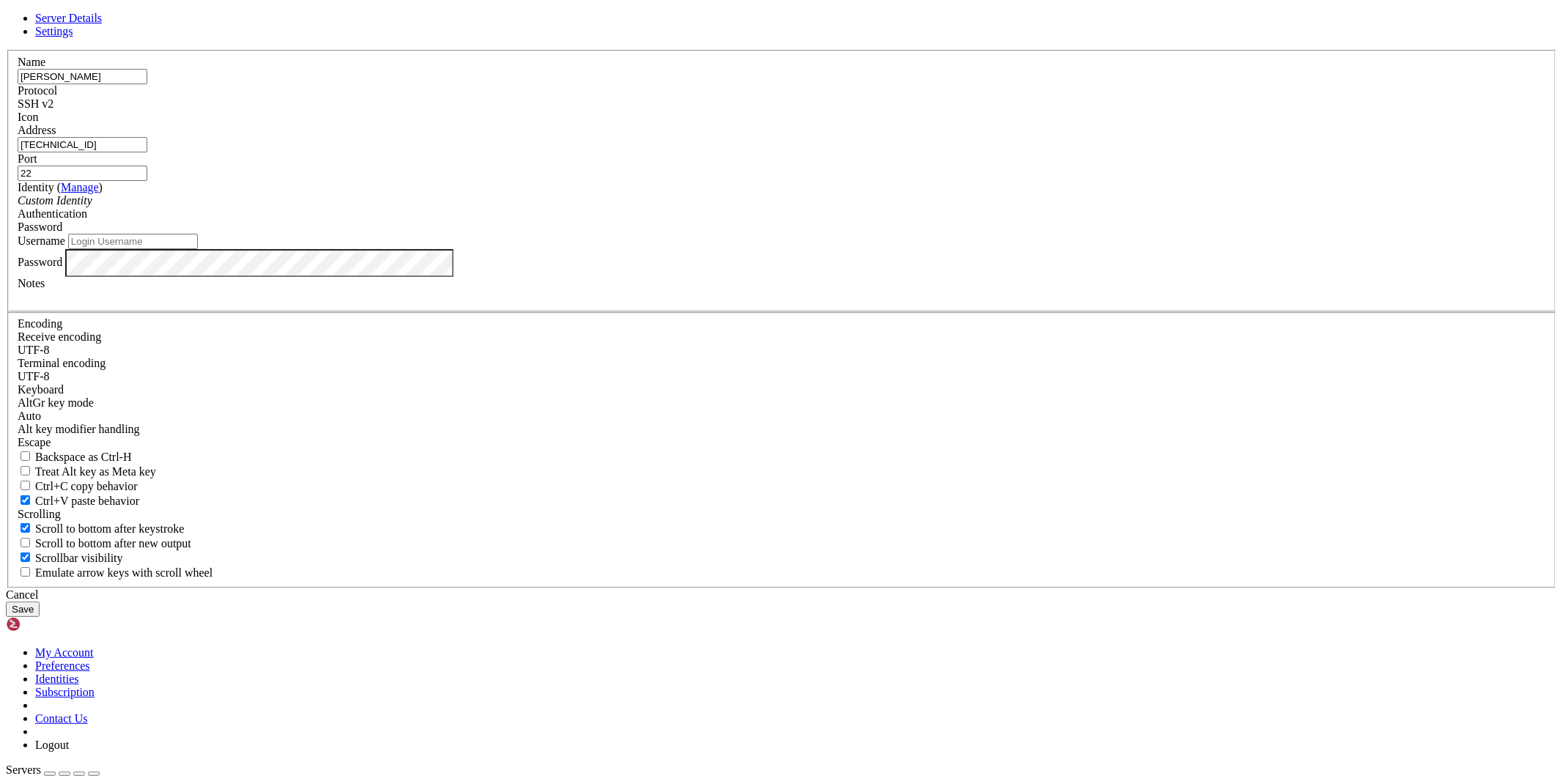
click at [198, 249] on input "Username" at bounding box center [133, 241] width 130 height 16
type input "root"
click at [40, 601] on button "Save" at bounding box center [23, 609] width 33 height 16
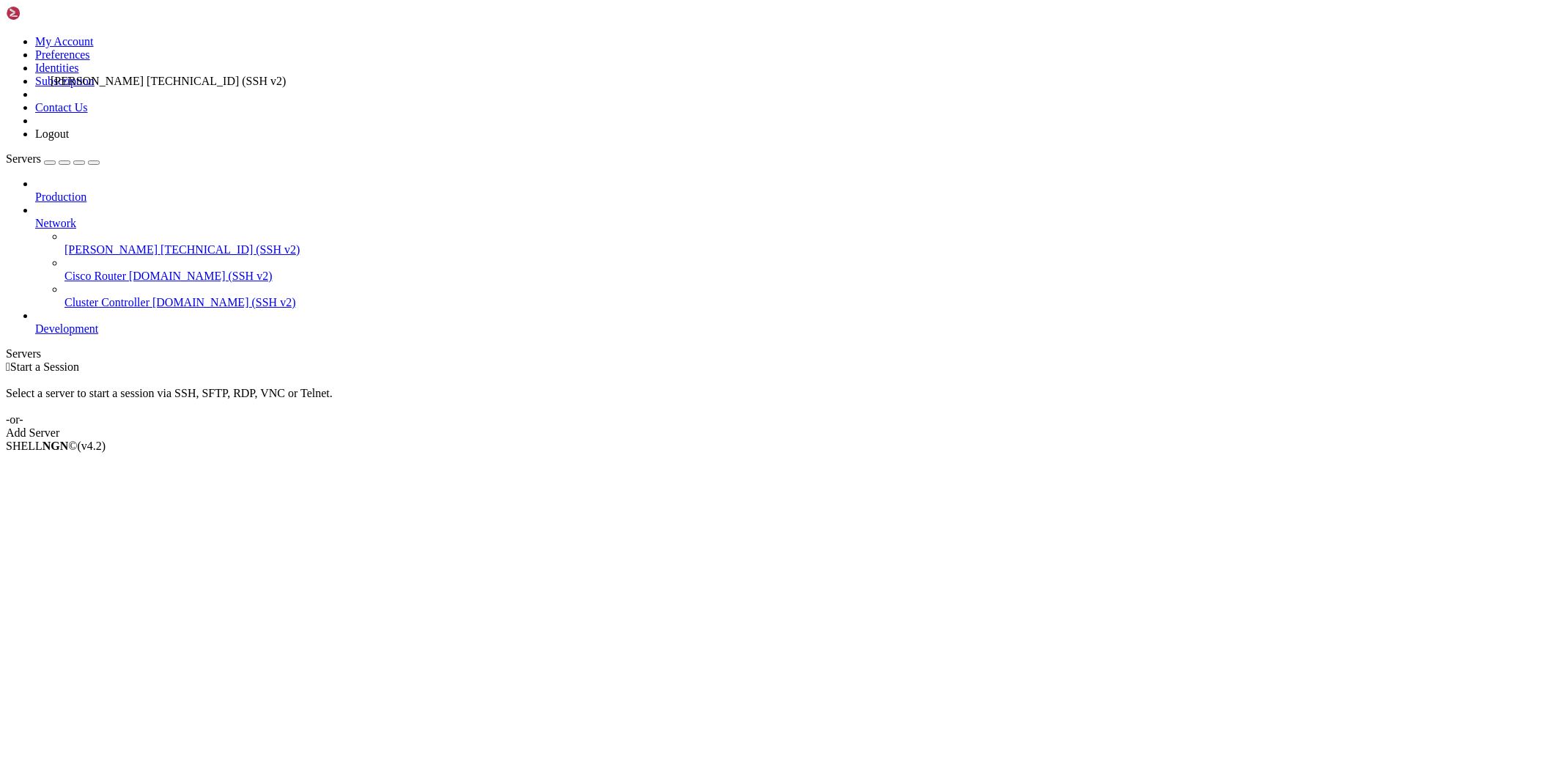
drag, startPoint x: 75, startPoint y: 163, endPoint x: 47, endPoint y: 68, distance: 99.0
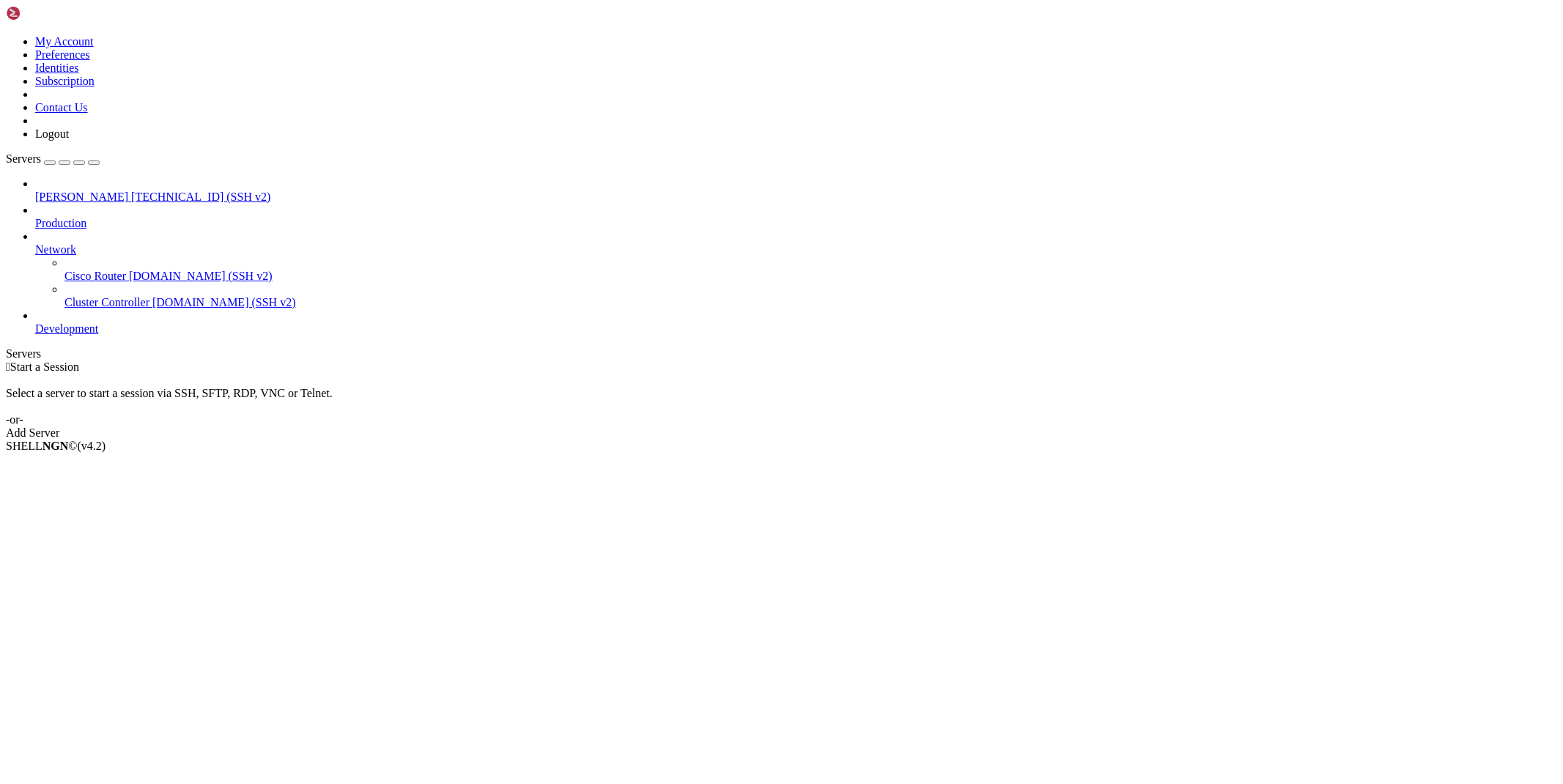
click at [35, 243] on icon at bounding box center [35, 243] width 0 height 0
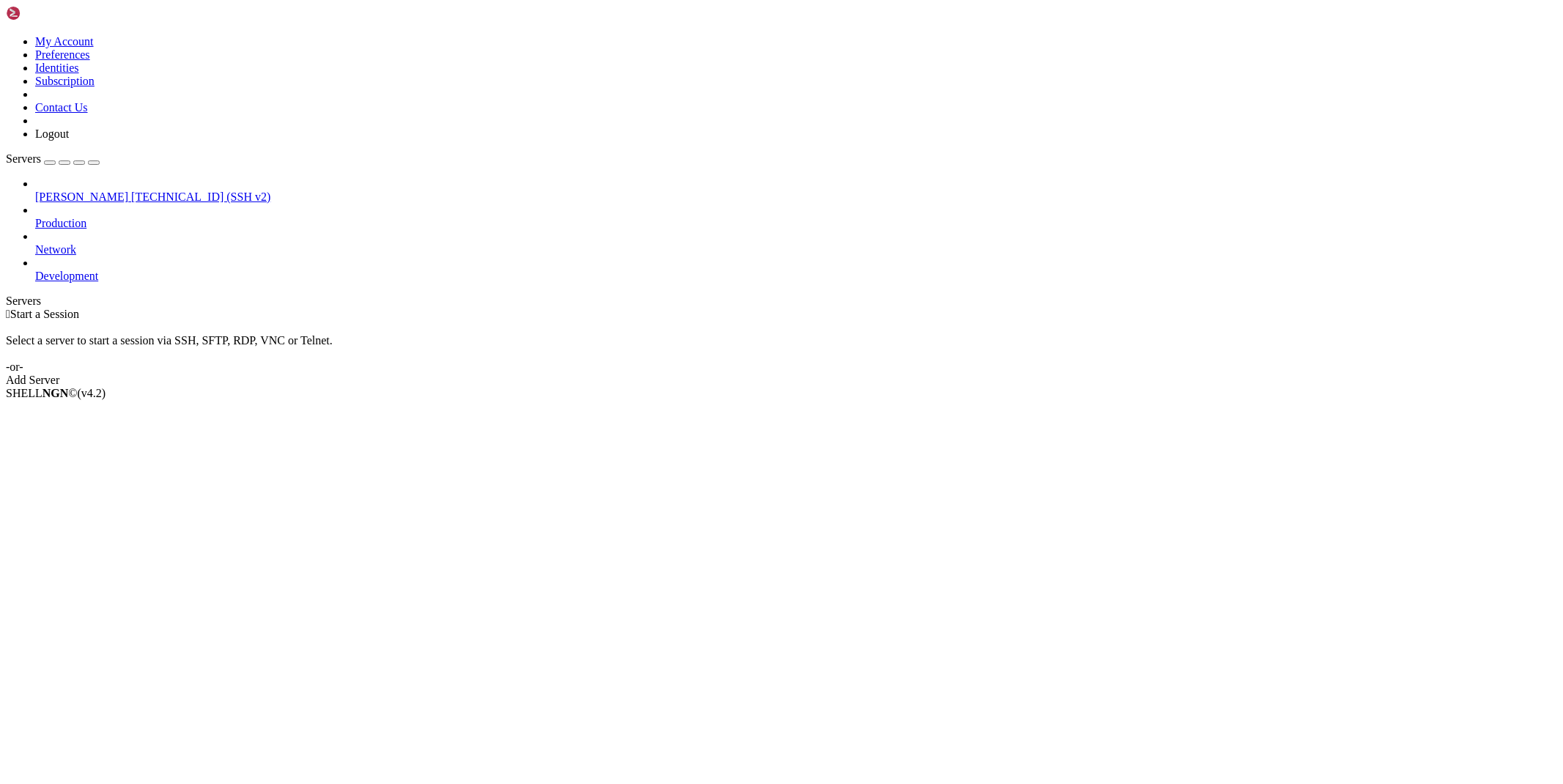
click at [96, 191] on span "[PERSON_NAME]" at bounding box center [82, 197] width 93 height 12
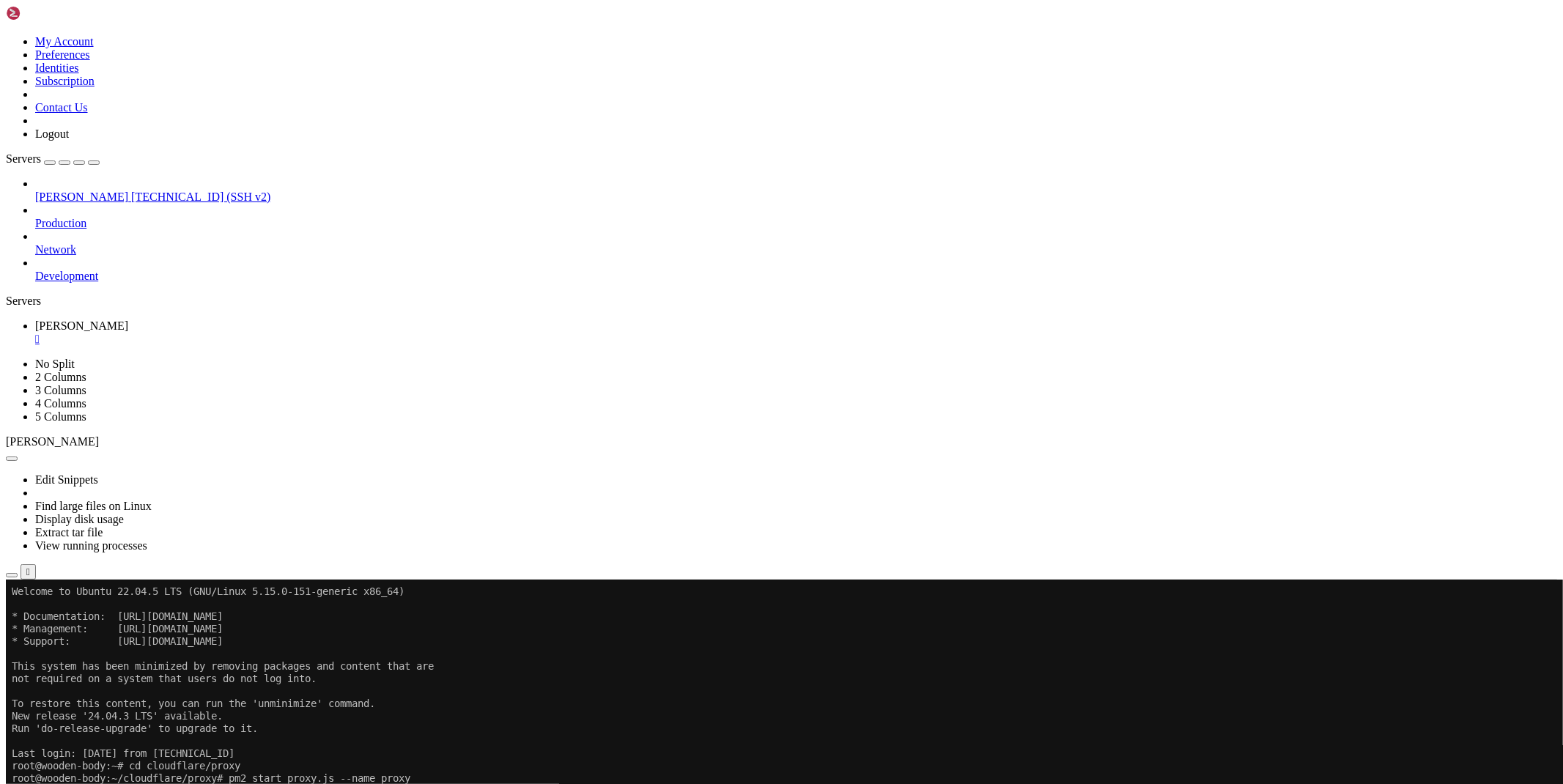
drag, startPoint x: 1451, startPoint y: 771, endPoint x: 1498, endPoint y: 775, distance: 47.2
click at [98, 631] on span "[TECHNICAL_ID]" at bounding box center [52, 625] width 93 height 12
copy span "[TECHNICAL_ID]"
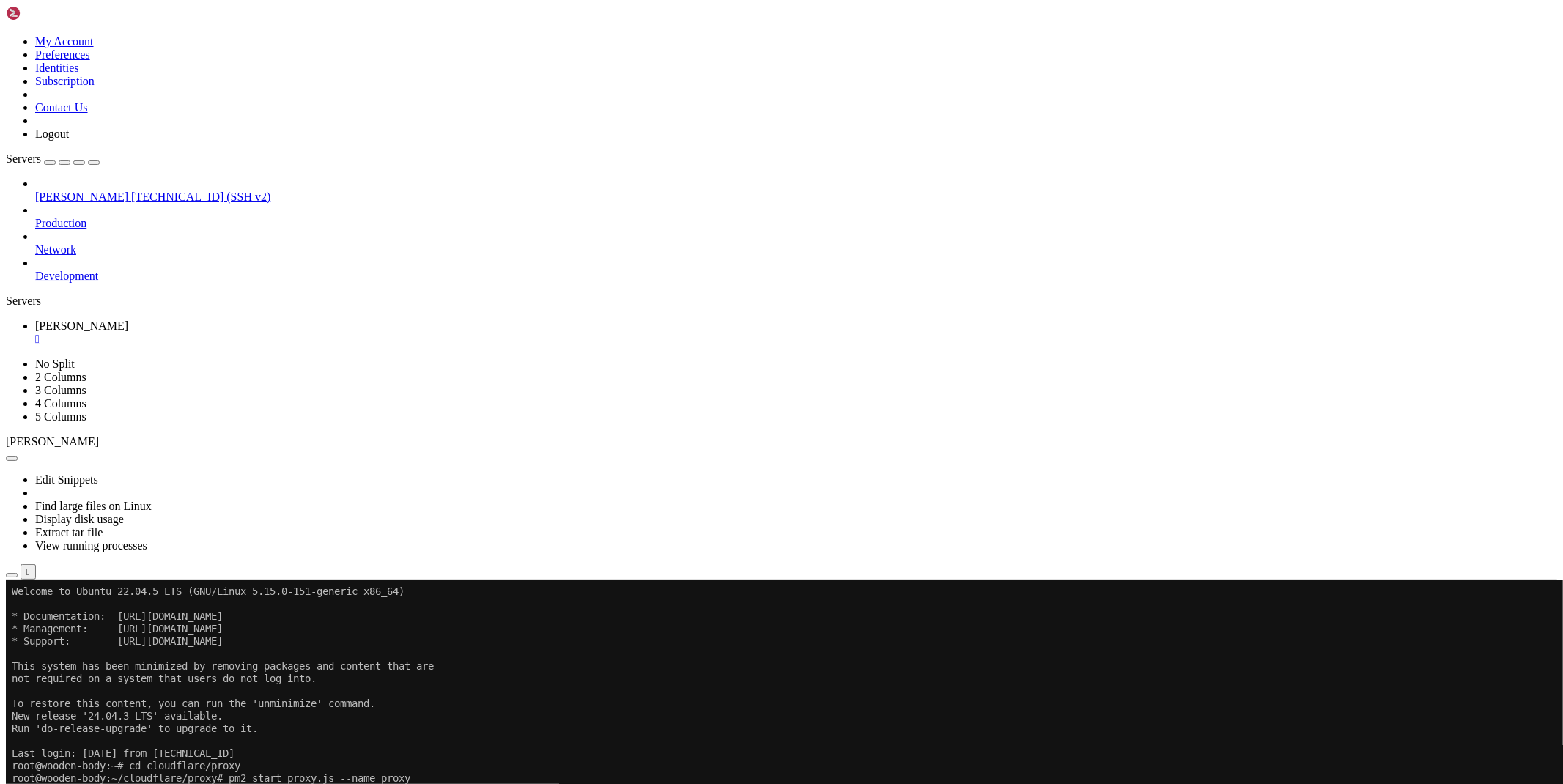
drag, startPoint x: 307, startPoint y: 992, endPoint x: 12, endPoint y: 900, distance: 309.0
click at [12, 575] on icon "button" at bounding box center [12, 575] width 0 height 0
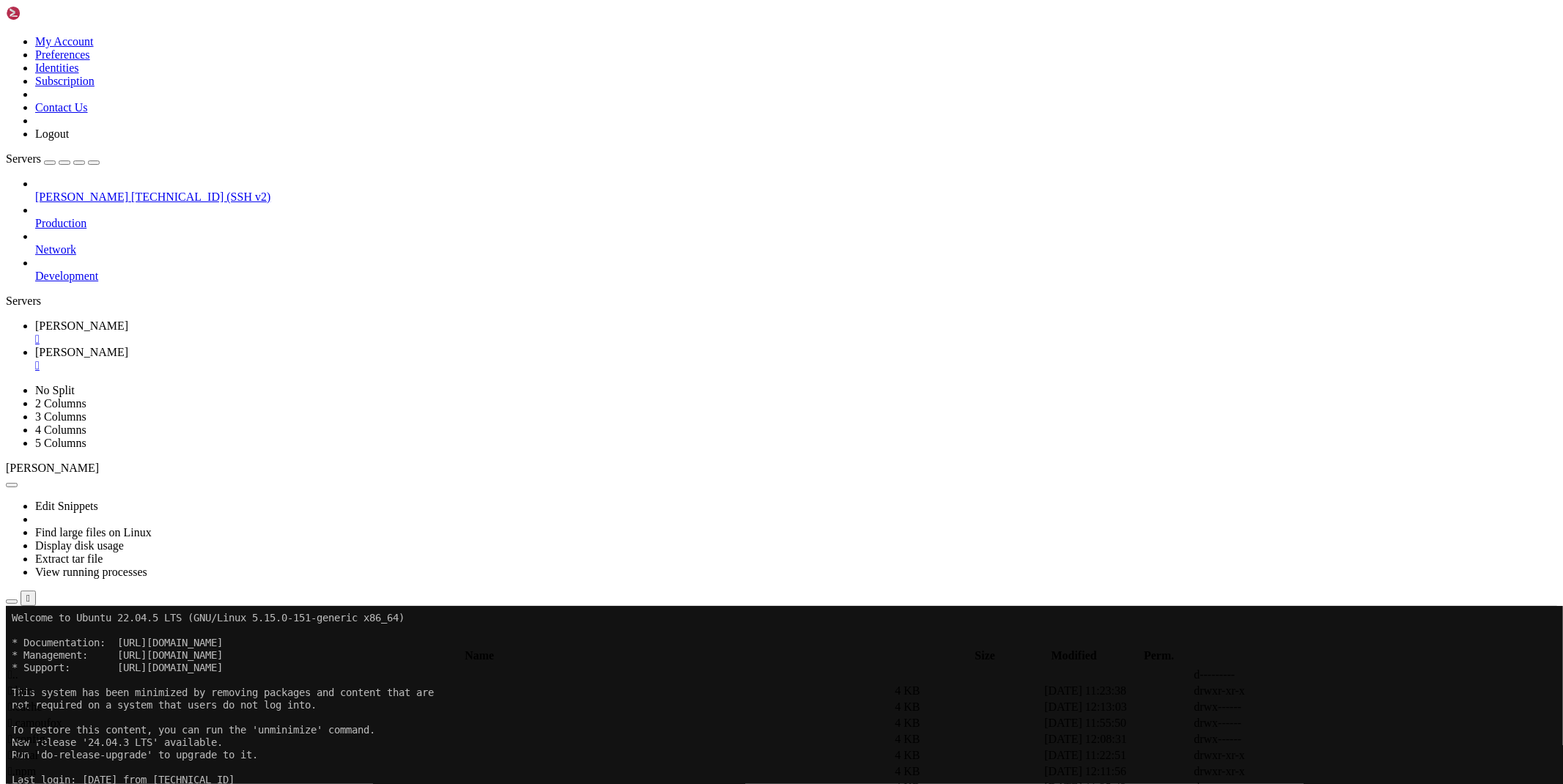
click at [40, 684] on span " proxy" at bounding box center [23, 691] width 31 height 12
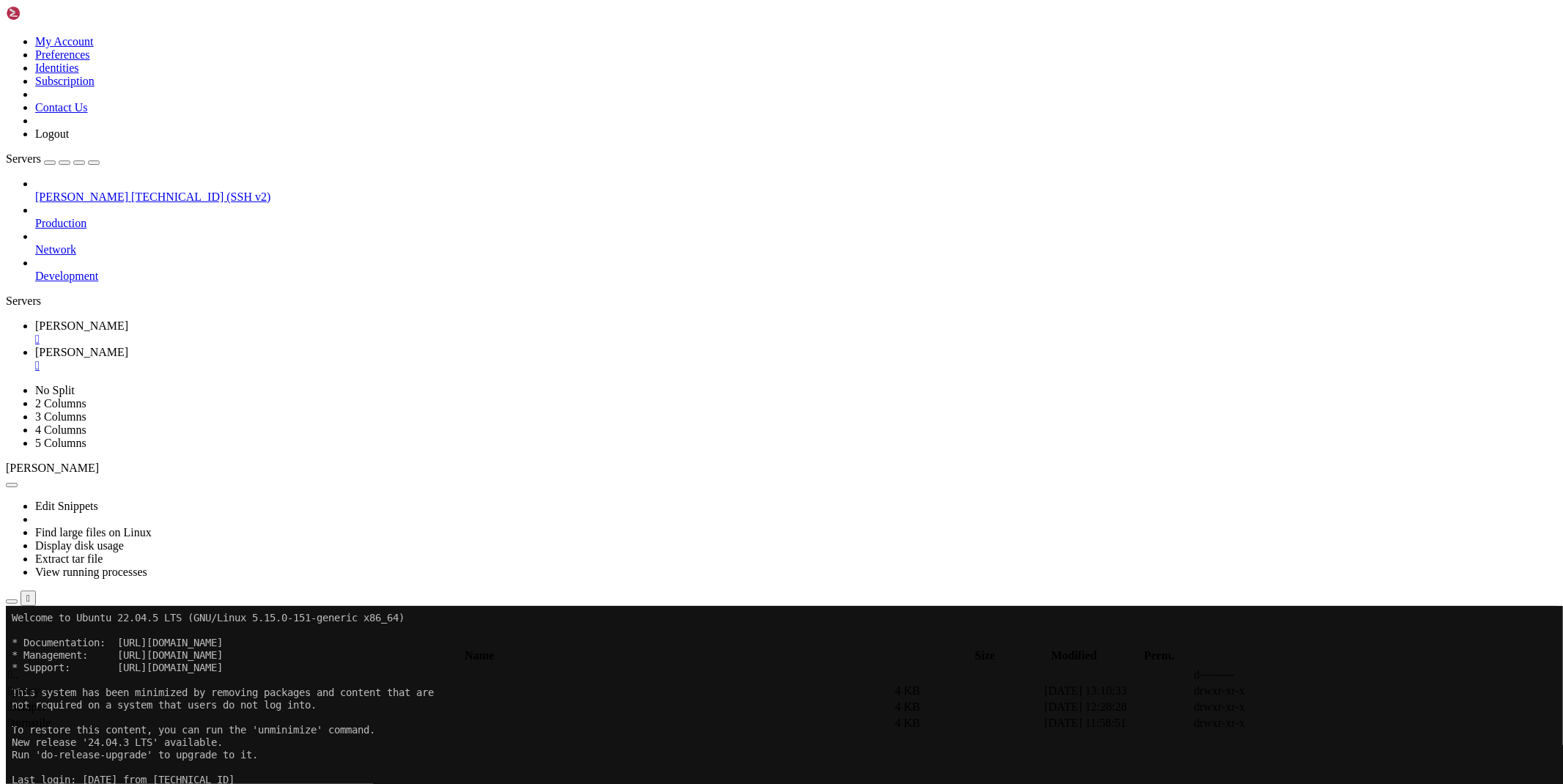
type input "/root/cloudflare/proxy"
click at [1343, 691] on icon at bounding box center [1343, 691] width 0 height 0
type textarea "}"
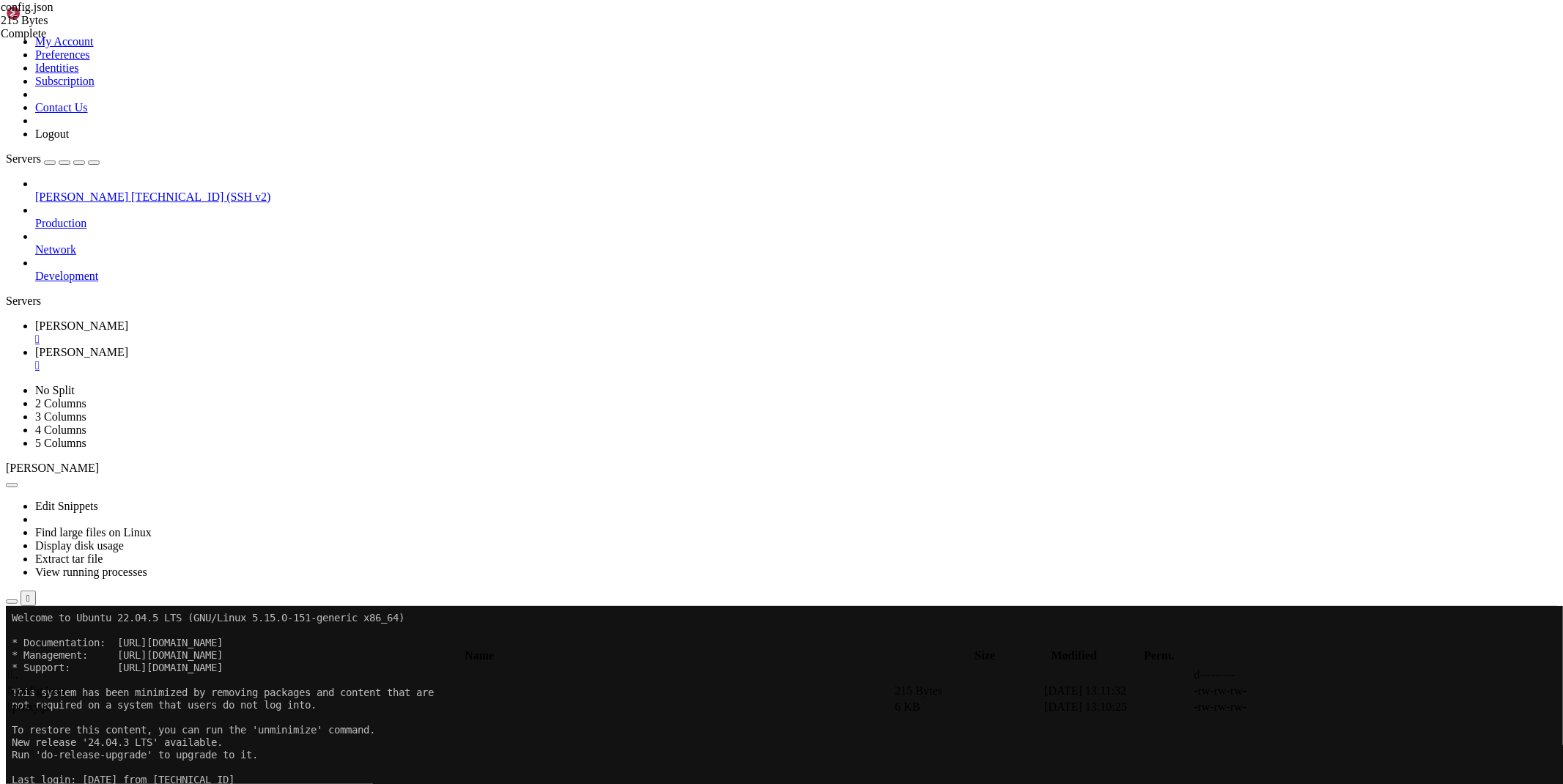
click at [323, 359] on div "" at bounding box center [796, 365] width 1522 height 13
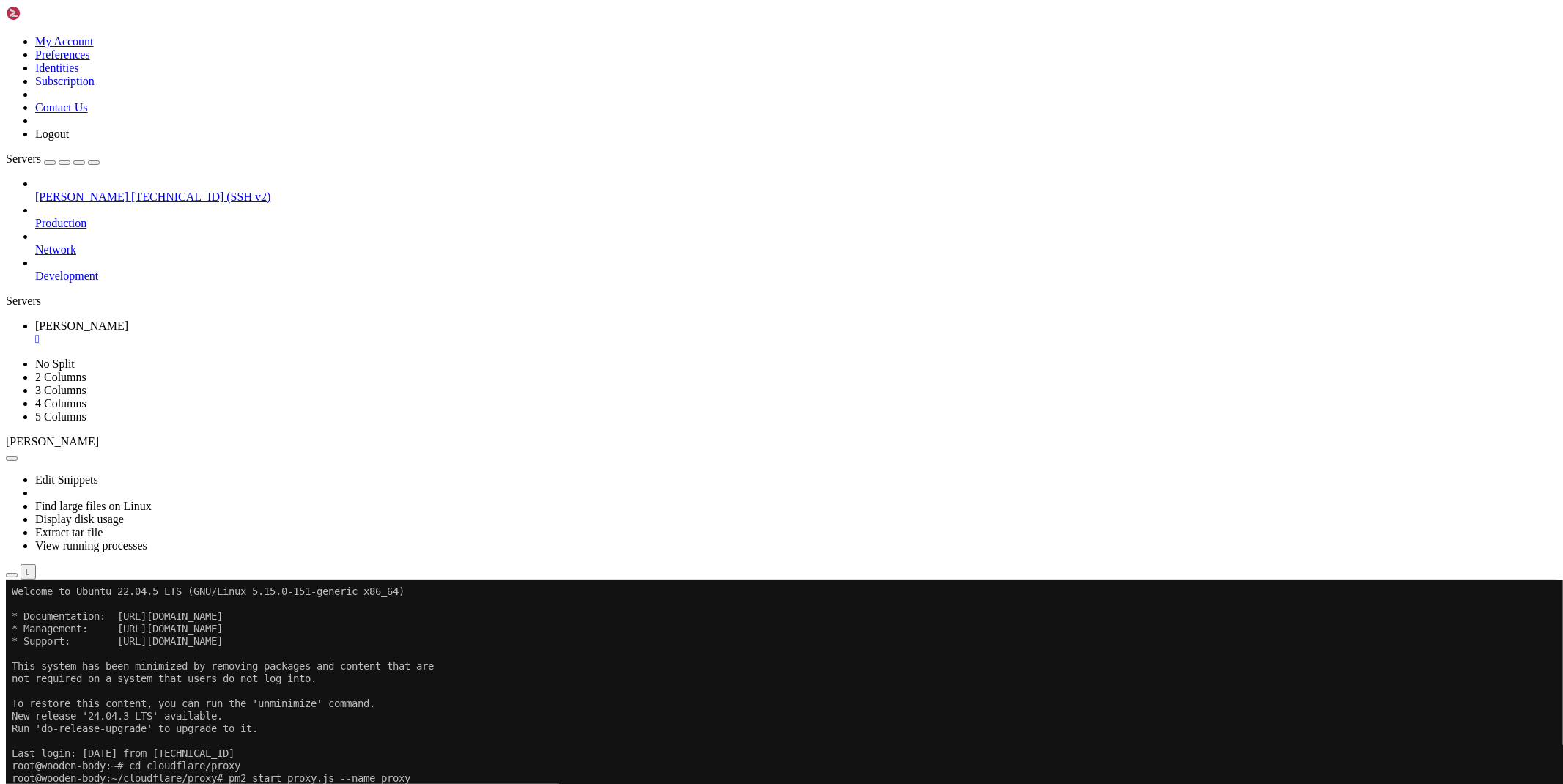
drag, startPoint x: 1449, startPoint y: 773, endPoint x: 1499, endPoint y: 771, distance: 50.0
click at [1499, 632] on div "[TECHNICAL_ID] Connected" at bounding box center [782, 618] width 1551 height 26
copy span "[TECHNICAL_ID]"
click at [12, 575] on icon "button" at bounding box center [12, 575] width 0 height 0
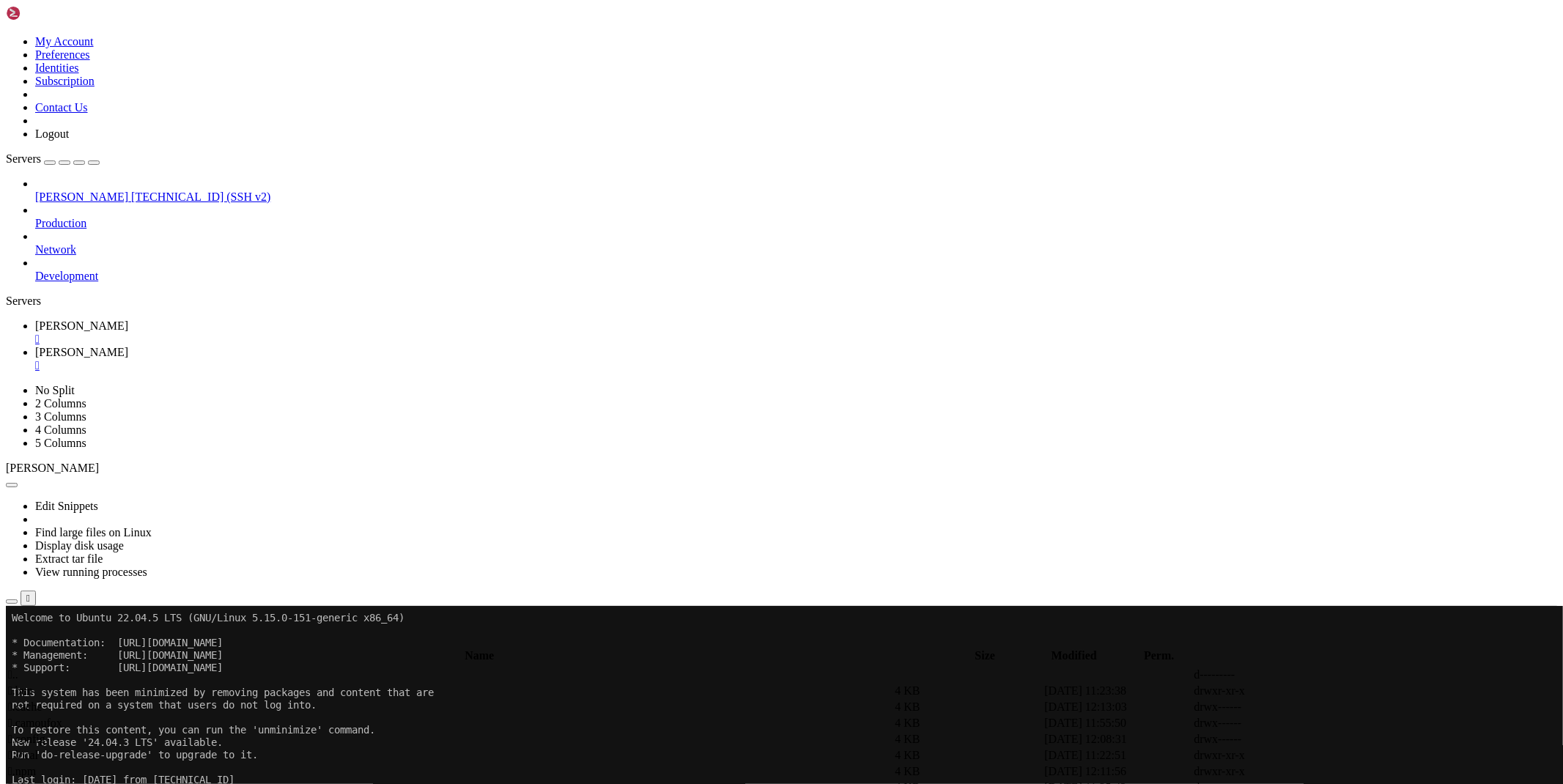
click at [128, 320] on span "[PERSON_NAME]" at bounding box center [82, 326] width 93 height 12
click at [128, 346] on span "[PERSON_NAME]" at bounding box center [82, 352] width 93 height 12
click at [159, 642] on div "submit" at bounding box center [159, 642] width 0 height 0
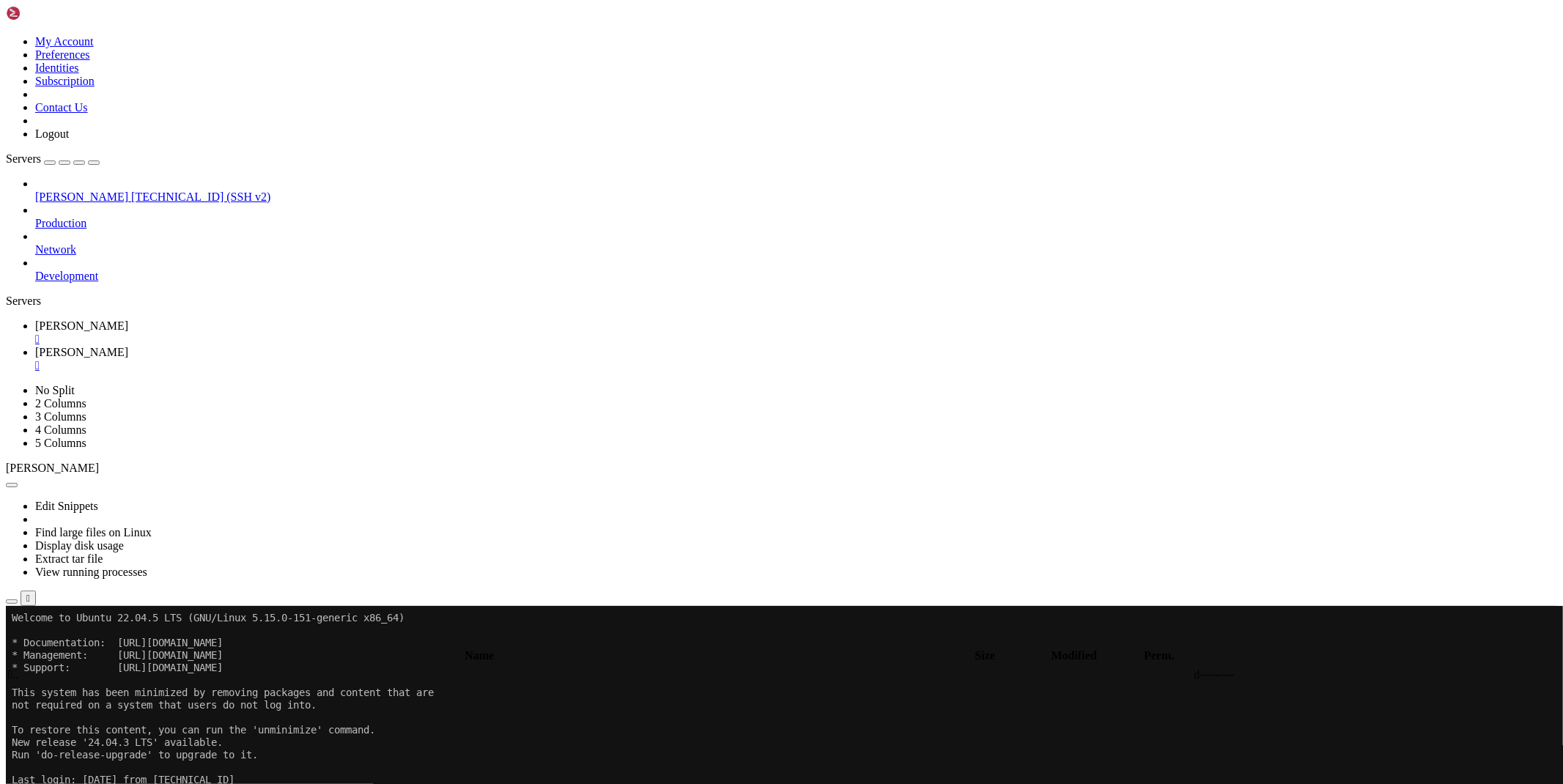
click at [128, 320] on span "[PERSON_NAME]" at bounding box center [82, 326] width 93 height 12
click at [304, 346] on link "[PERSON_NAME] " at bounding box center [796, 359] width 1522 height 26
click at [19, 668] on span " .." at bounding box center [12, 674] width 10 height 12
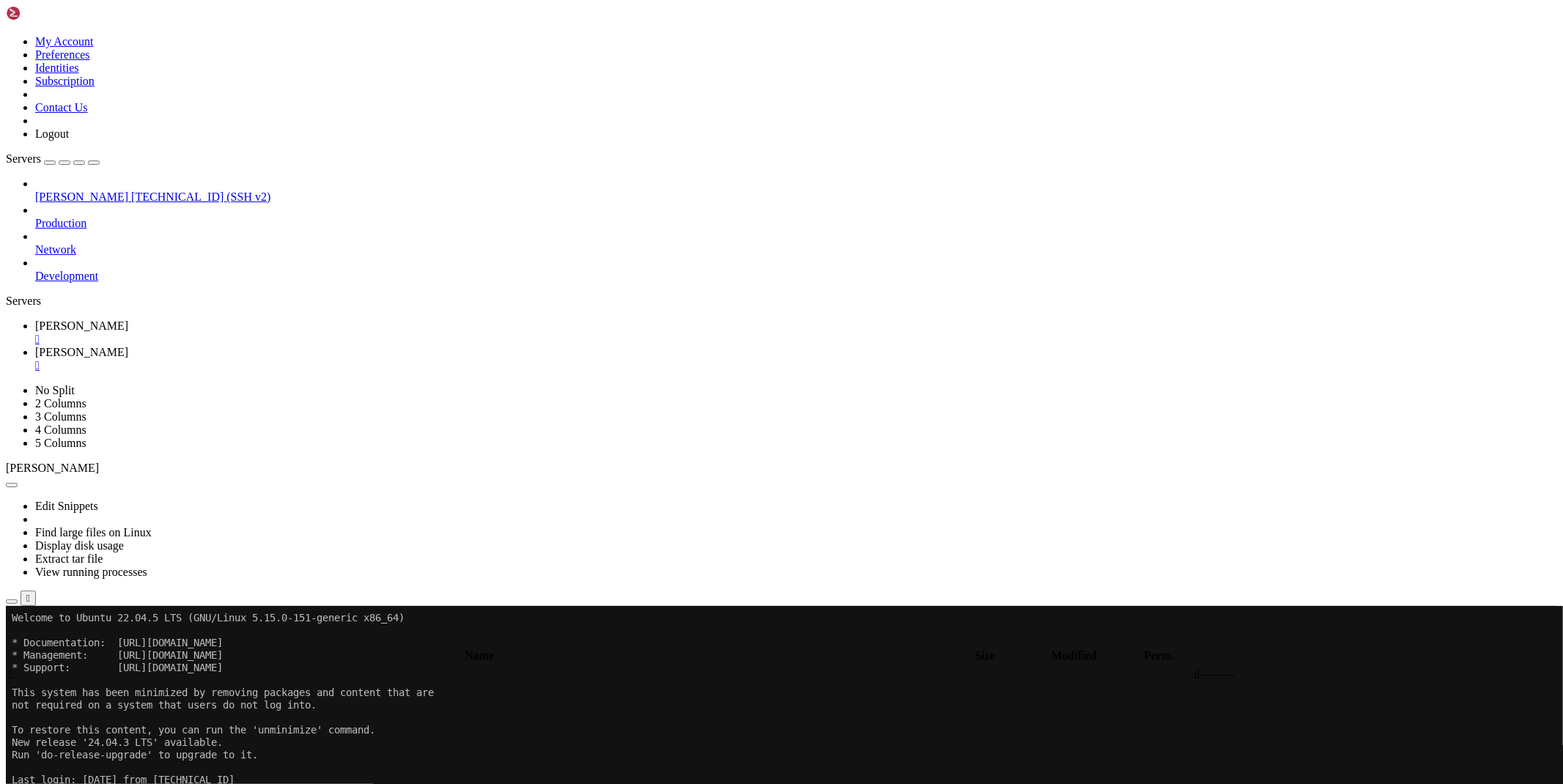
click at [19, 668] on span " .." at bounding box center [12, 674] width 10 height 12
click at [44, 684] on span " bypass" at bounding box center [26, 691] width 36 height 12
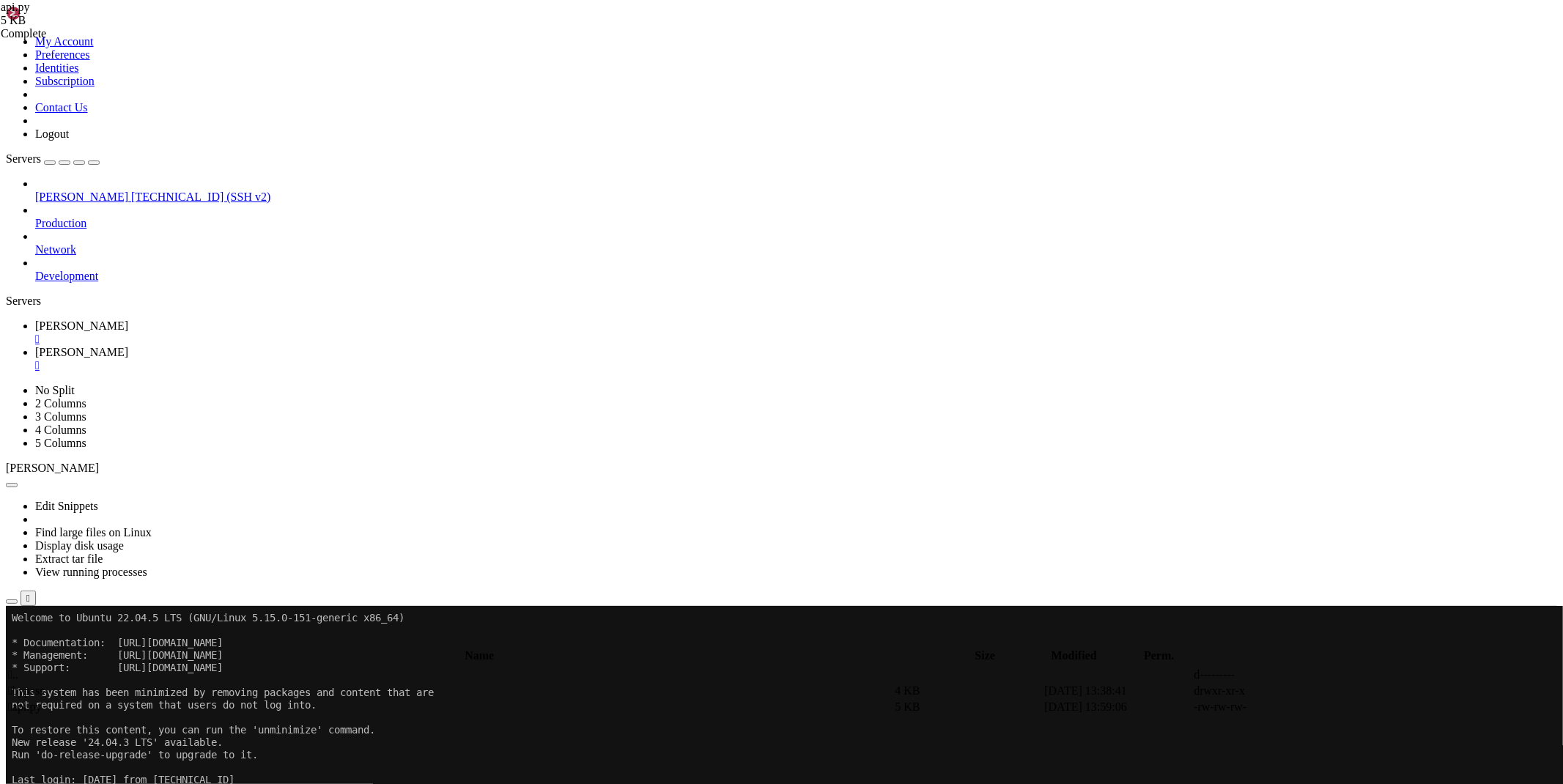
type input "/root/ryx/bypass"
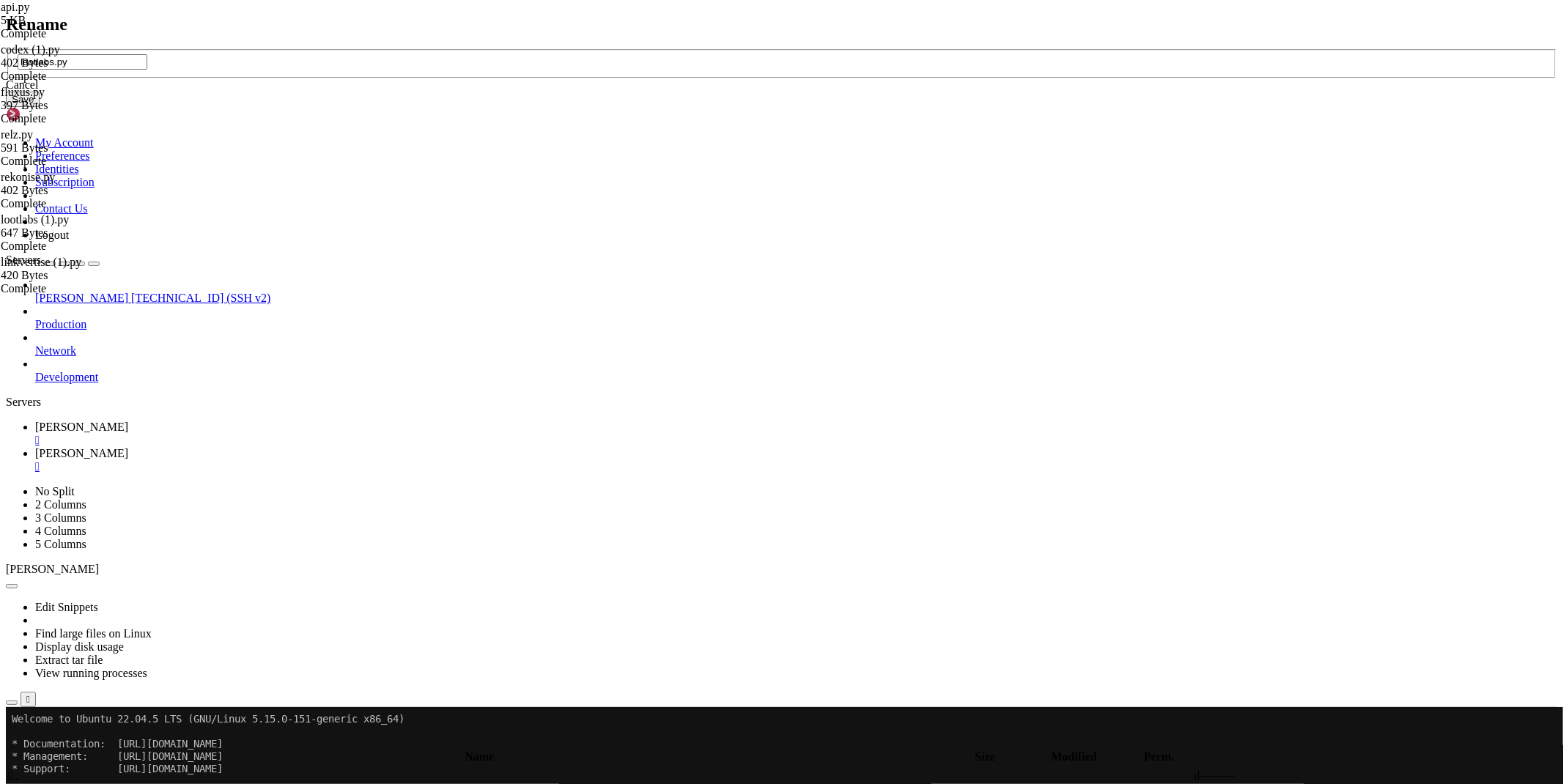
type input "lootlabs.py"
click at [40, 107] on button "Save" at bounding box center [23, 100] width 33 height 16
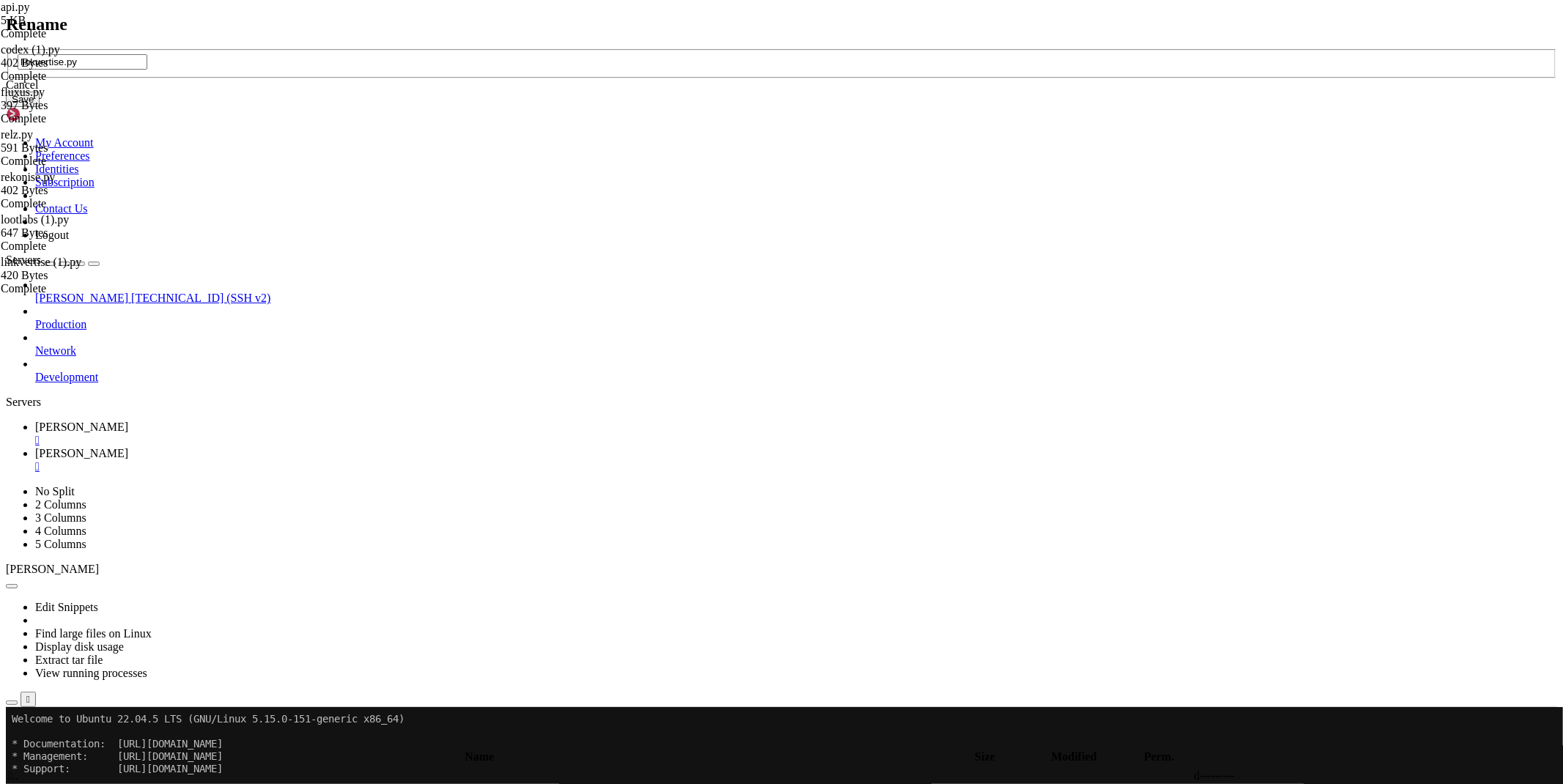
type input "linkvertise.py"
click at [40, 107] on button "Save" at bounding box center [23, 100] width 33 height 16
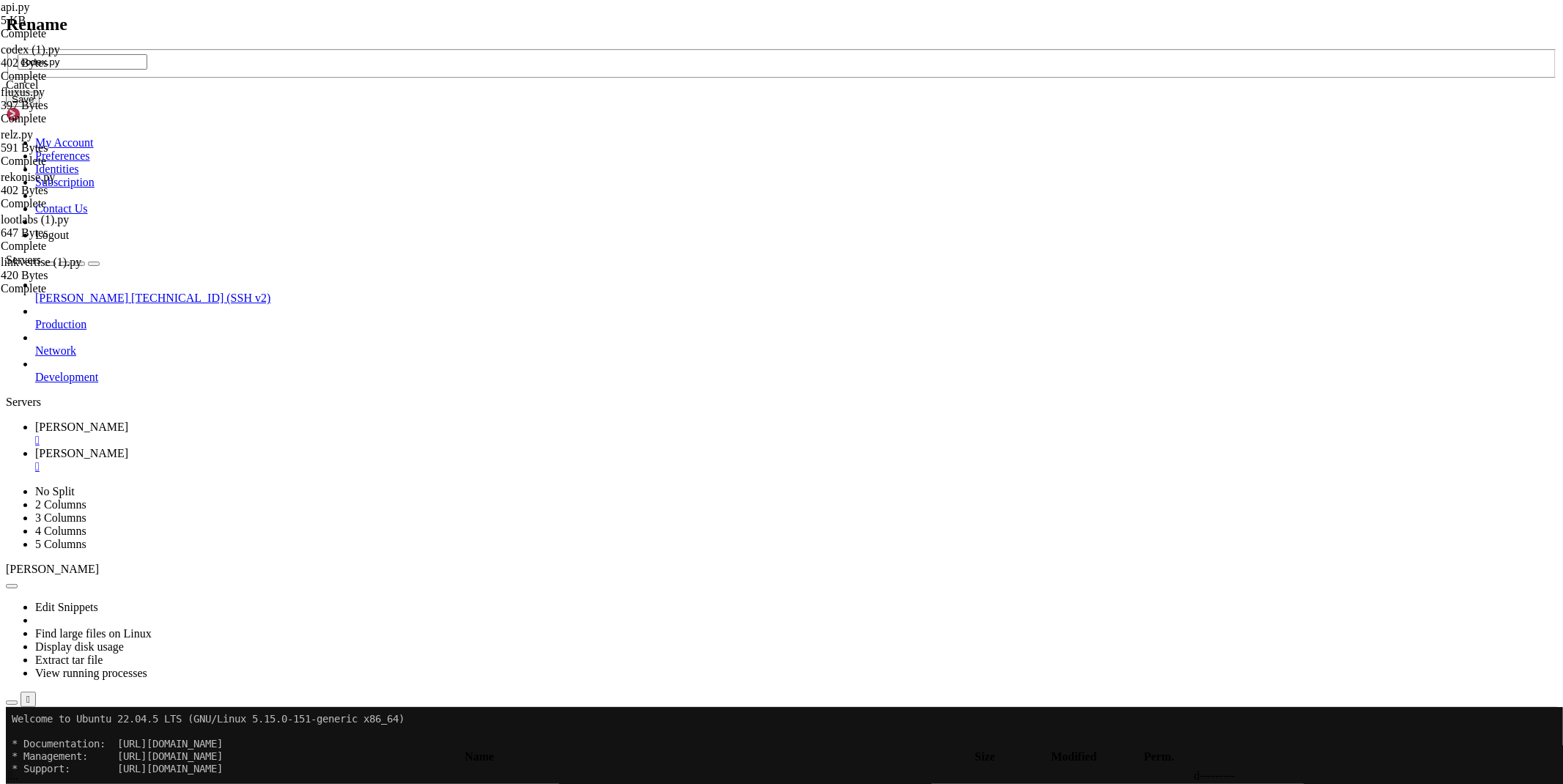
type input "codex.py"
click at [40, 107] on button "Save" at bounding box center [23, 100] width 33 height 16
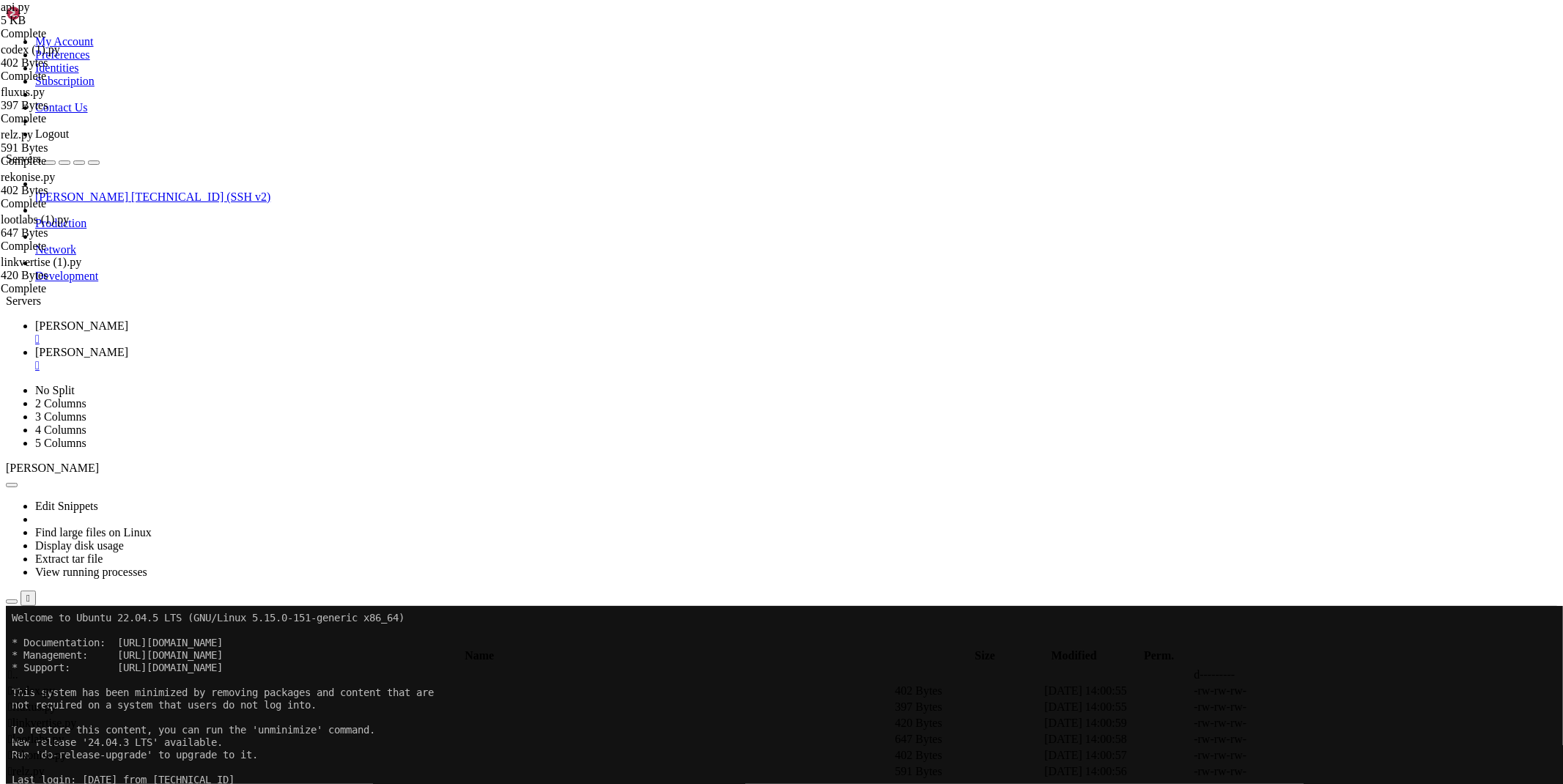
click at [1343, 739] on icon at bounding box center [1343, 739] width 0 height 0
drag, startPoint x: 529, startPoint y: 140, endPoint x: 252, endPoint y: 105, distance: 279.2
paste textarea "return re.sub(r'[^a-zA-Z0-9/?=&:._-]+$', '', result)"
type textarea "return re.sub(r'[^a-zA-Z0-9/?=&:._-]+$', '', result)"
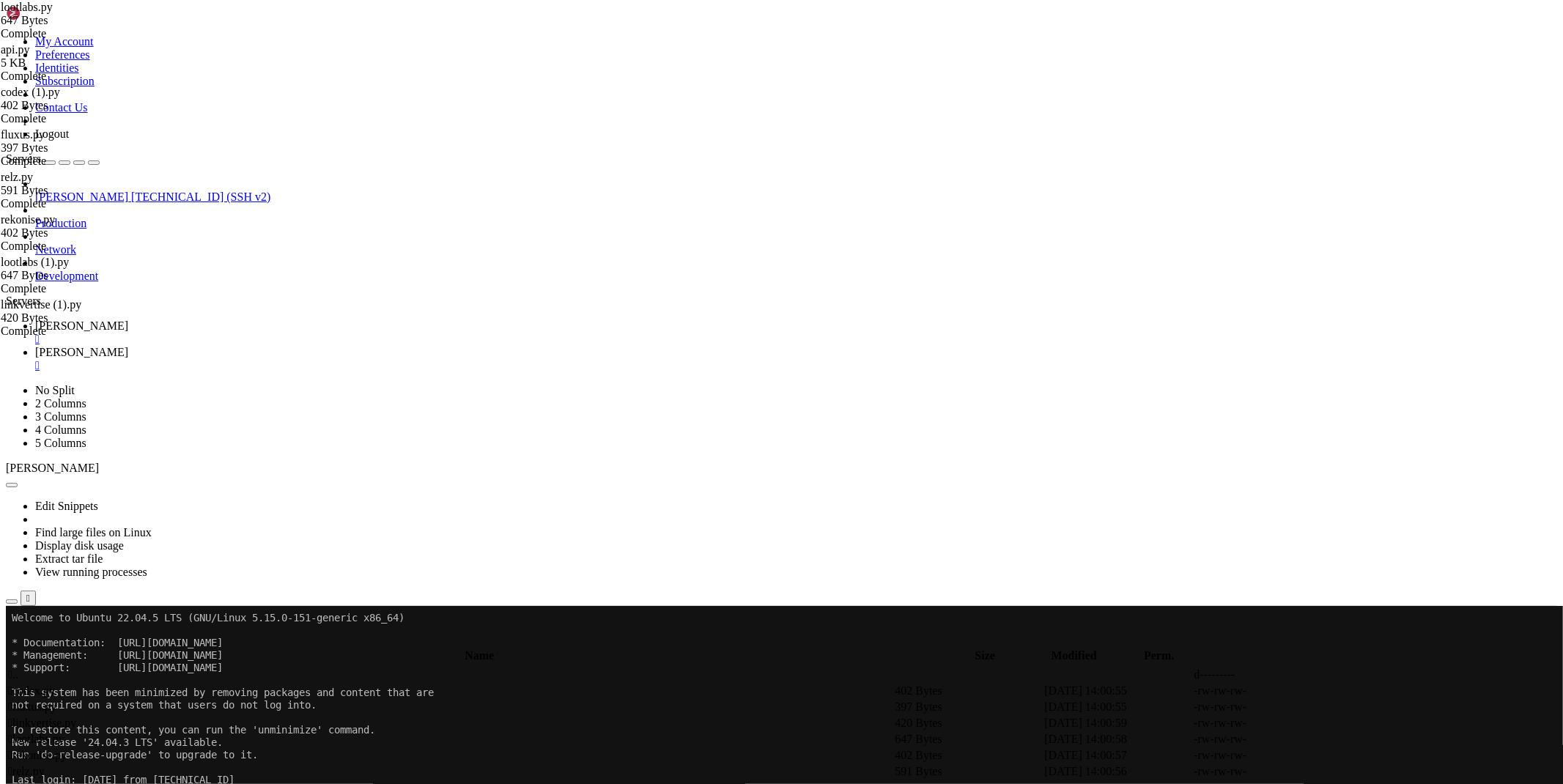
type textarea "except: return 'An error occurred while bypassing [GEOGRAPHIC_DATA] (exp)'"
paste textarea
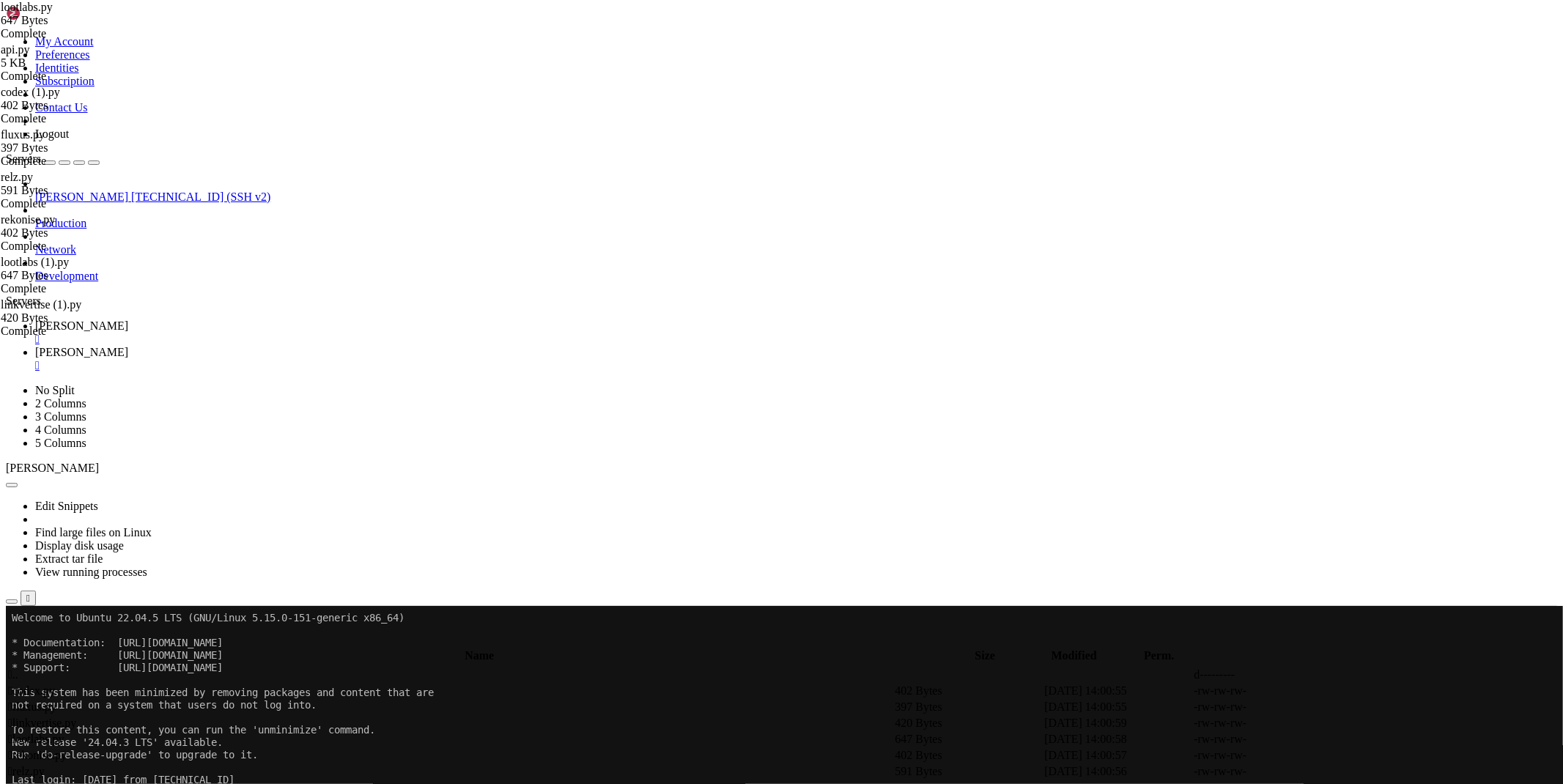
click at [1343, 723] on icon at bounding box center [1343, 723] width 0 height 0
type textarea "except: return 'An error occurred while bypassing Linkvertise (exp)'"
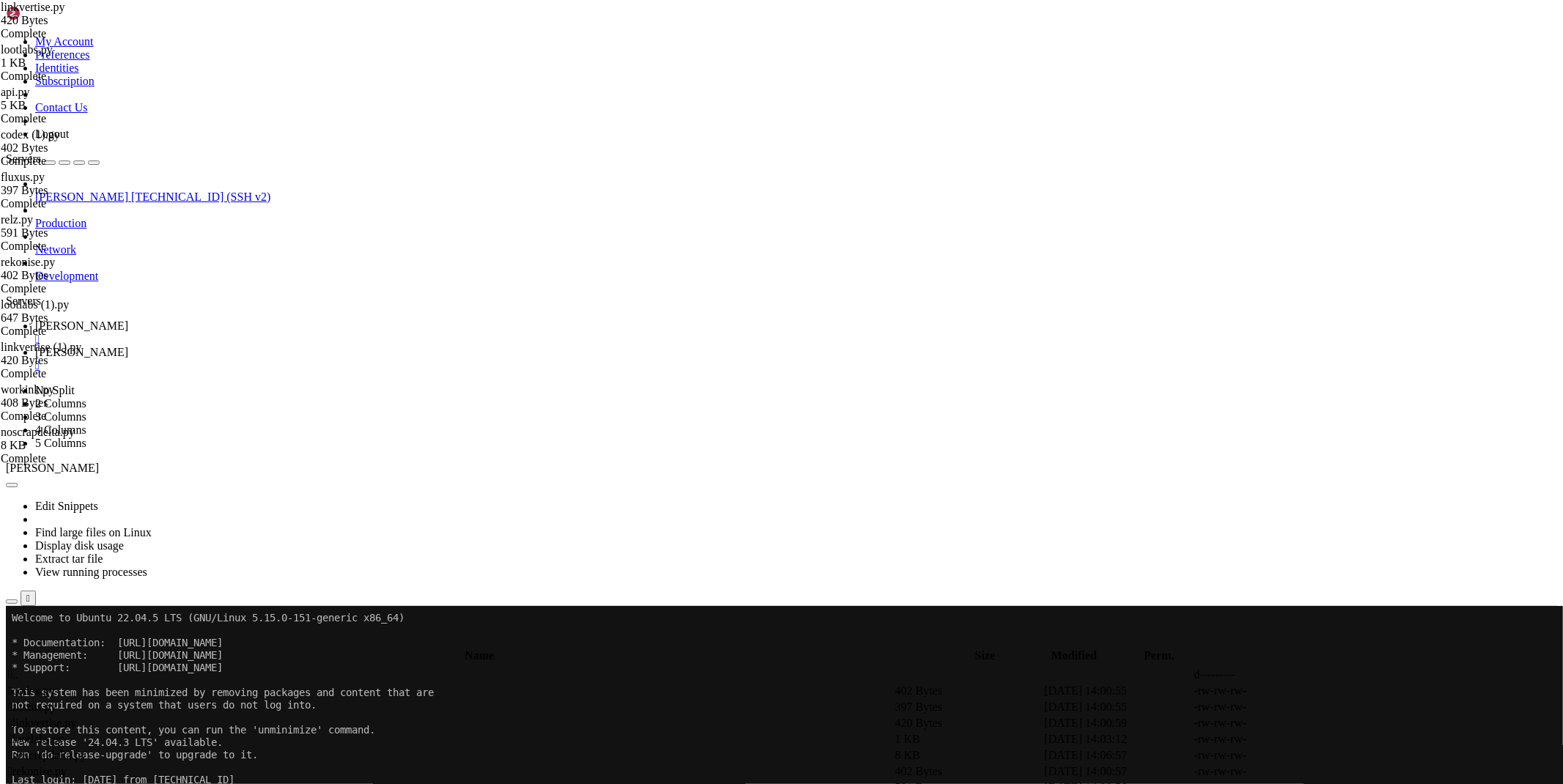
click at [1343, 755] on icon at bounding box center [1343, 755] width 0 height 0
drag, startPoint x: 378, startPoint y: 747, endPoint x: 189, endPoint y: 748, distance: 189.0
type textarea "print(delta(input('url - ')))"
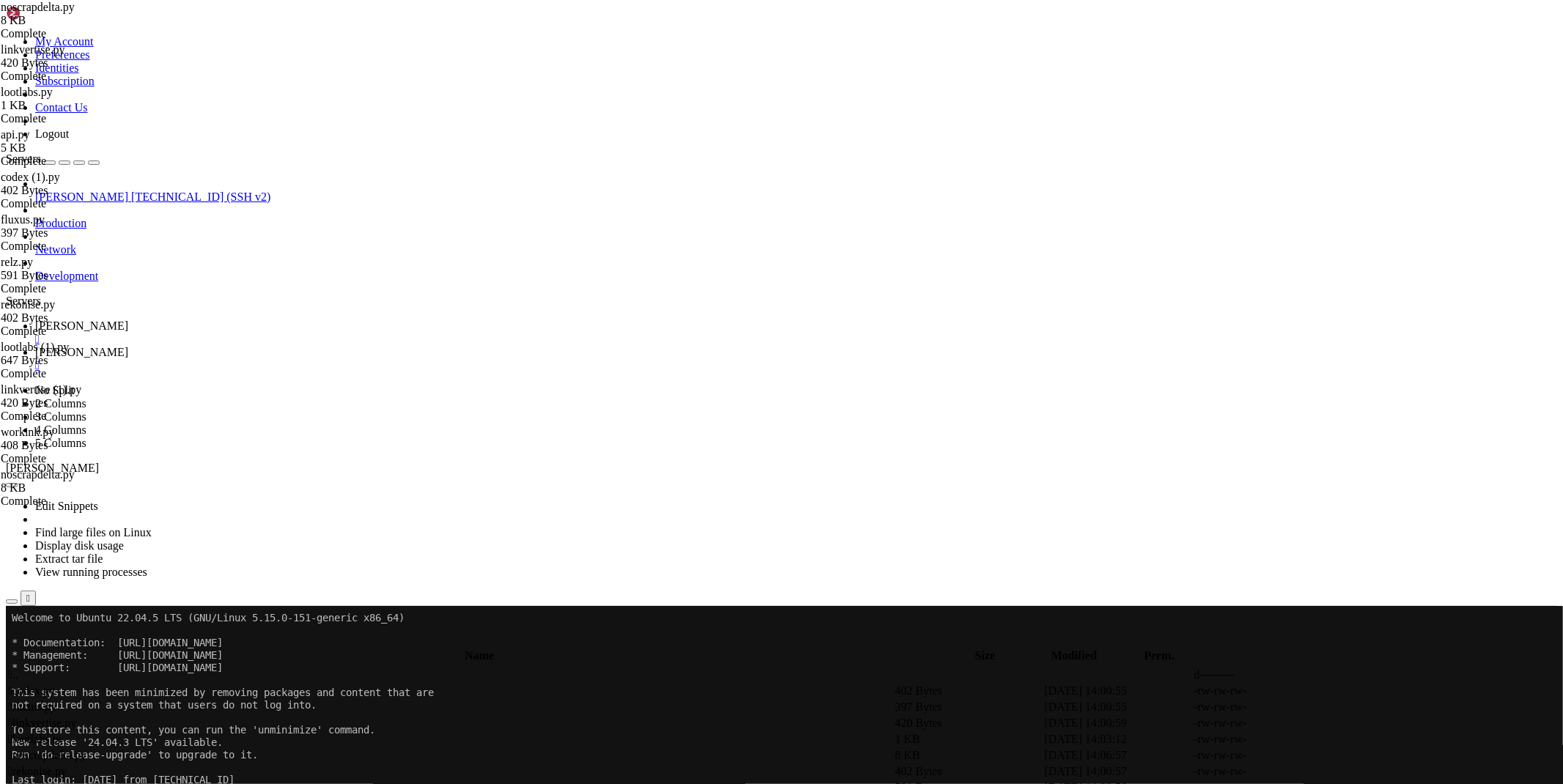
type textarea "except Exception as e: return f'An error occurred while bypassing Delta X ({e.r…"
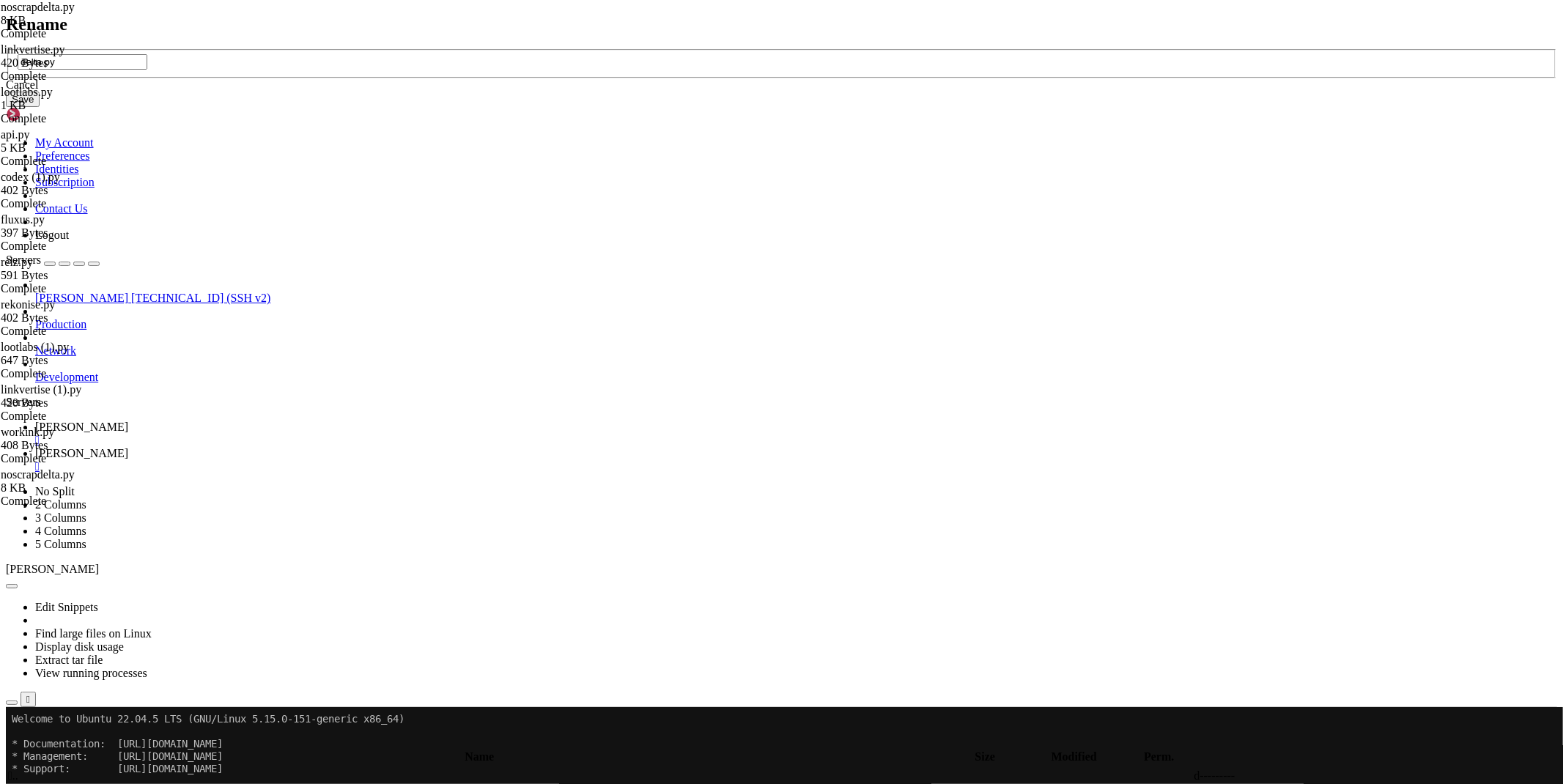
type input "delta.py"
click at [40, 107] on button "Save" at bounding box center [23, 100] width 33 height 16
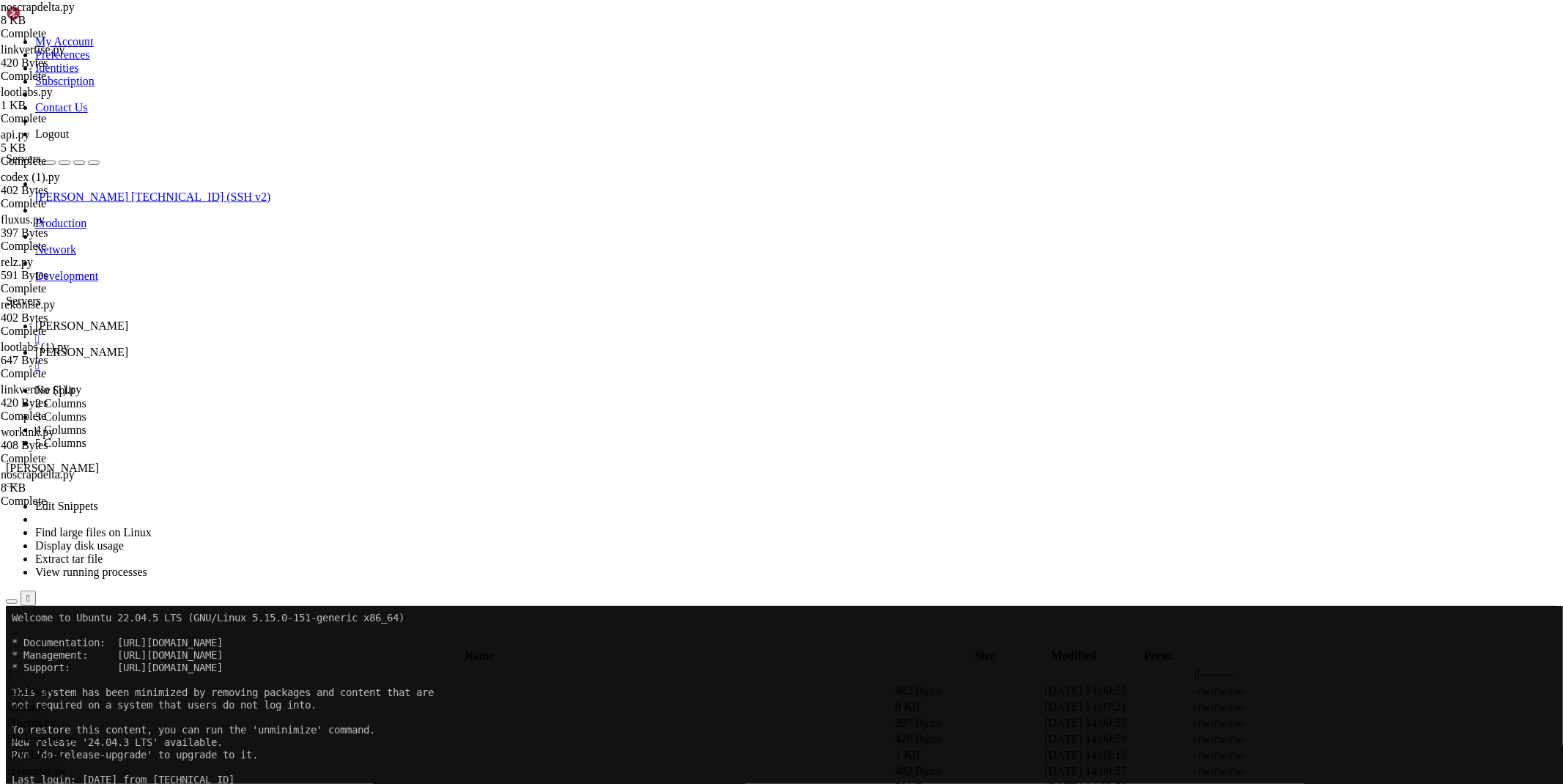
click at [230, 667] on td " .." at bounding box center [450, 674] width 885 height 15
click at [35, 320] on icon at bounding box center [35, 326] width 0 height 12
click at [128, 346] on span "[PERSON_NAME]" at bounding box center [82, 352] width 93 height 12
click at [159, 642] on div "submit" at bounding box center [159, 642] width 0 height 0
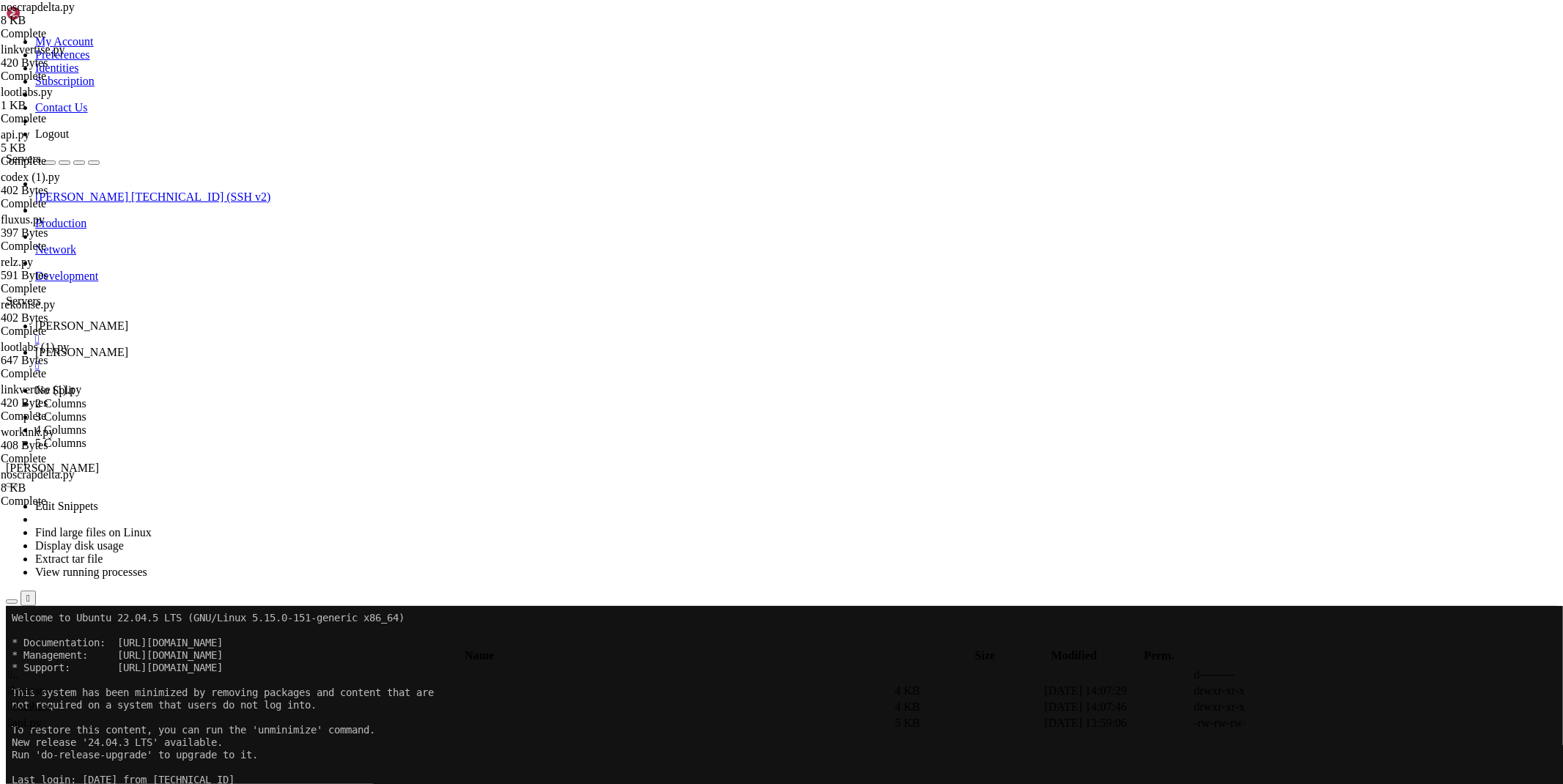
click at [53, 700] on span " database" at bounding box center [30, 706] width 44 height 12
click at [12, 668] on span "" at bounding box center [10, 674] width 5 height 12
click at [1343, 723] on icon at bounding box center [1343, 723] width 0 height 0
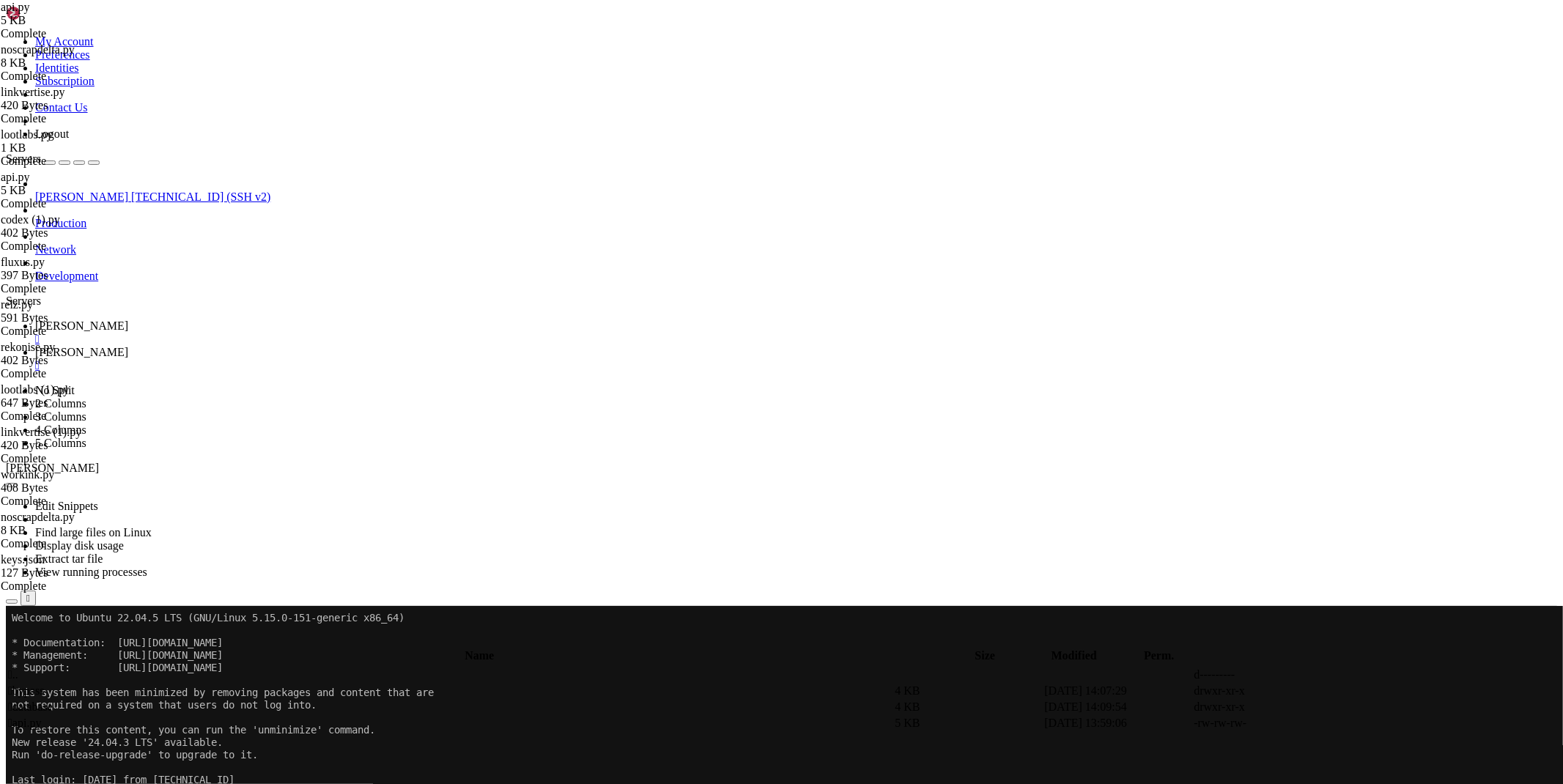
scroll to position [5, 0]
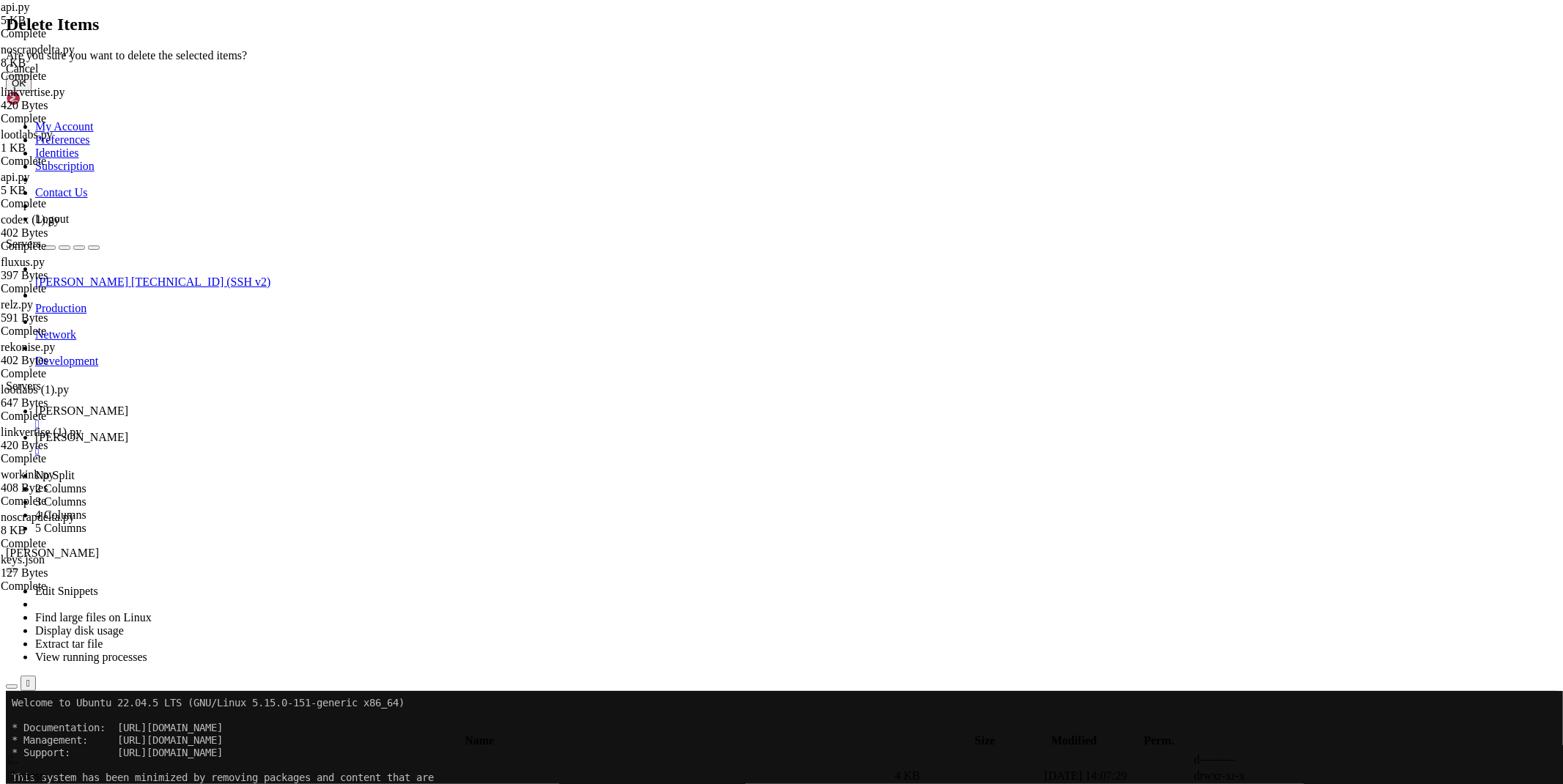
click at [31, 91] on button "OK" at bounding box center [19, 83] width 26 height 16
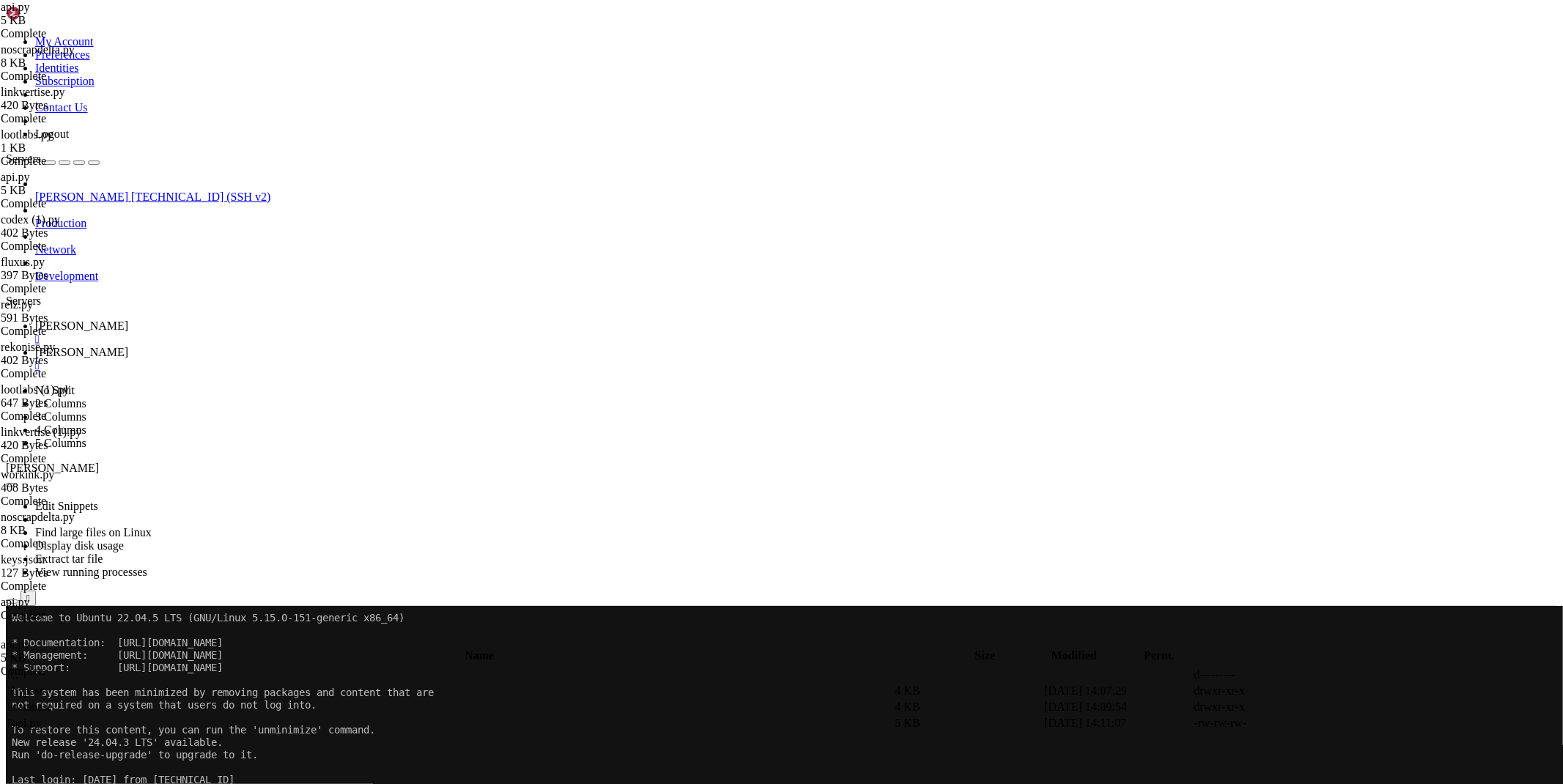
click at [44, 684] on span " bypass" at bounding box center [26, 691] width 36 height 12
click at [1343, 739] on link at bounding box center [1343, 739] width 0 height 0
click at [128, 320] on span "[PERSON_NAME]" at bounding box center [82, 326] width 93 height 12
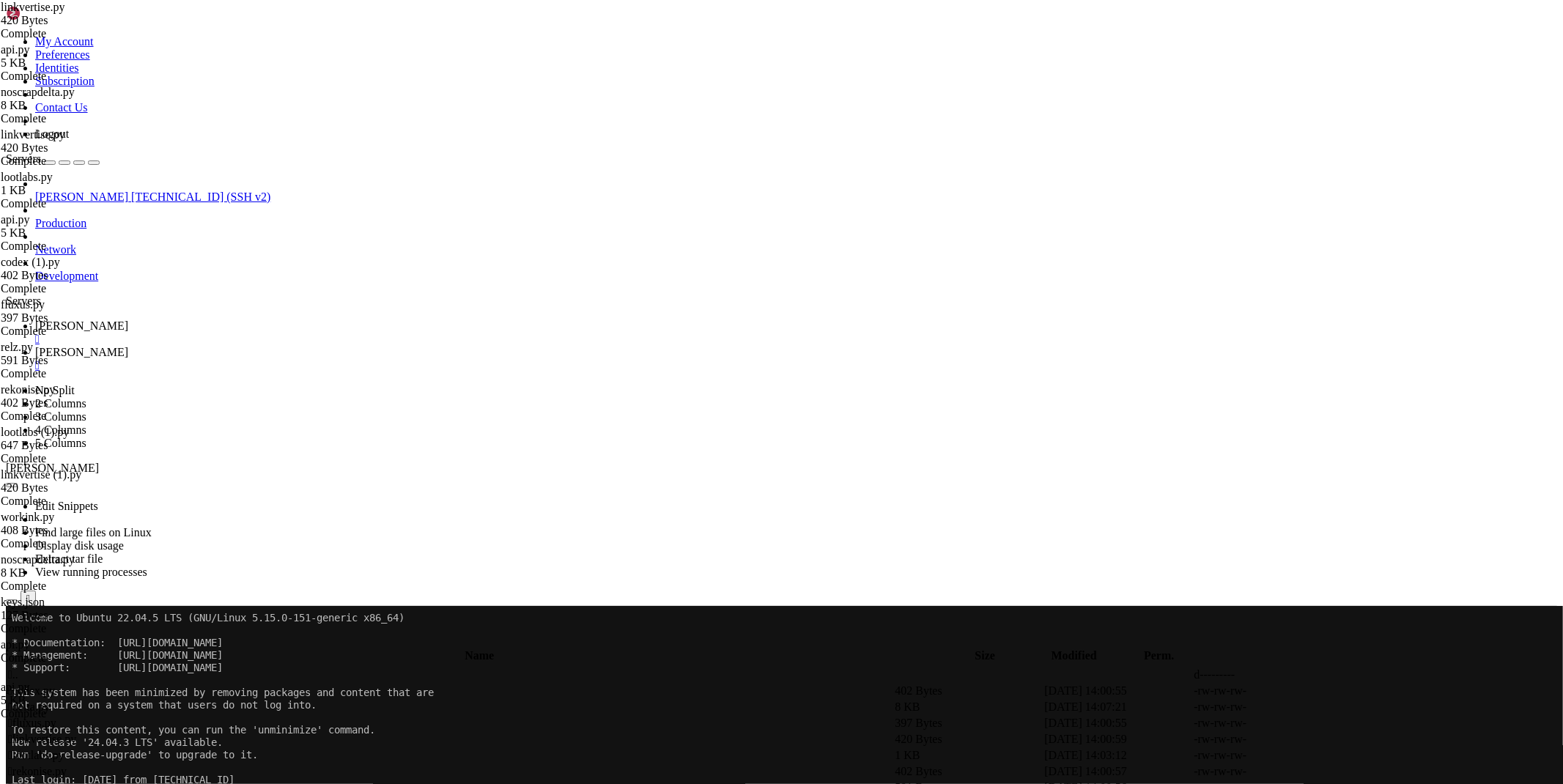
click at [277, 346] on link "[PERSON_NAME] " at bounding box center [796, 359] width 1522 height 26
click at [19, 668] on span " .." at bounding box center [12, 674] width 10 height 12
type input "/root/ryx"
click at [1343, 723] on icon at bounding box center [1343, 723] width 0 height 0
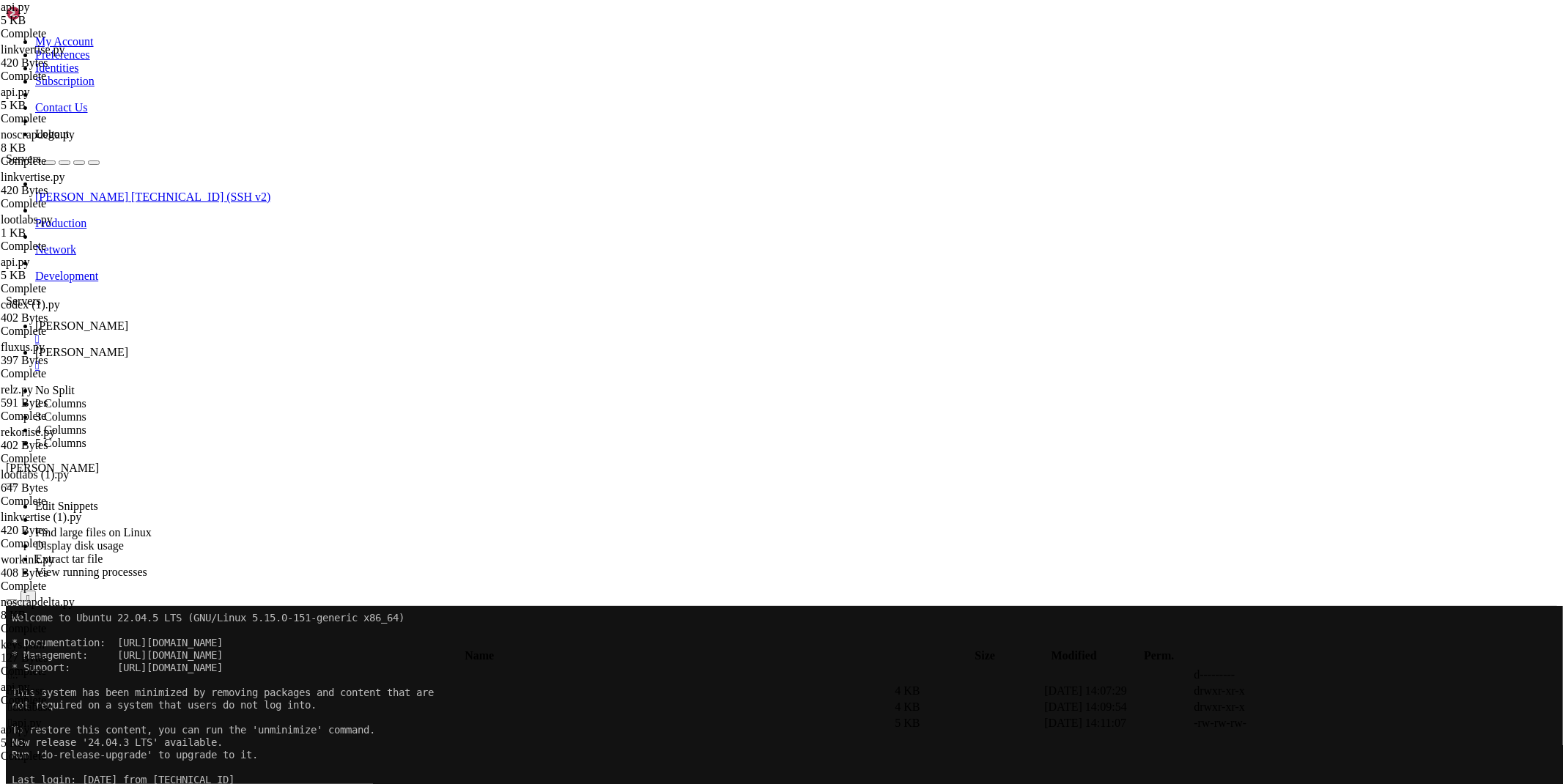
drag, startPoint x: 267, startPoint y: 149, endPoint x: 272, endPoint y: 157, distance: 9.4
type textarea "with open('/root/ryx/database/keys.json','r',encoding='utf-8') as file: databas…"
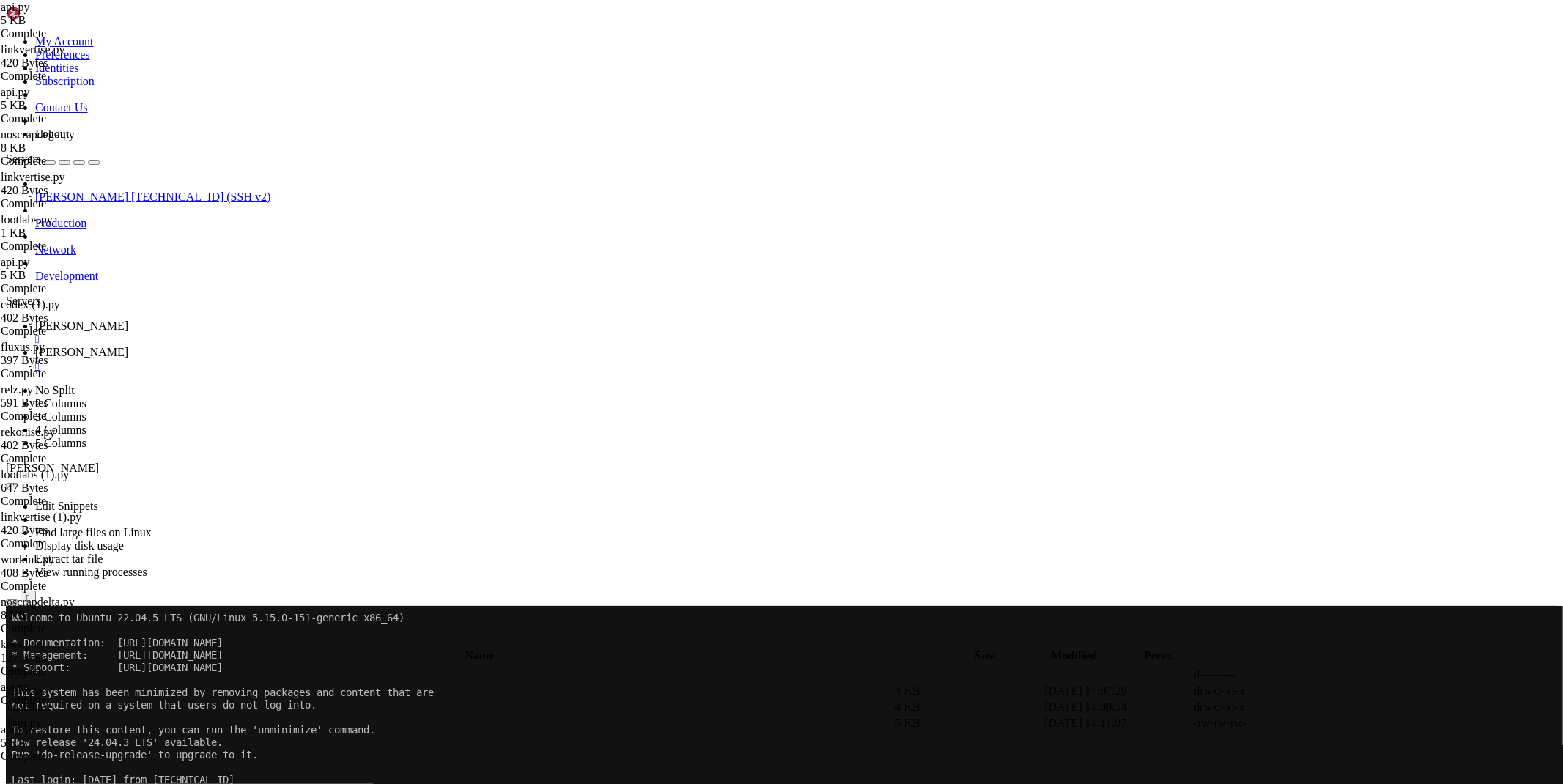
click at [209, 320] on link "[PERSON_NAME] " at bounding box center [796, 333] width 1522 height 26
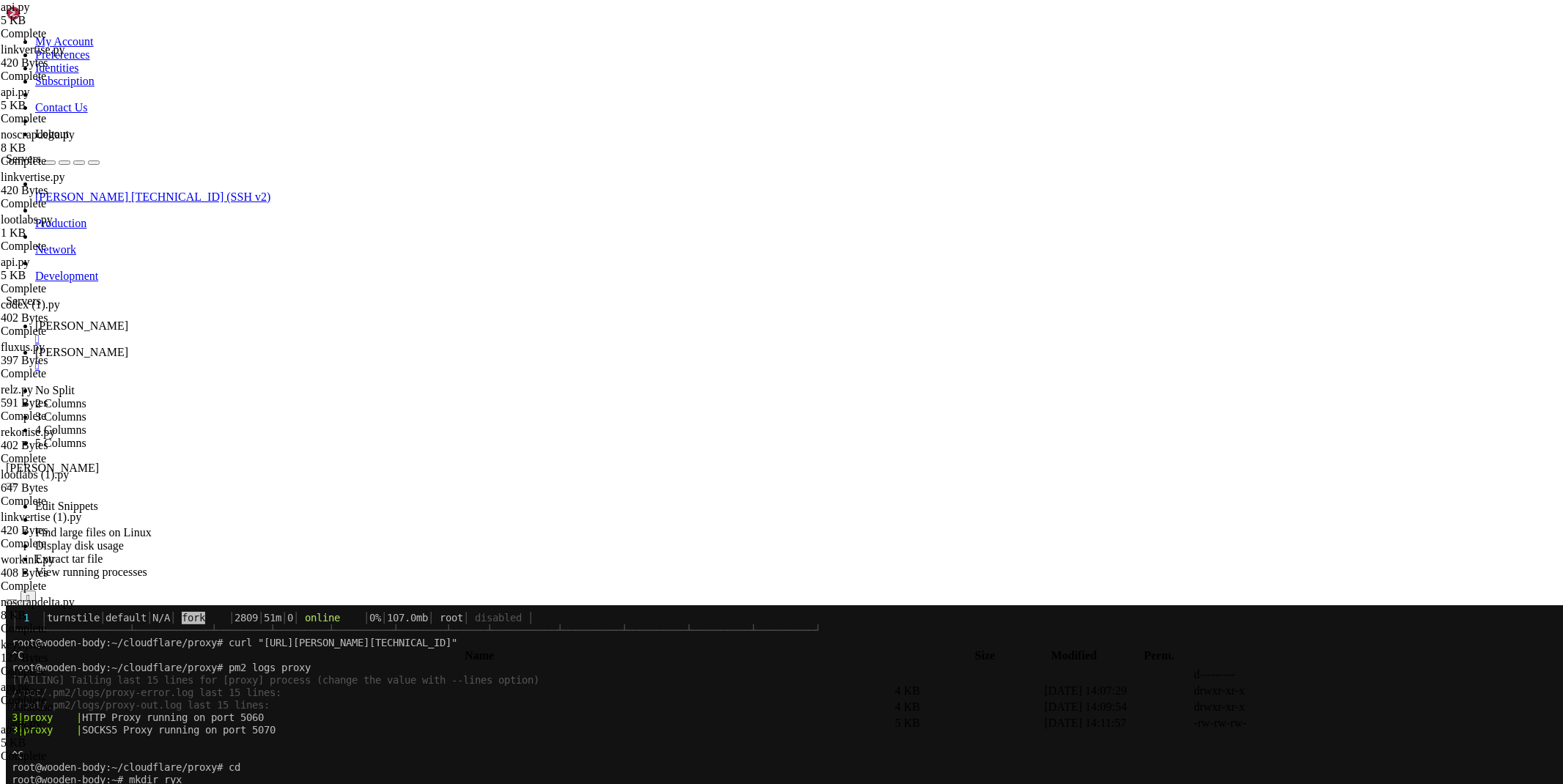
scroll to position [292, 0]
click at [35, 346] on icon at bounding box center [35, 352] width 0 height 12
click at [1343, 723] on icon at bounding box center [1343, 723] width 0 height 0
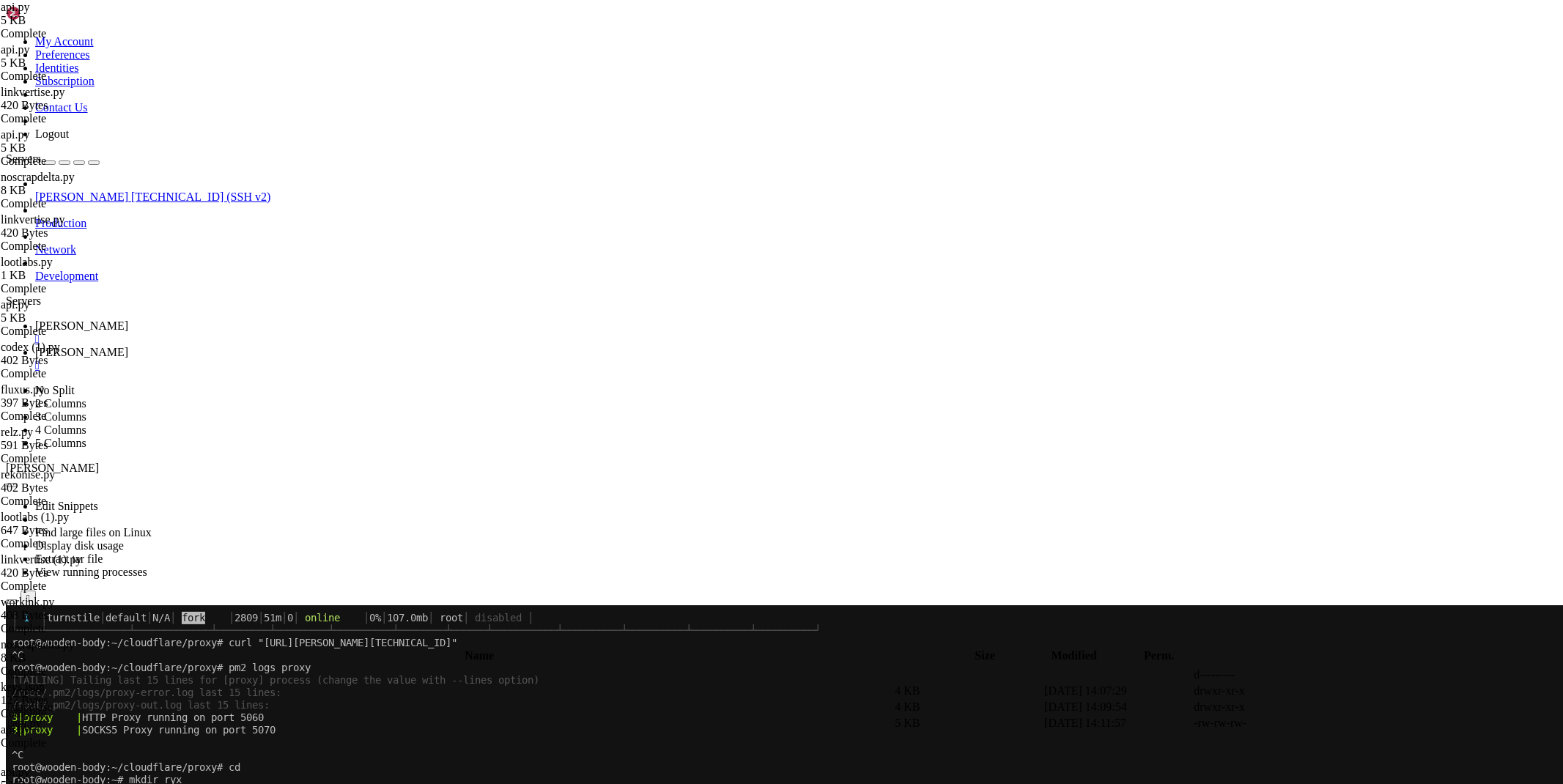
click at [234, 684] on td " bypass" at bounding box center [450, 691] width 885 height 15
type input "/root/ryx/bypass"
click at [240, 716] on td " delta.py" at bounding box center [450, 723] width 885 height 15
click at [1343, 723] on icon at bounding box center [1343, 723] width 0 height 0
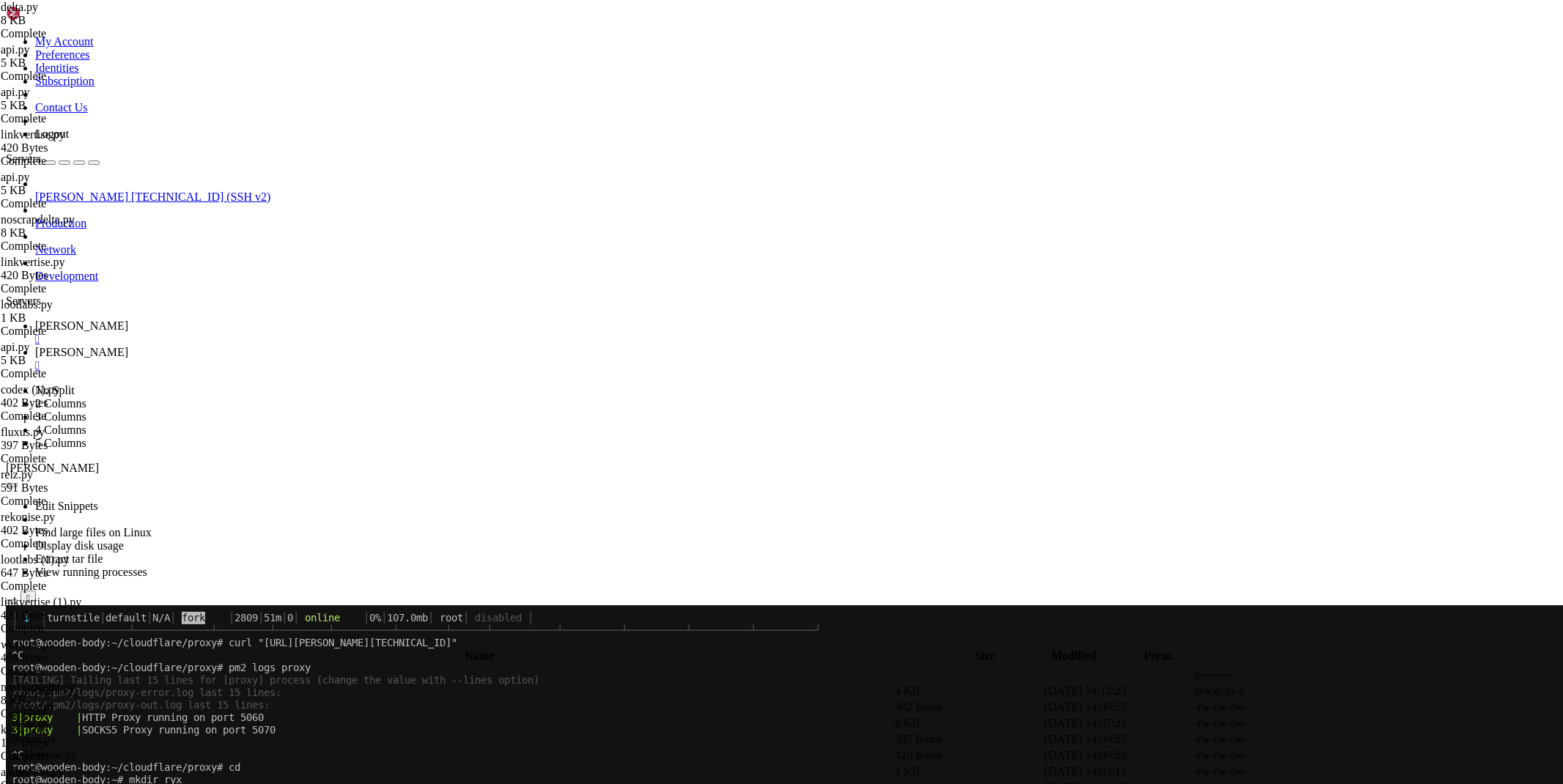
type textarea "session.get(_lootlabs,headers=headers,proxies=proxies)"
click at [35, 320] on icon at bounding box center [35, 326] width 0 height 12
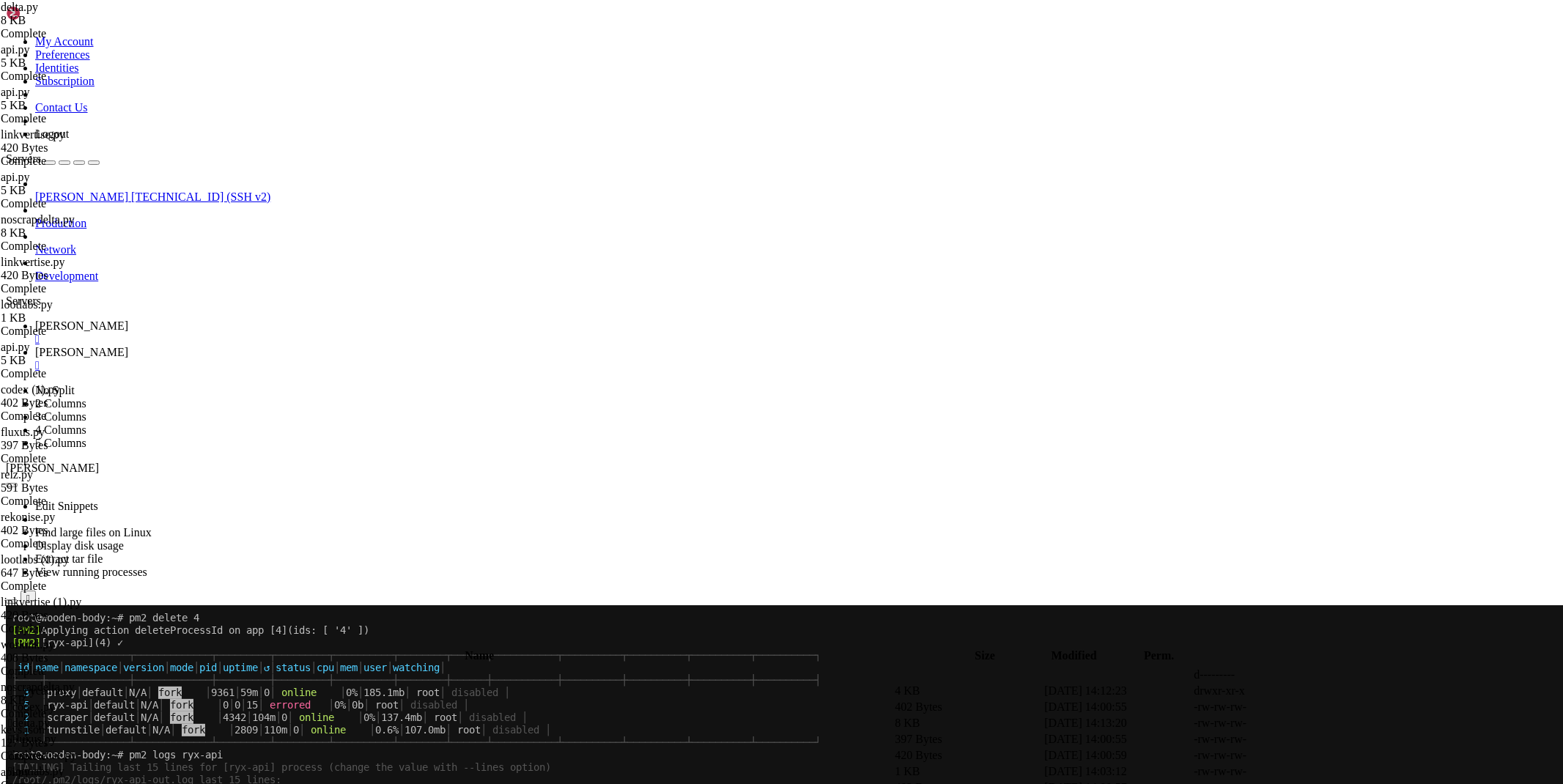
scroll to position [822, 0]
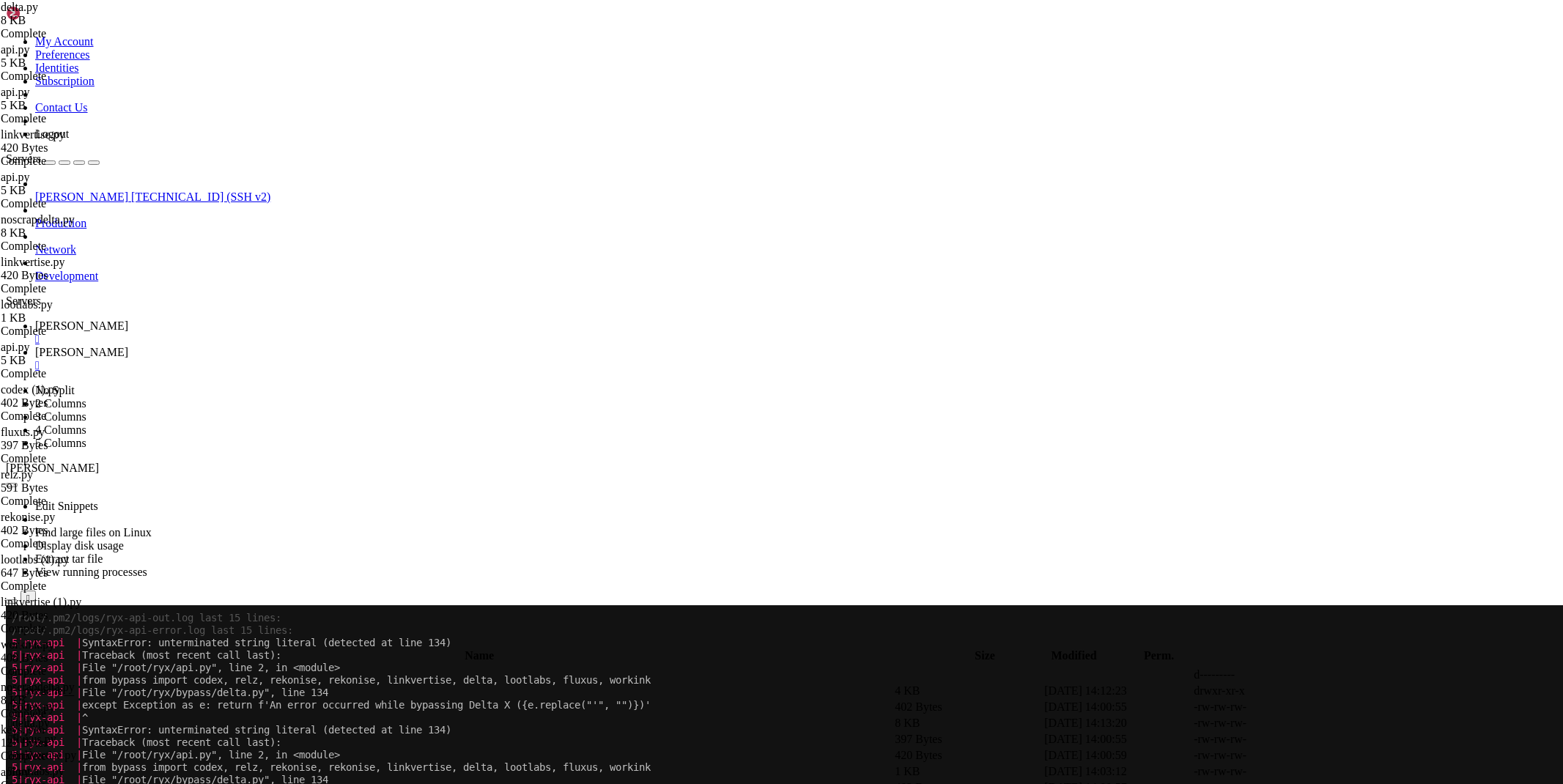
drag, startPoint x: 1449, startPoint y: 776, endPoint x: 1499, endPoint y: 772, distance: 50.2
copy span "[TECHNICAL_ID]"
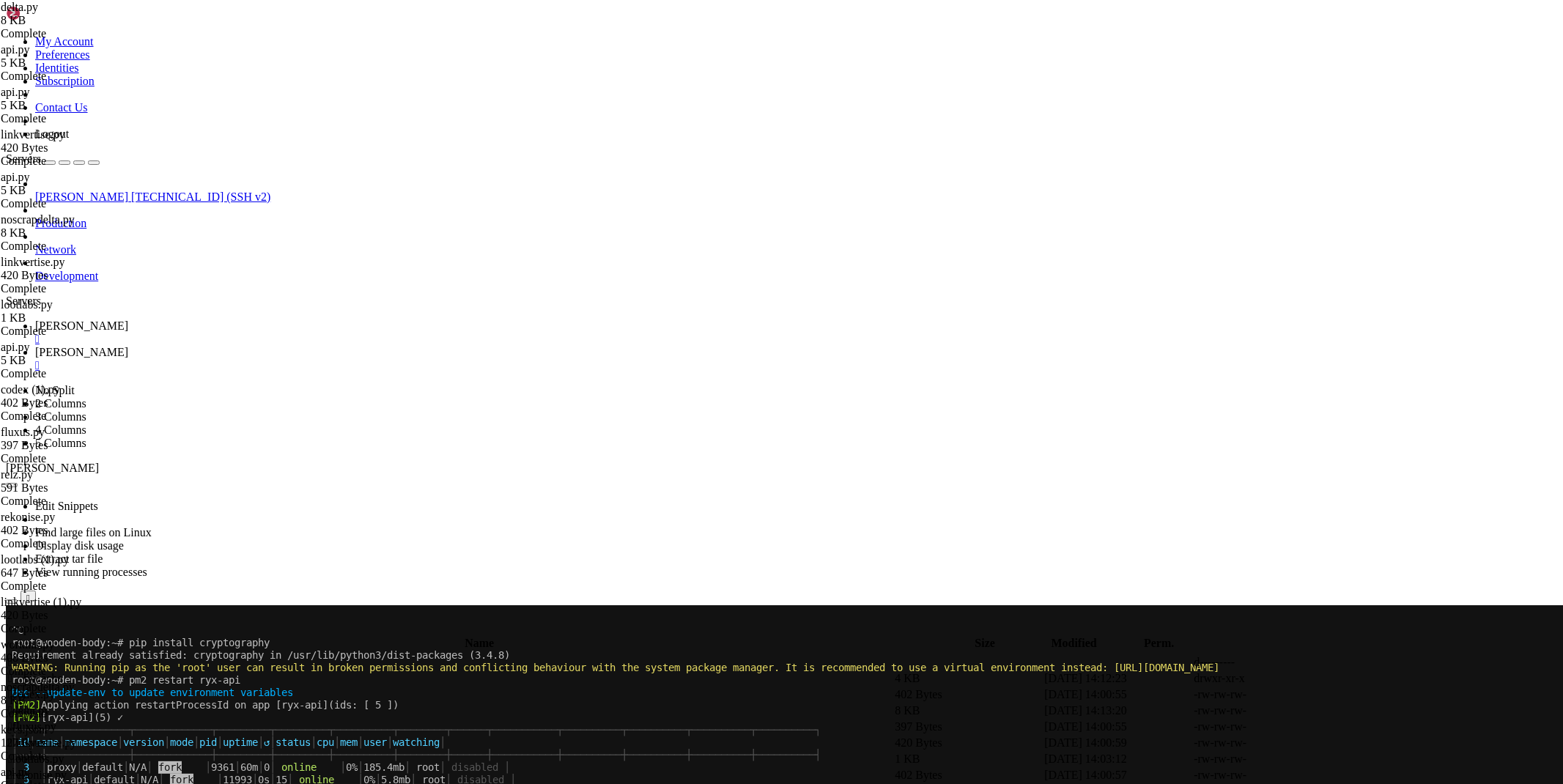
scroll to position [1034, 0]
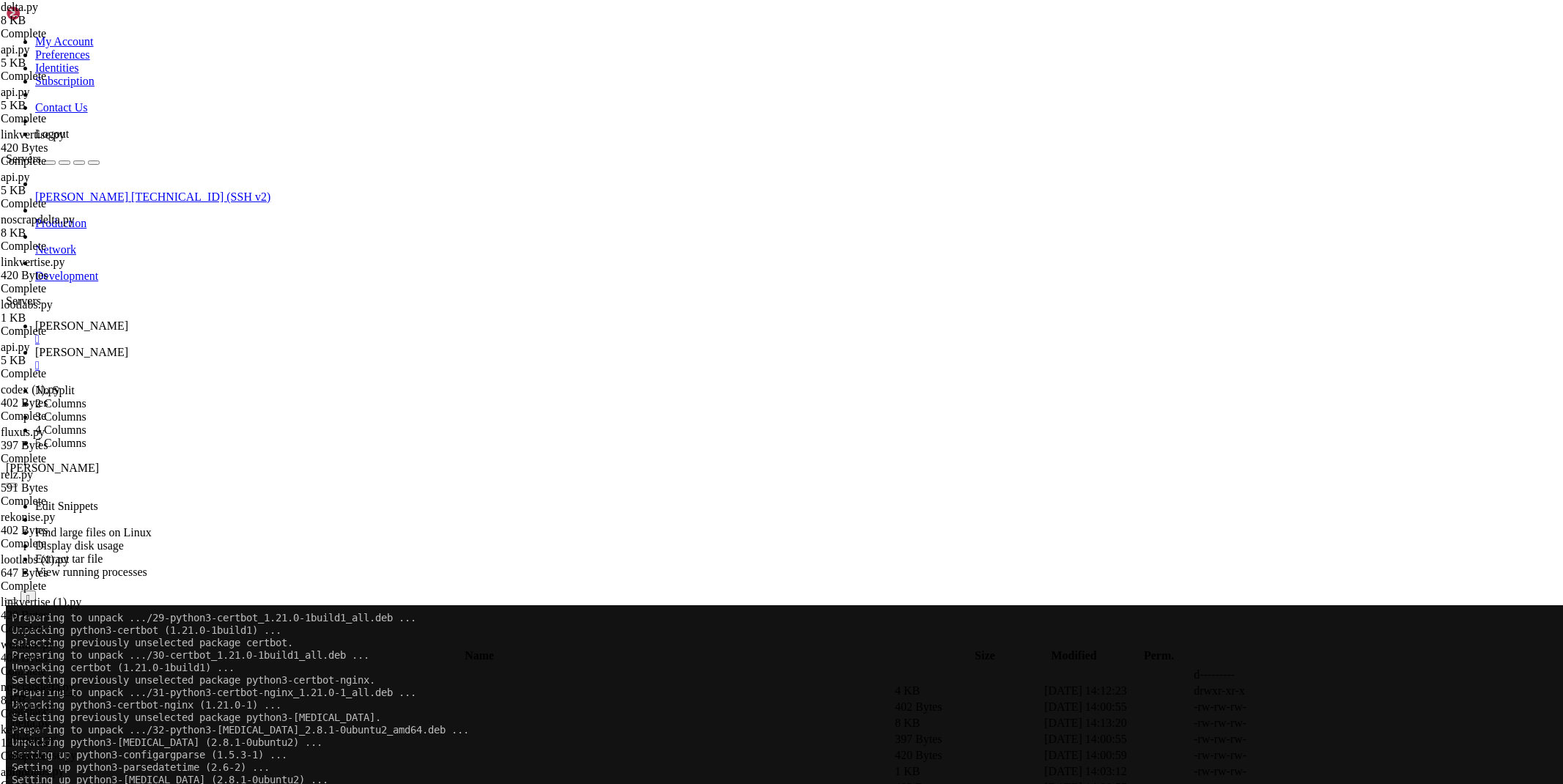
scroll to position [3935, 0]
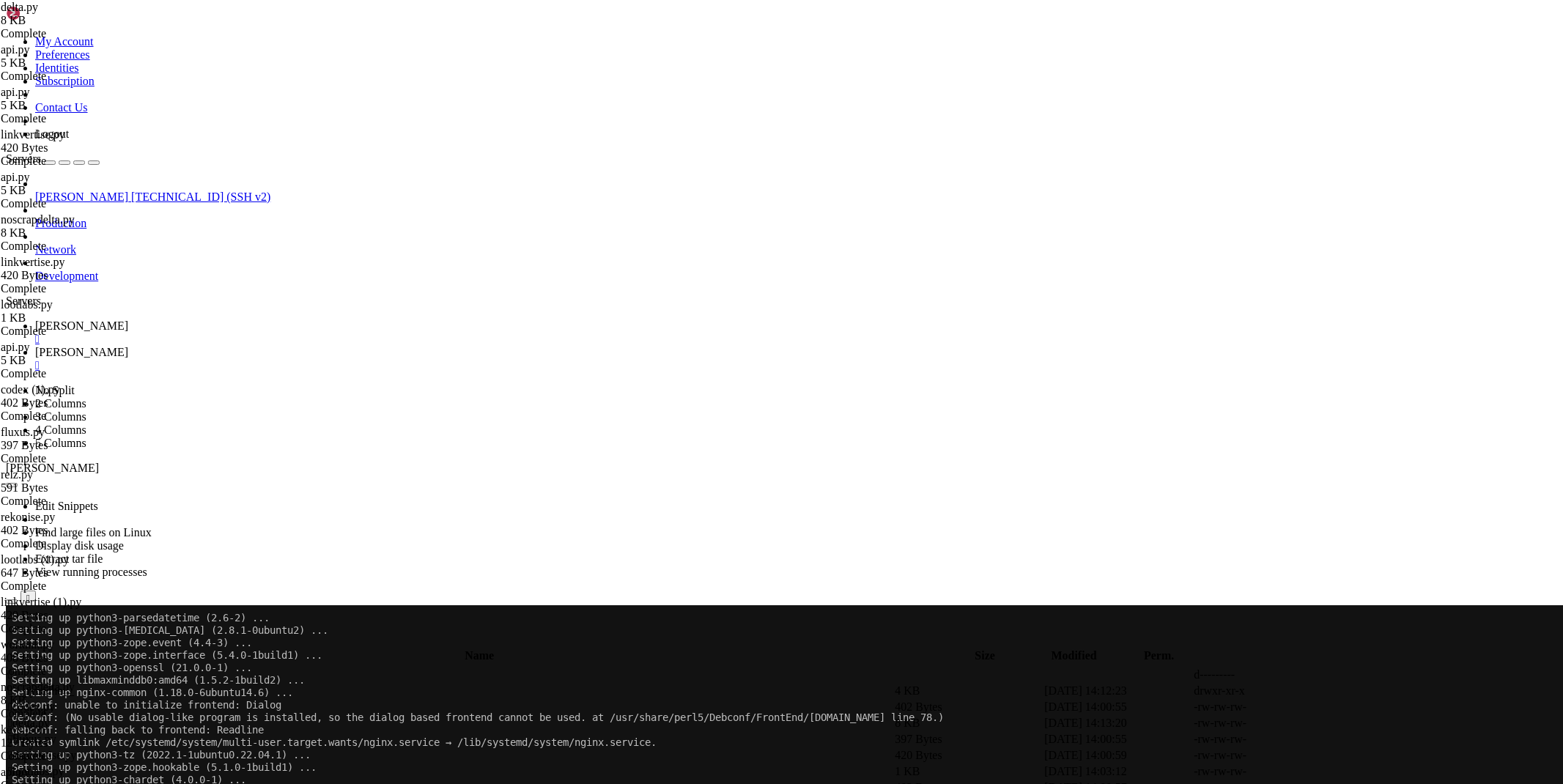
click at [272, 346] on link "[PERSON_NAME] " at bounding box center [796, 359] width 1522 height 26
click at [12, 668] on span "" at bounding box center [10, 674] width 5 height 12
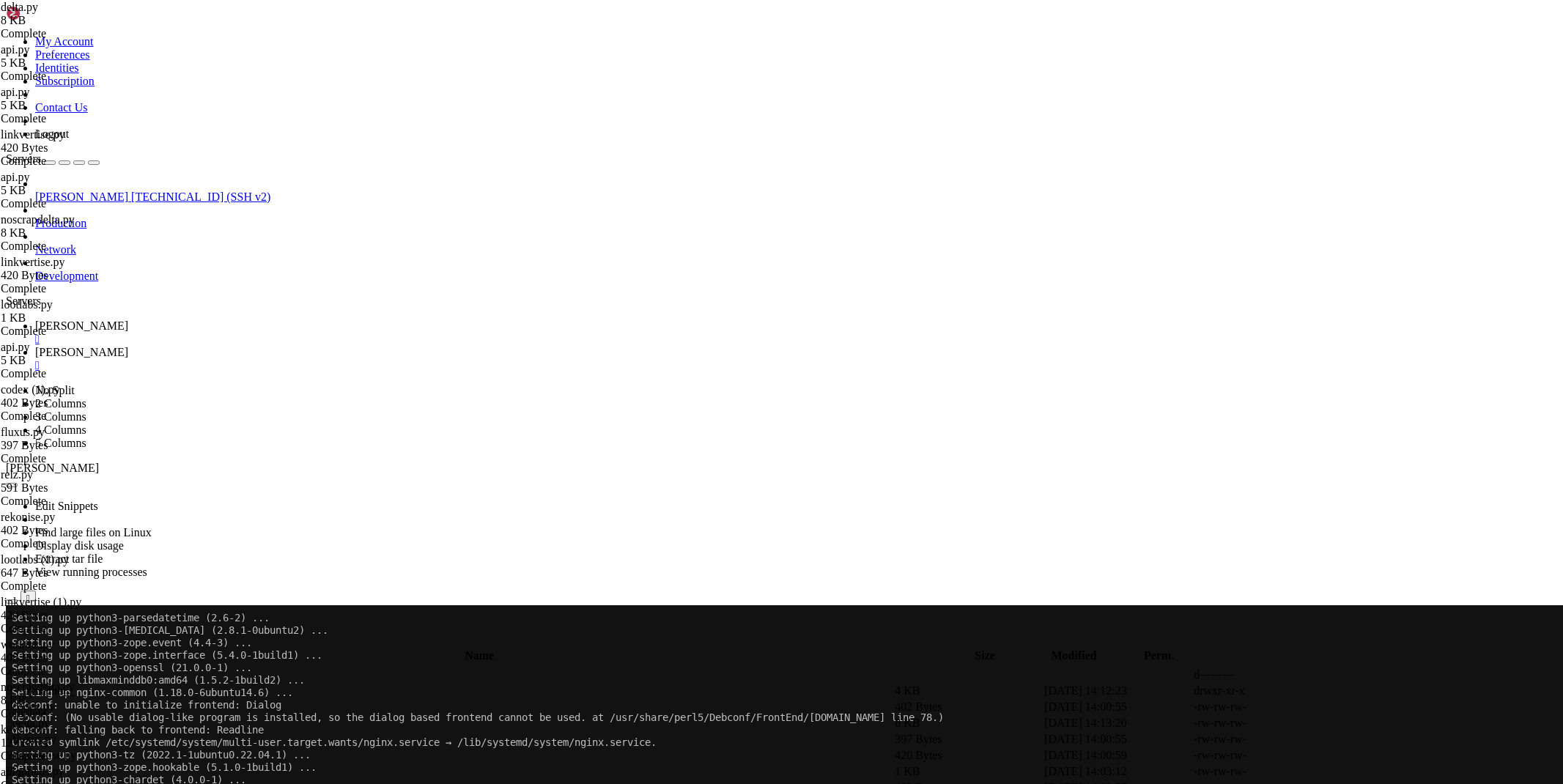
click at [12, 668] on span "" at bounding box center [10, 674] width 5 height 12
click at [165, 640] on button "submit" at bounding box center [159, 642] width 12 height 5
drag, startPoint x: 1439, startPoint y: 773, endPoint x: 1500, endPoint y: 780, distance: 61.4
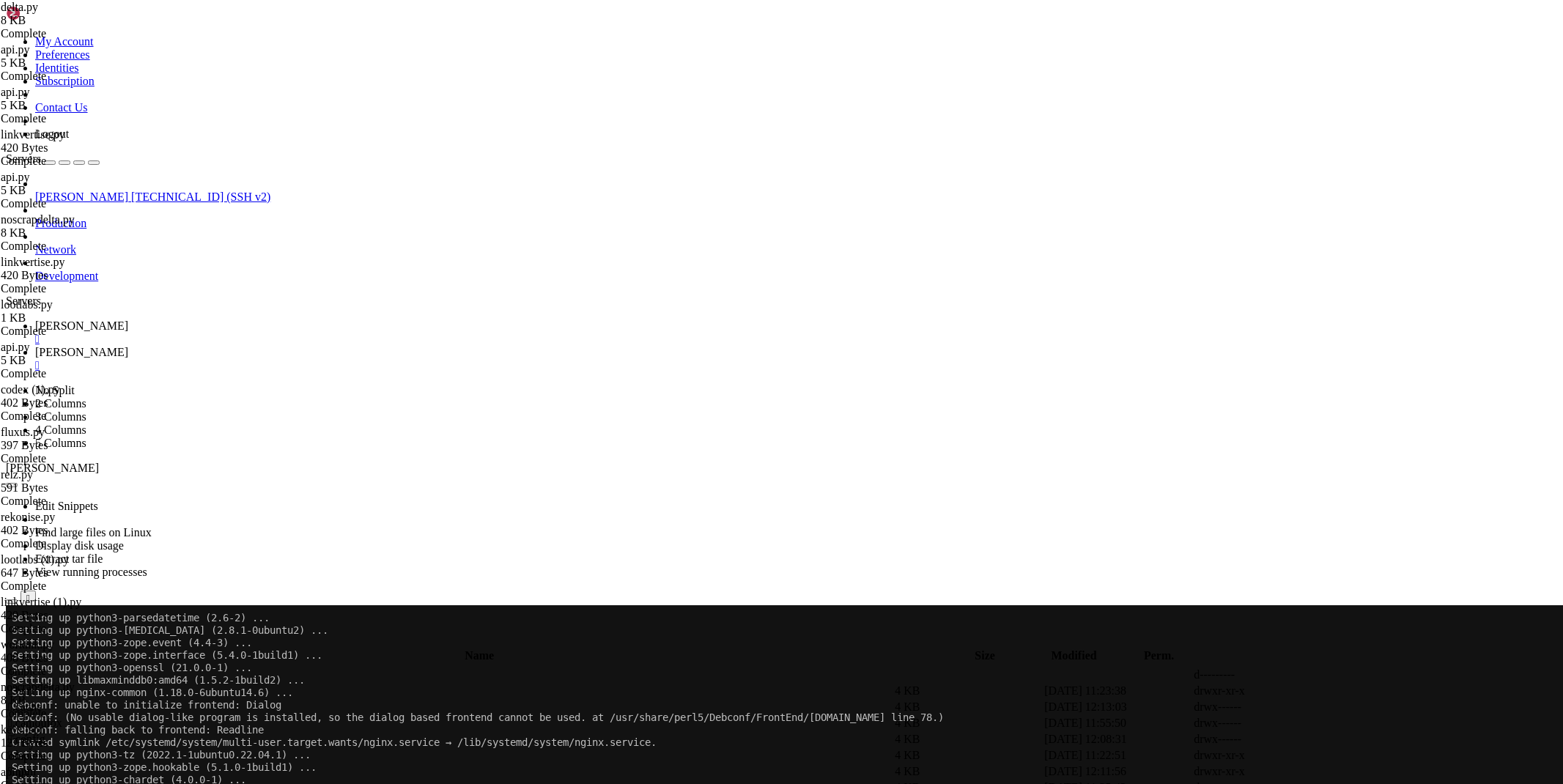
copy span "[TECHNICAL_ID]"
click at [228, 320] on link "[PERSON_NAME] " at bounding box center [796, 333] width 1522 height 26
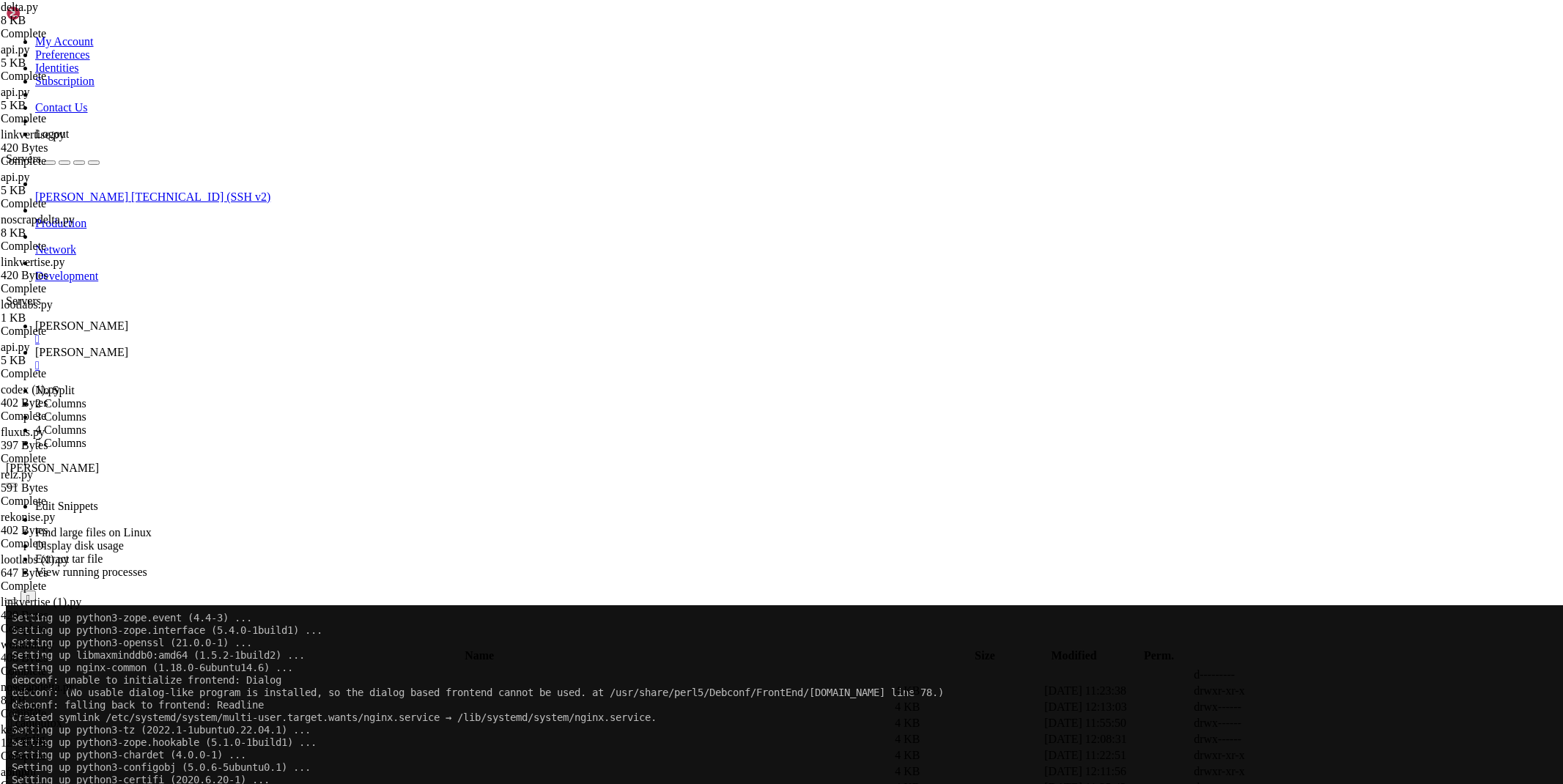
click at [35, 346] on icon at bounding box center [35, 352] width 0 height 12
click at [159, 642] on div "submit" at bounding box center [159, 642] width 0 height 0
click at [232, 667] on td " .." at bounding box center [450, 674] width 885 height 15
click at [26, 716] on span " etc" at bounding box center [17, 723] width 19 height 12
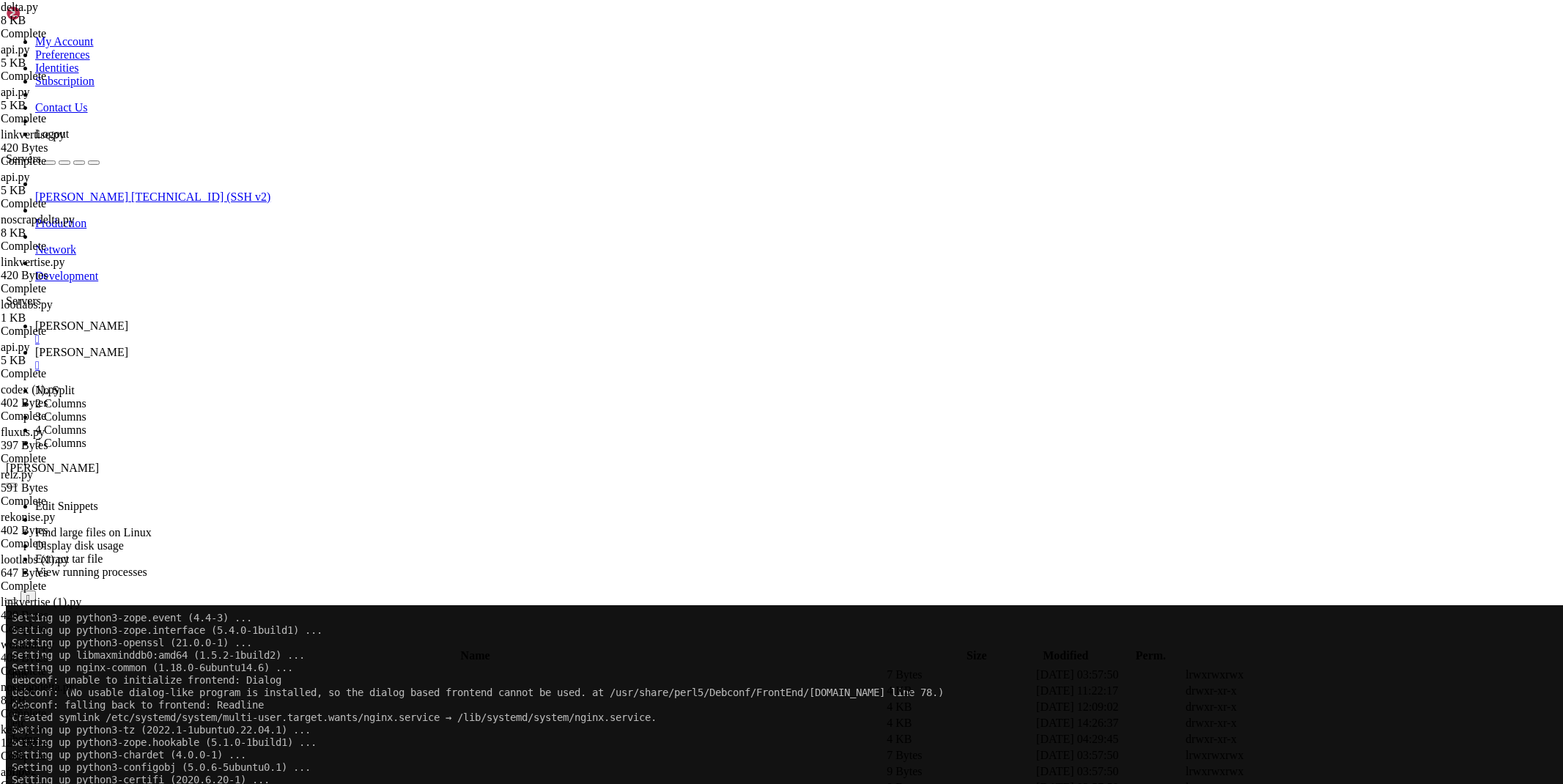
click at [26, 716] on span " etc" at bounding box center [17, 723] width 19 height 12
click at [39, 37] on span " nginx" at bounding box center [23, 31] width 31 height 12
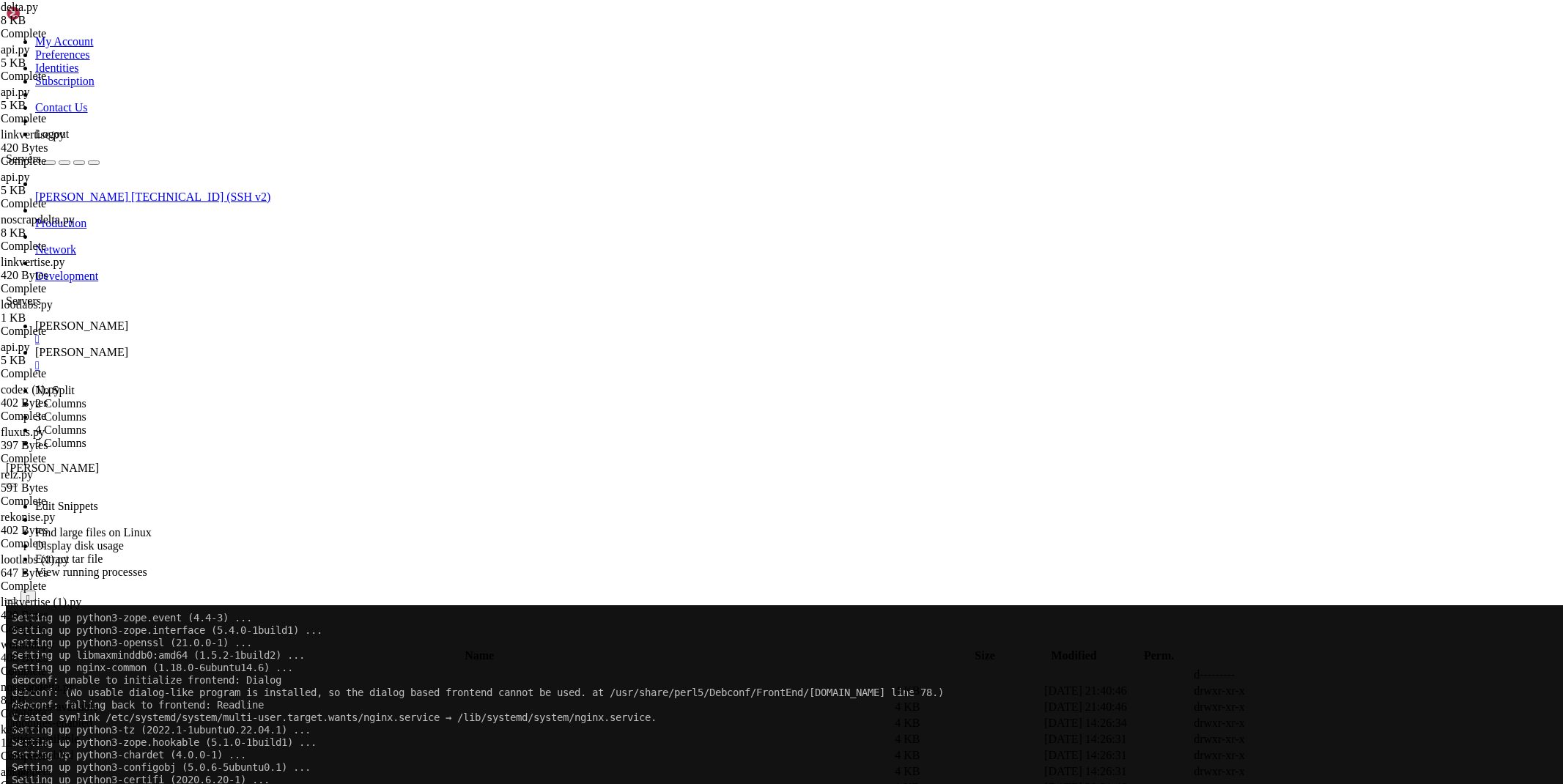
click at [79, 733] on span " sites-available" at bounding box center [43, 739] width 71 height 12
type input "/etc/nginx/sites-available"
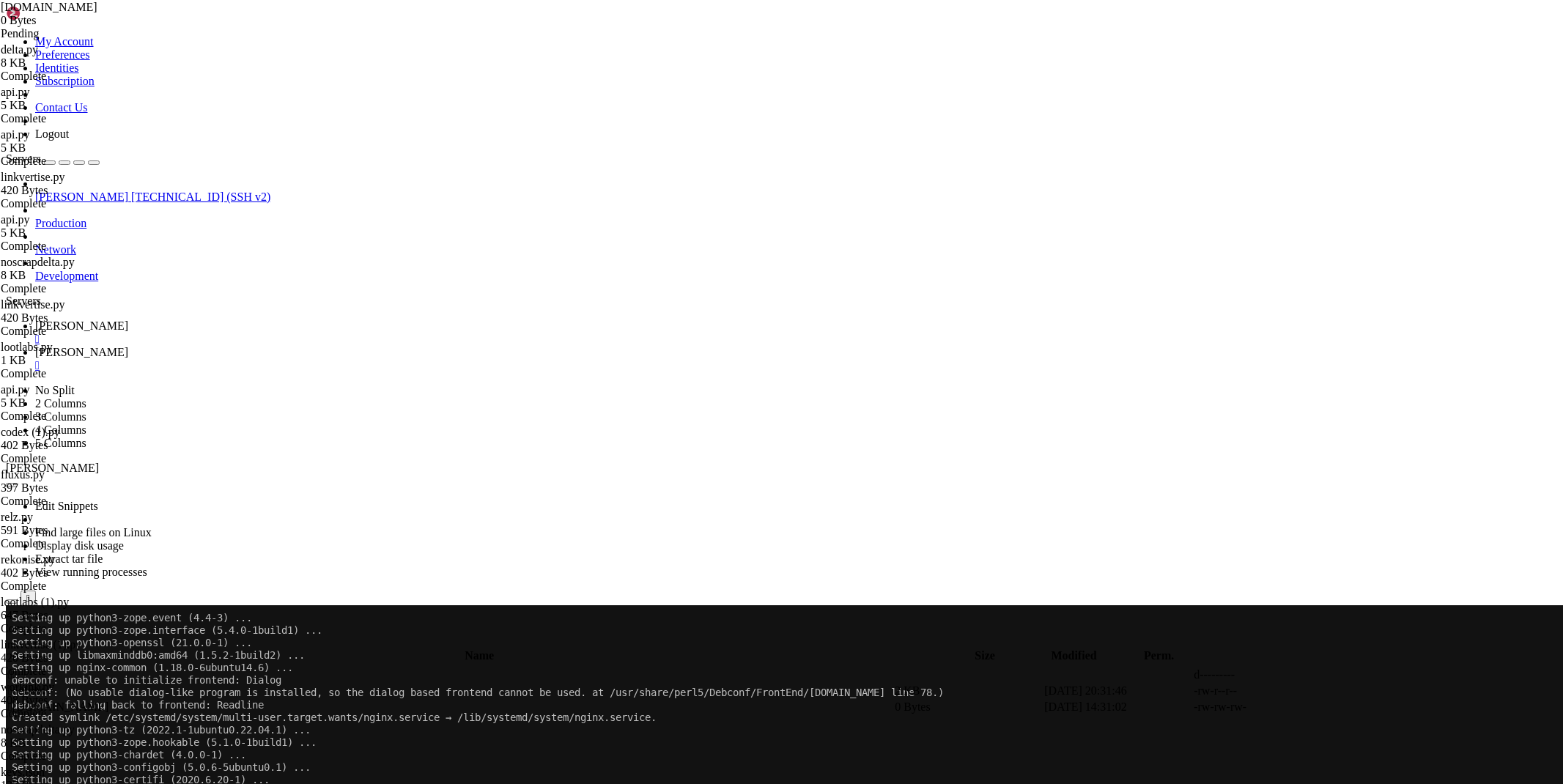
click at [319, 346] on link "[PERSON_NAME] " at bounding box center [796, 359] width 1522 height 26
click at [324, 359] on div "" at bounding box center [796, 365] width 1522 height 13
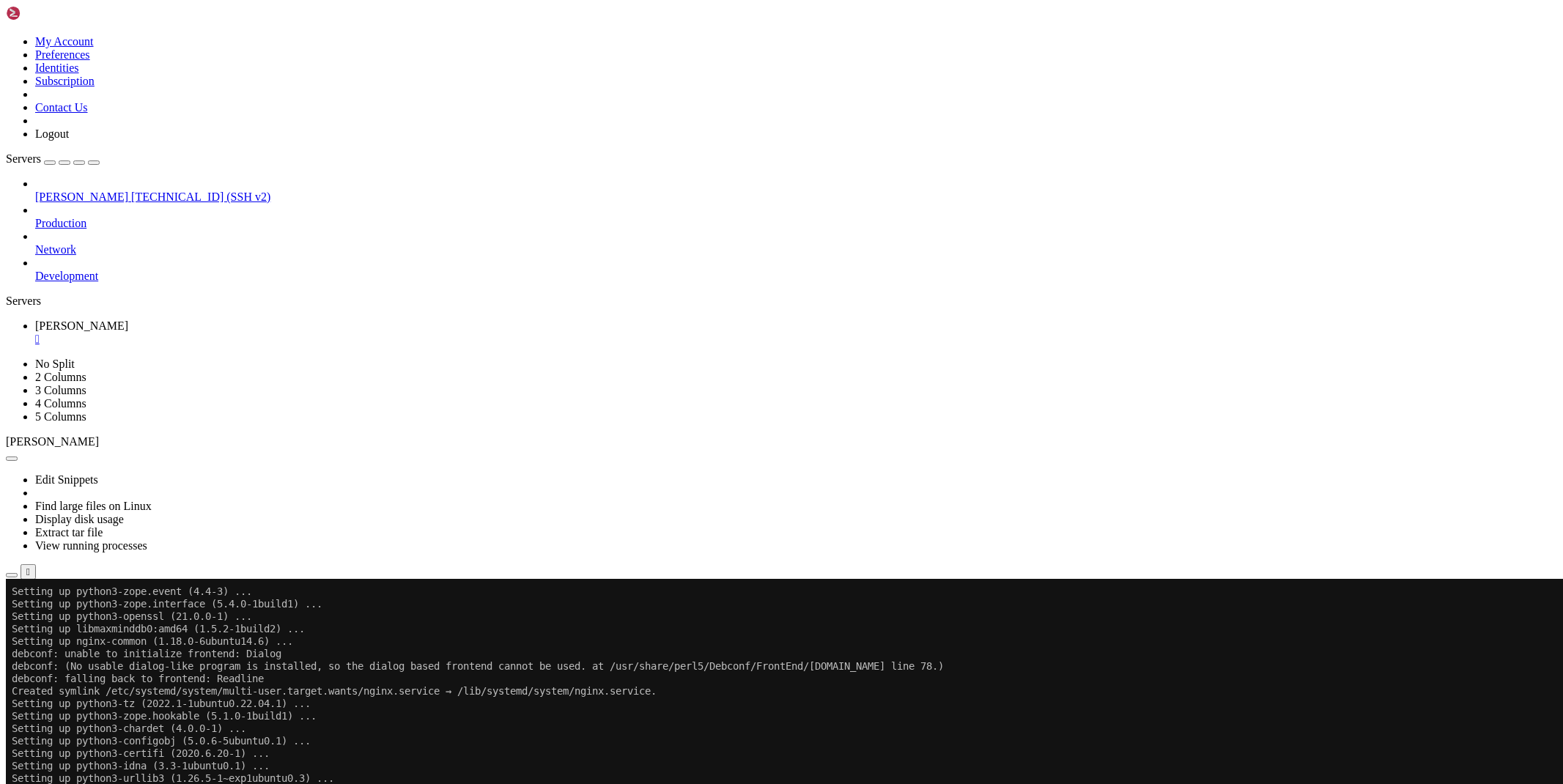
click at [12, 575] on icon "button" at bounding box center [12, 575] width 0 height 0
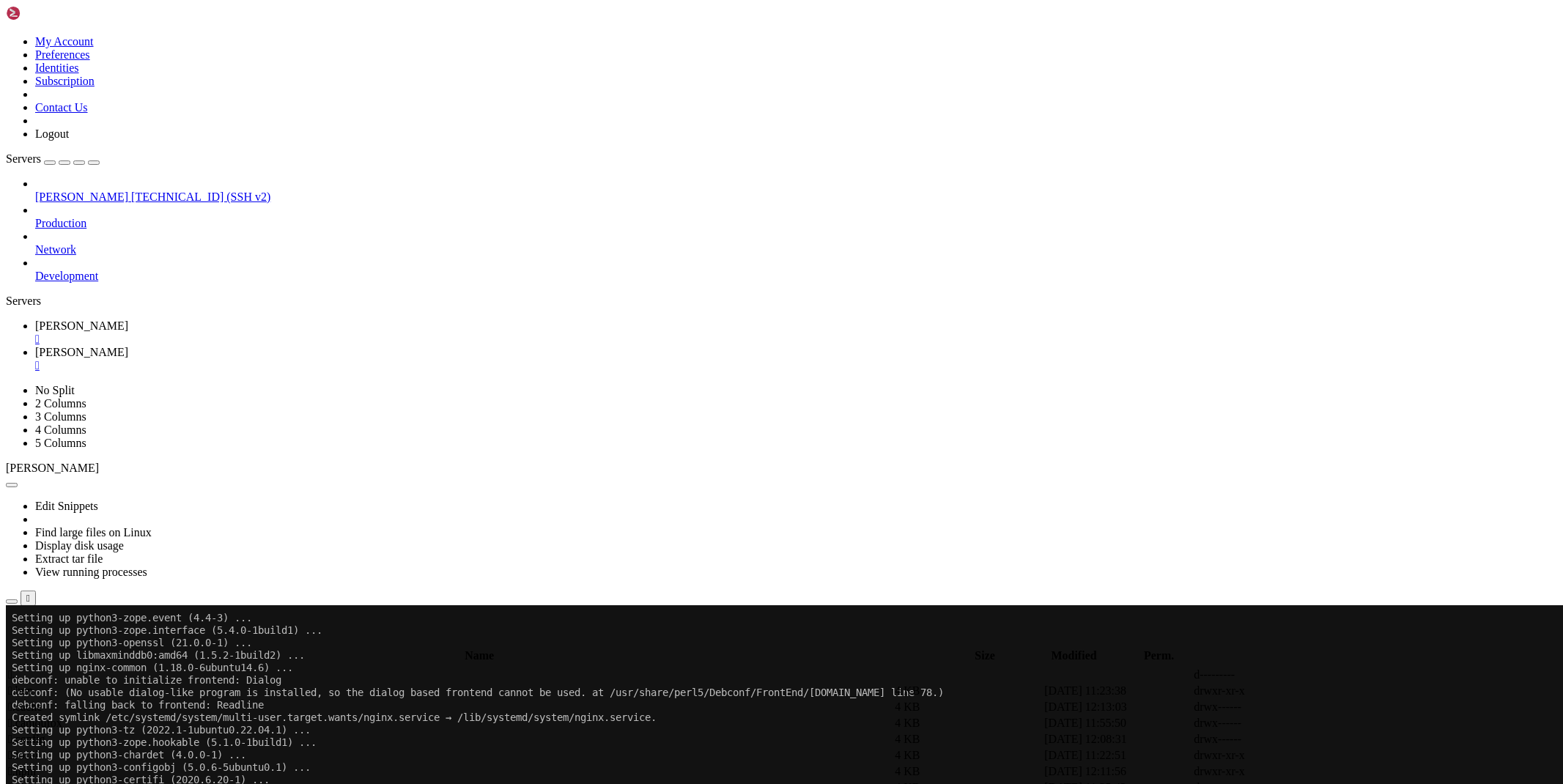
drag, startPoint x: 251, startPoint y: 718, endPoint x: 272, endPoint y: 583, distance: 136.6
click at [223, 667] on td " .." at bounding box center [450, 674] width 885 height 15
click at [243, 716] on td " etc" at bounding box center [445, 723] width 877 height 15
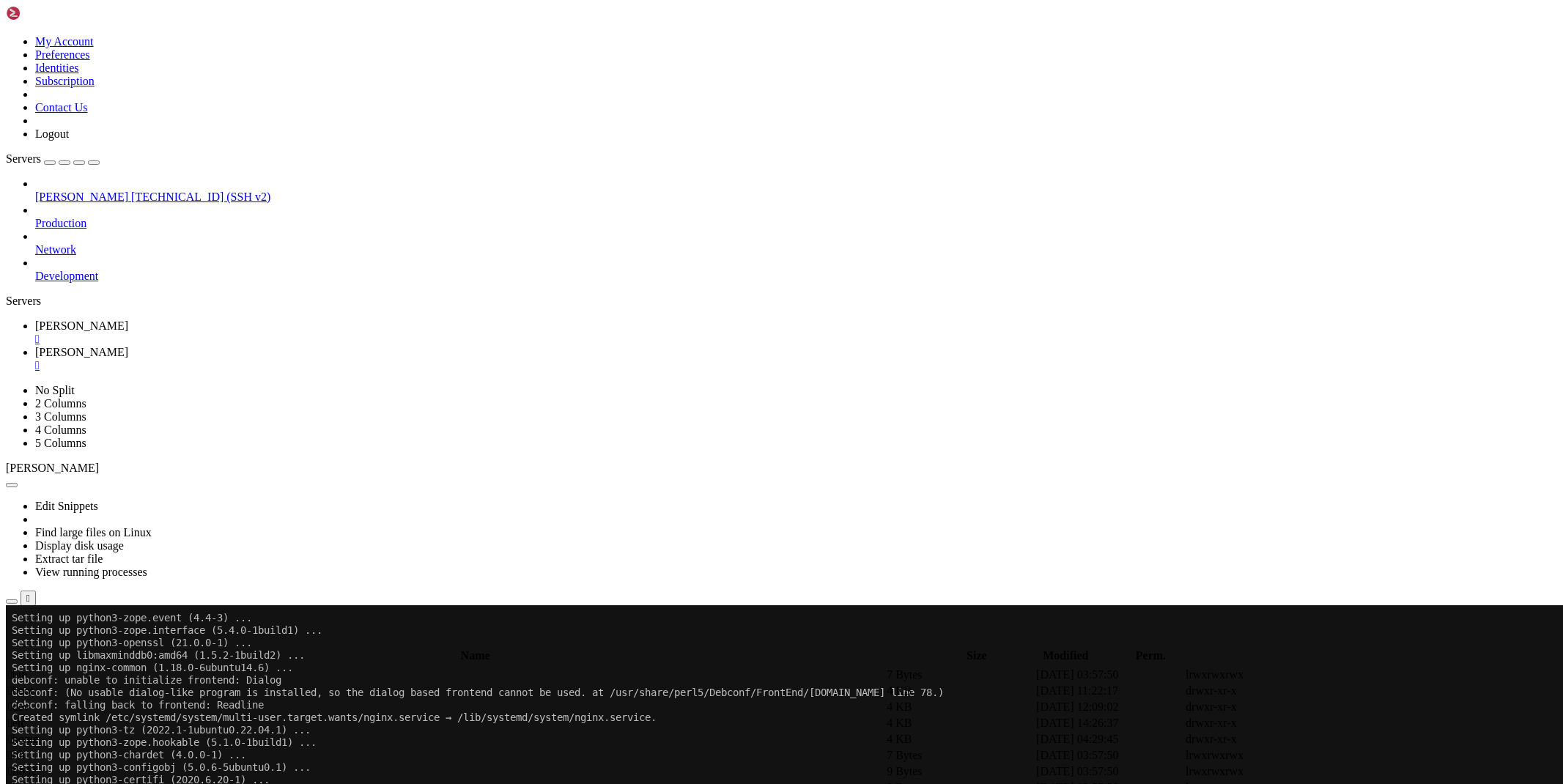
click at [243, 716] on td " etc" at bounding box center [445, 723] width 877 height 15
click at [39, 445] on span " nginx" at bounding box center [23, 439] width 31 height 12
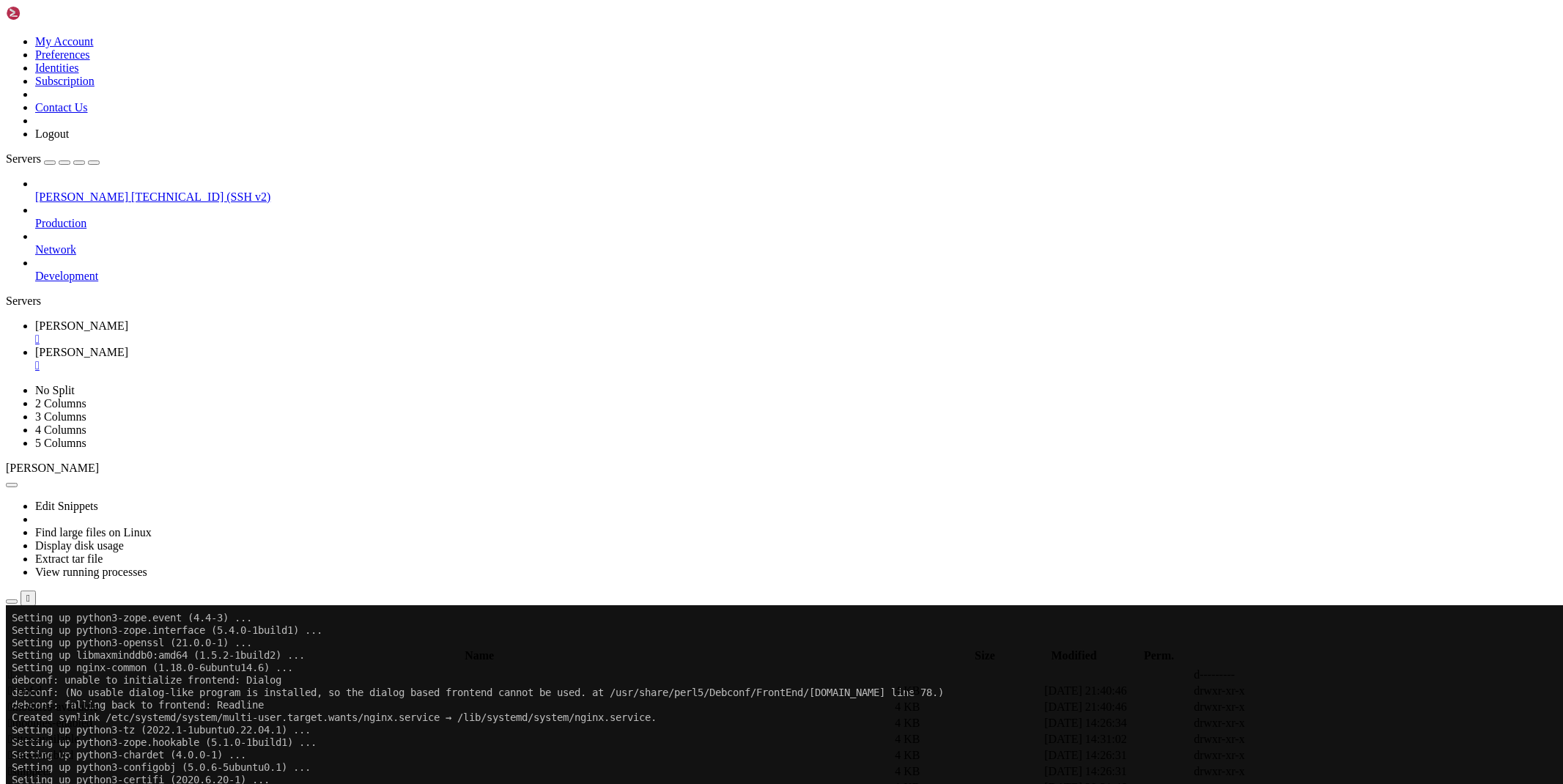
click at [238, 732] on td " sites-available" at bounding box center [450, 739] width 885 height 15
type input "/etc/nginx/sites-available"
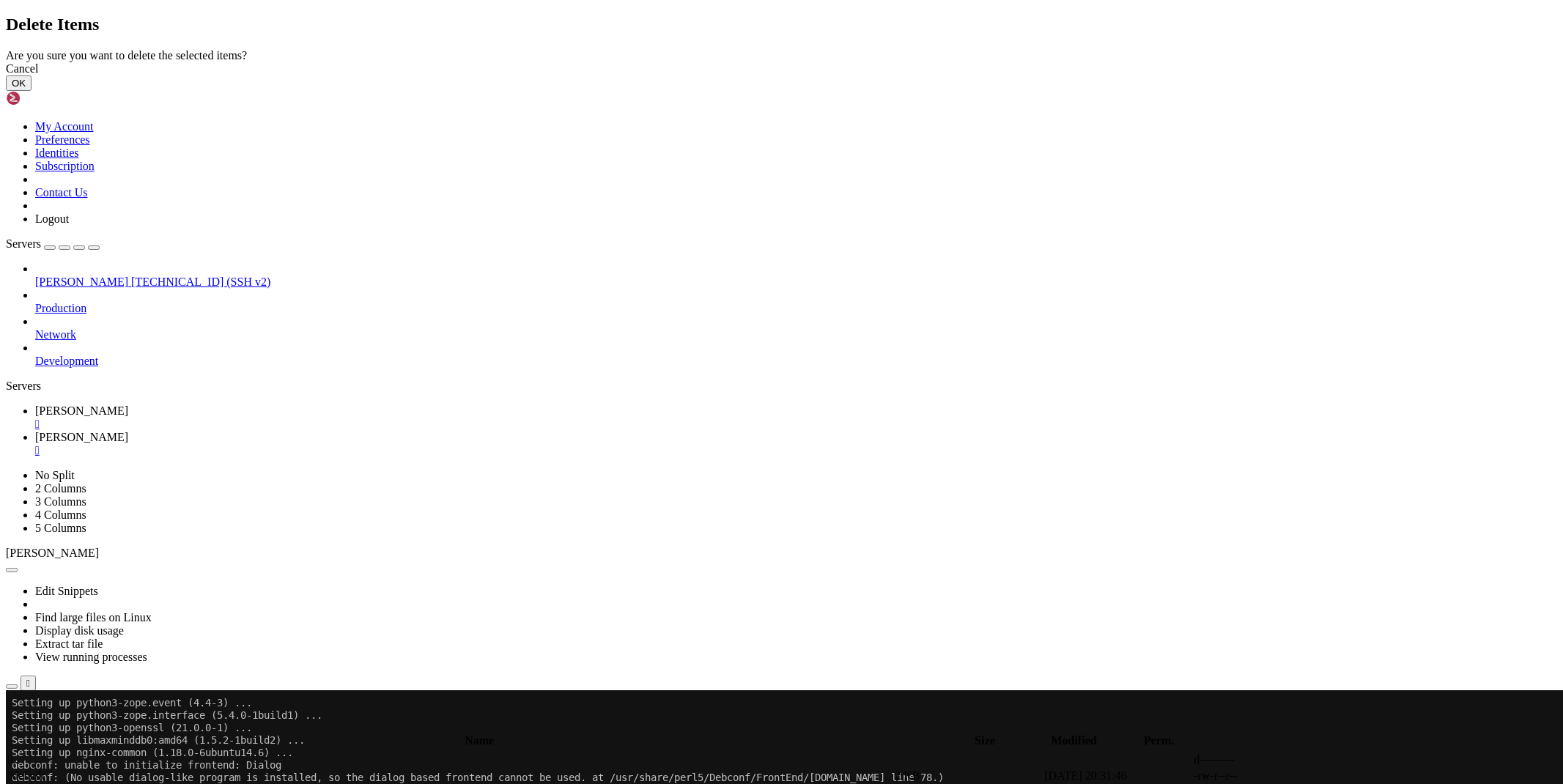
click at [31, 91] on button "OK" at bounding box center [19, 83] width 26 height 16
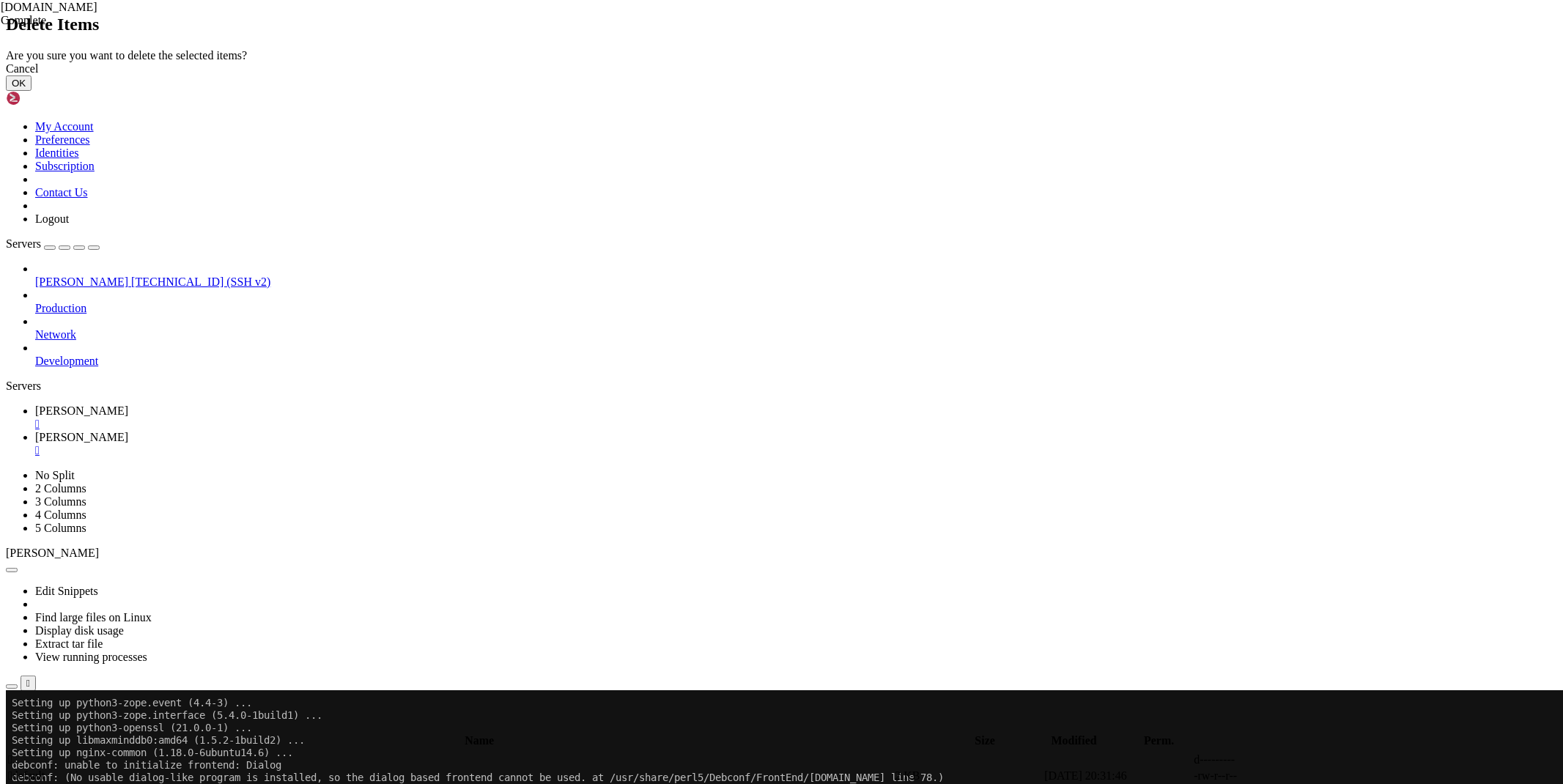
click at [31, 91] on button "OK" at bounding box center [19, 83] width 26 height 16
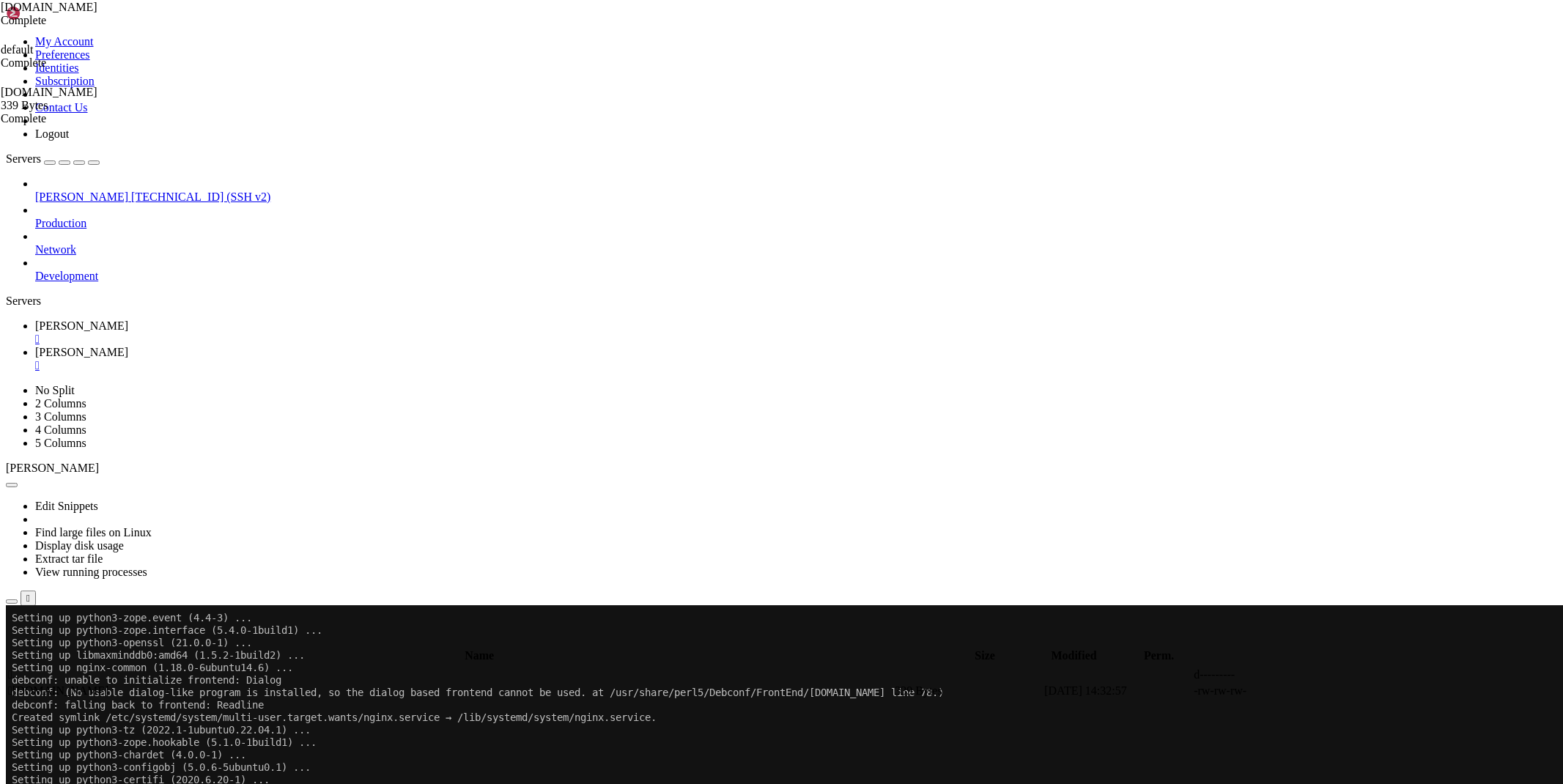
click at [35, 320] on icon at bounding box center [35, 326] width 0 height 12
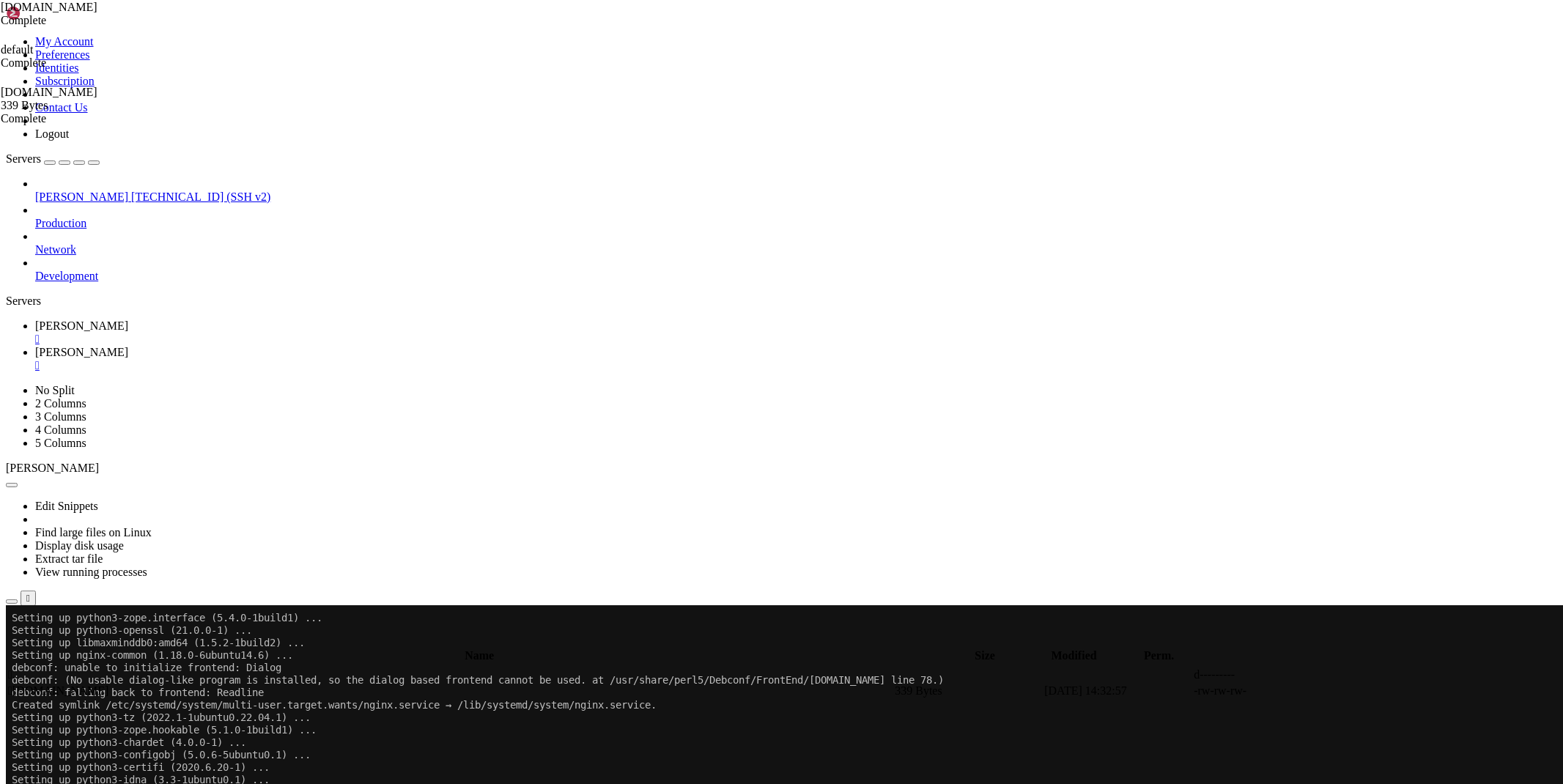
scroll to position [4009, 0]
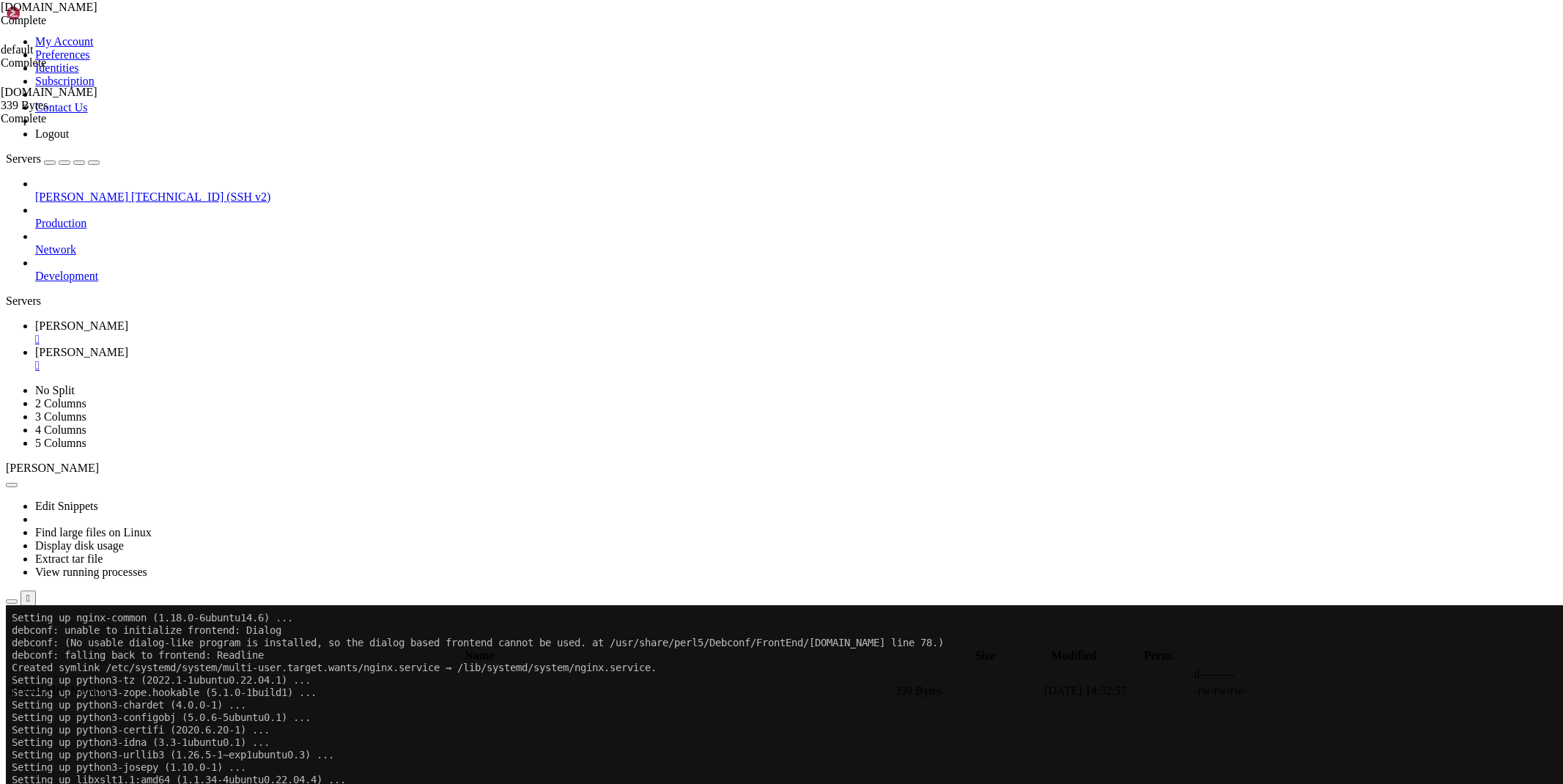
drag, startPoint x: 308, startPoint y: 1264, endPoint x: 320, endPoint y: 1265, distance: 12.0
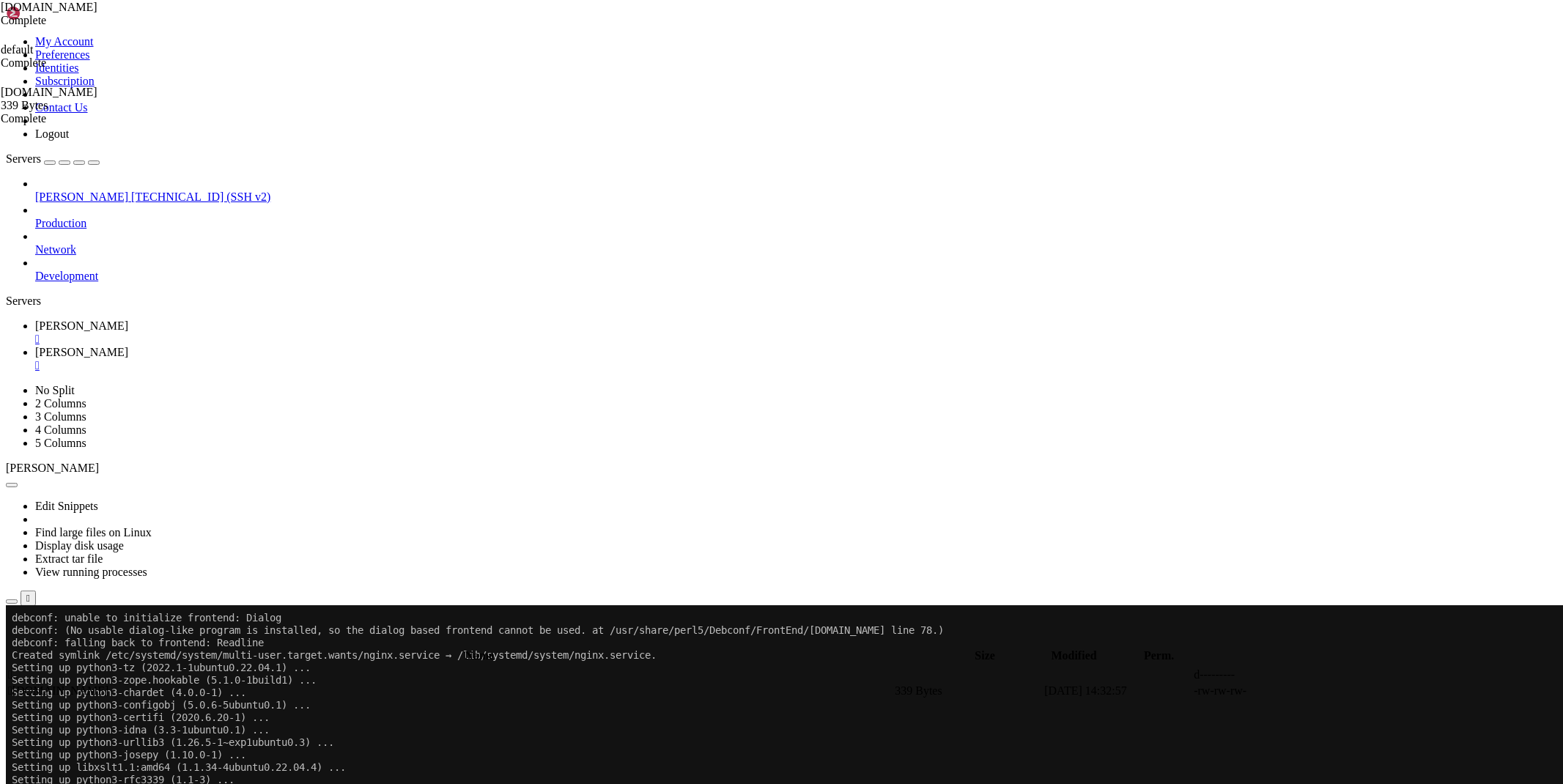
scroll to position [4022, 0]
click at [128, 346] on span "[PERSON_NAME]" at bounding box center [82, 352] width 93 height 12
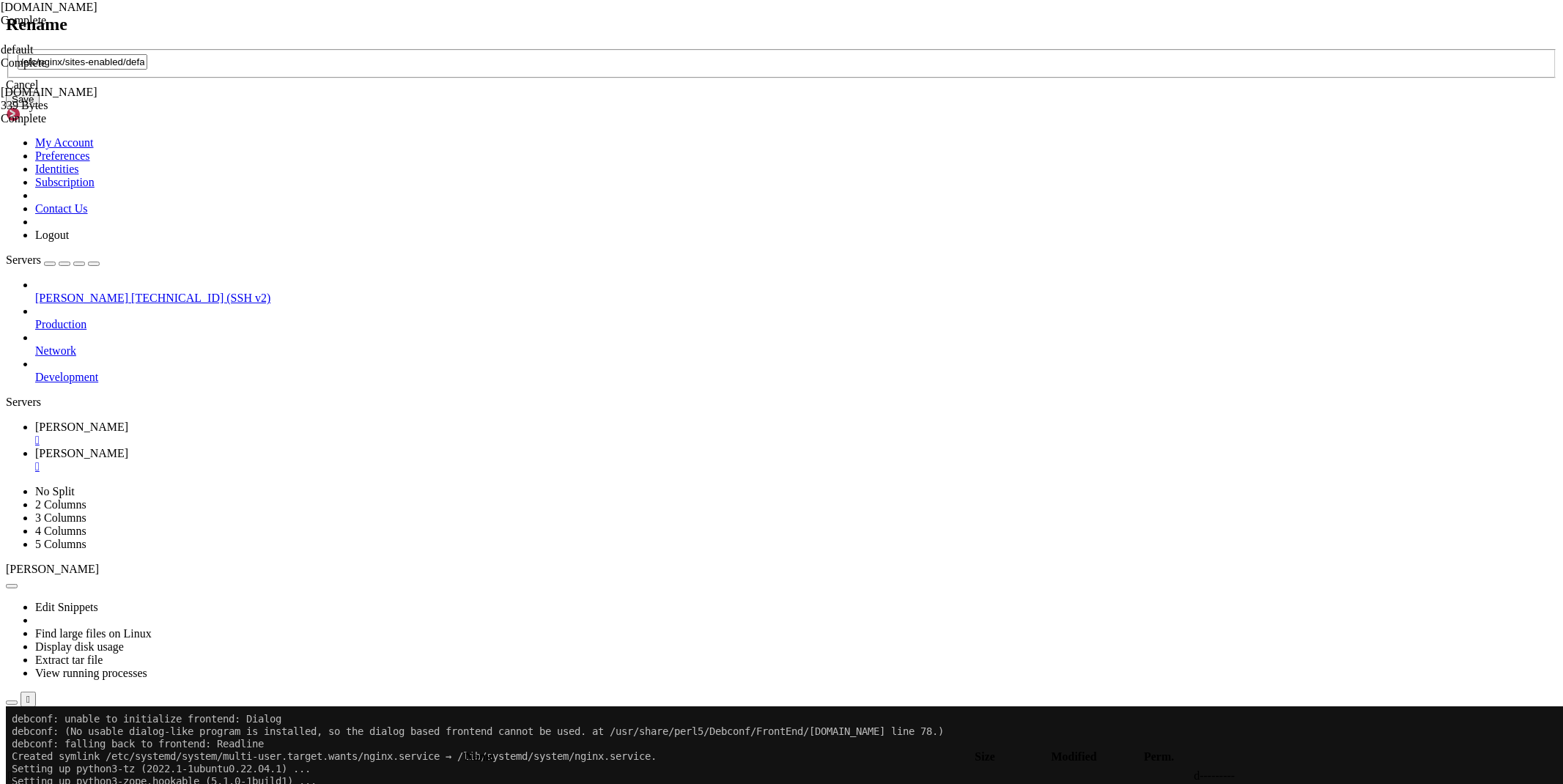
drag, startPoint x: 780, startPoint y: 390, endPoint x: 605, endPoint y: 388, distance: 175.0
click at [605, 107] on div "Rename /etc/nginx/sites-enabled/default Cancel Save" at bounding box center [782, 61] width 1551 height 93
type input "default"
click at [40, 107] on button "Save" at bounding box center [23, 100] width 33 height 16
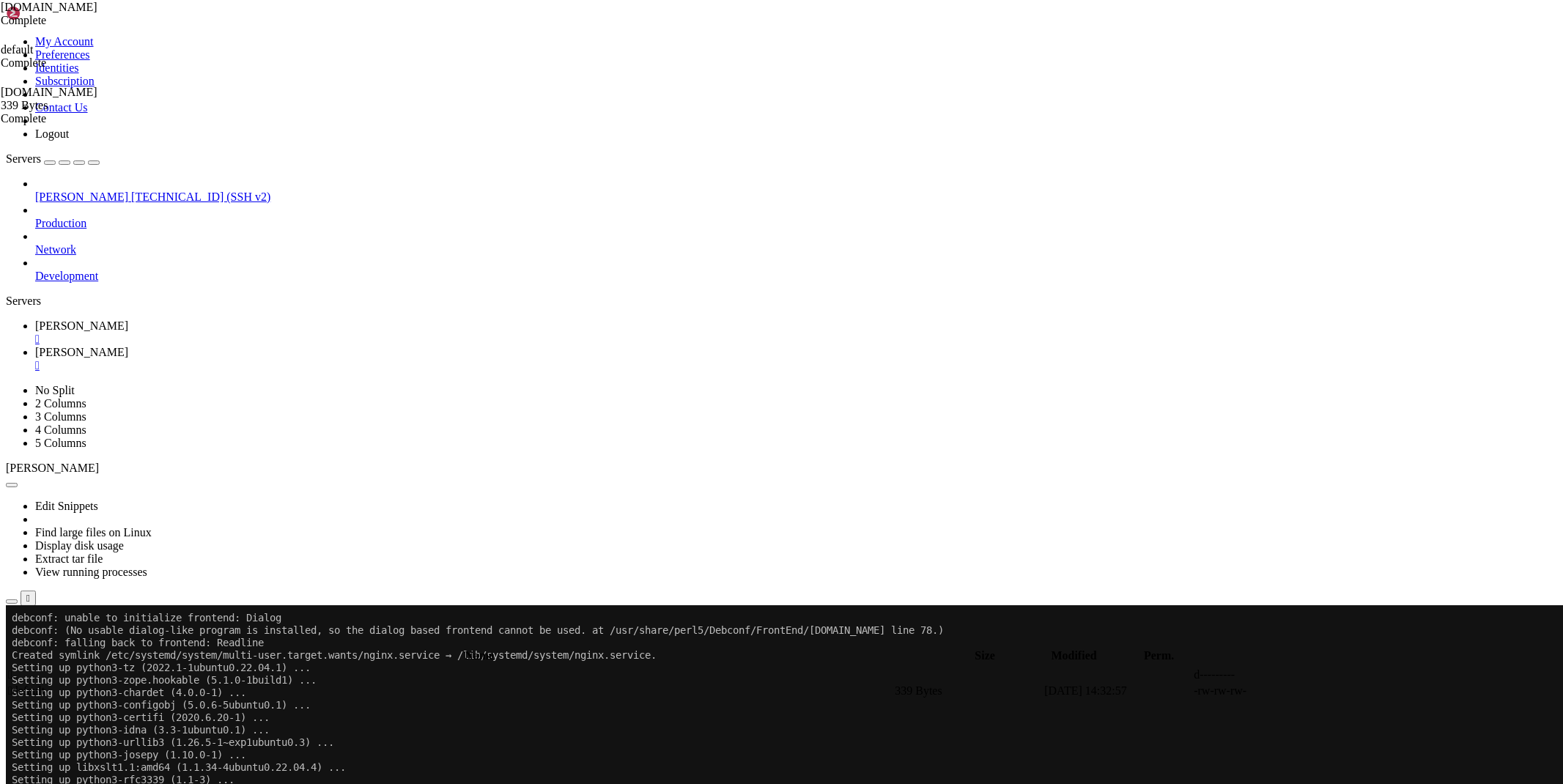
drag, startPoint x: 228, startPoint y: 19, endPoint x: 258, endPoint y: 61, distance: 51.6
click at [128, 320] on span "[PERSON_NAME]" at bounding box center [82, 326] width 93 height 12
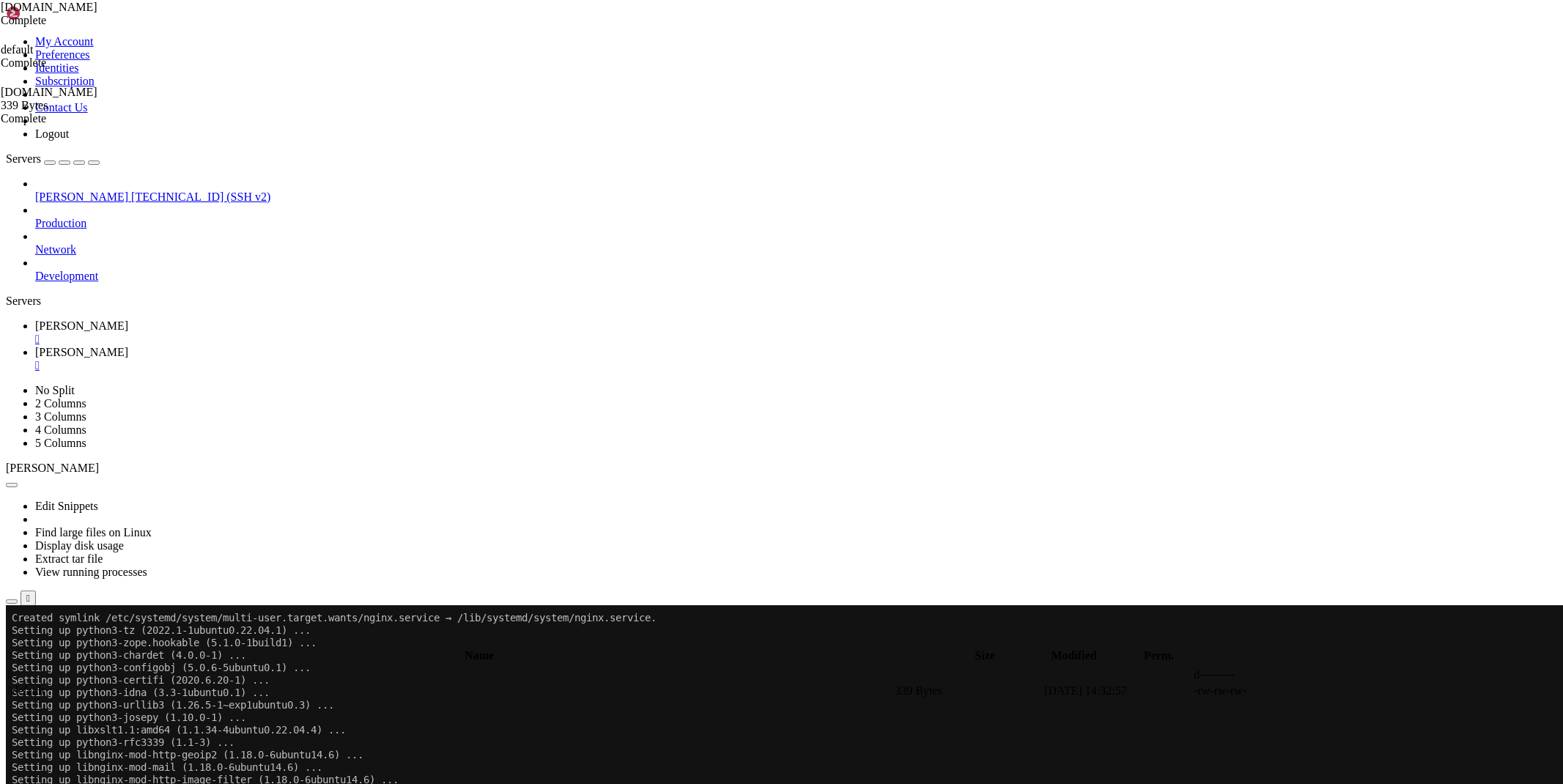
scroll to position [4059, 0]
drag, startPoint x: 167, startPoint y: 1290, endPoint x: 14, endPoint y: 1265, distance: 155.0
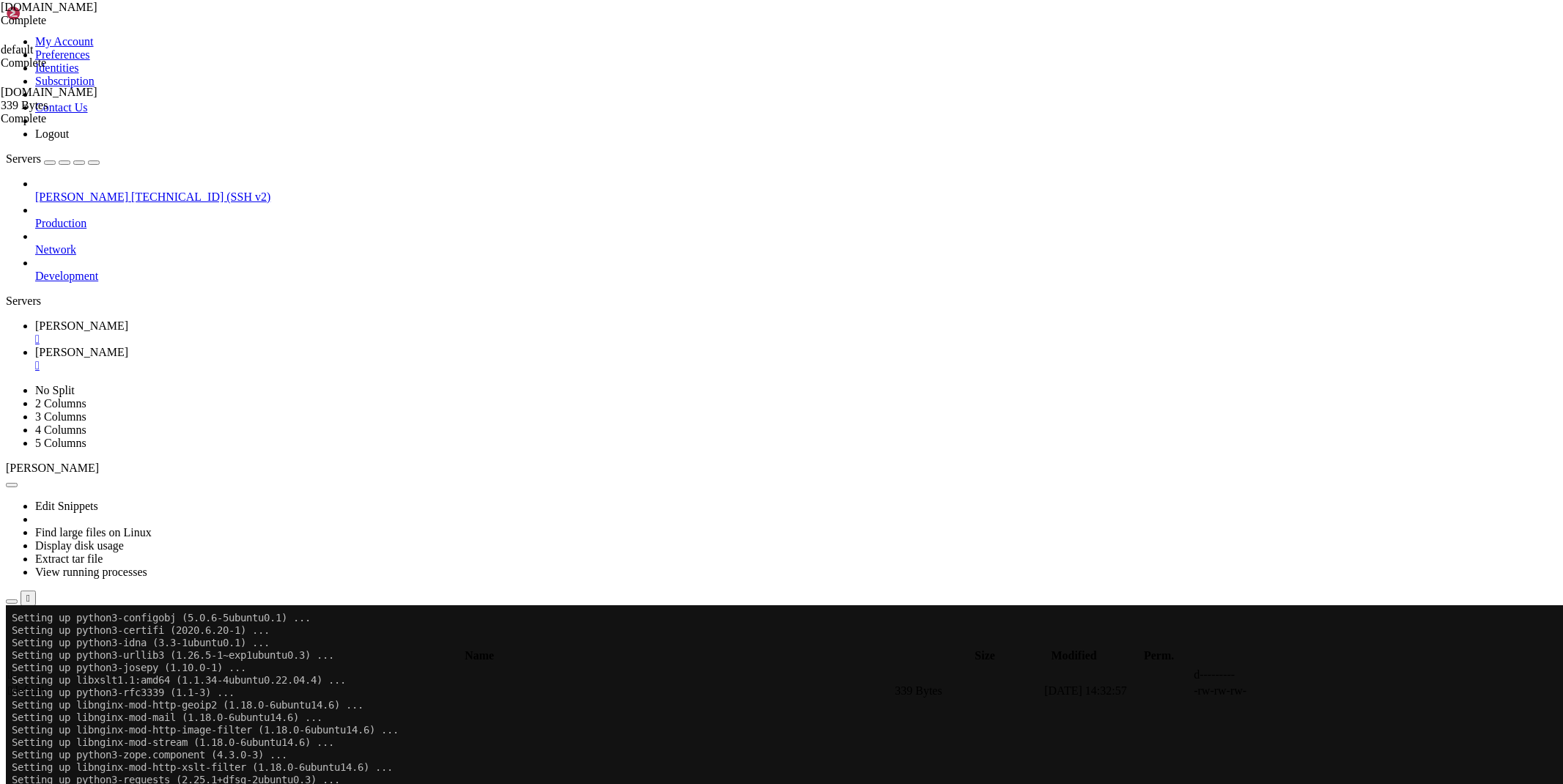
scroll to position [4109, 0]
click at [288, 346] on link "[PERSON_NAME] " at bounding box center [796, 359] width 1522 height 26
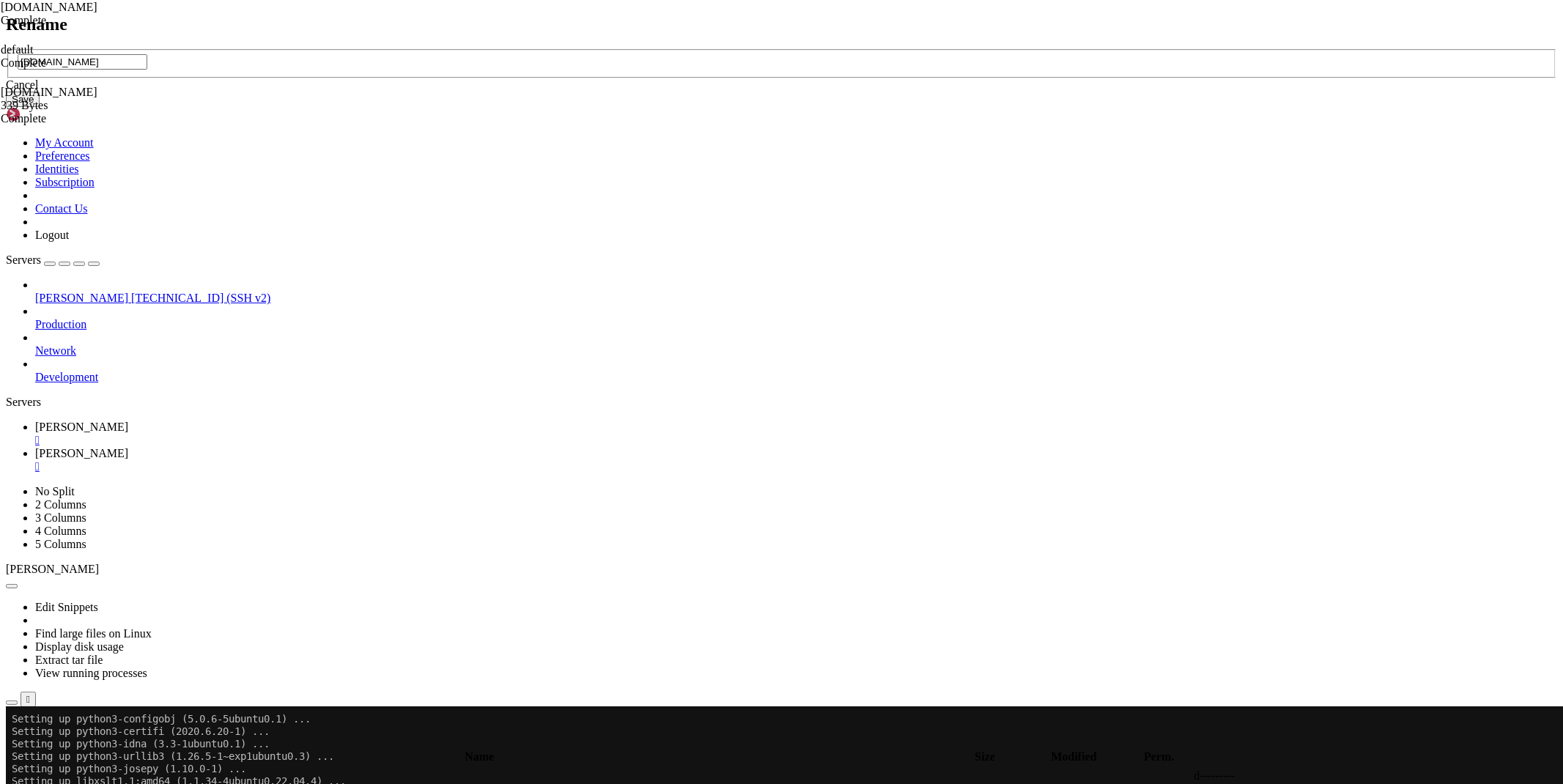
type input "[DOMAIN_NAME]"
click at [40, 107] on button "Save" at bounding box center [23, 100] width 33 height 16
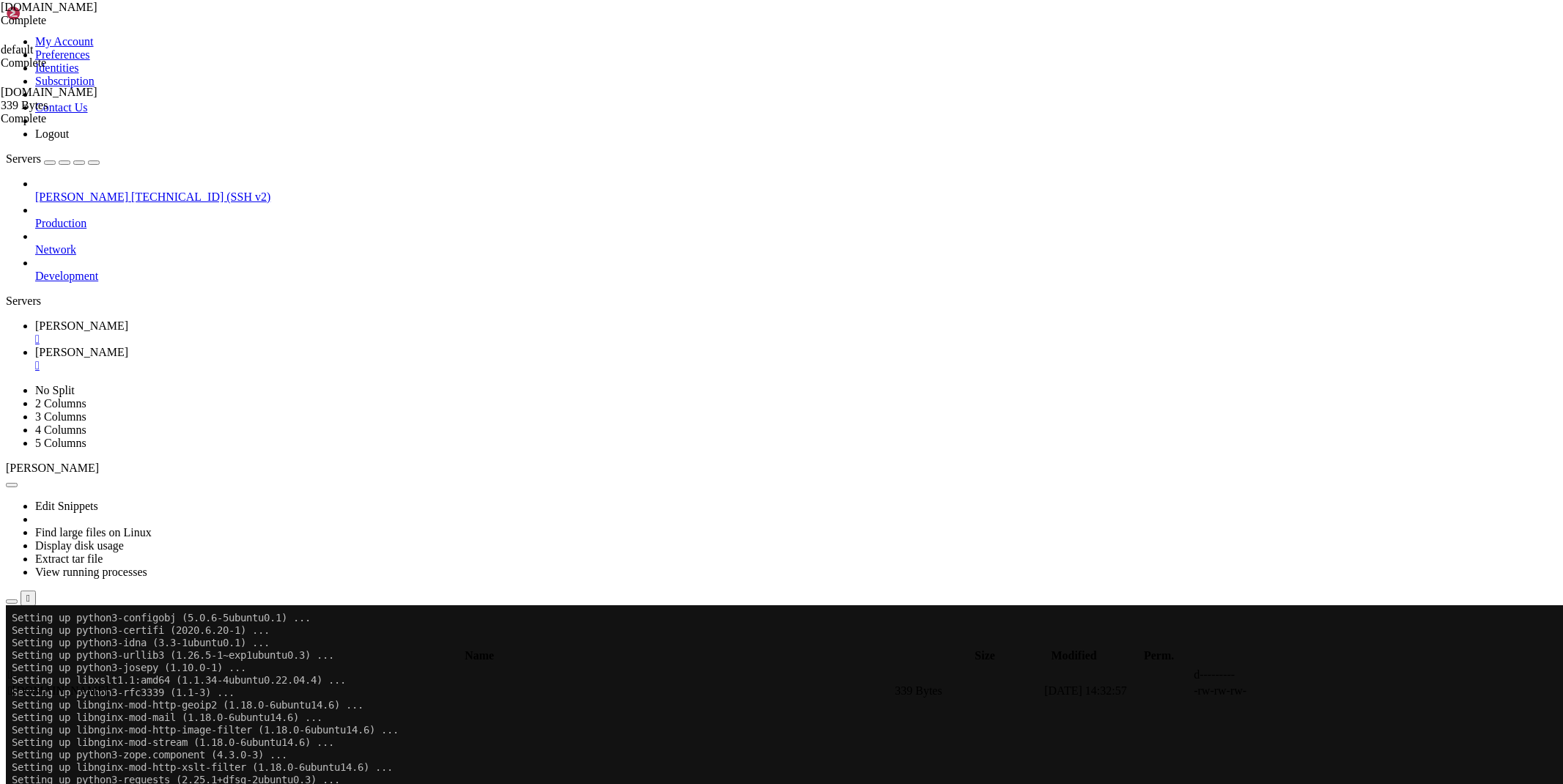
click at [216, 667] on td " .." at bounding box center [450, 674] width 885 height 15
click at [223, 320] on link "[PERSON_NAME] " at bounding box center [796, 333] width 1522 height 26
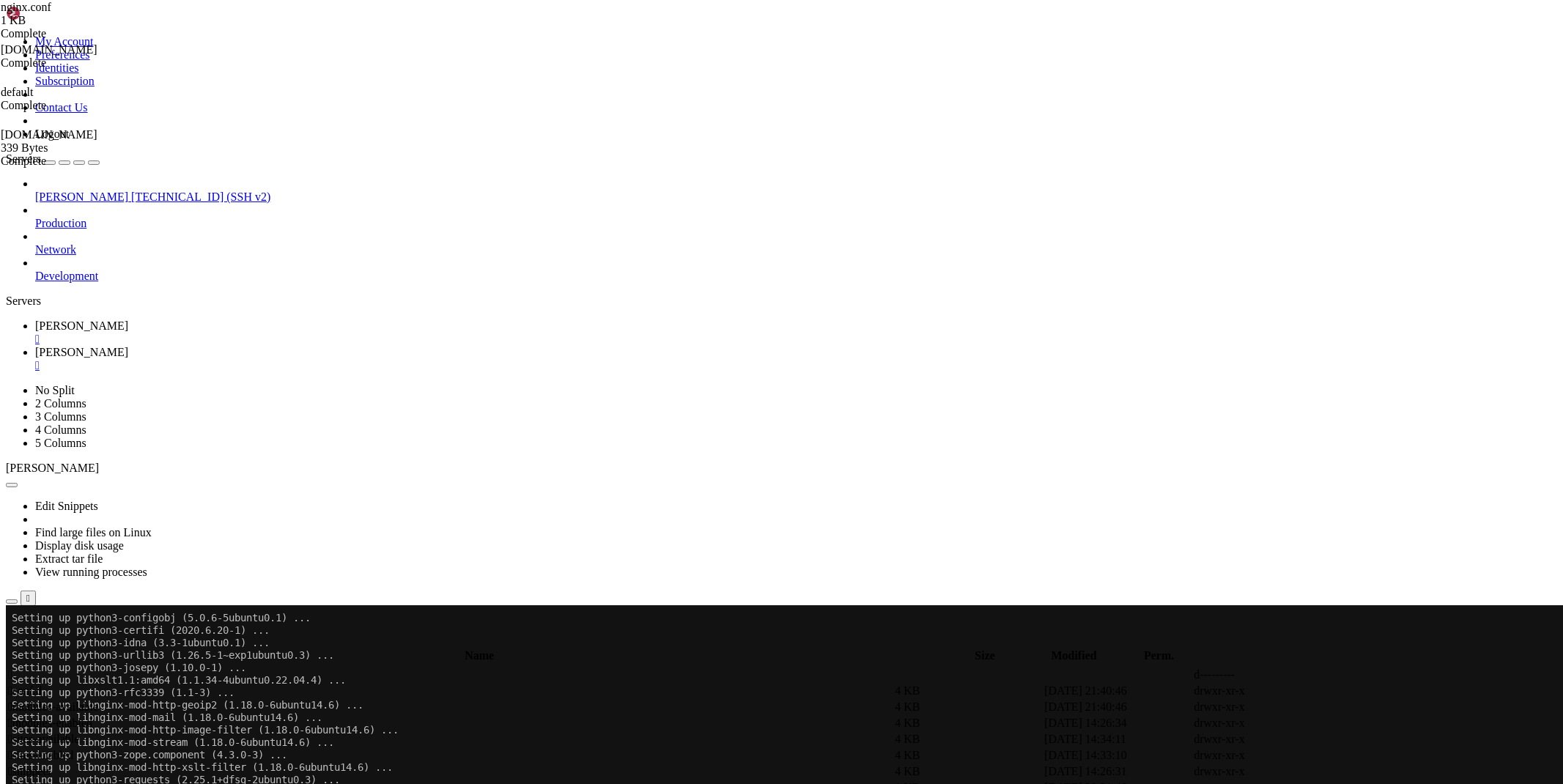
scroll to position [4134, 0]
click at [280, 346] on link "[PERSON_NAME] " at bounding box center [796, 359] width 1522 height 26
click at [73, 748] on span " sites-enabled" at bounding box center [40, 754] width 65 height 12
click at [108, 700] on span " [DOMAIN_NAME]" at bounding box center [58, 706] width 100 height 12
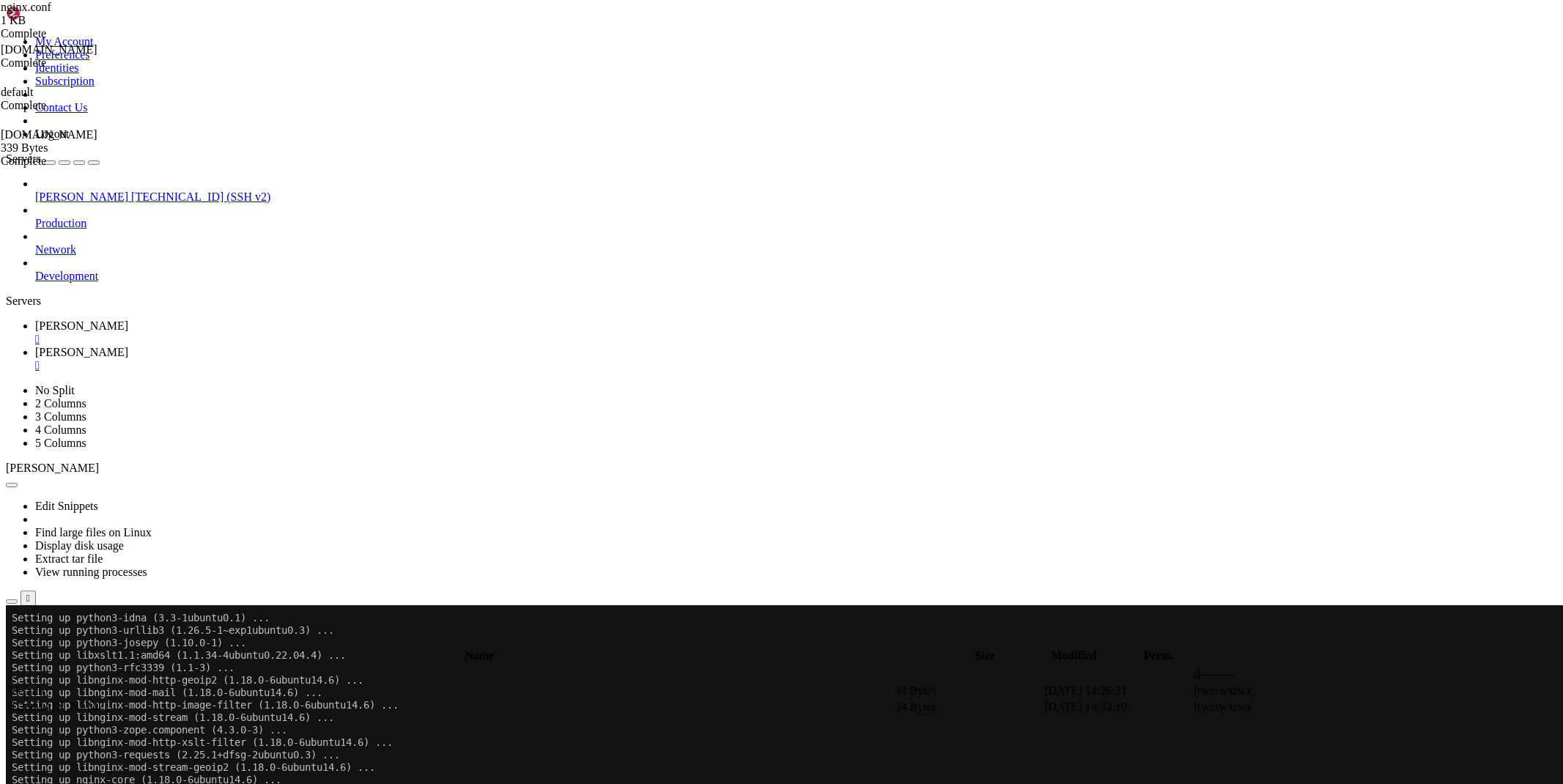
click at [108, 700] on span " [DOMAIN_NAME]" at bounding box center [58, 706] width 100 height 12
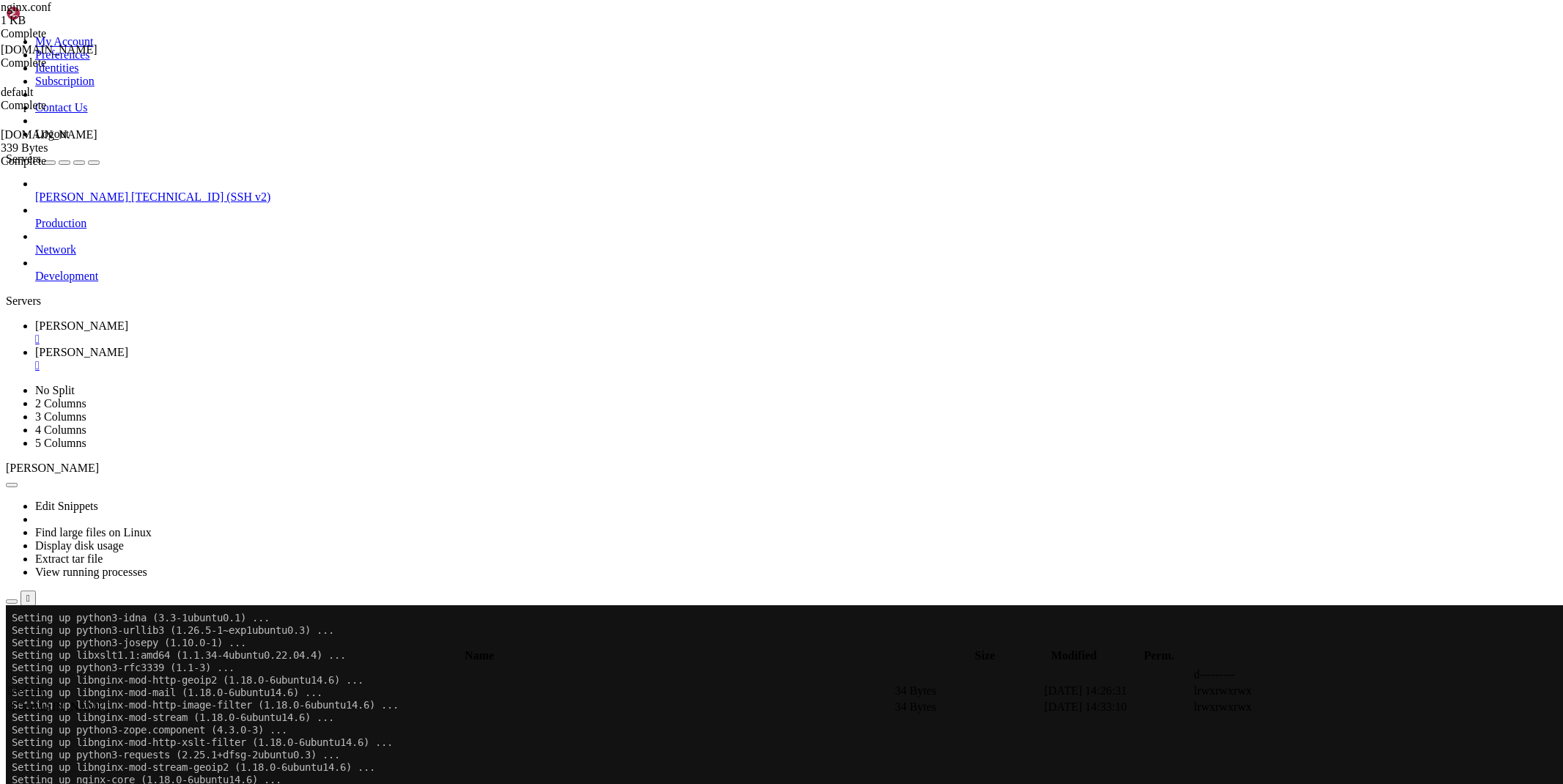
click at [108, 700] on span " [DOMAIN_NAME]" at bounding box center [58, 706] width 100 height 12
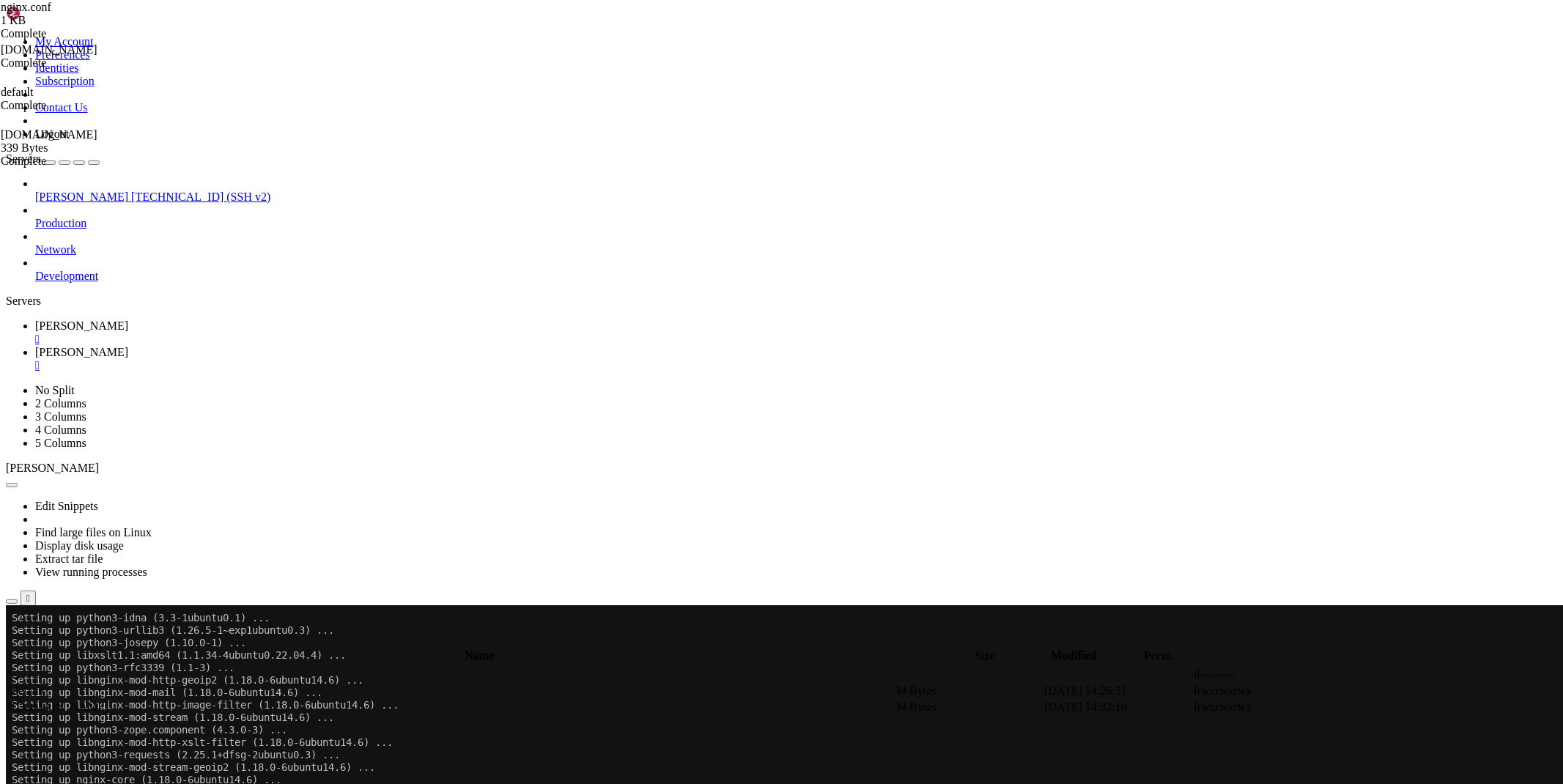
click at [108, 700] on span " [DOMAIN_NAME]" at bounding box center [58, 706] width 100 height 12
click at [128, 320] on span "[PERSON_NAME]" at bounding box center [82, 326] width 93 height 12
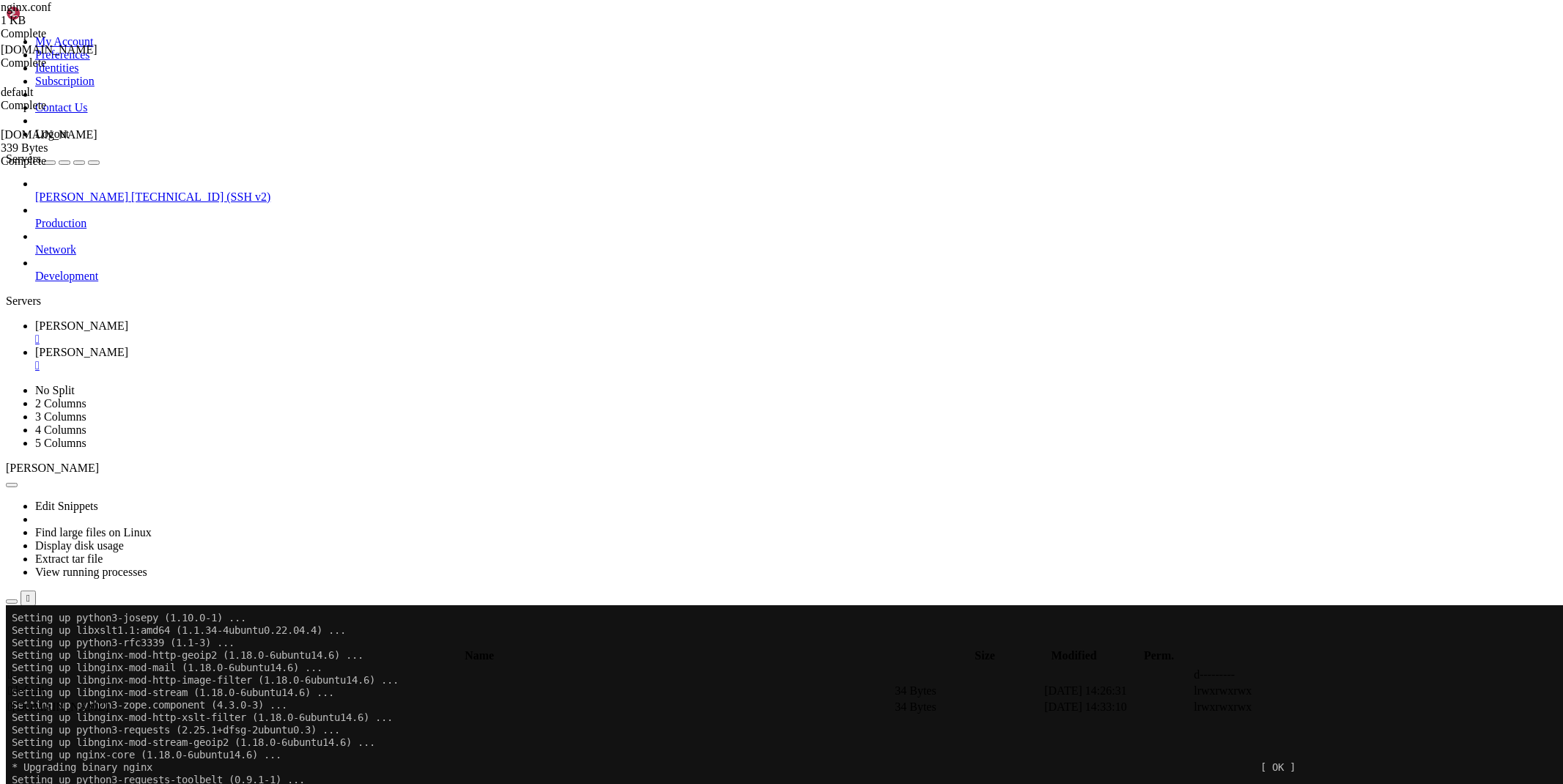
drag, startPoint x: 155, startPoint y: 1287, endPoint x: 11, endPoint y: 1260, distance: 146.5
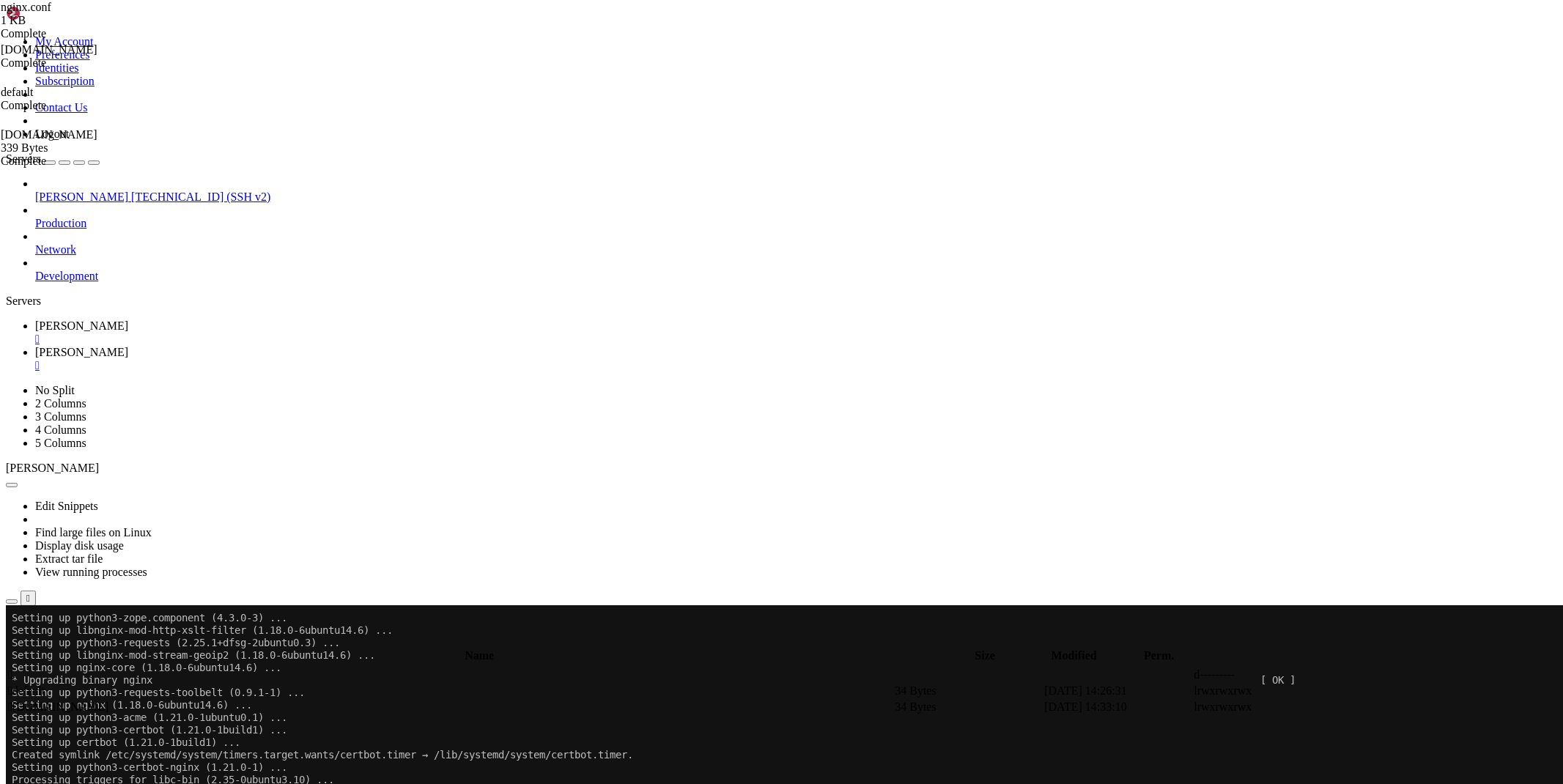
drag, startPoint x: 167, startPoint y: 1295, endPoint x: 14, endPoint y: 1237, distance: 163.6
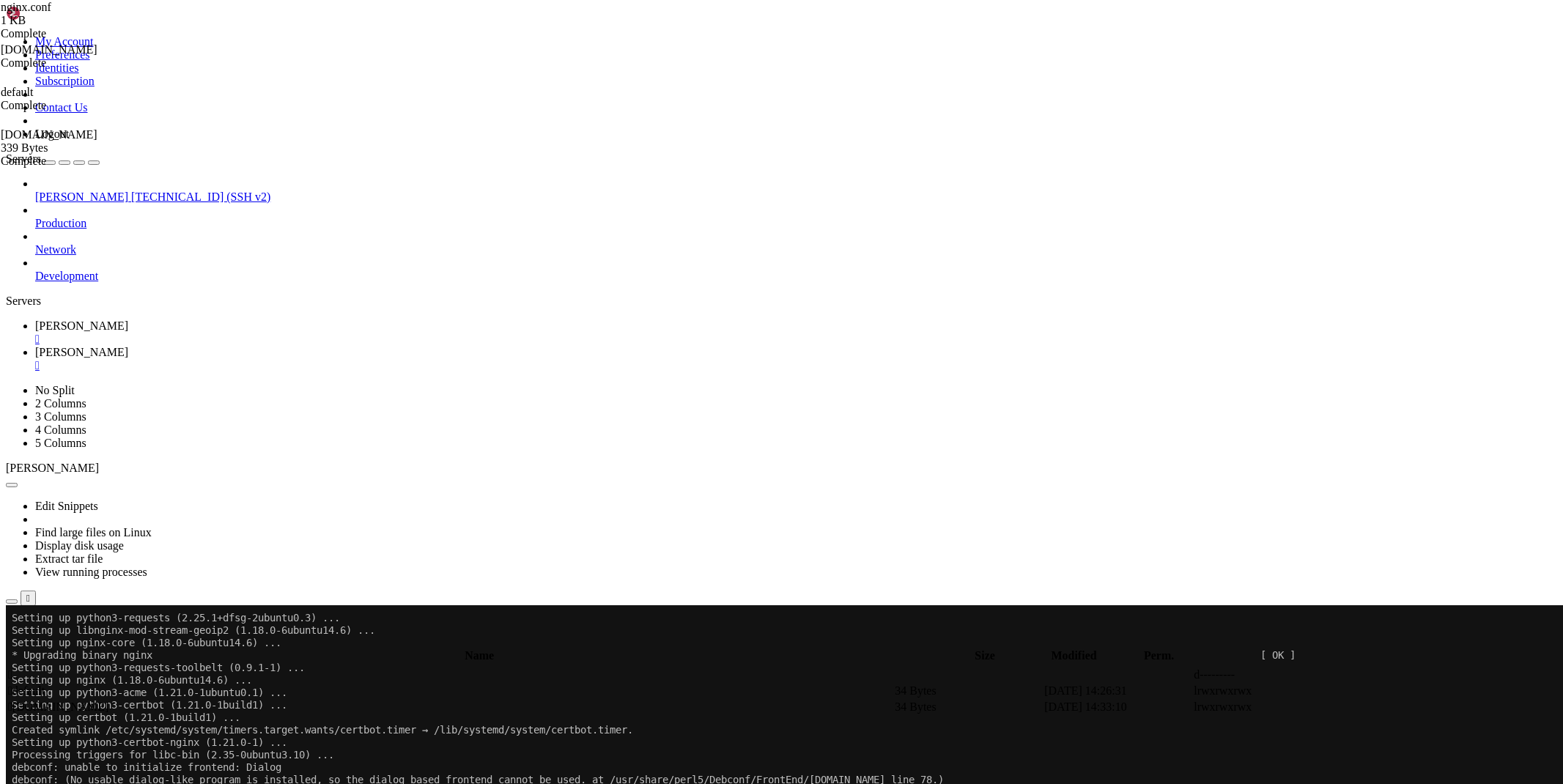
scroll to position [4282, 0]
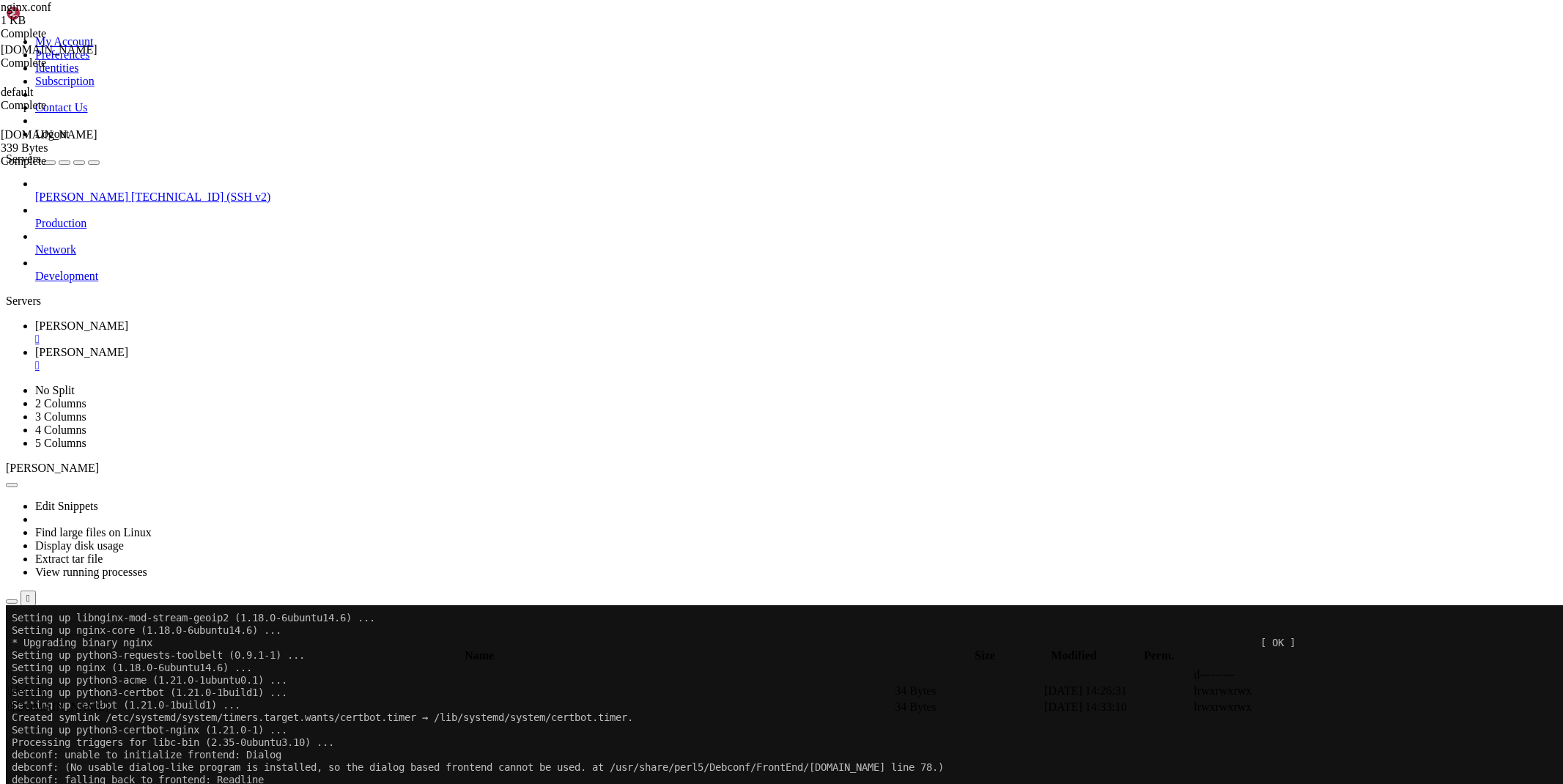
drag, startPoint x: 164, startPoint y: 1251, endPoint x: 12, endPoint y: 1201, distance: 160.0
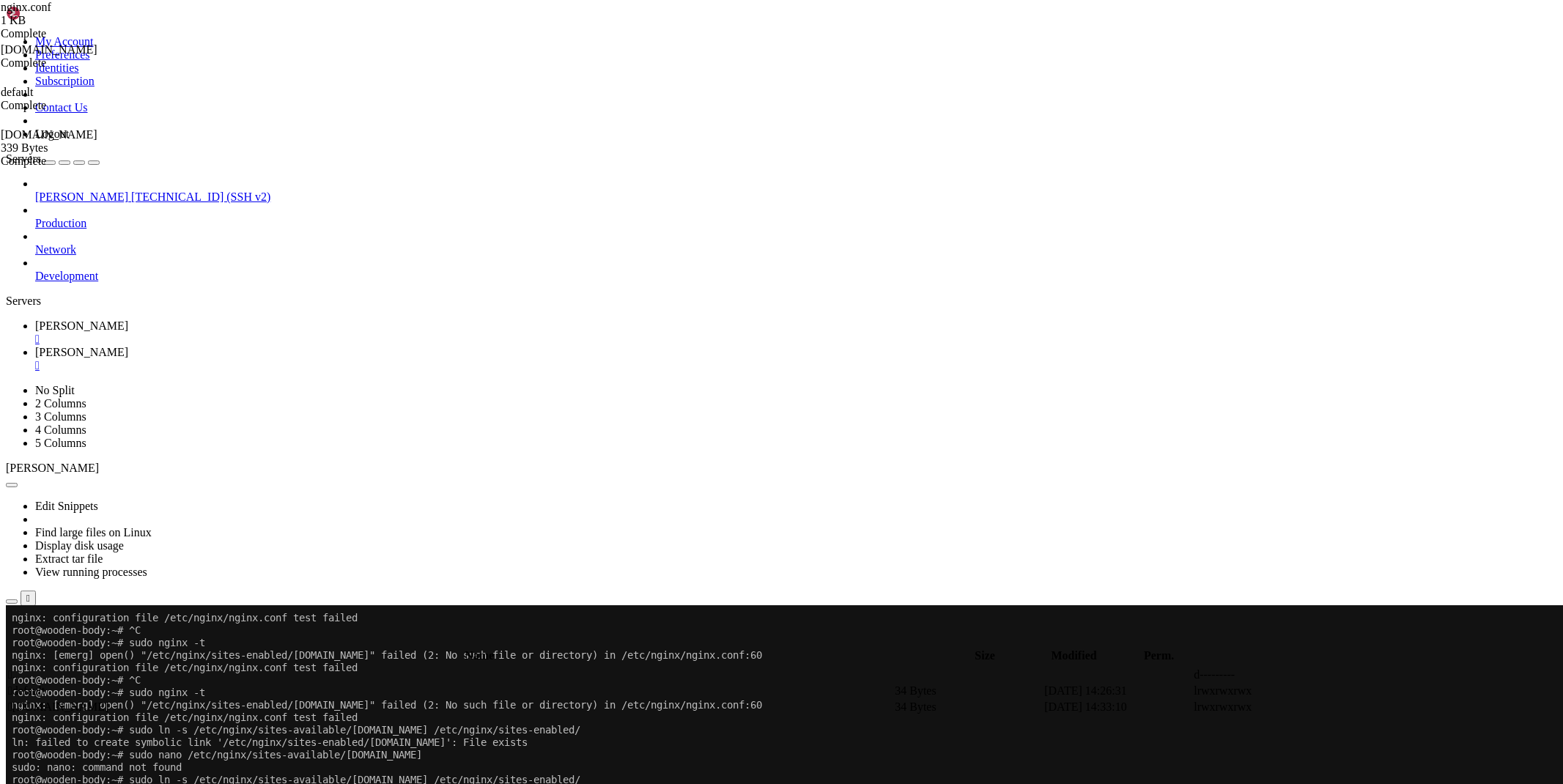
scroll to position [4694, 0]
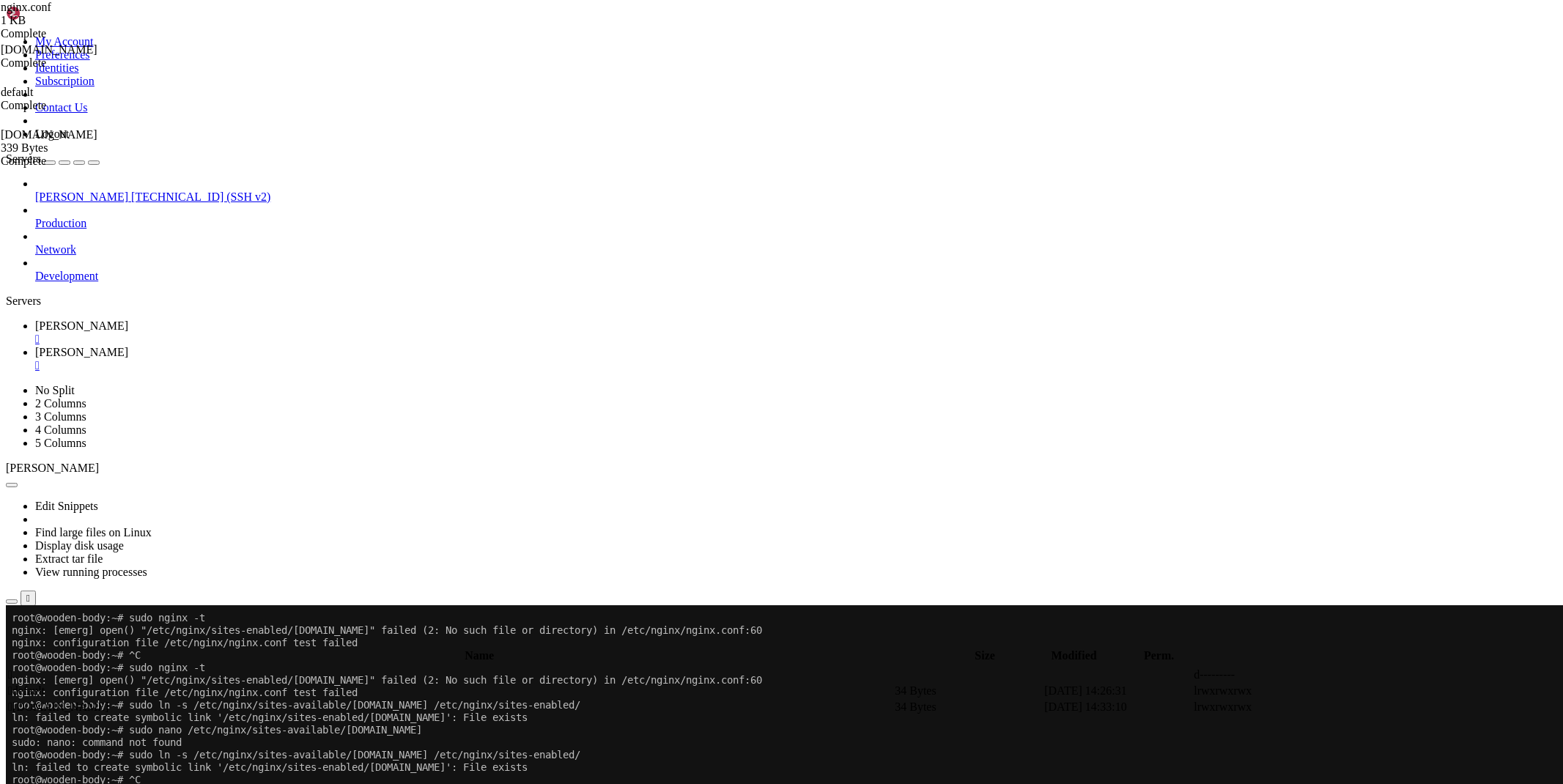
click at [128, 346] on span "[PERSON_NAME]" at bounding box center [82, 352] width 93 height 12
click at [218, 667] on td " .." at bounding box center [450, 674] width 885 height 15
click at [258, 732] on td " sites-available" at bounding box center [450, 739] width 885 height 15
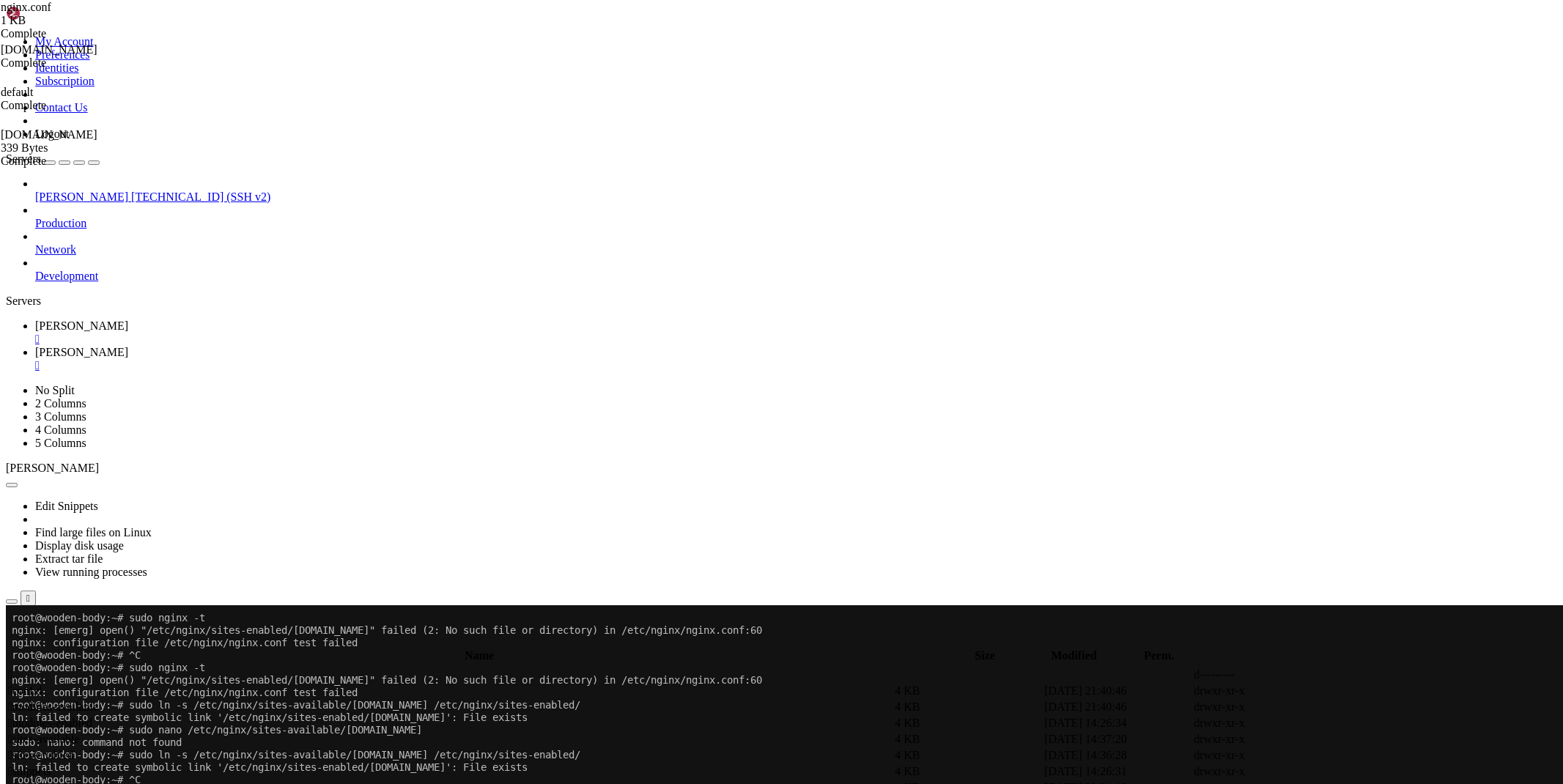
type input "/etc/nginx/sites-available"
click at [213, 320] on link "[PERSON_NAME] " at bounding box center [796, 333] width 1522 height 26
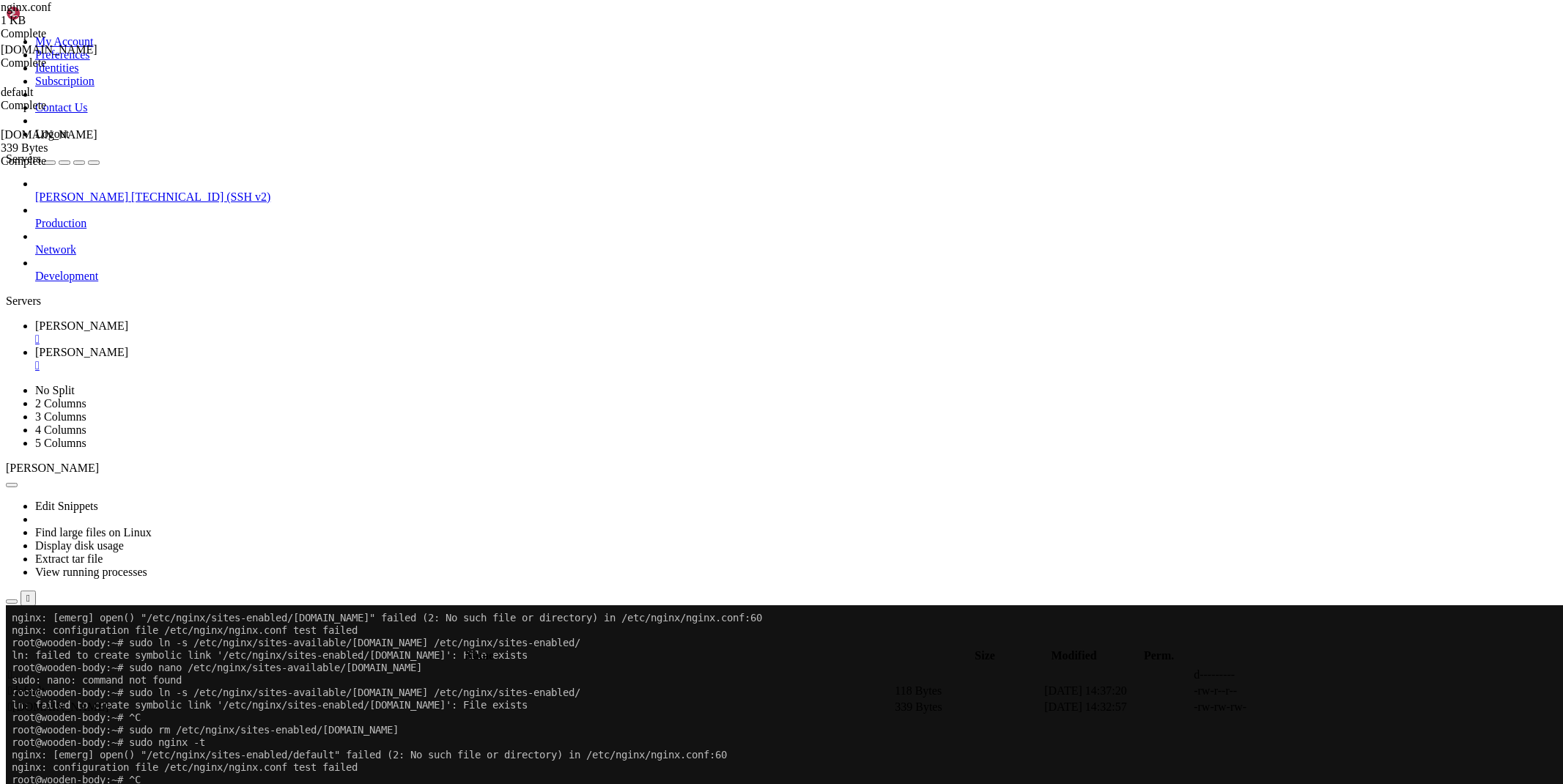
scroll to position [4856, 0]
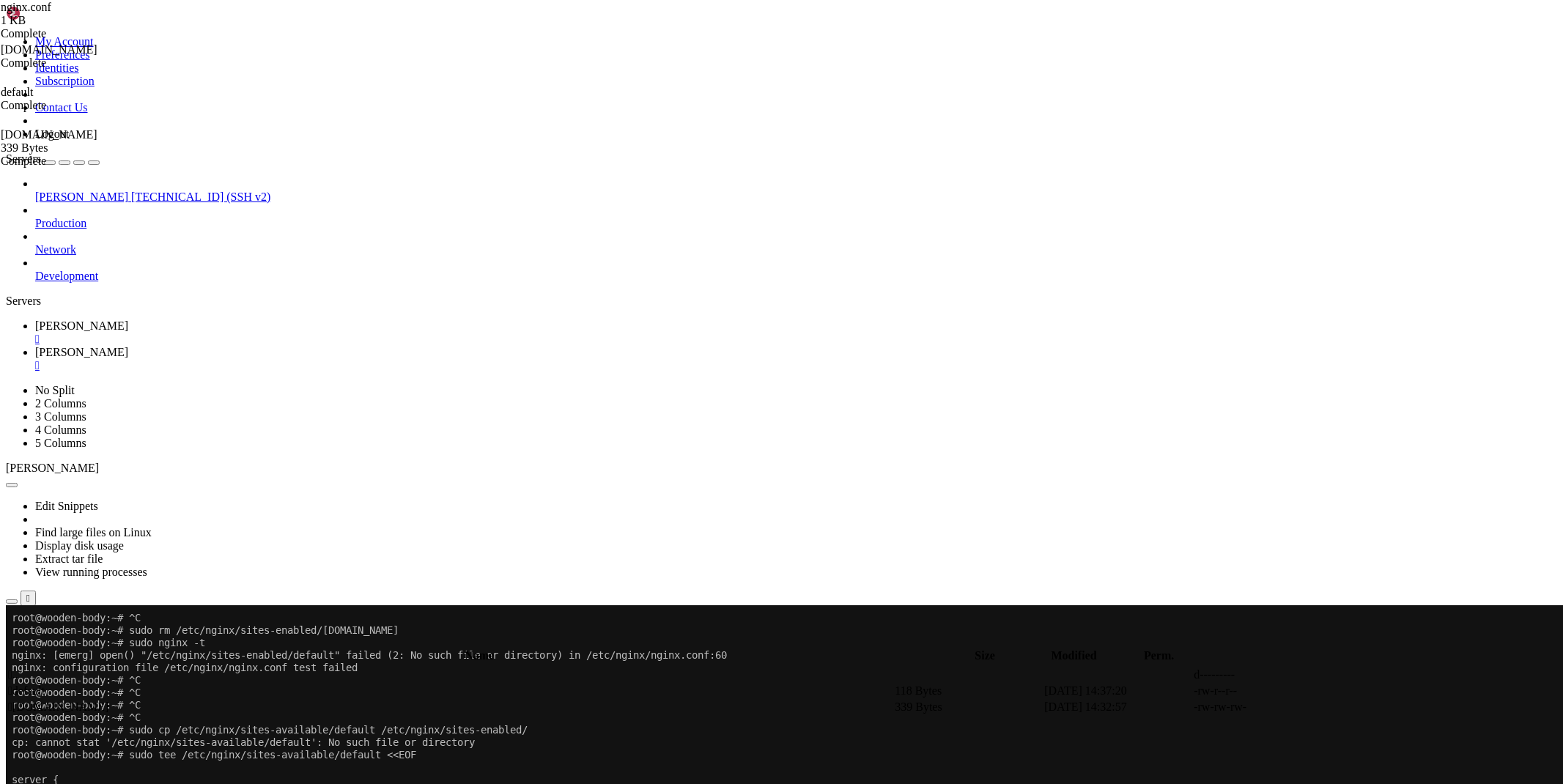
drag, startPoint x: 268, startPoint y: 1189, endPoint x: 186, endPoint y: 1188, distance: 82.0
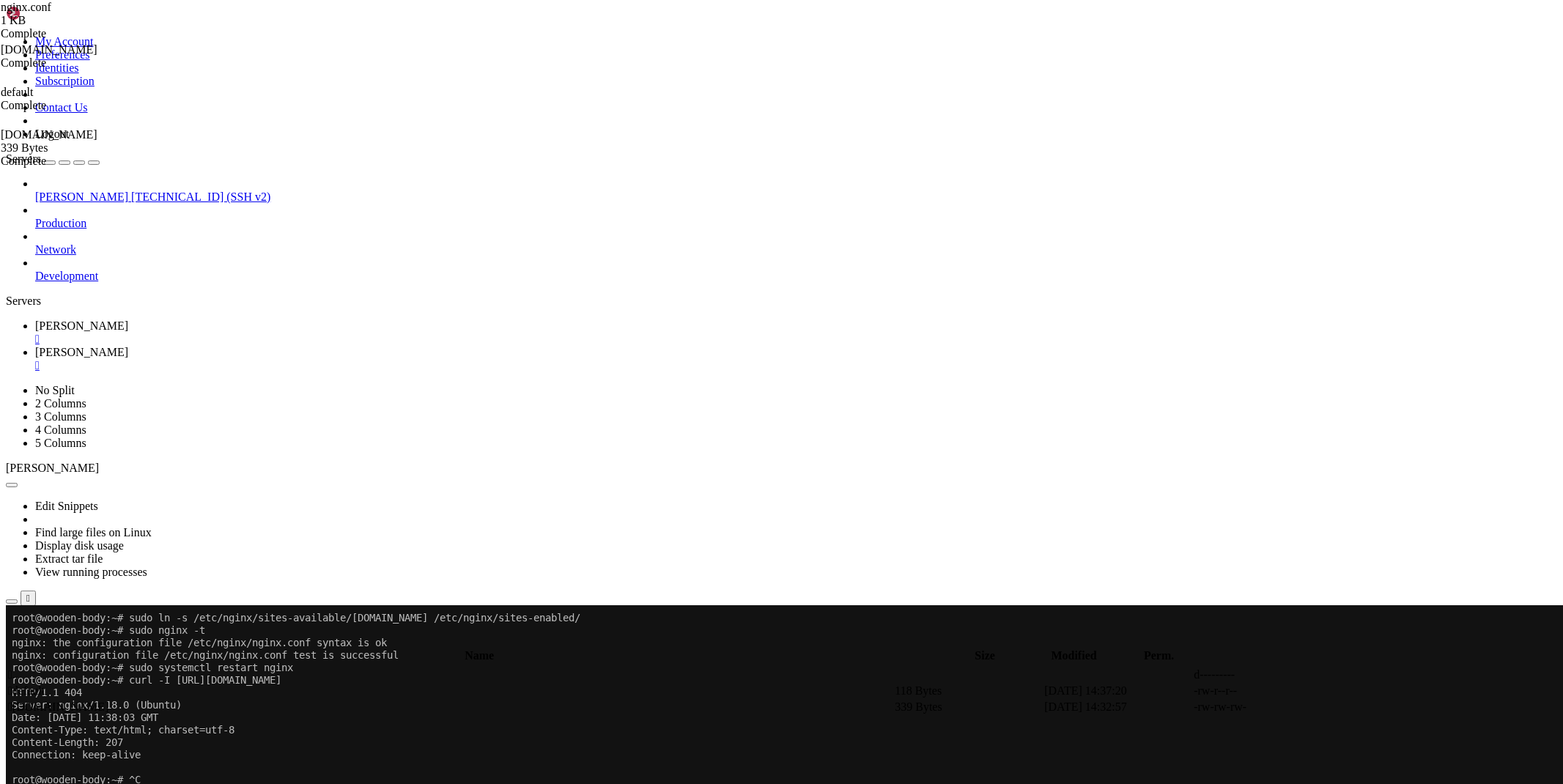
scroll to position [5366, 0]
drag, startPoint x: 869, startPoint y: 1280, endPoint x: 11, endPoint y: 789, distance: 988.6
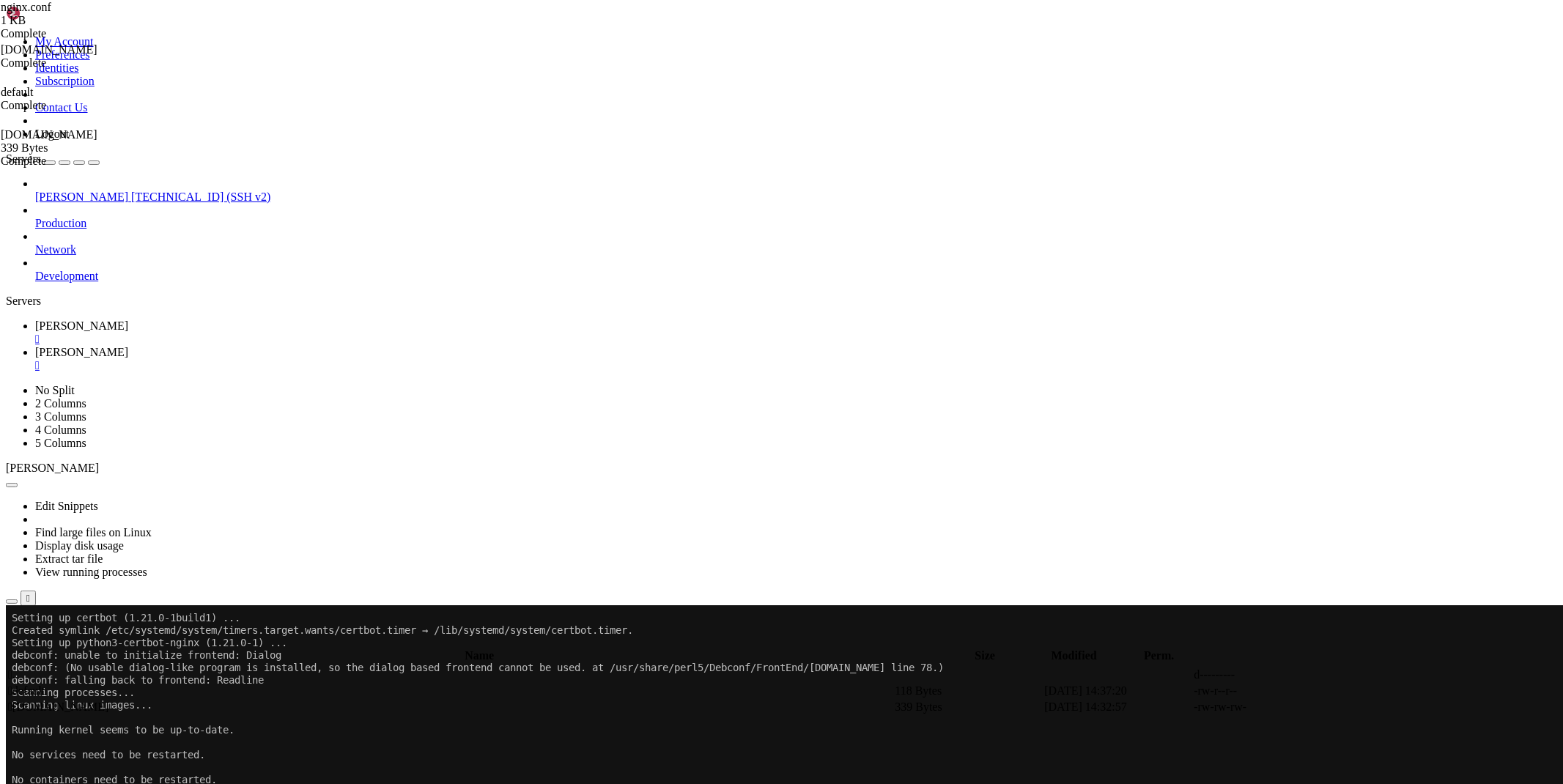
scroll to position [8803, 0]
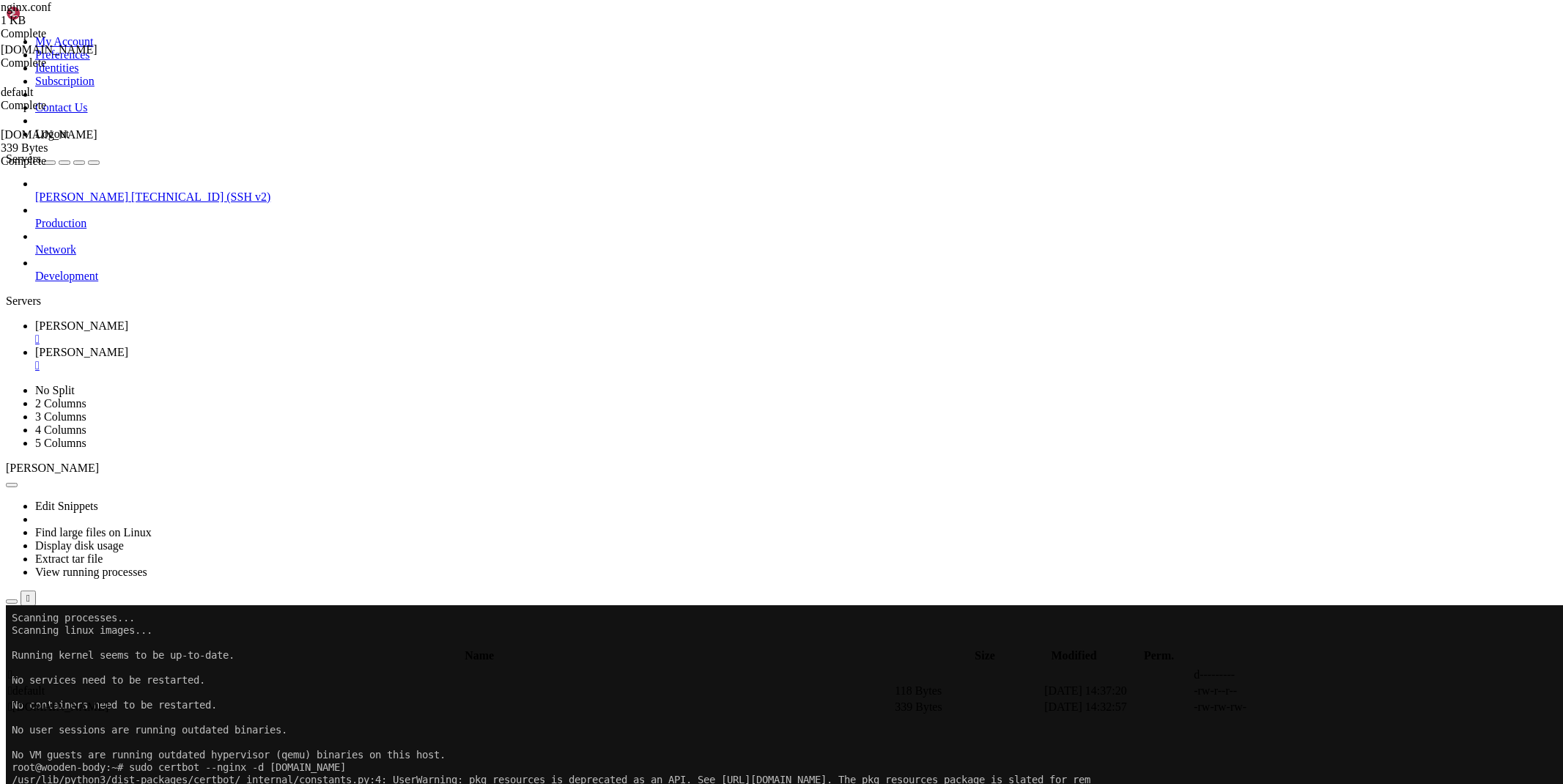
drag, startPoint x: 447, startPoint y: 1200, endPoint x: 356, endPoint y: 1198, distance: 91.0
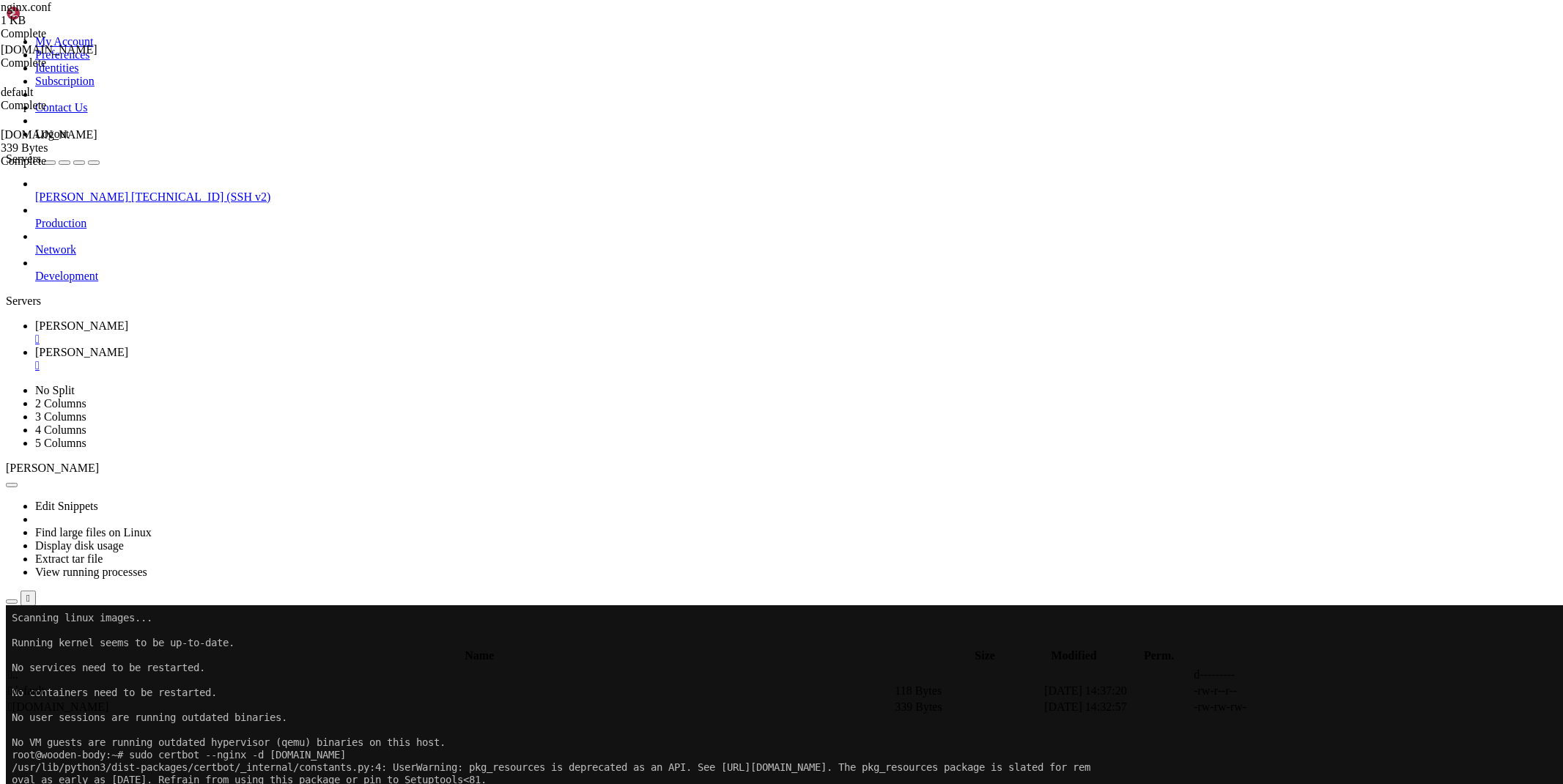
scroll to position [8815, 0]
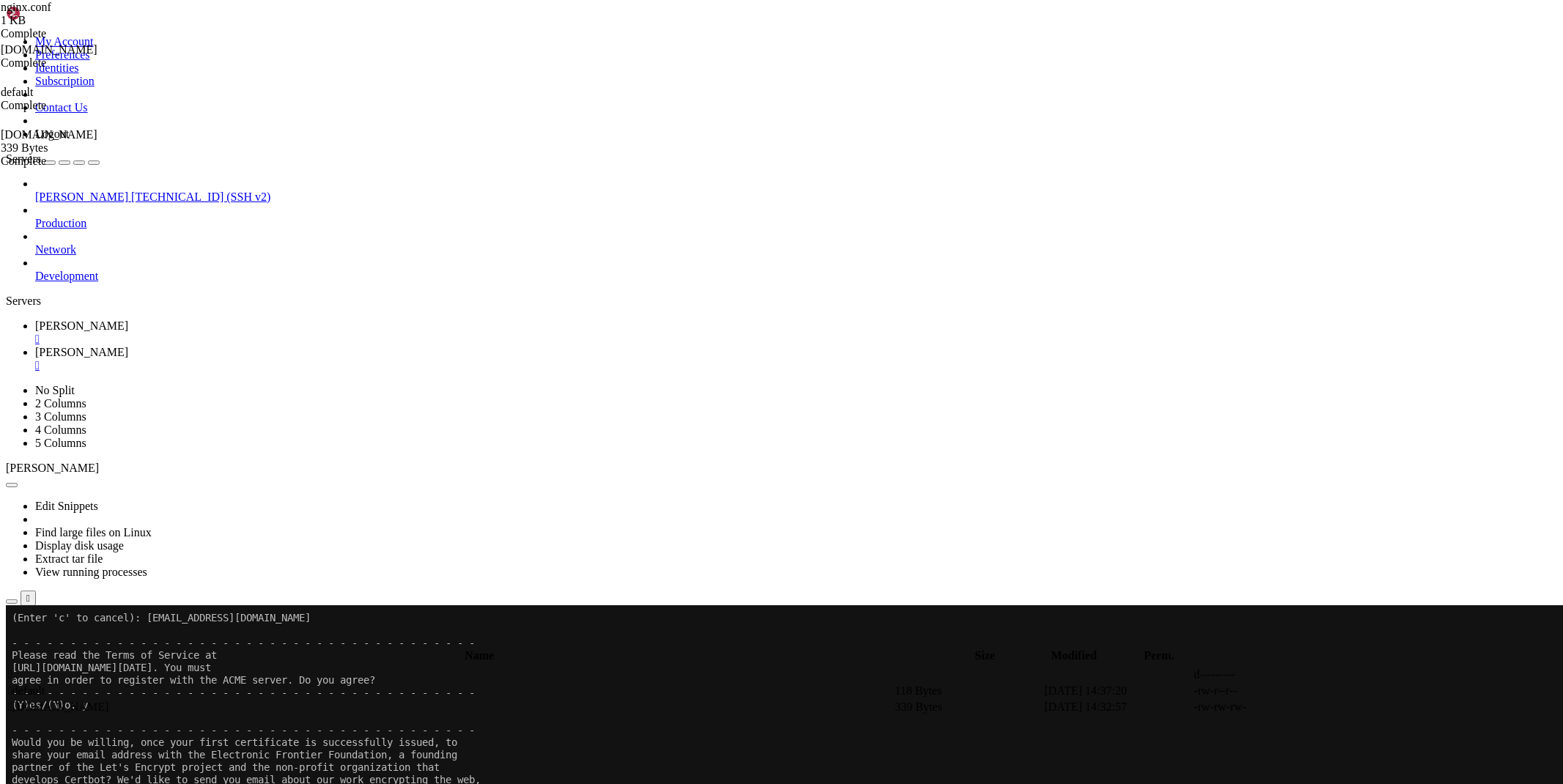
scroll to position [9127, 0]
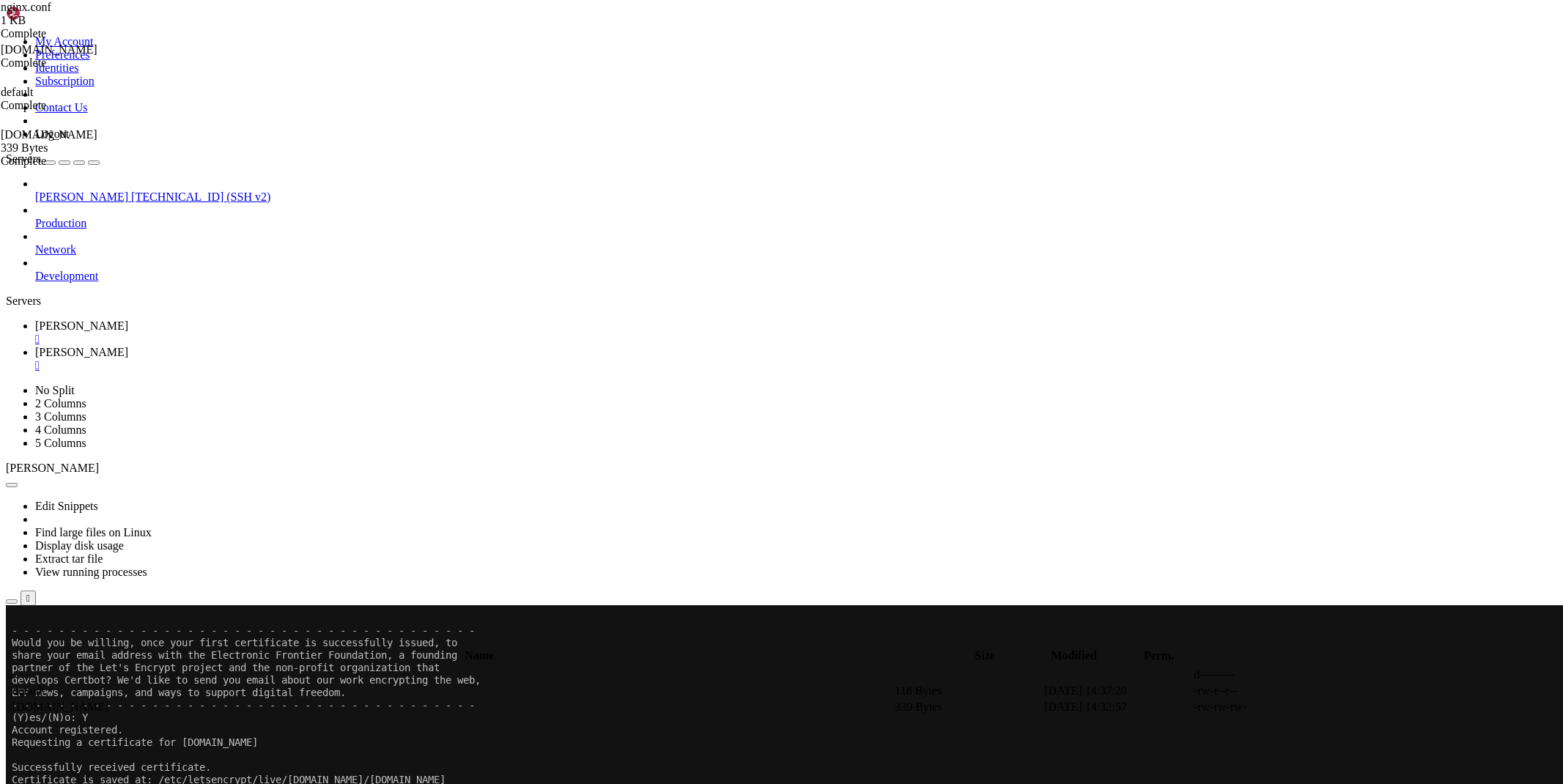
drag, startPoint x: 1449, startPoint y: 773, endPoint x: 1500, endPoint y: 774, distance: 51.0
copy span "[TECHNICAL_ID]"
